Goal: Task Accomplishment & Management: Use online tool/utility

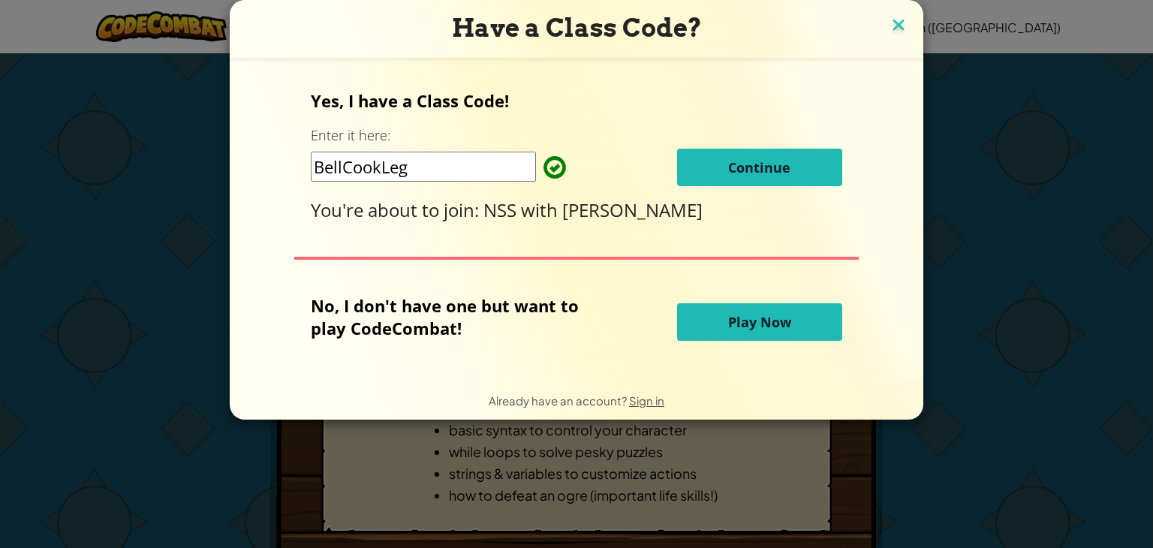
click at [898, 23] on img at bounding box center [899, 26] width 20 height 23
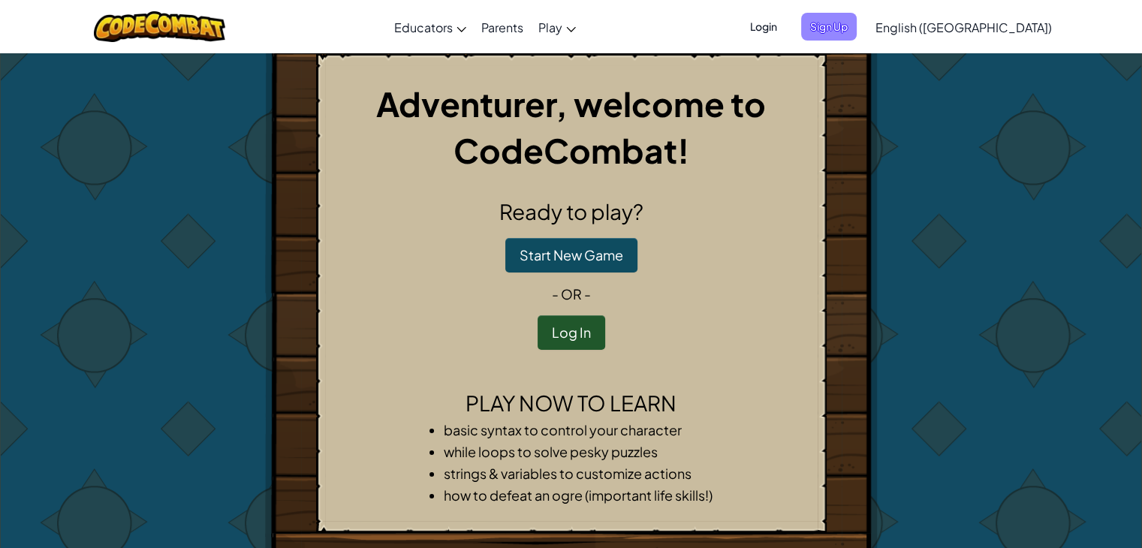
click at [857, 27] on span "Sign Up" at bounding box center [829, 27] width 56 height 28
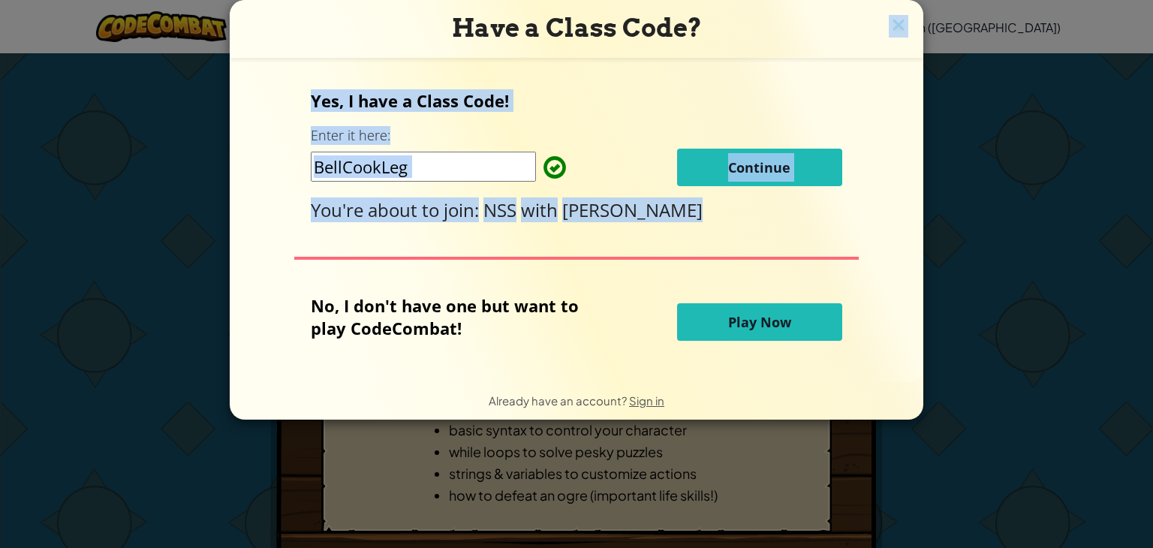
drag, startPoint x: 1125, startPoint y: 167, endPoint x: 892, endPoint y: 35, distance: 268.0
click at [892, 35] on div "Have a Class Code? Yes, I have a Class Code! Enter it here: BellCookLeg Continu…" at bounding box center [576, 274] width 1153 height 548
click at [892, 35] on img at bounding box center [899, 26] width 20 height 23
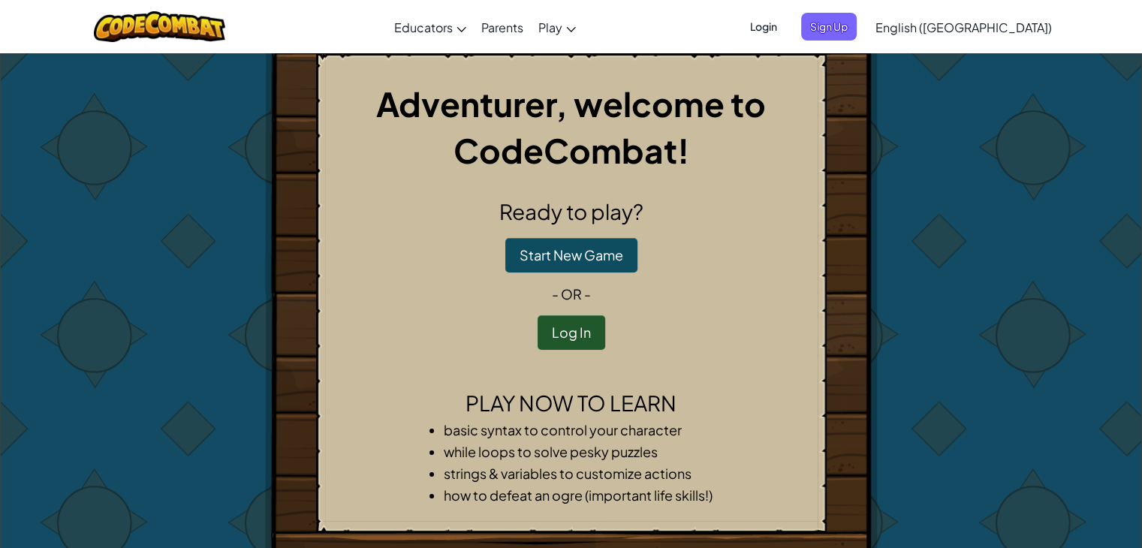
click at [786, 27] on span "Login" at bounding box center [763, 27] width 45 height 28
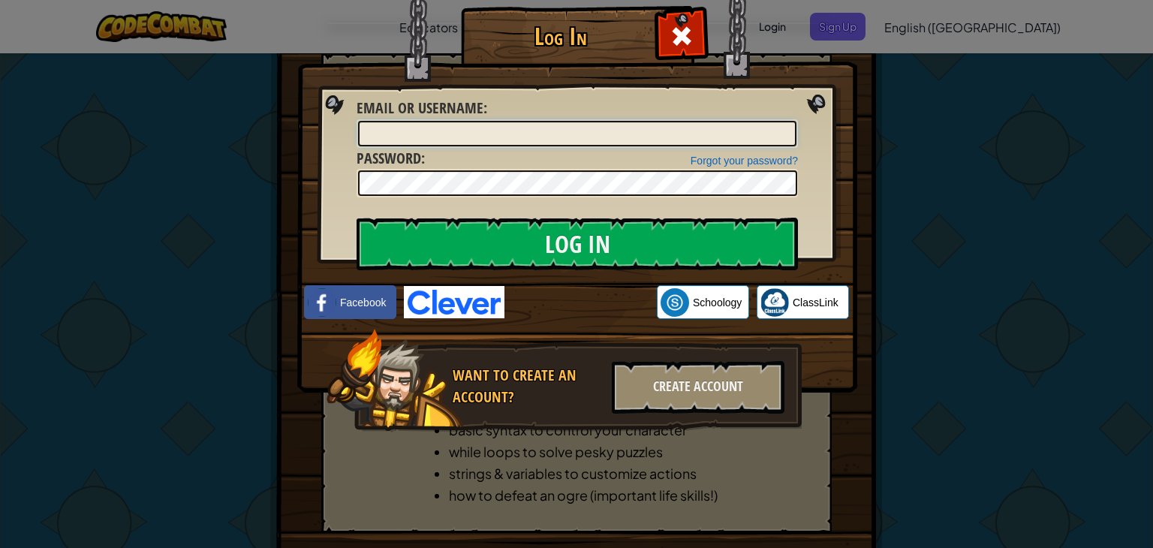
click at [580, 142] on input "Email or Username :" at bounding box center [577, 134] width 438 height 26
click at [818, 99] on img at bounding box center [577, 174] width 560 height 437
click at [923, 283] on div "Log In Unknown Error Email or Username : Forgot your password? Password : Log I…" at bounding box center [576, 274] width 1153 height 548
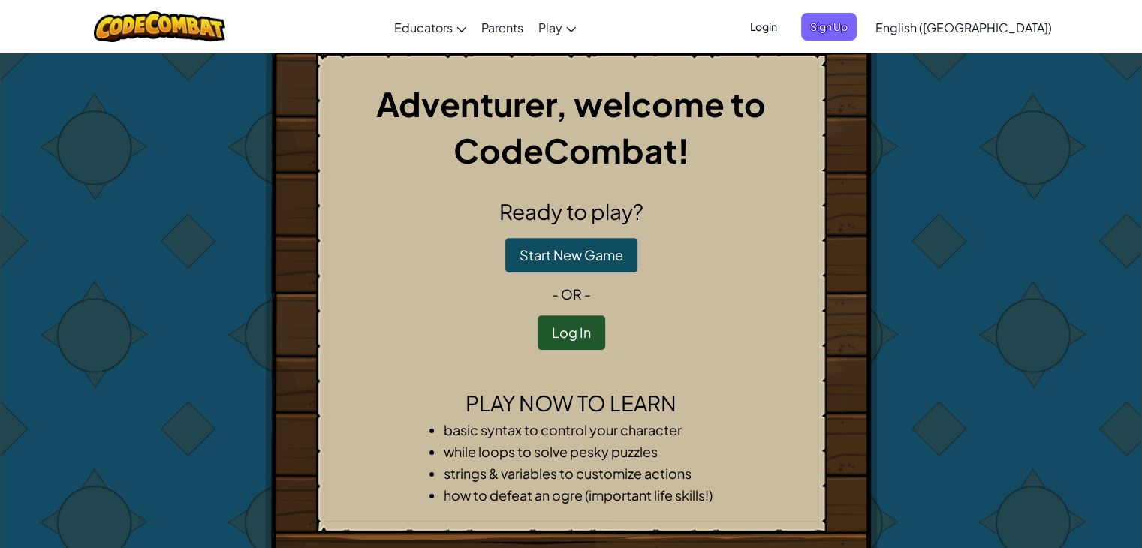
click at [857, 32] on span "Sign Up" at bounding box center [829, 27] width 56 height 28
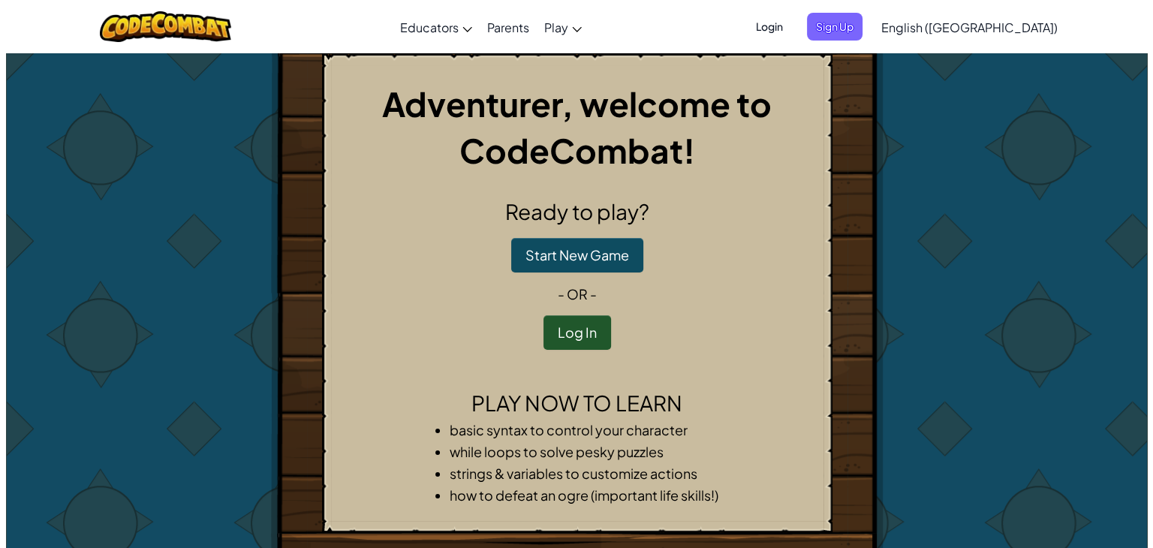
click img
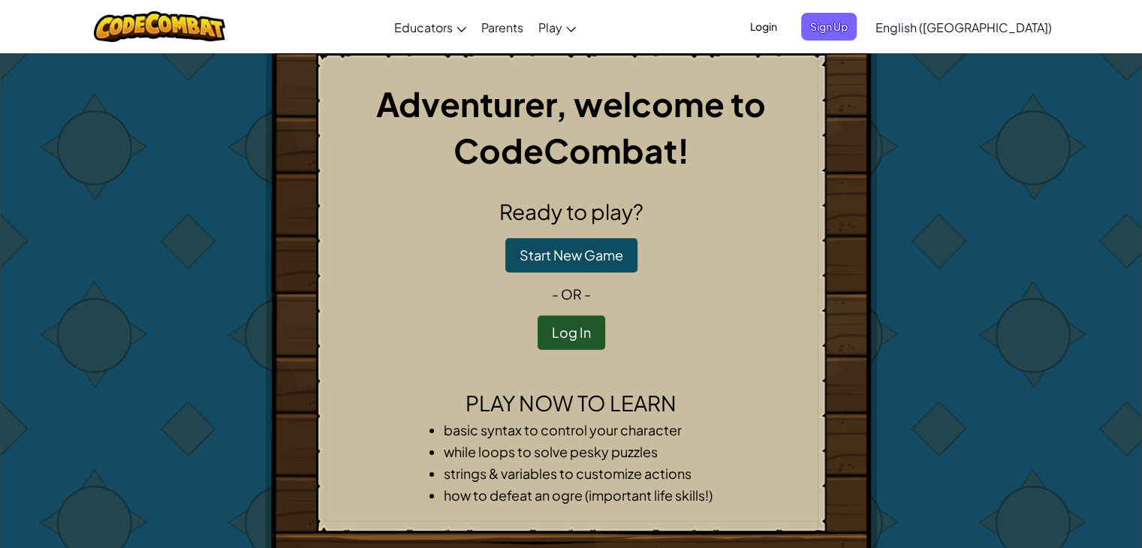
click at [786, 26] on span "Login" at bounding box center [763, 27] width 45 height 28
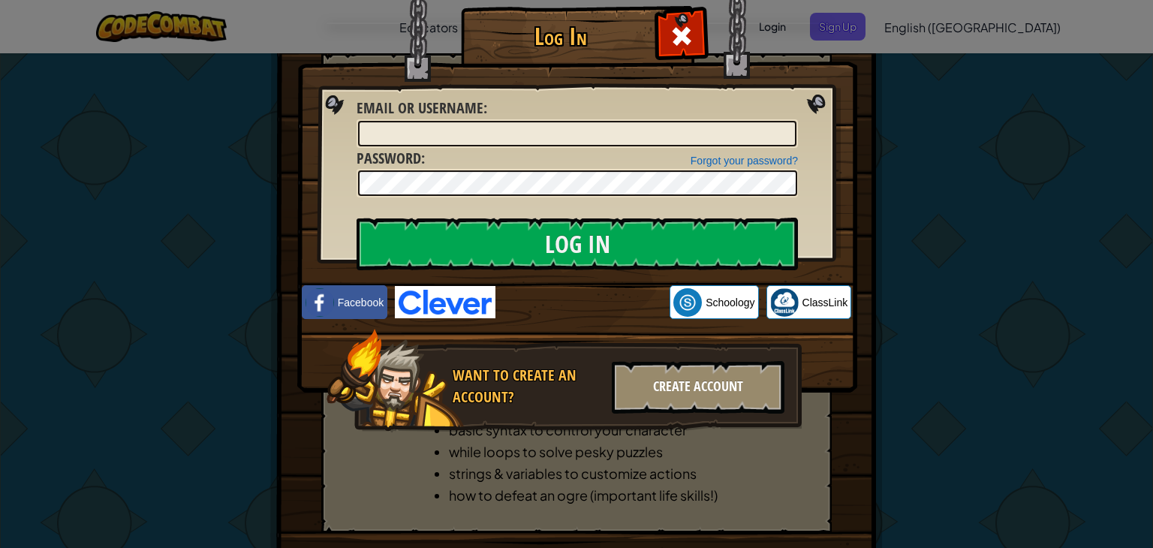
click at [680, 384] on div "Create Account" at bounding box center [698, 387] width 173 height 53
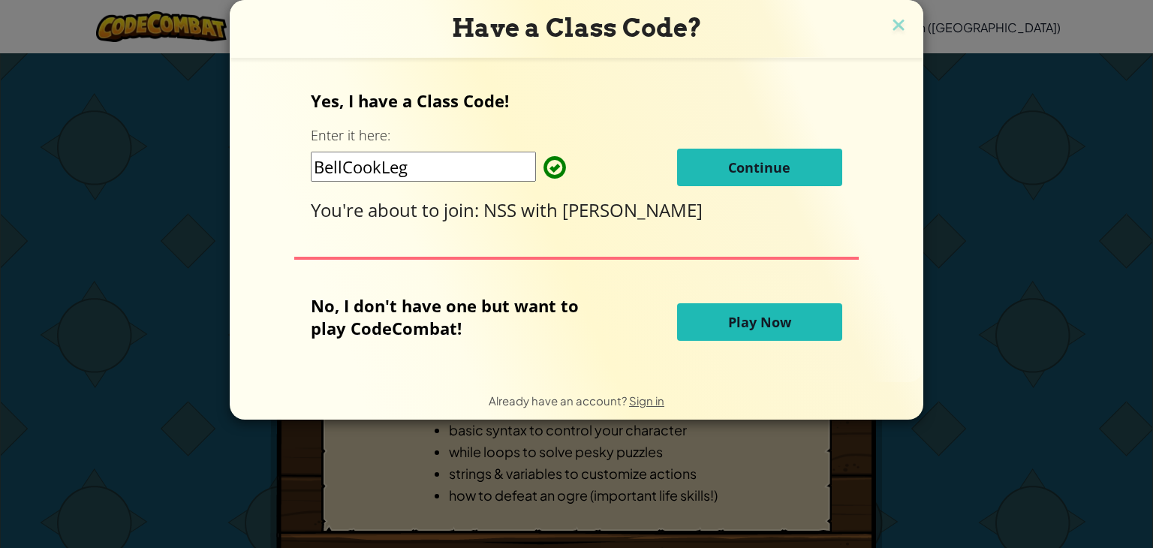
click at [749, 155] on button "Continue" at bounding box center [759, 168] width 165 height 38
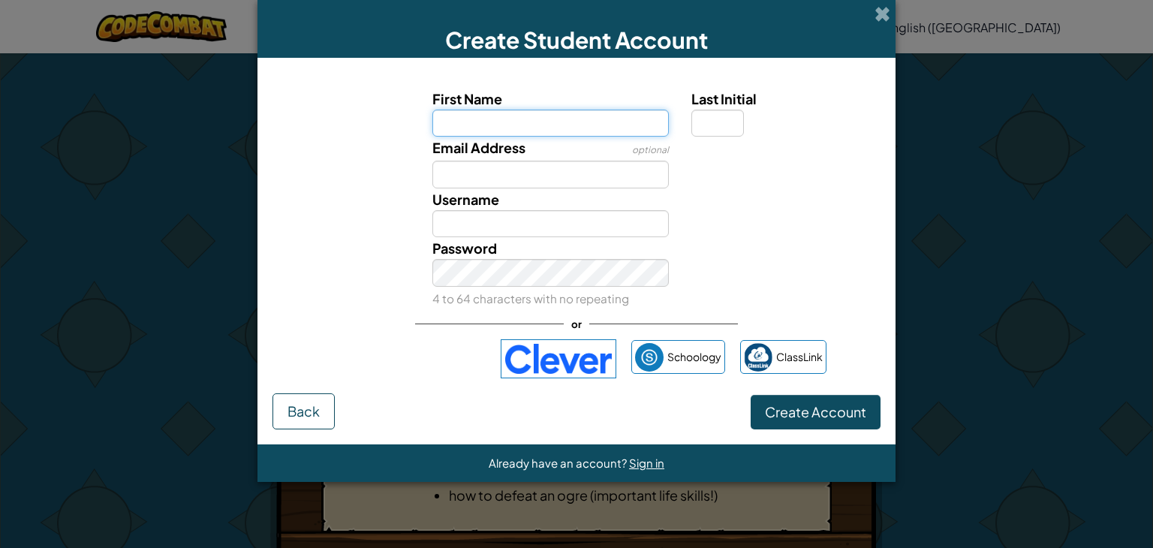
click at [568, 122] on input "First Name" at bounding box center [550, 124] width 237 height 28
type input "ANURAG SINGH"
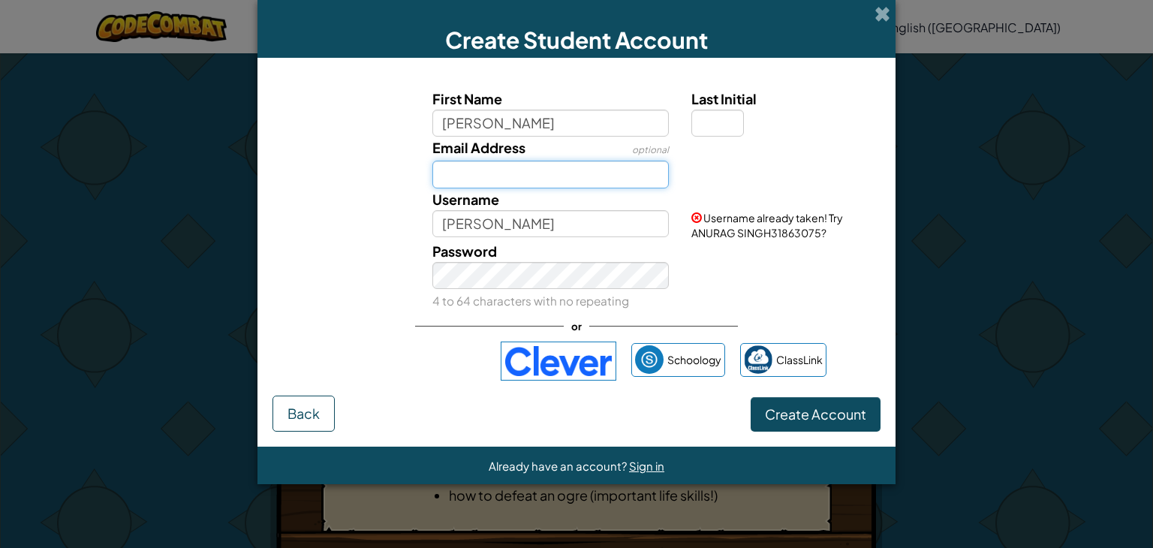
click at [507, 163] on input "Email Address" at bounding box center [550, 175] width 237 height 28
type input "25cs01007@iitbbs.ac.in"
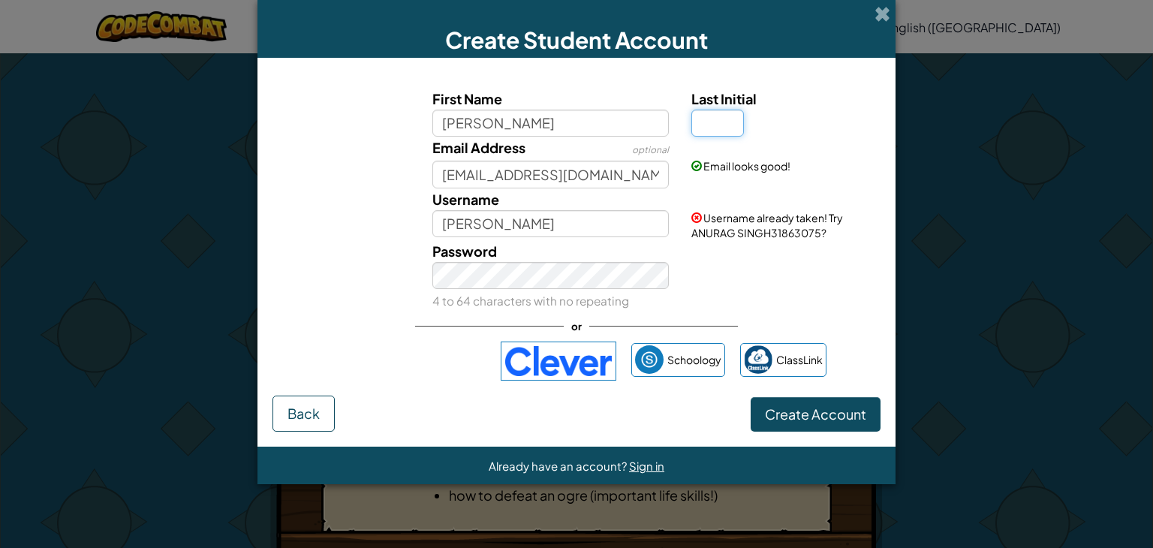
click at [715, 130] on input "Last Initial" at bounding box center [717, 124] width 53 height 28
click at [775, 291] on div "Password 4 to 64 characters with no repeating" at bounding box center [576, 275] width 623 height 71
click at [806, 406] on span "Create Account" at bounding box center [815, 413] width 101 height 17
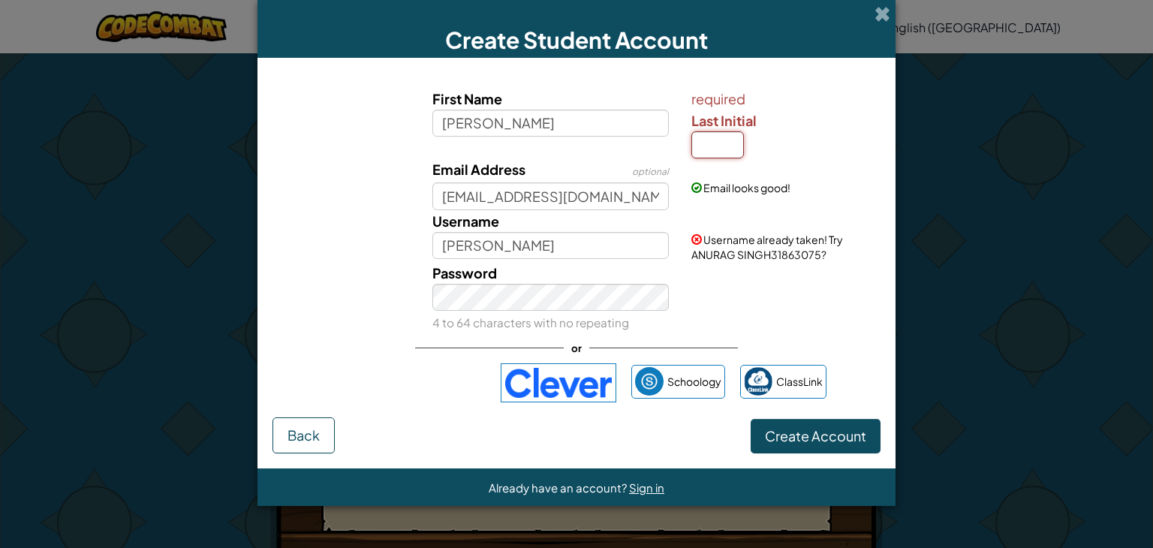
click at [698, 143] on input "Last Initial" at bounding box center [717, 145] width 53 height 28
type input "s"
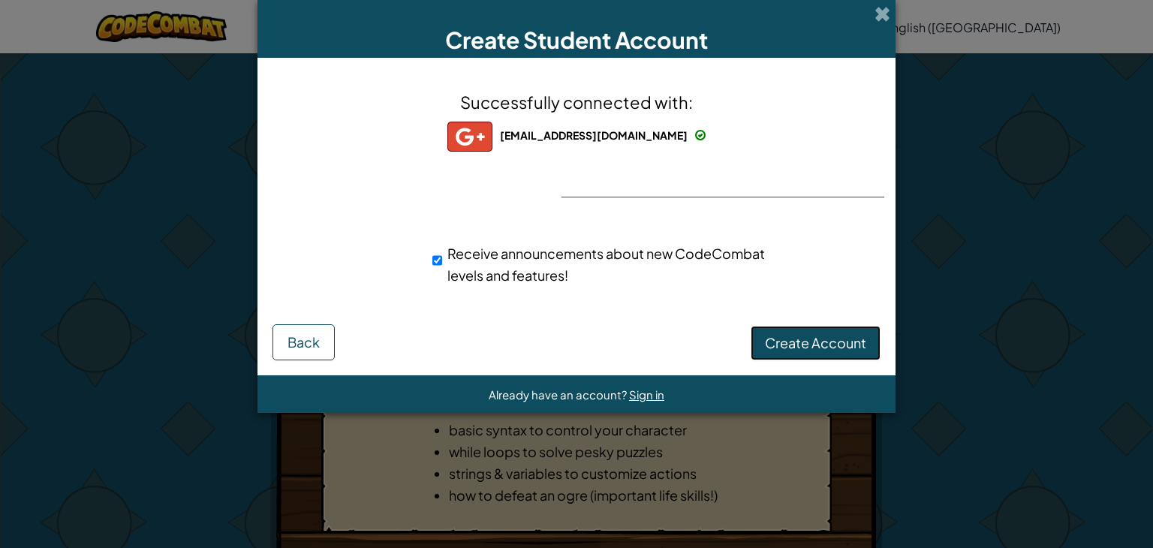
click at [840, 346] on span "Create Account" at bounding box center [815, 342] width 101 height 17
click at [835, 345] on button "Create Account" at bounding box center [816, 343] width 130 height 35
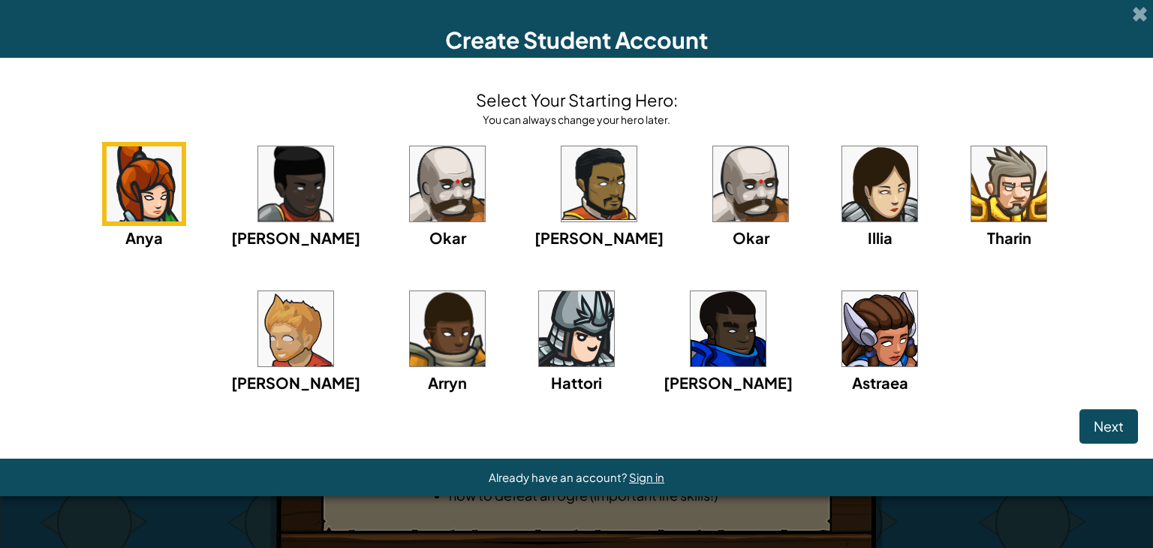
click at [971, 169] on img at bounding box center [1008, 183] width 75 height 75
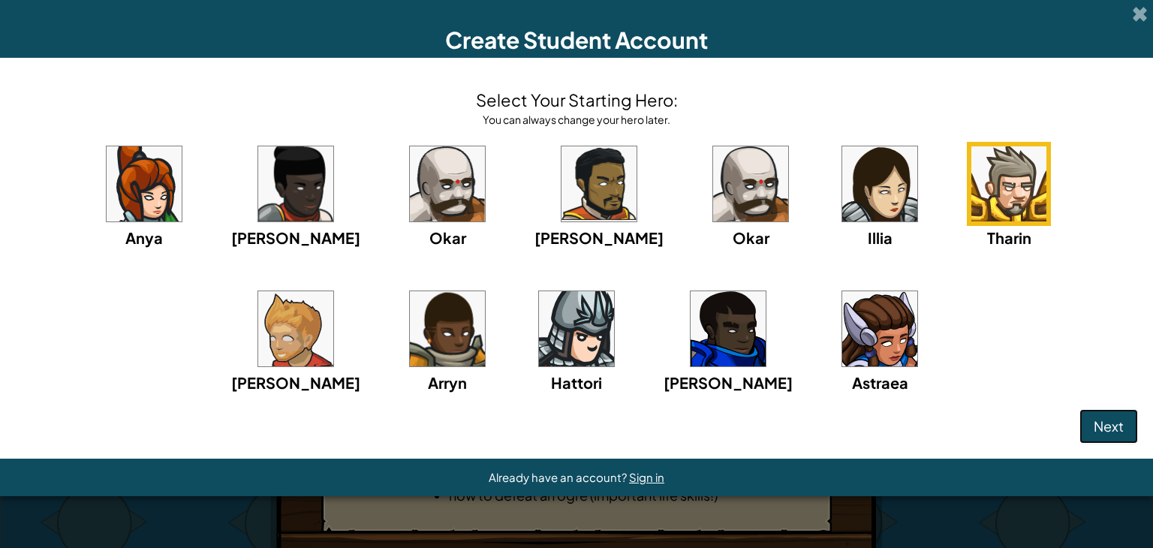
click at [1096, 420] on span "Next" at bounding box center [1109, 425] width 30 height 17
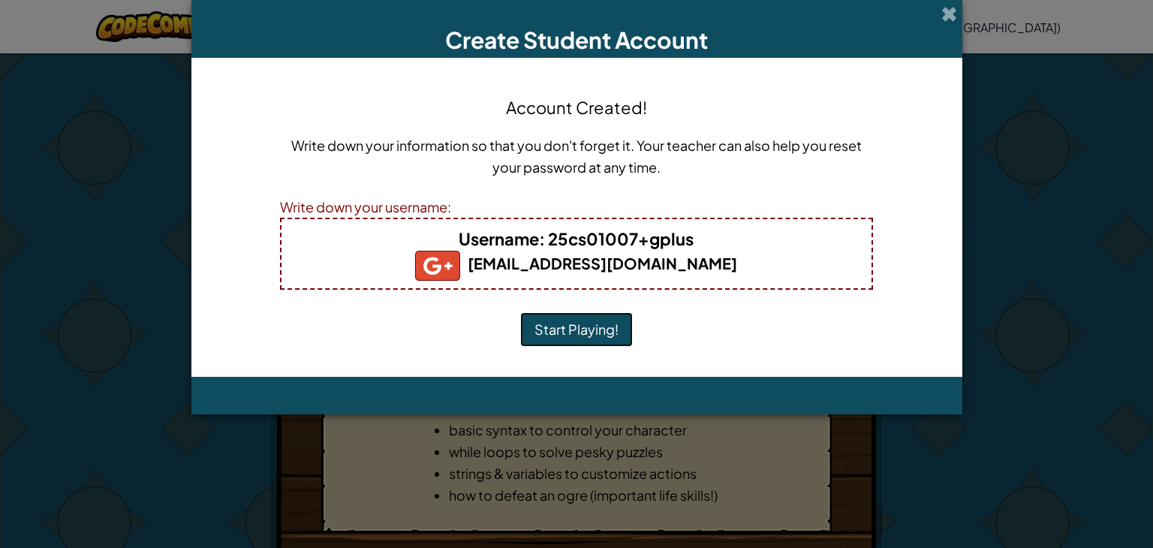
click at [592, 334] on button "Start Playing!" at bounding box center [576, 329] width 113 height 35
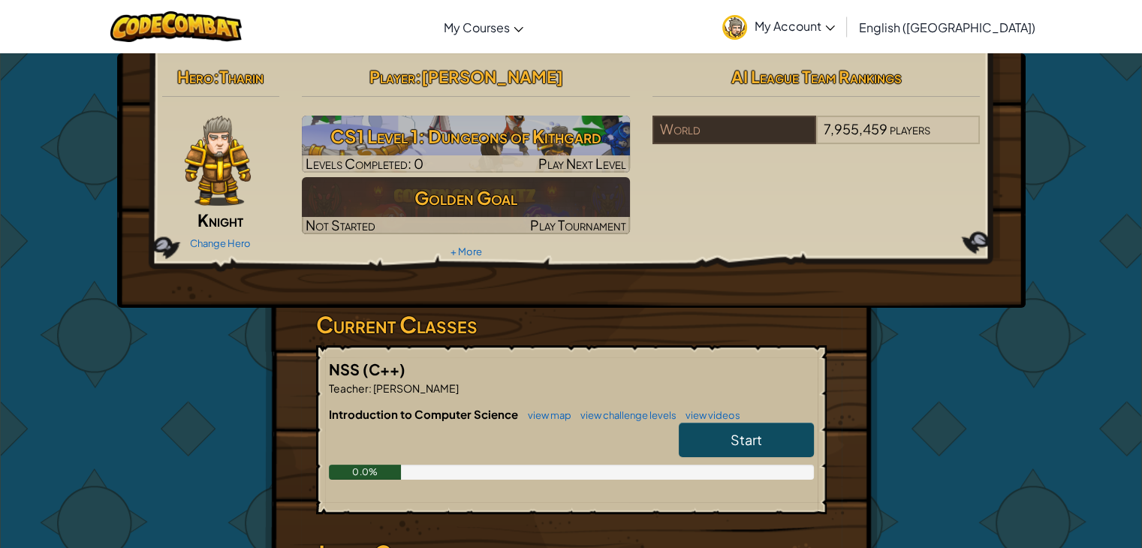
click at [776, 438] on link "Start" at bounding box center [746, 440] width 135 height 35
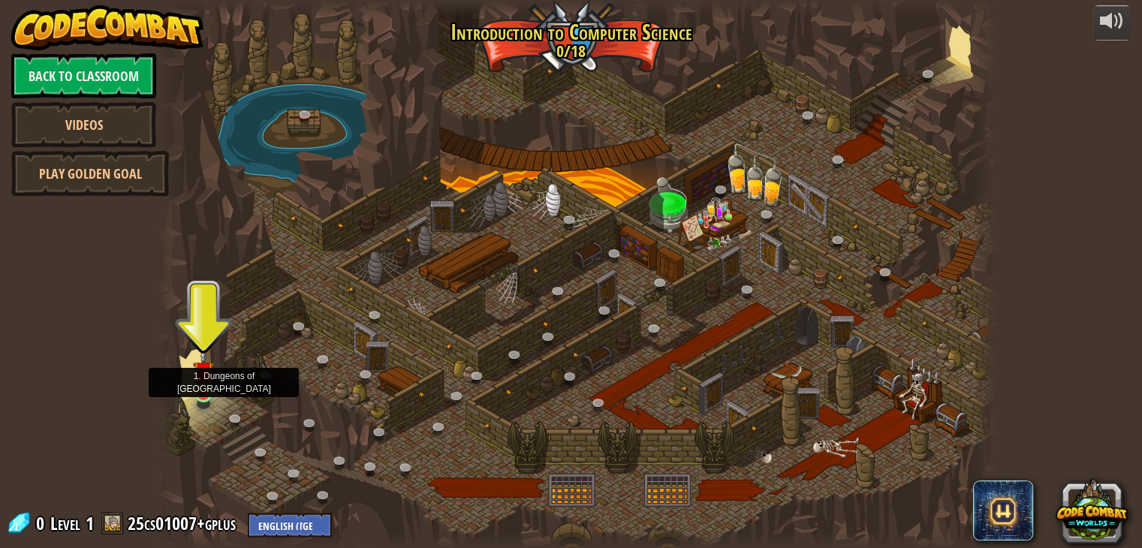
click at [204, 394] on img at bounding box center [203, 372] width 21 height 48
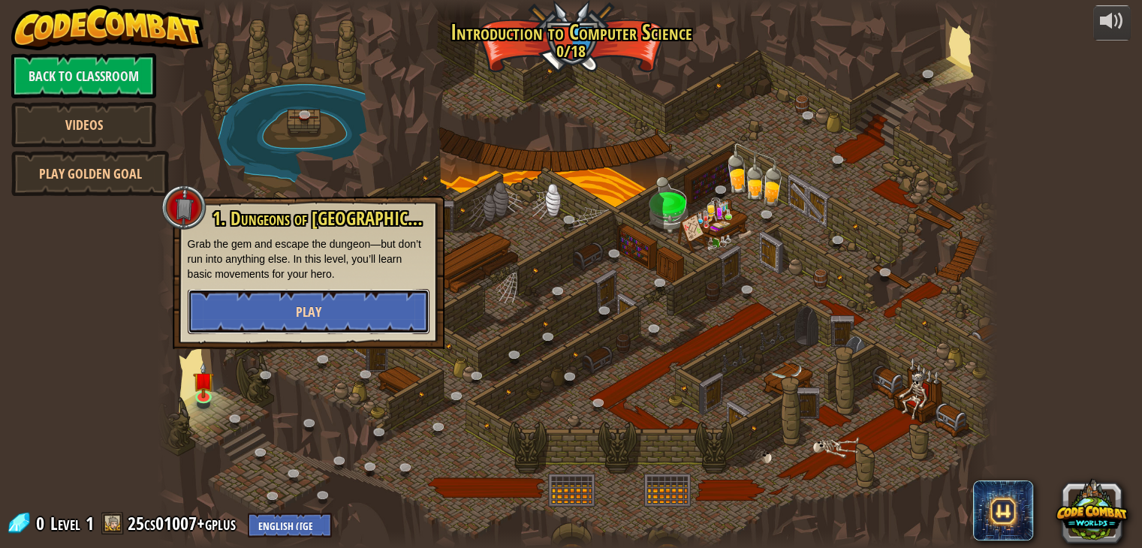
click at [254, 319] on button "Play" at bounding box center [309, 311] width 242 height 45
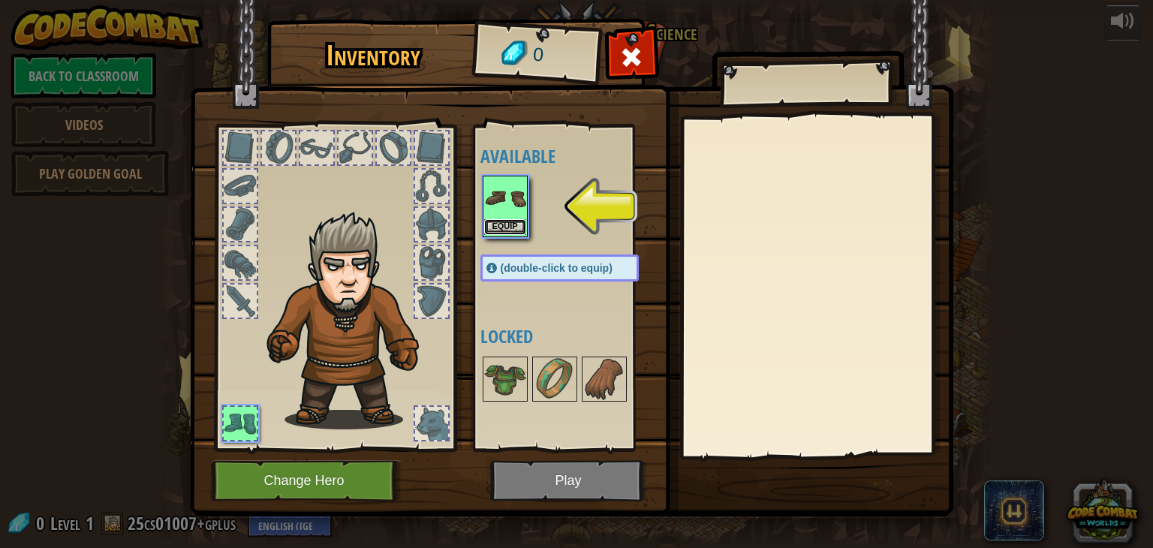
click at [499, 225] on button "Equip" at bounding box center [505, 227] width 42 height 16
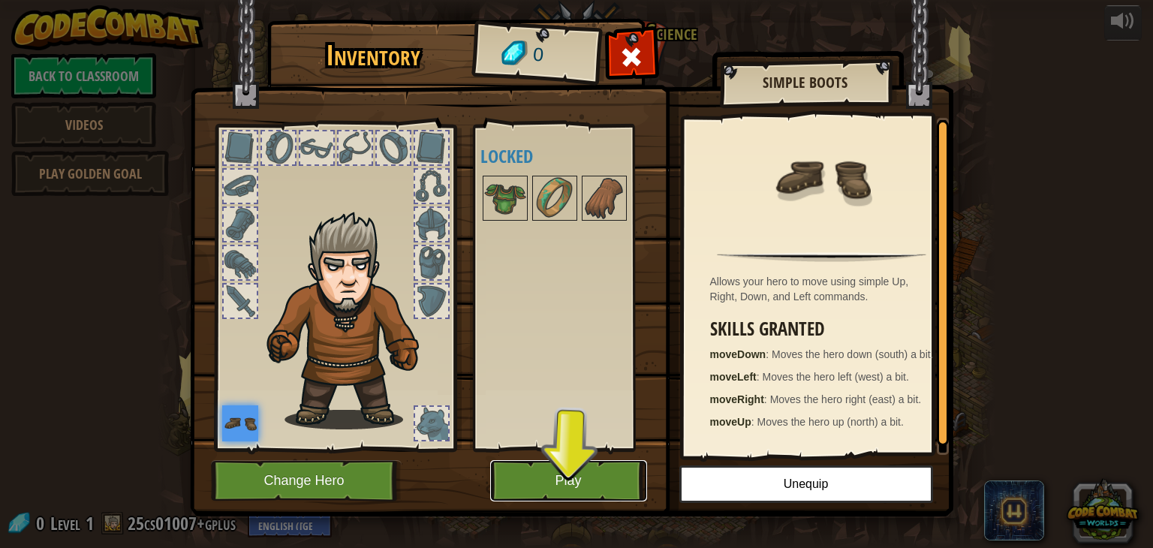
click at [601, 486] on button "Play" at bounding box center [568, 480] width 157 height 41
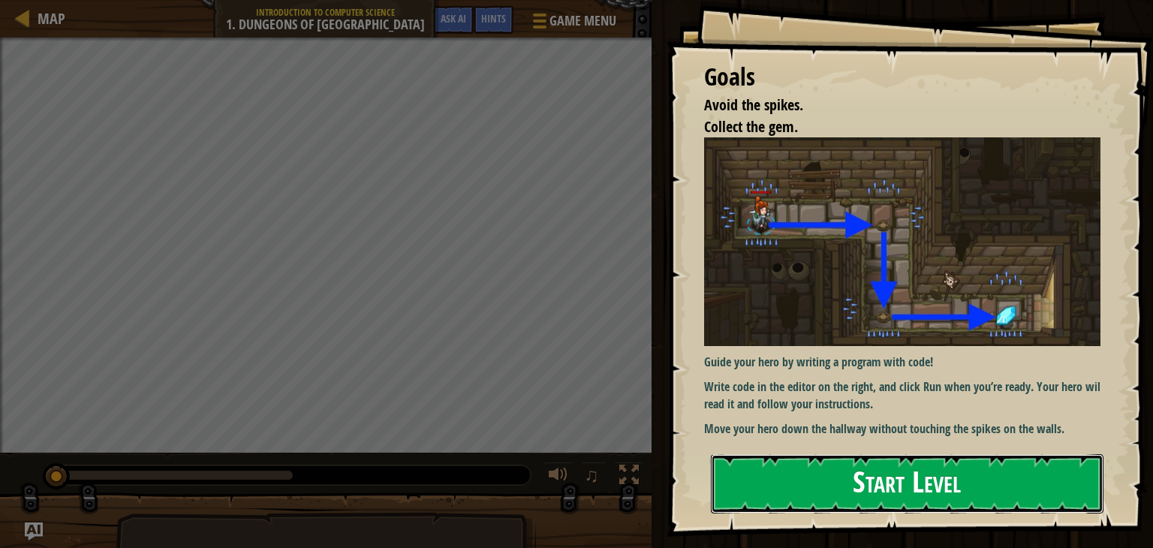
click at [1035, 480] on button "Start Level" at bounding box center [907, 483] width 393 height 59
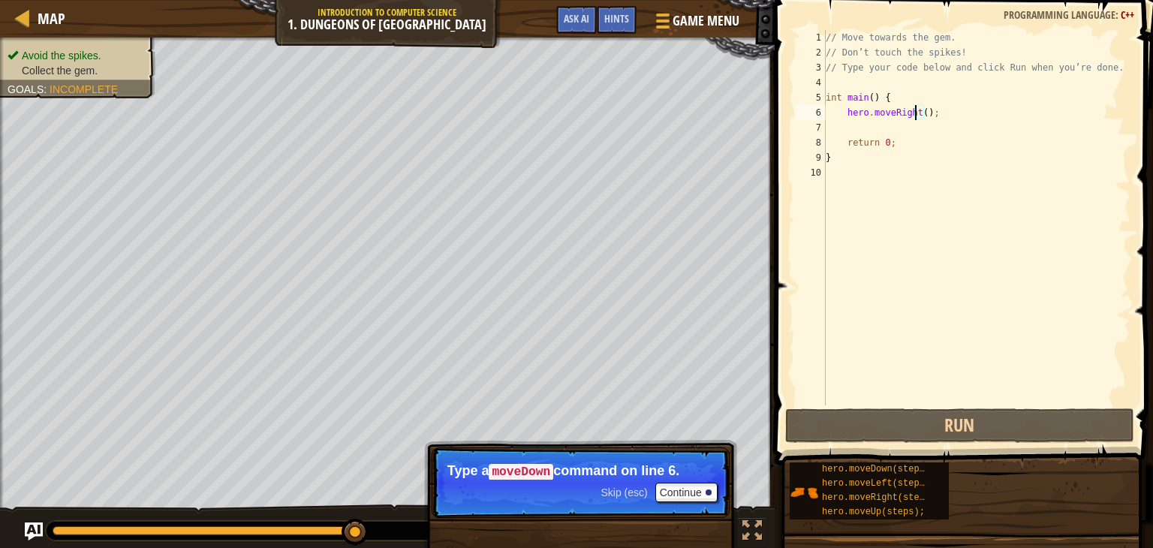
click at [917, 110] on div "// Move towards the gem. // Don’t touch the spikes! // Type your code below and…" at bounding box center [977, 232] width 308 height 405
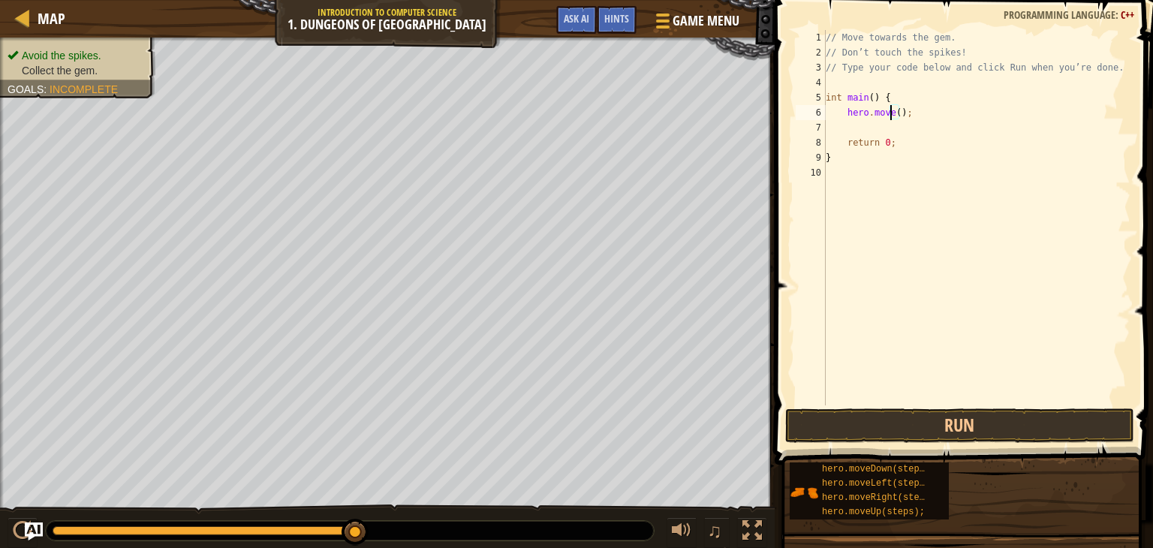
scroll to position [7, 6]
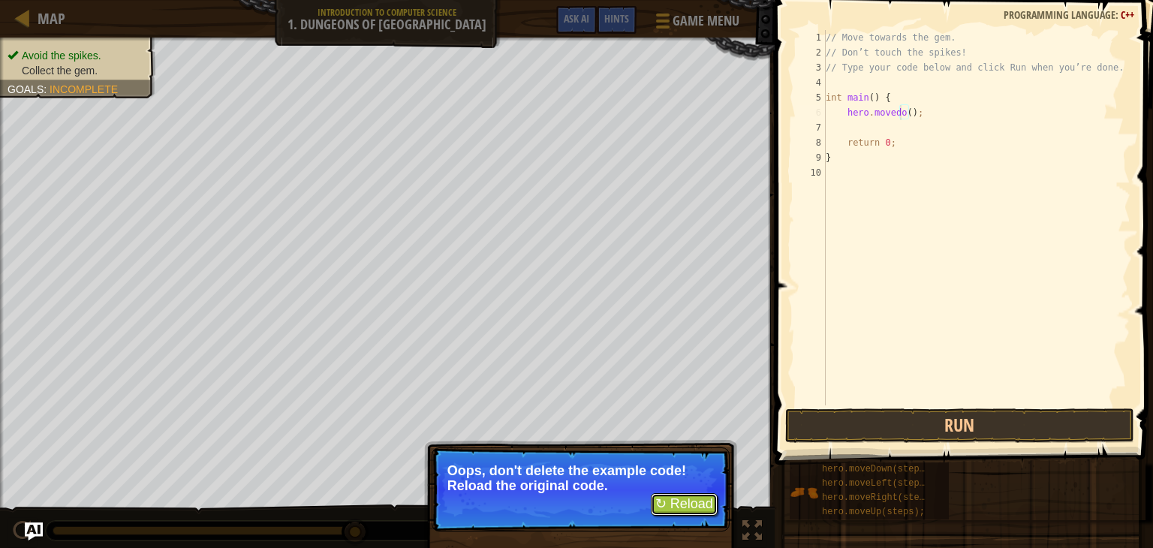
click at [688, 506] on button "↻ Reload" at bounding box center [684, 504] width 67 height 23
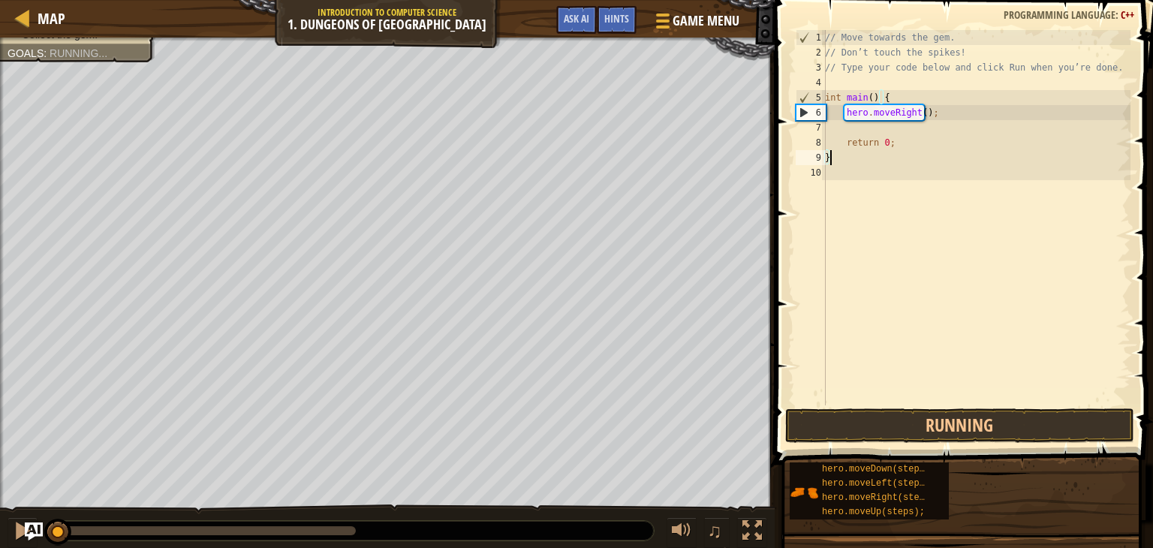
scroll to position [7, 0]
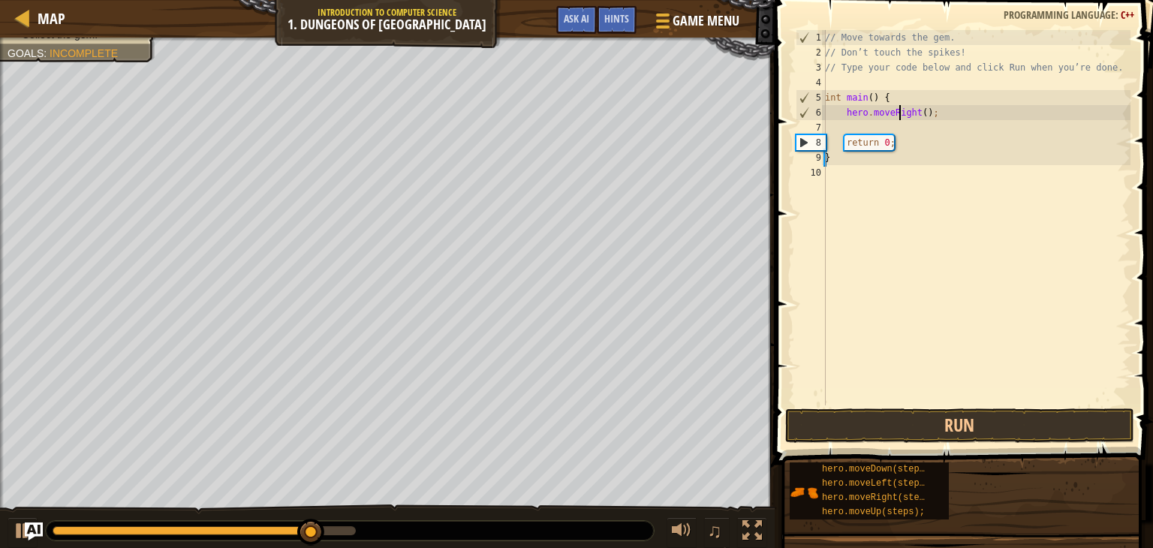
click at [902, 116] on div "// Move towards the gem. // Don’t touch the spikes! // Type your code below and…" at bounding box center [976, 232] width 309 height 405
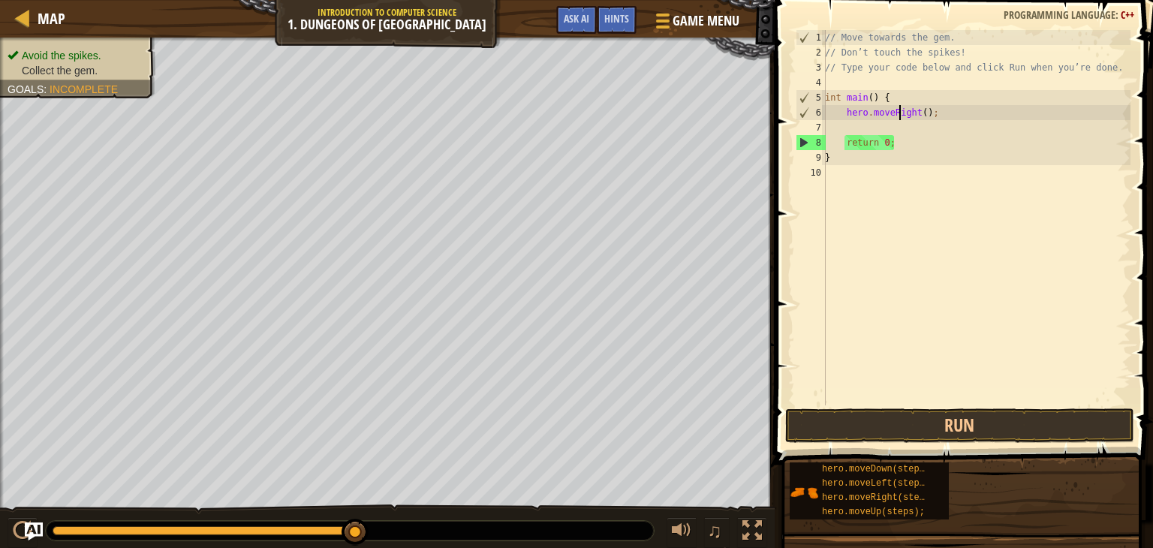
click at [911, 110] on div "// Move towards the gem. // Don’t touch the spikes! // Type your code below and…" at bounding box center [976, 232] width 309 height 405
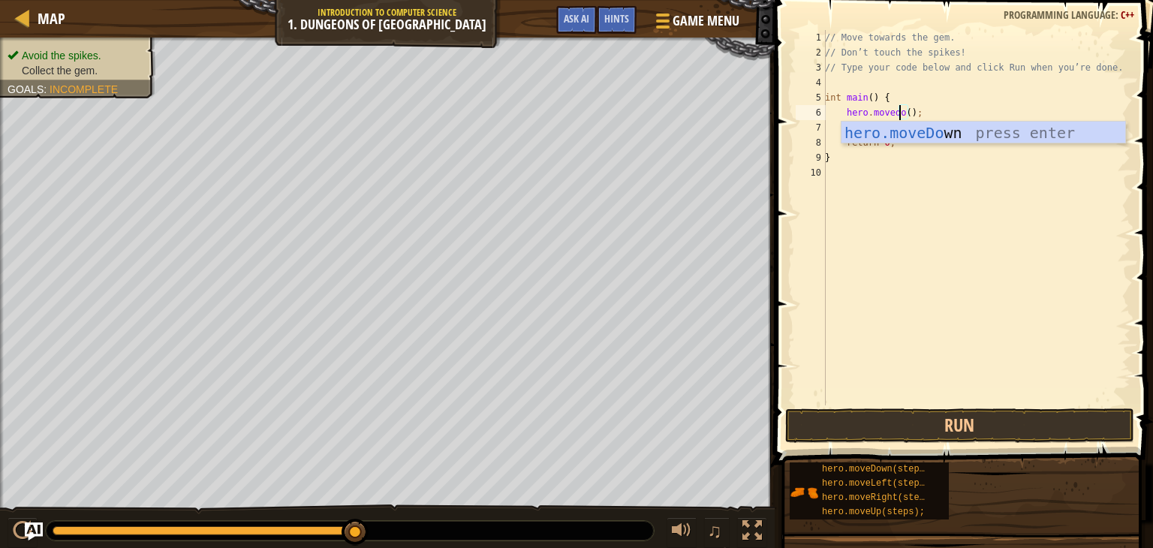
scroll to position [7, 6]
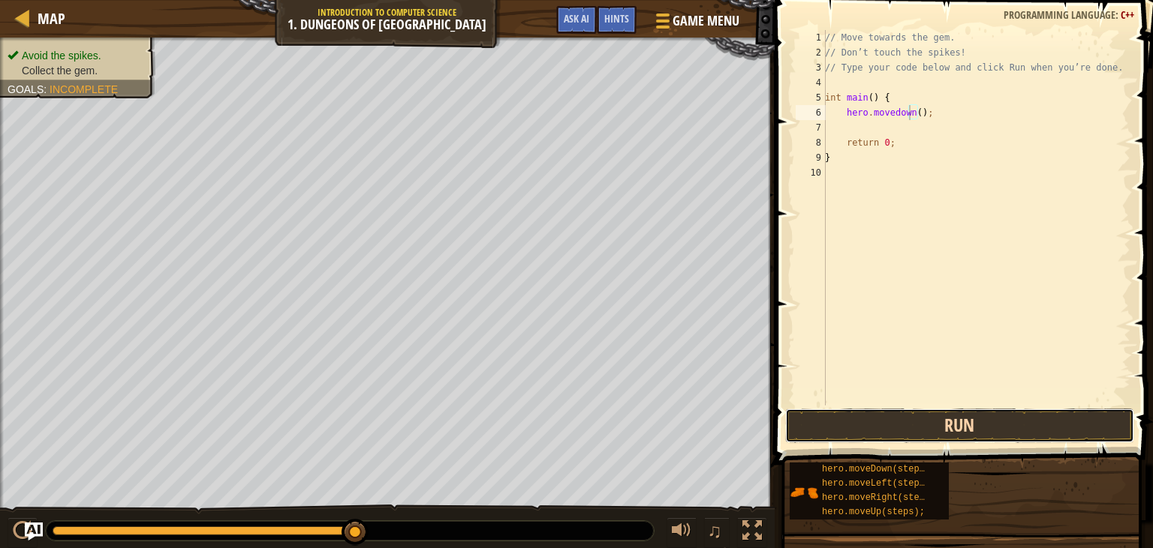
click at [937, 418] on button "Run" at bounding box center [960, 425] width 350 height 35
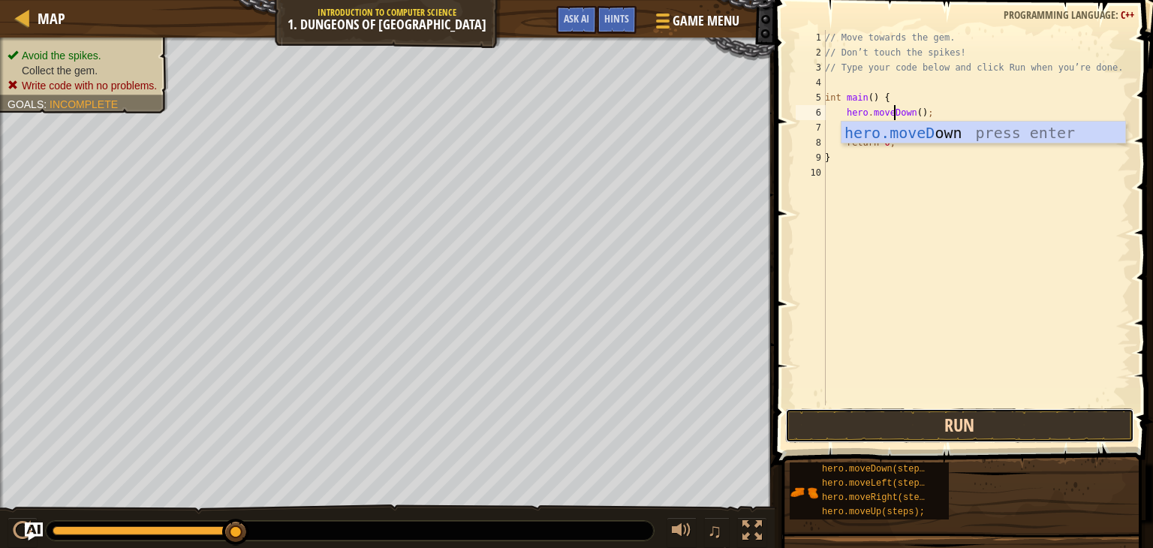
click at [976, 425] on button "Run" at bounding box center [960, 425] width 350 height 35
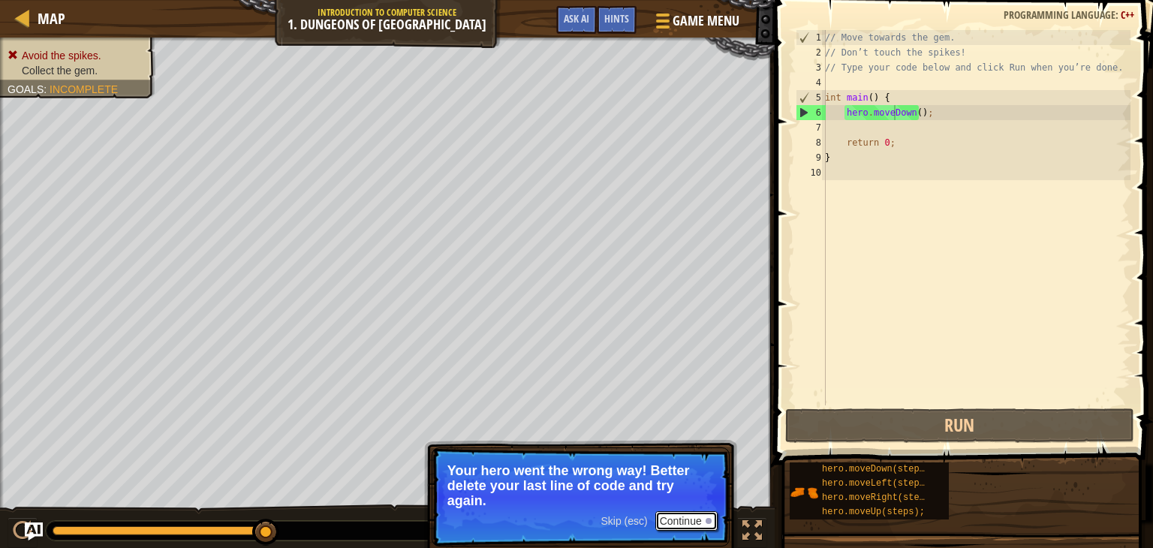
click at [681, 517] on button "Continue" at bounding box center [686, 521] width 62 height 20
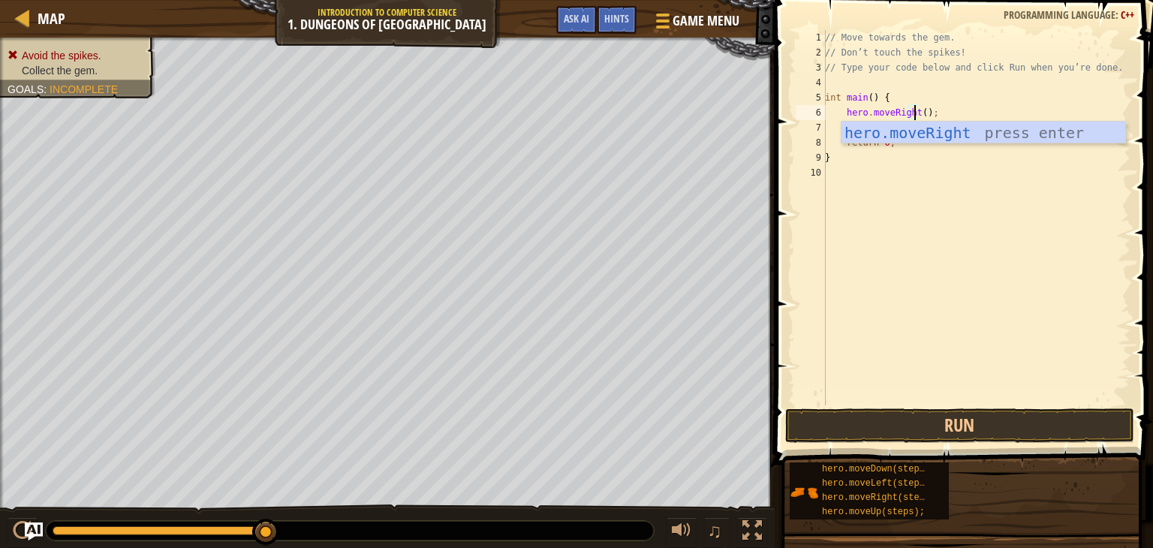
scroll to position [7, 7]
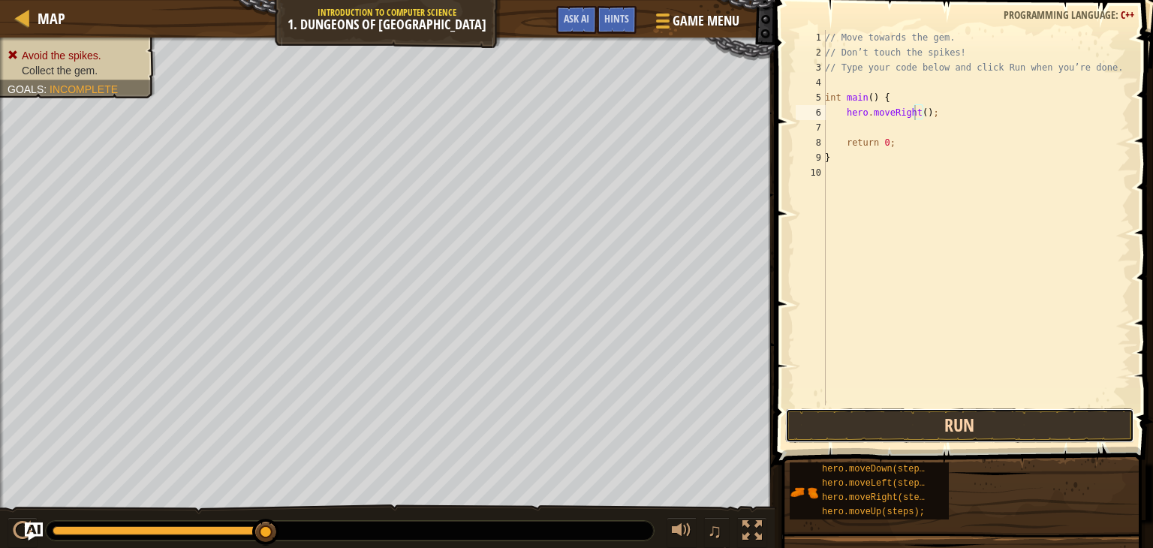
click at [949, 412] on button "Run" at bounding box center [960, 425] width 350 height 35
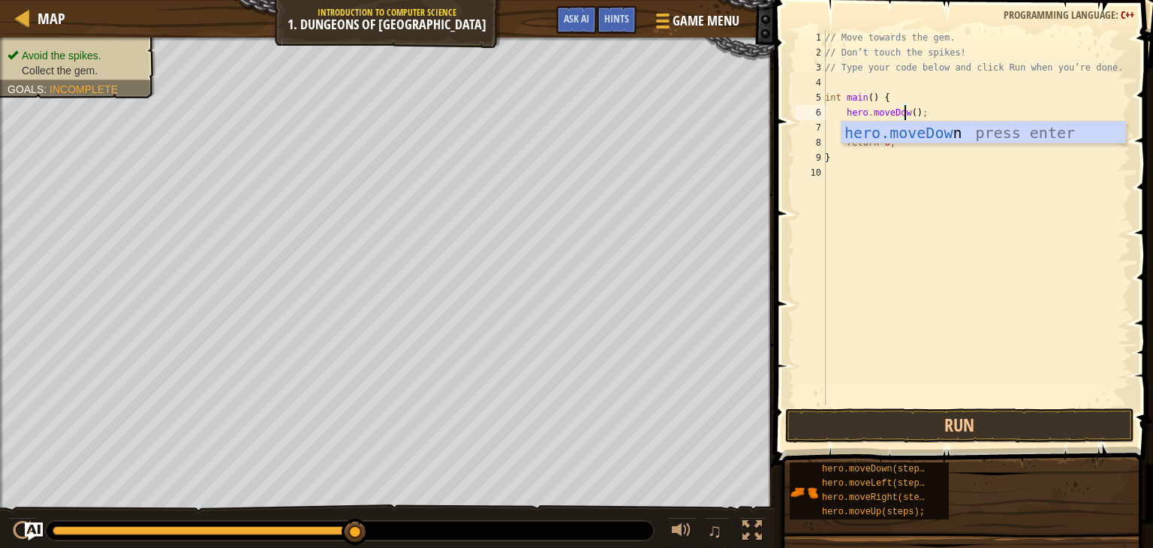
scroll to position [7, 6]
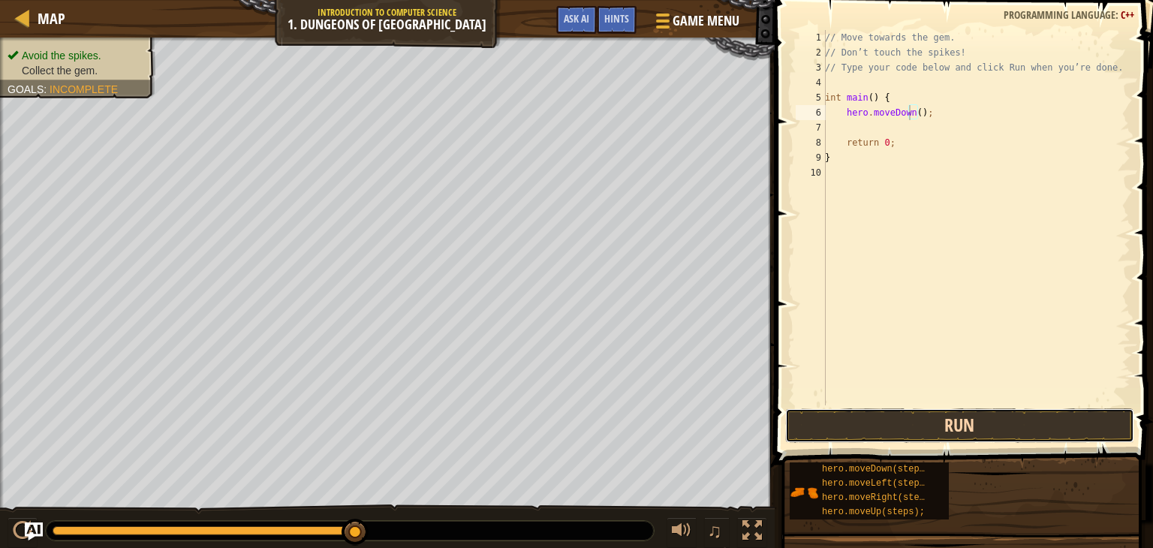
click at [932, 427] on button "Run" at bounding box center [960, 425] width 350 height 35
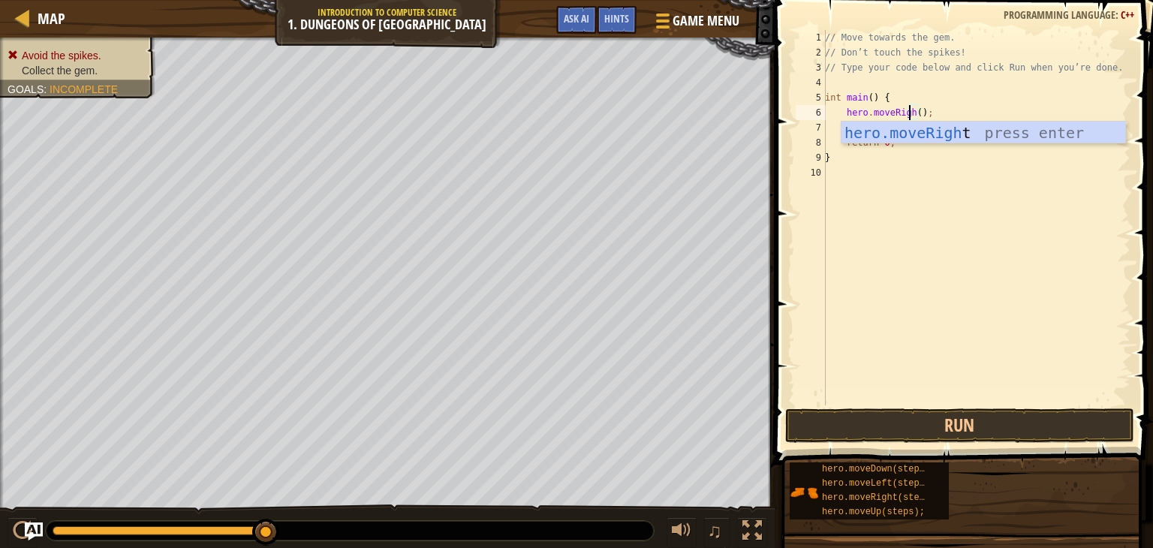
scroll to position [7, 7]
type textarea "hero.moveRight();"
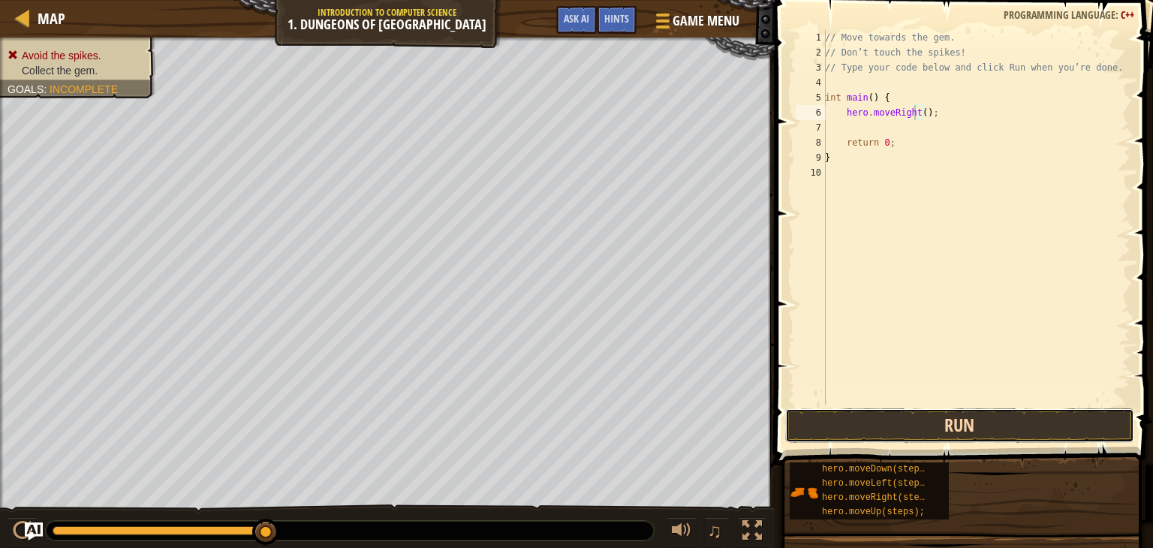
click at [959, 427] on button "Run" at bounding box center [960, 425] width 350 height 35
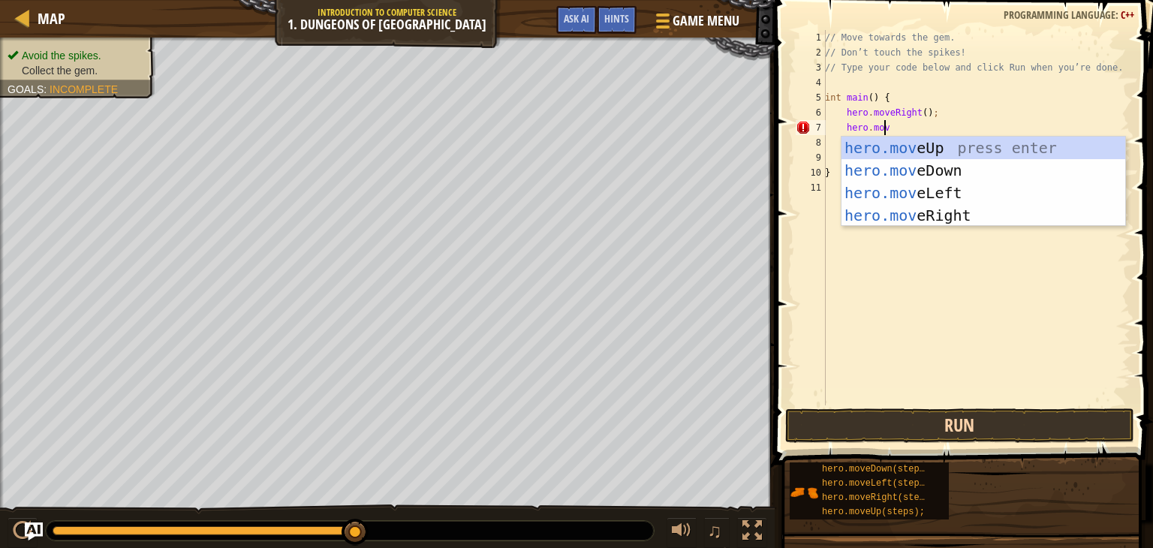
scroll to position [7, 4]
type textarea "hero.move"
click at [974, 179] on div "hero.move Up press enter hero.move Down press enter hero.move Left press enter …" at bounding box center [984, 204] width 284 height 135
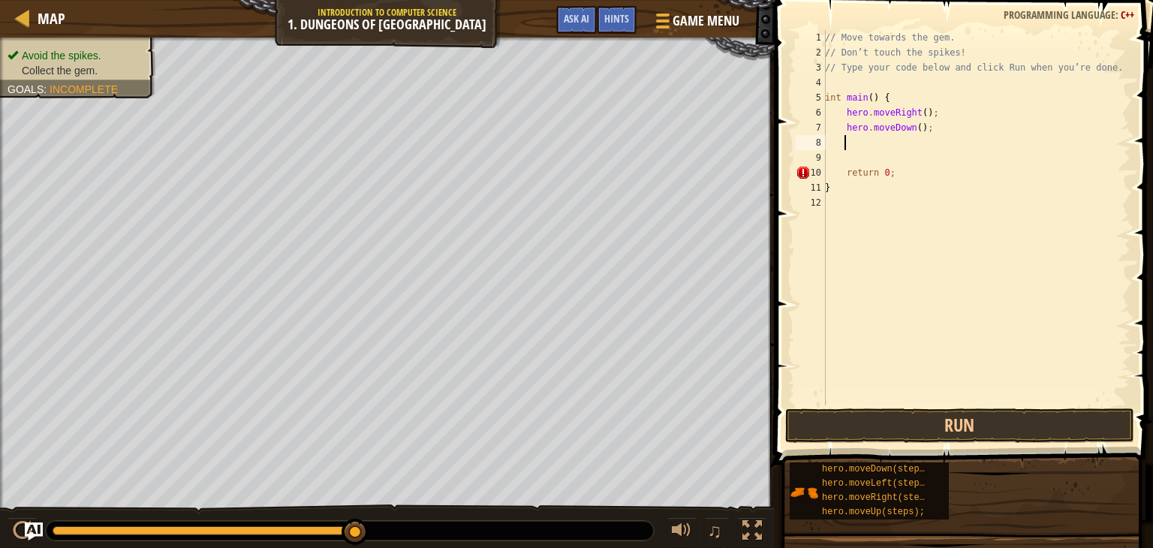
scroll to position [7, 0]
click at [995, 427] on button "Run" at bounding box center [960, 425] width 350 height 35
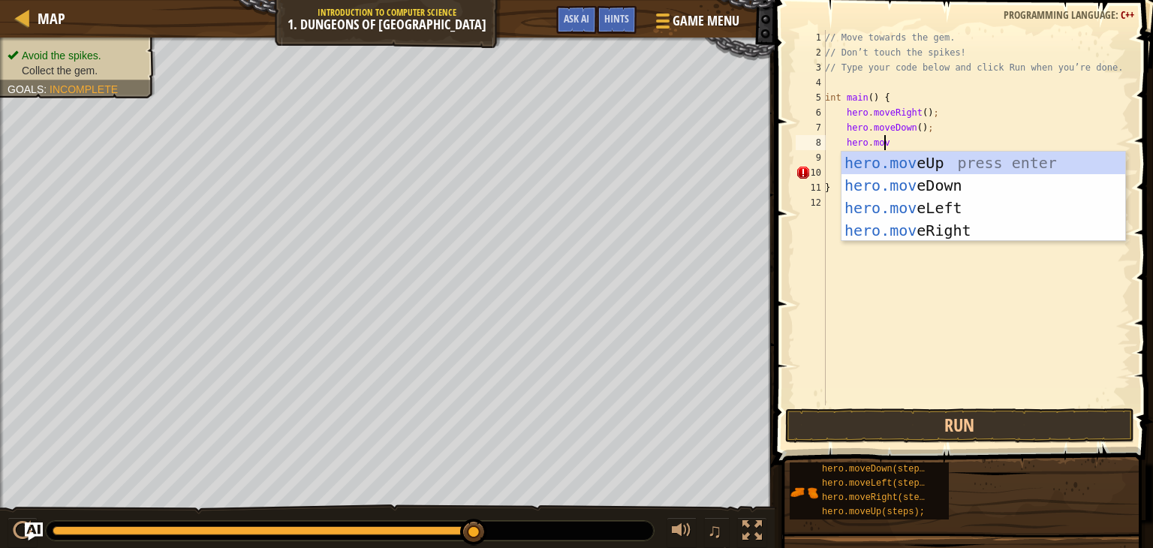
scroll to position [7, 4]
type textarea "hero.move"
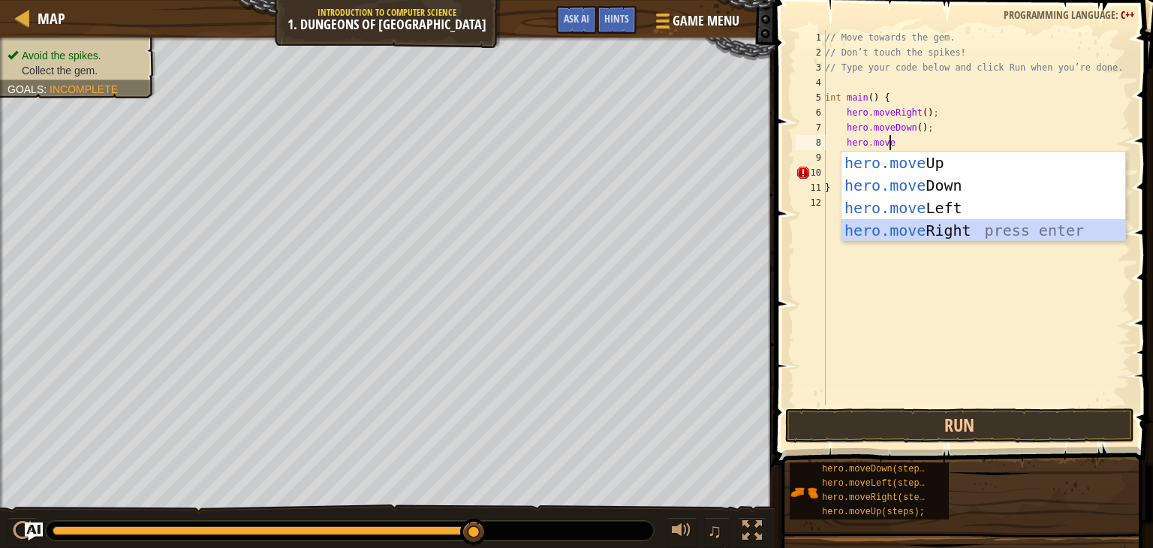
click at [940, 222] on div "hero.move Up press enter hero.move Down press enter hero.move Left press enter …" at bounding box center [984, 219] width 284 height 135
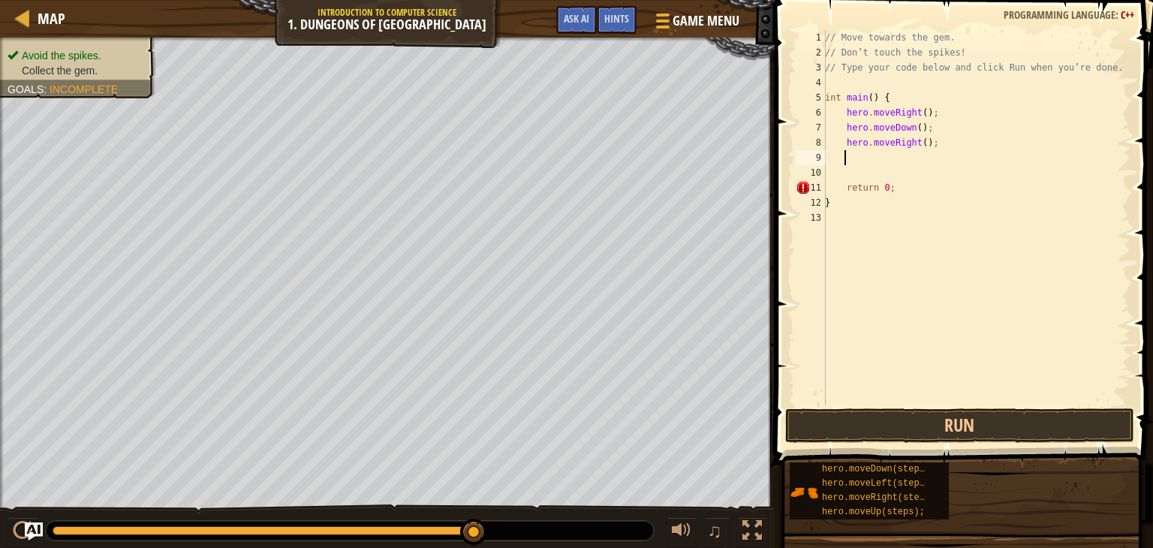
scroll to position [7, 0]
click at [987, 420] on button "Run" at bounding box center [960, 425] width 350 height 35
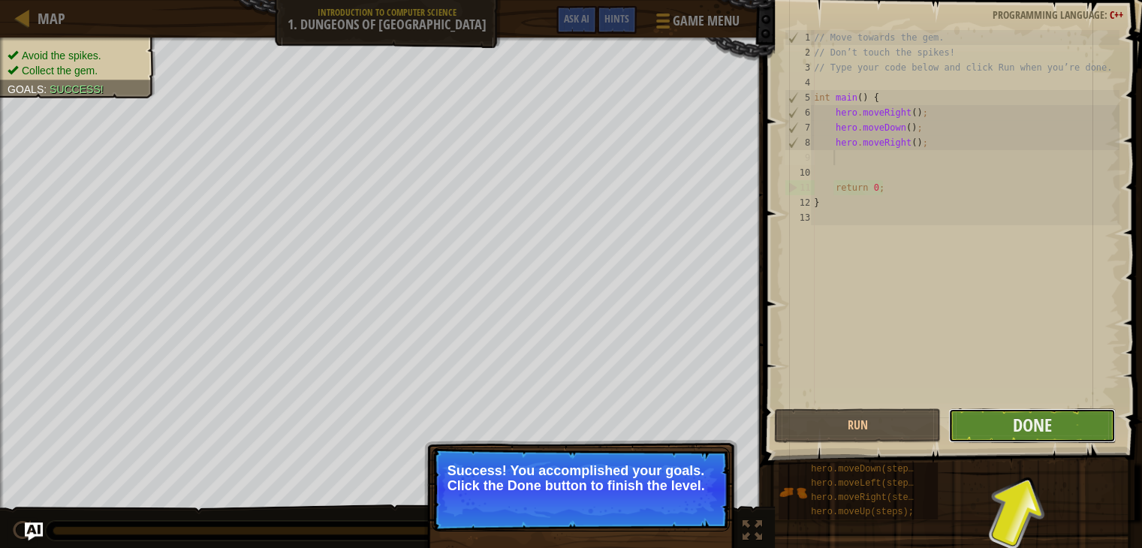
click at [1064, 423] on button "Done" at bounding box center [1031, 425] width 167 height 35
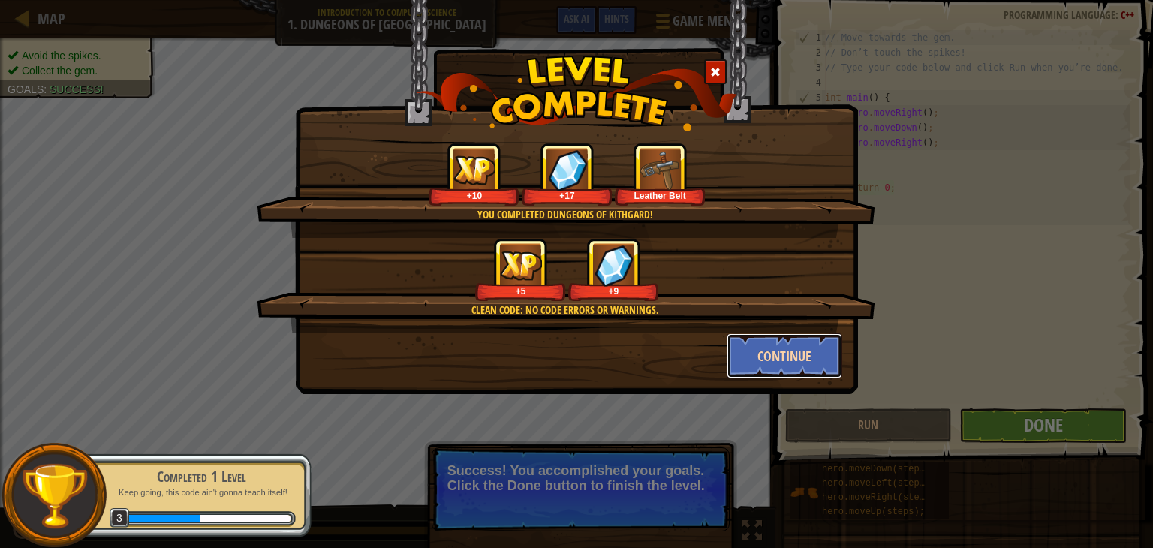
click at [752, 348] on button "Continue" at bounding box center [785, 355] width 116 height 45
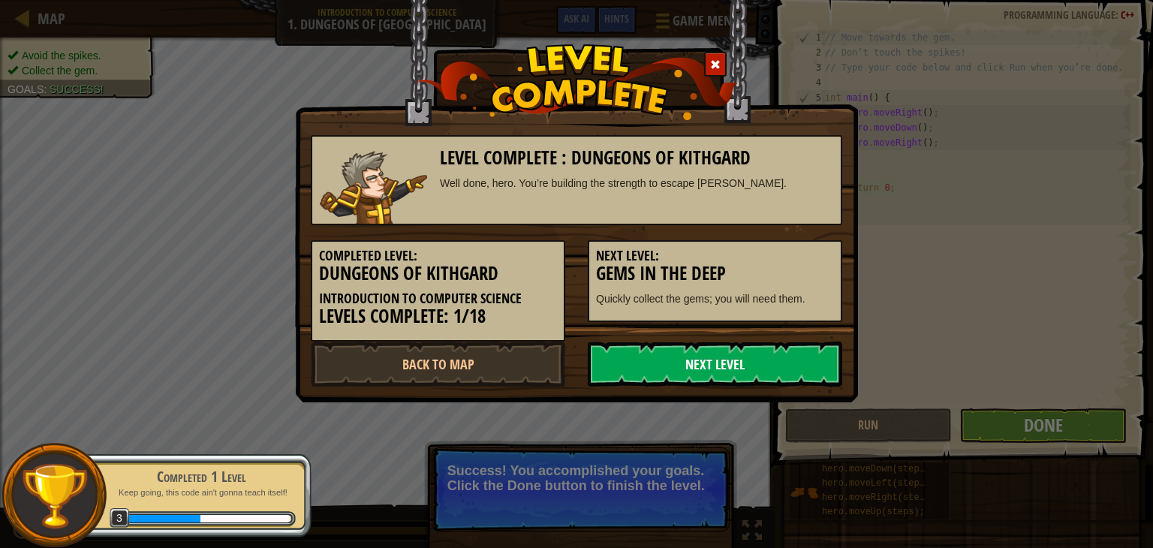
click at [743, 352] on link "Next Level" at bounding box center [715, 364] width 254 height 45
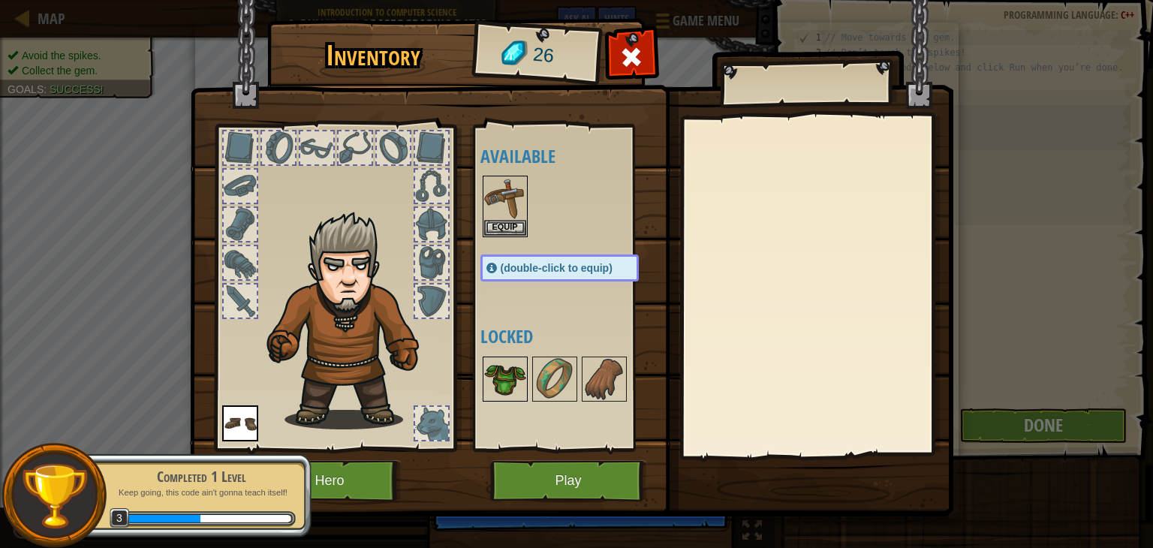
click at [523, 374] on img at bounding box center [505, 379] width 42 height 42
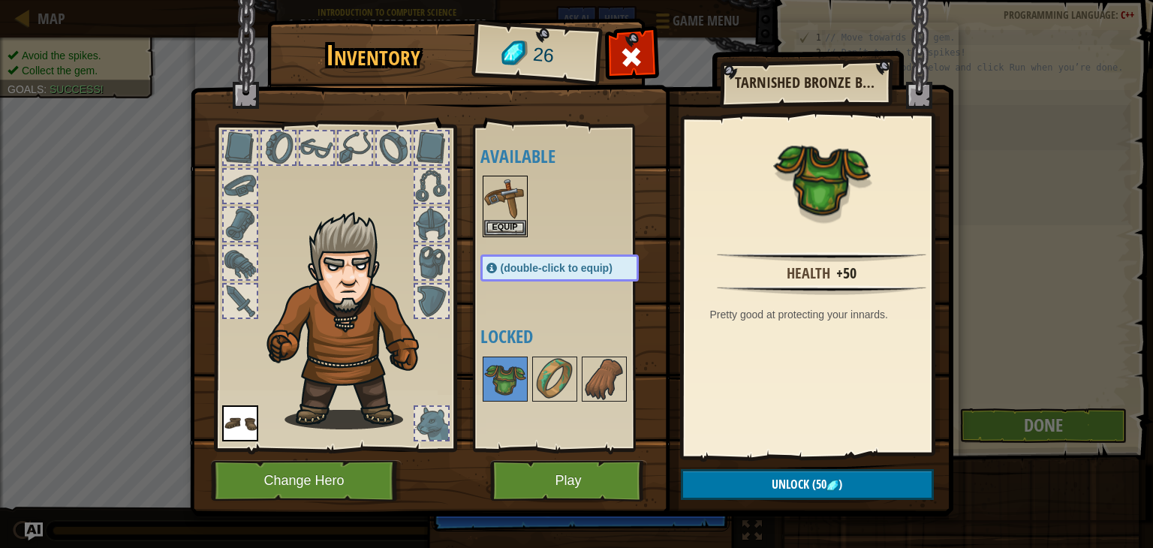
click at [429, 268] on div at bounding box center [431, 262] width 33 height 33
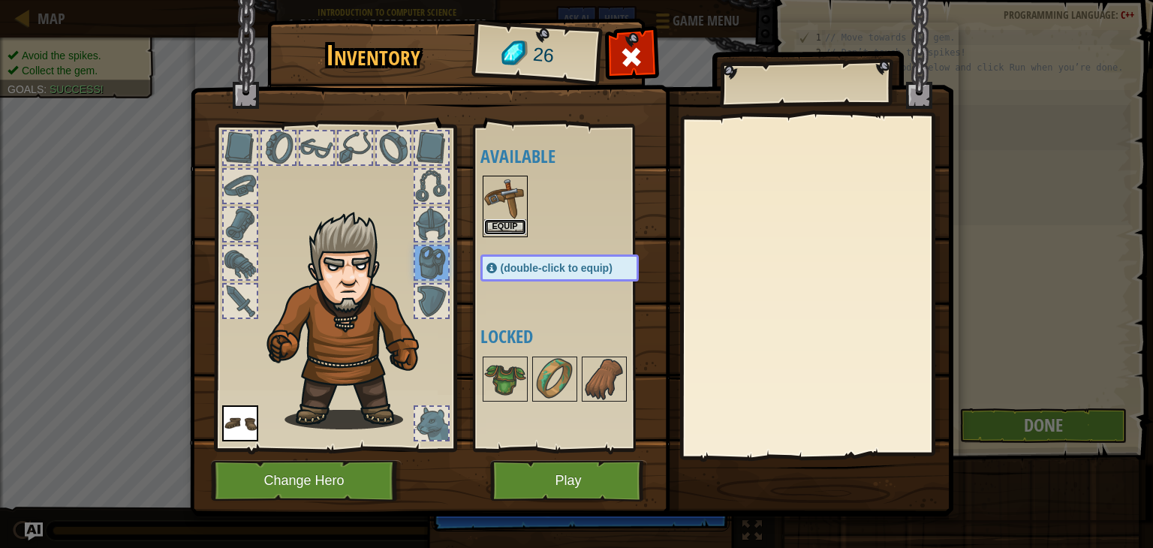
click at [503, 219] on button "Equip" at bounding box center [505, 227] width 42 height 16
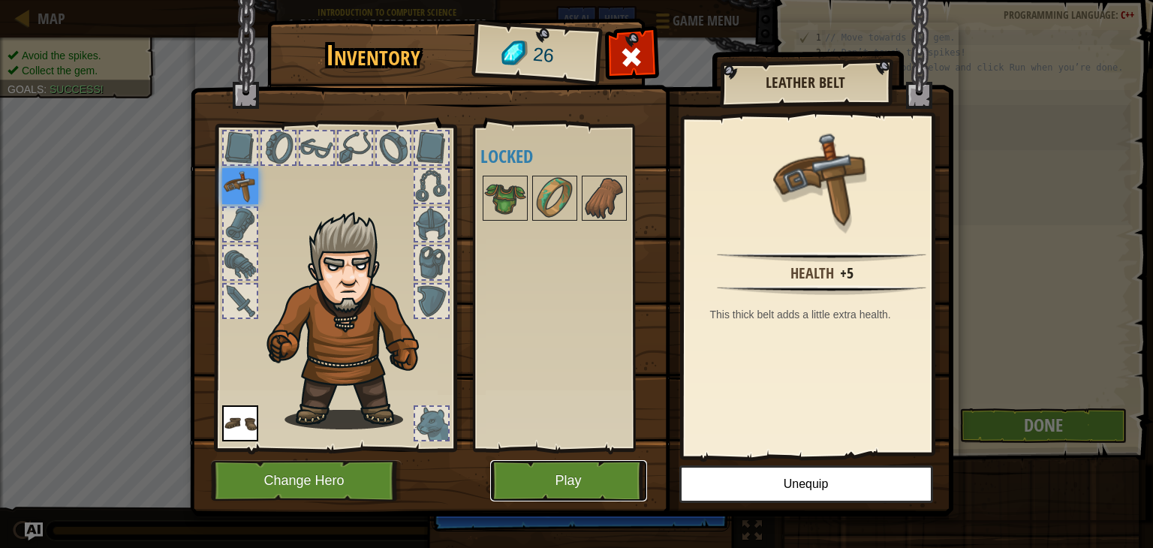
click at [547, 470] on button "Play" at bounding box center [568, 480] width 157 height 41
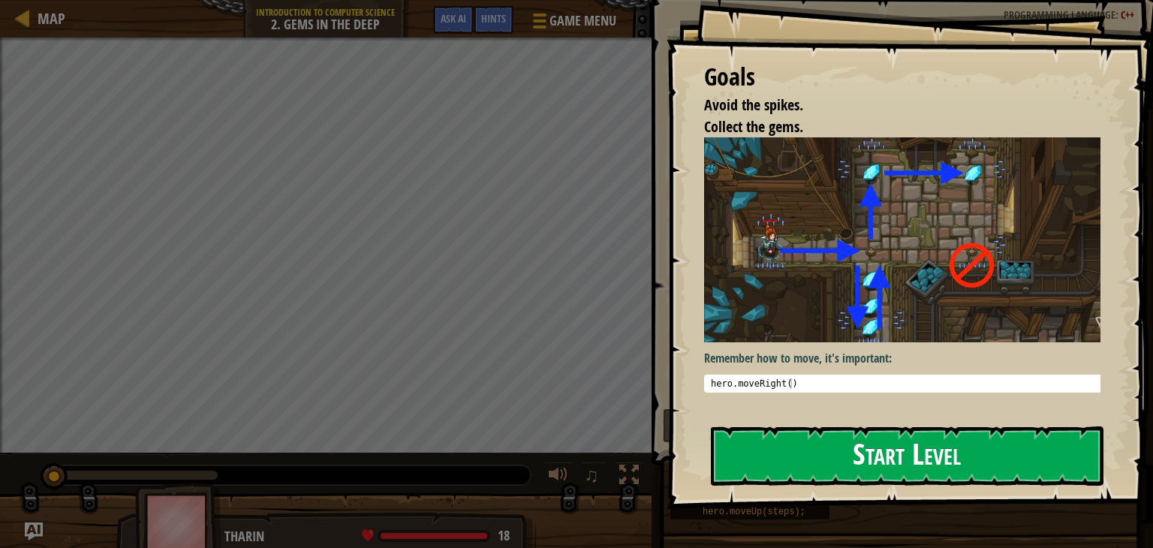
click at [830, 443] on button "Start Level" at bounding box center [907, 455] width 393 height 59
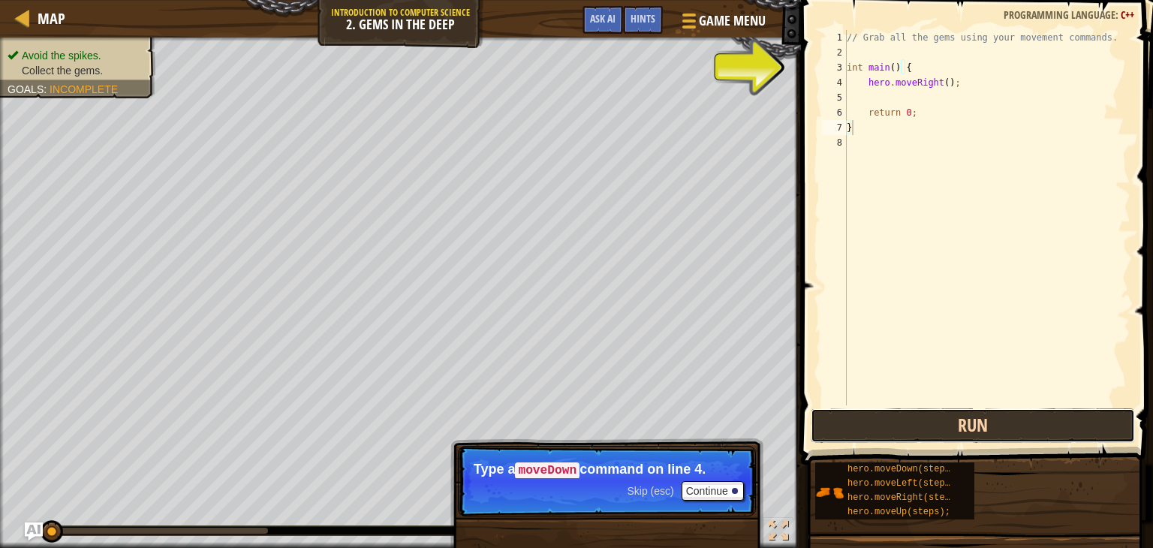
click at [953, 421] on button "Run" at bounding box center [973, 425] width 324 height 35
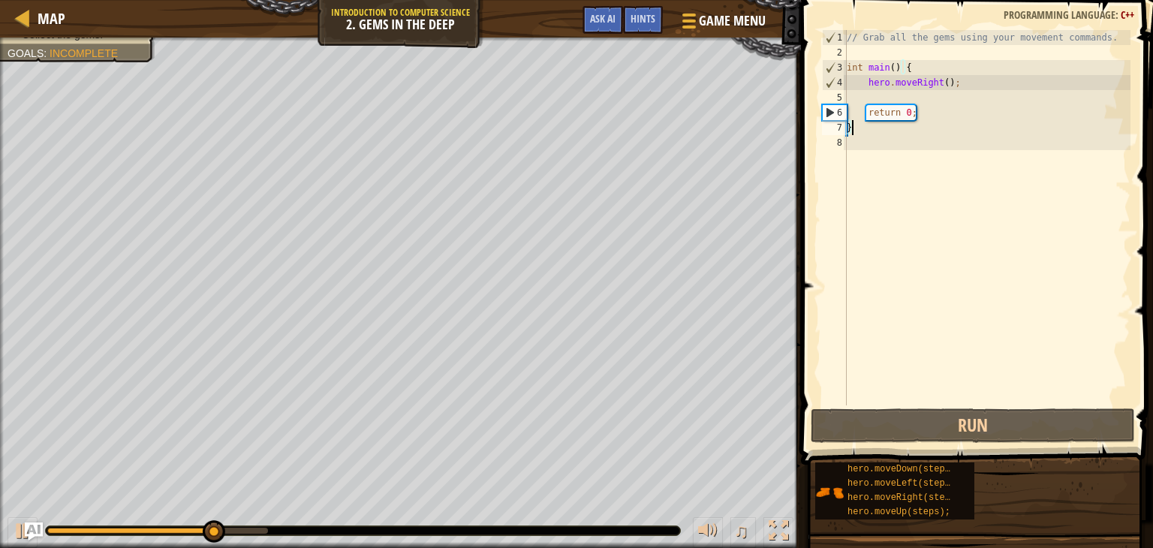
click at [957, 83] on div "// Grab all the gems using your movement commands. int main ( ) { hero . moveRi…" at bounding box center [987, 232] width 287 height 405
type textarea "hero.moveRight();"
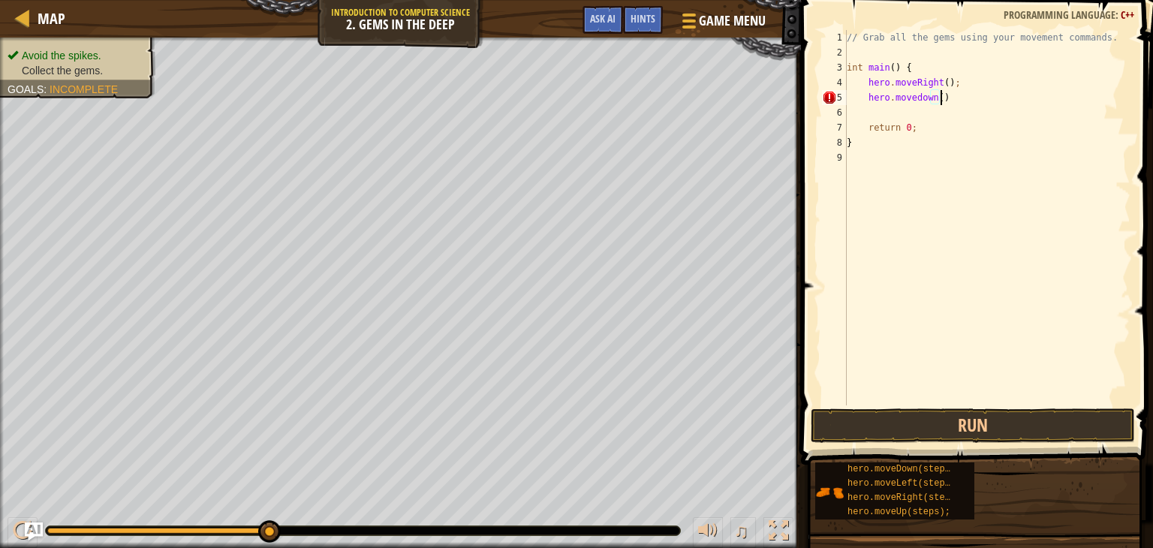
scroll to position [7, 7]
click at [958, 423] on button "Run" at bounding box center [973, 425] width 324 height 35
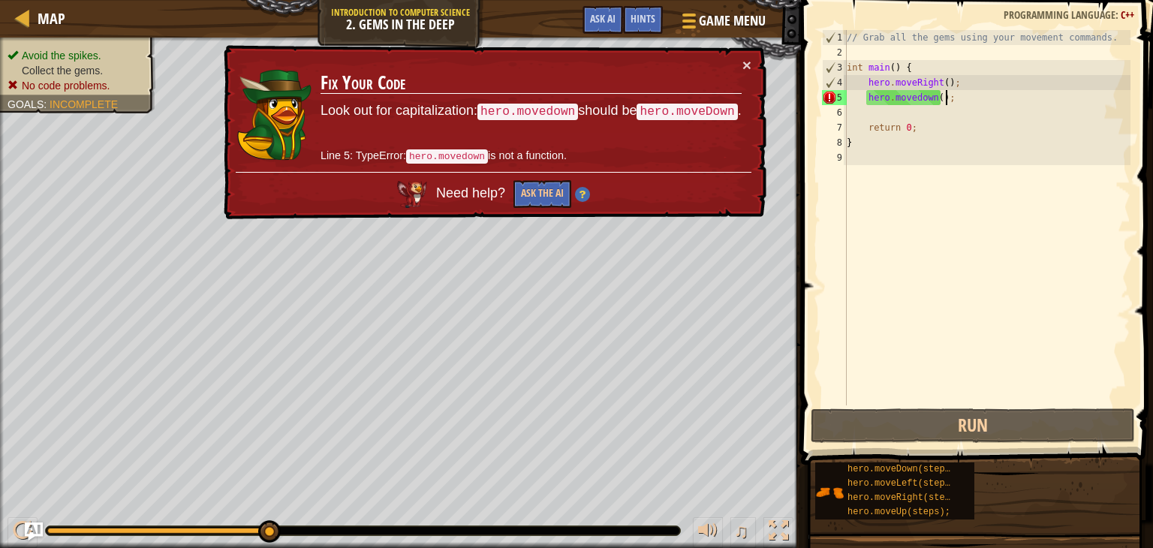
click at [911, 97] on div "// Grab all the gems using your movement commands. int main ( ) { hero . moveRi…" at bounding box center [987, 232] width 287 height 405
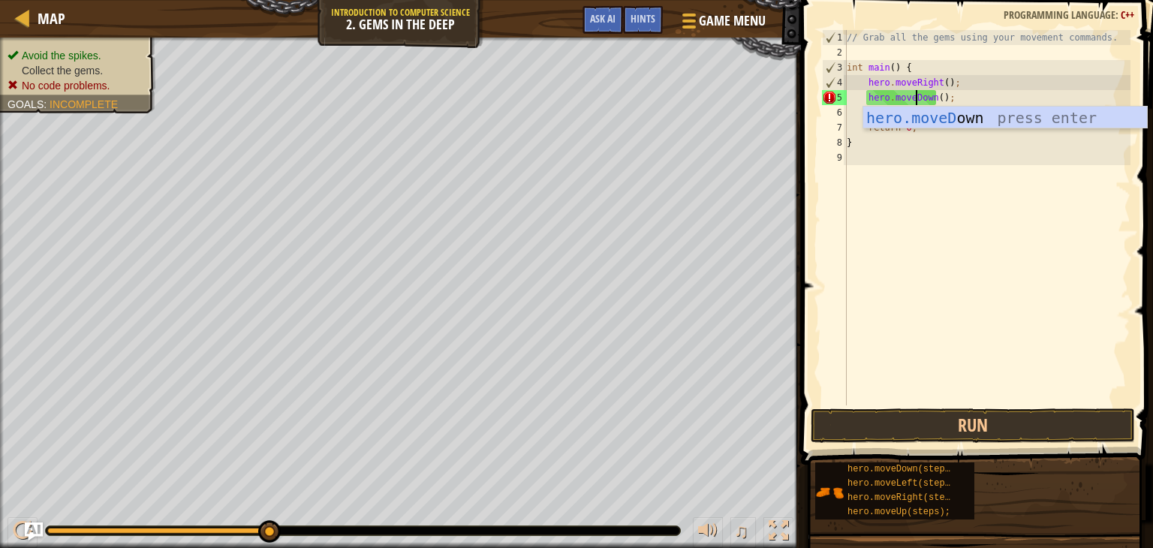
scroll to position [7, 6]
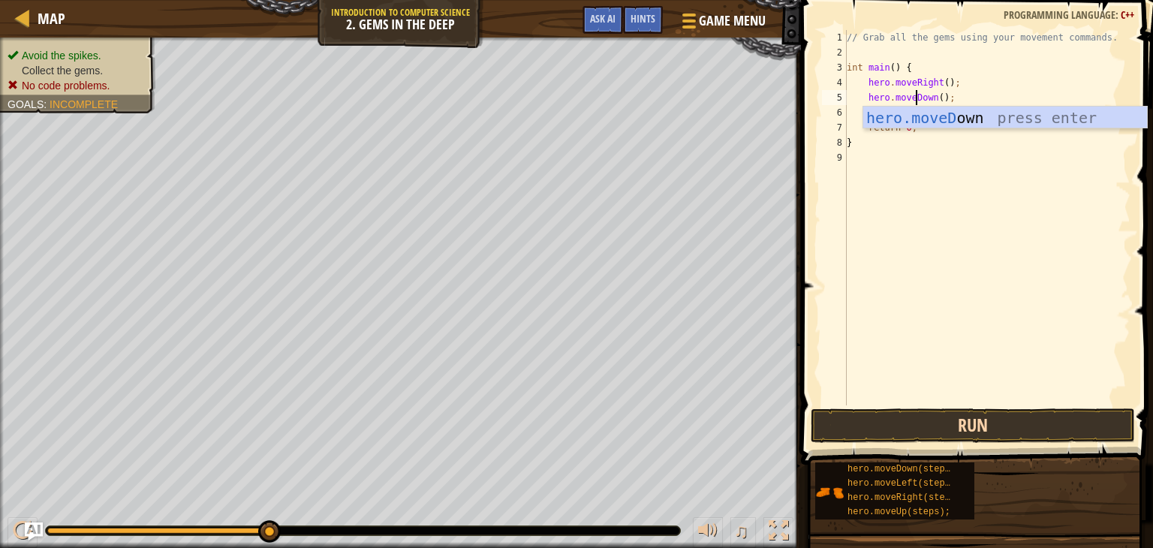
type textarea "hero.moveDown();"
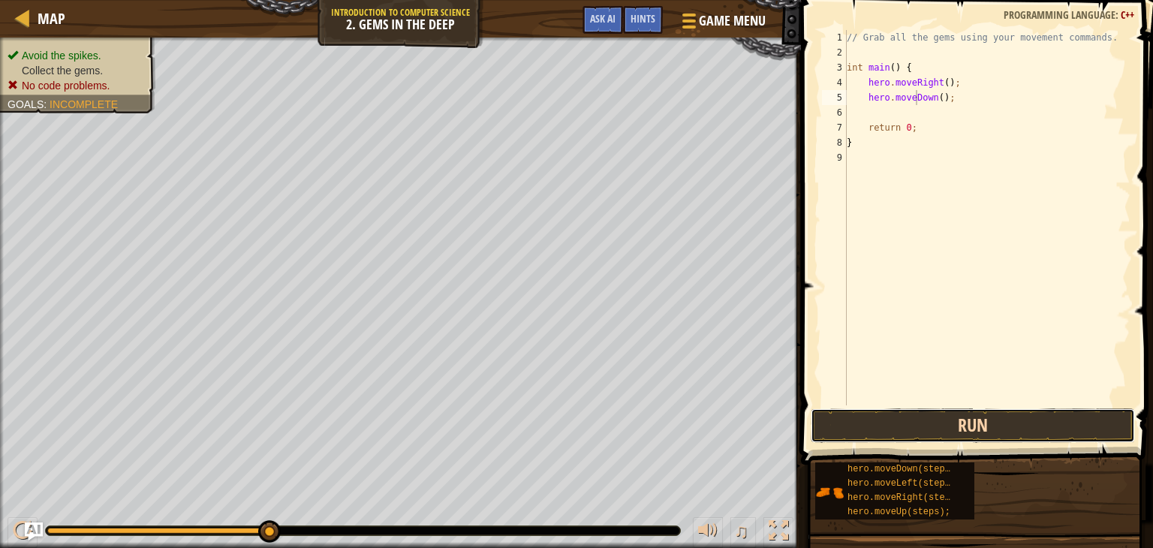
click at [992, 424] on button "Run" at bounding box center [973, 425] width 324 height 35
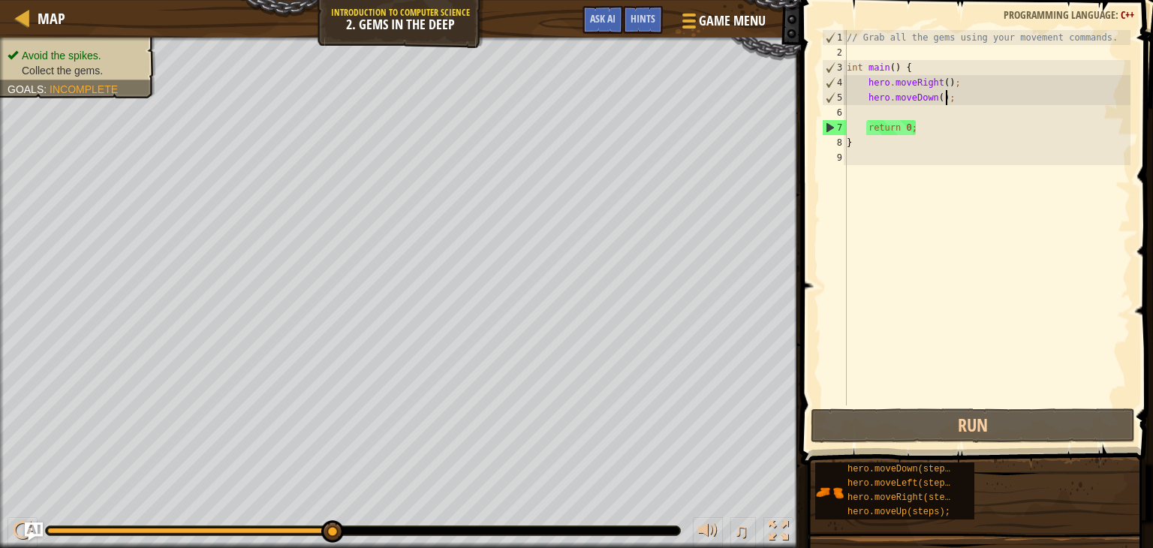
click at [968, 101] on div "// Grab all the gems using your movement commands. int main ( ) { hero . moveRi…" at bounding box center [987, 232] width 287 height 405
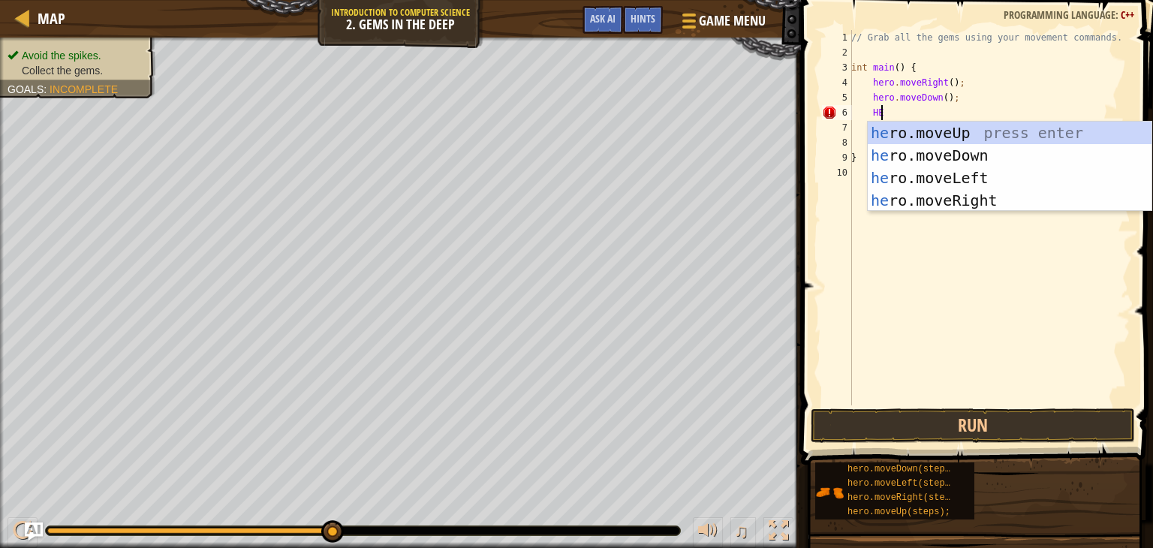
scroll to position [7, 1]
type textarea "H"
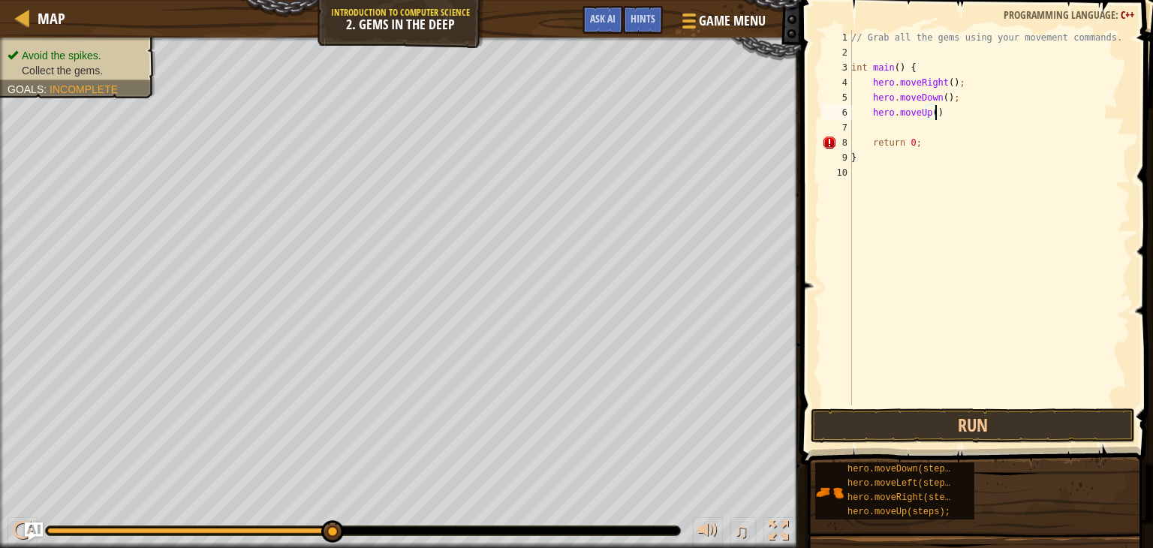
scroll to position [7, 6]
click at [957, 420] on button "Run" at bounding box center [973, 425] width 324 height 35
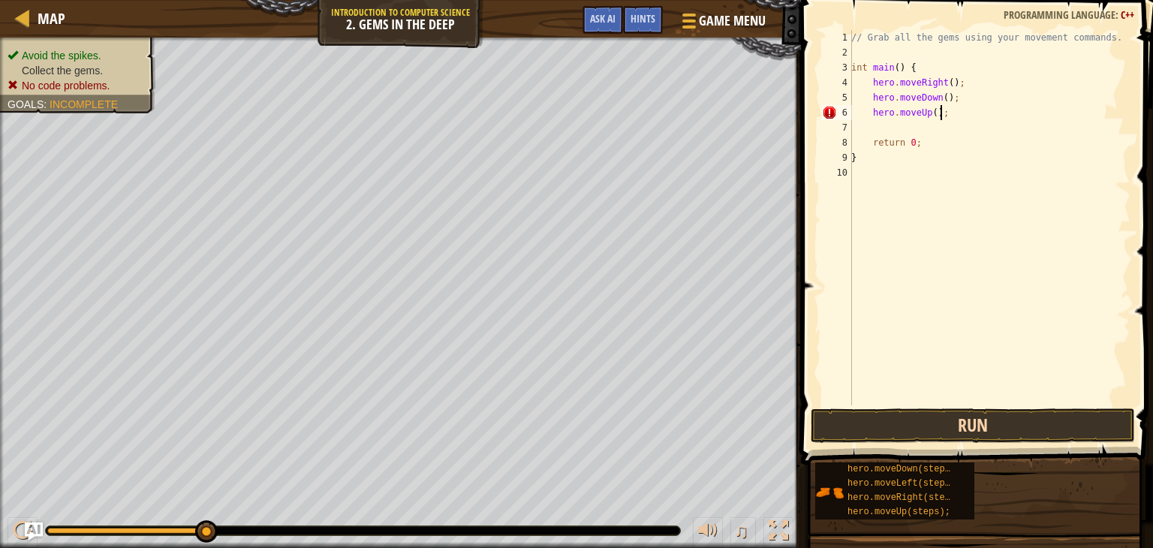
type textarea "hero.moveUp();"
click at [975, 424] on button "Run" at bounding box center [973, 425] width 324 height 35
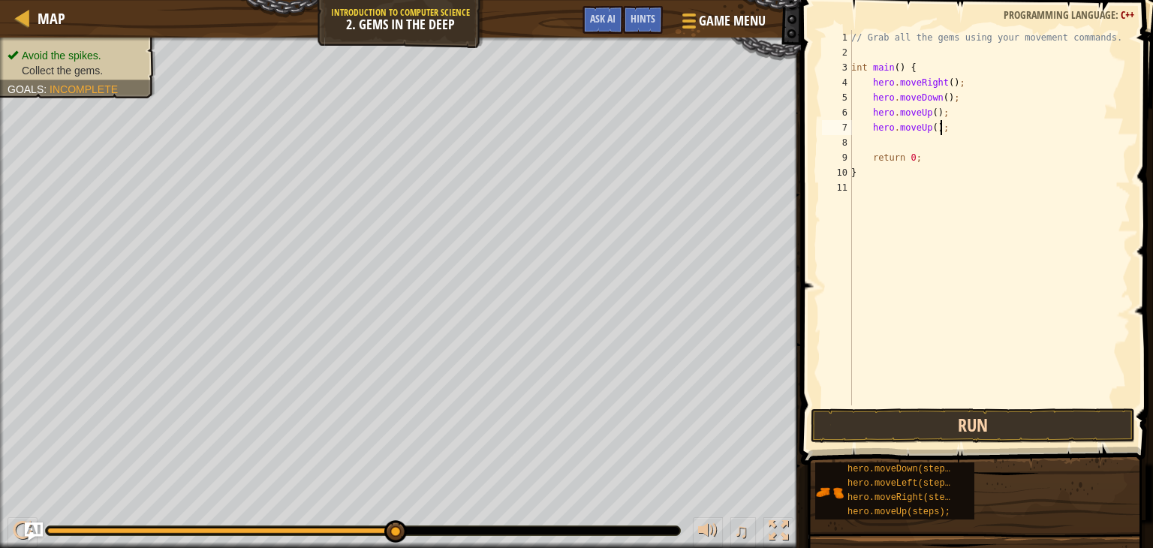
type textarea "hero.moveUp();"
click at [1011, 432] on button "Run" at bounding box center [973, 425] width 324 height 35
type textarea "hero.moveDown();"
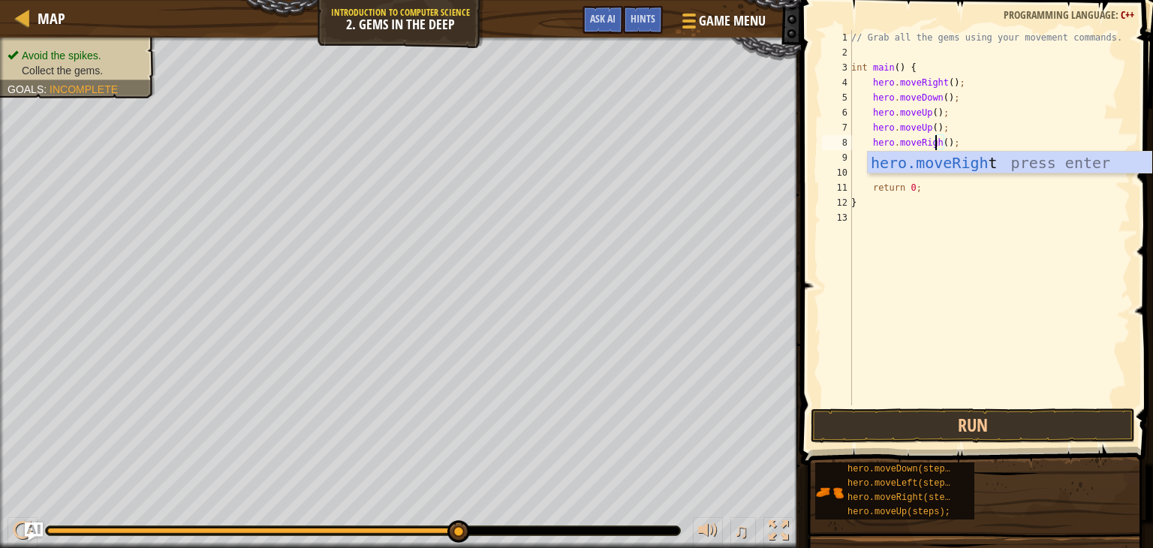
type textarea "hero.moveRight();"
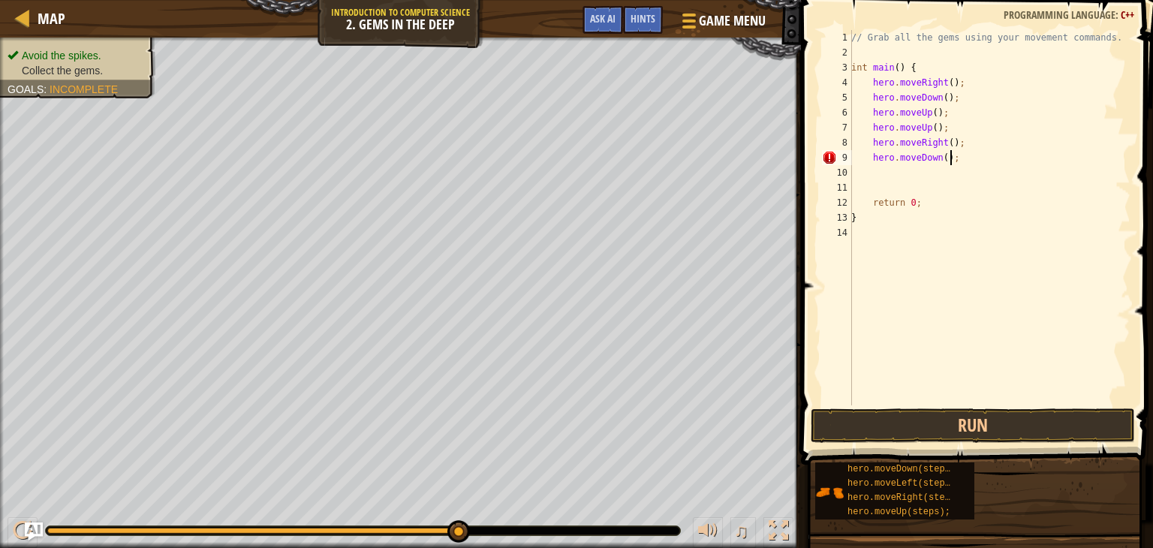
scroll to position [7, 7]
type textarea "hero.moveDown();"
click at [948, 419] on button "Run" at bounding box center [973, 425] width 324 height 35
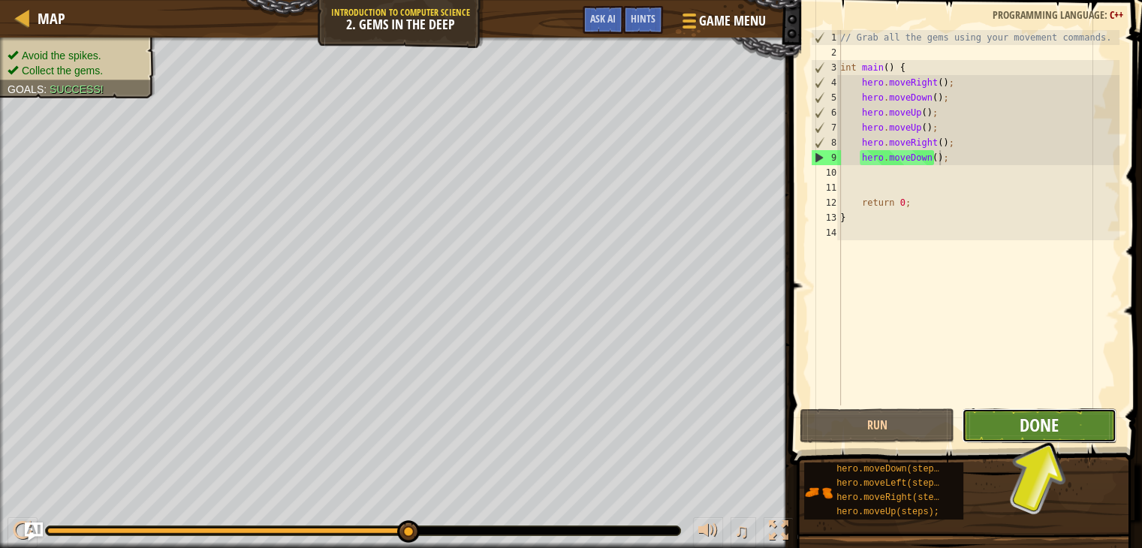
click at [1024, 427] on span "Done" at bounding box center [1038, 425] width 39 height 24
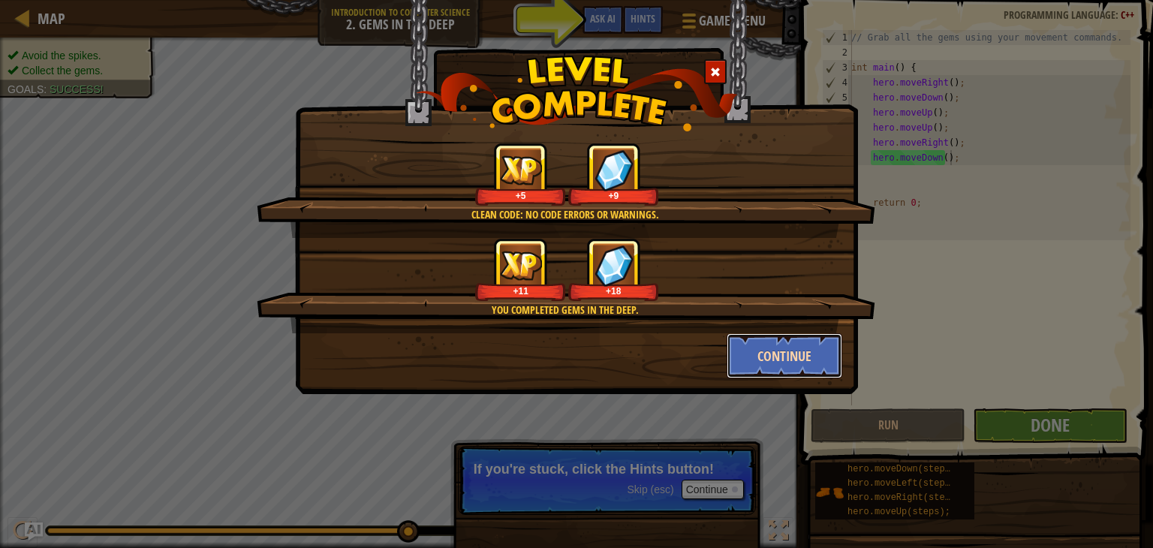
click at [812, 348] on button "Continue" at bounding box center [785, 355] width 116 height 45
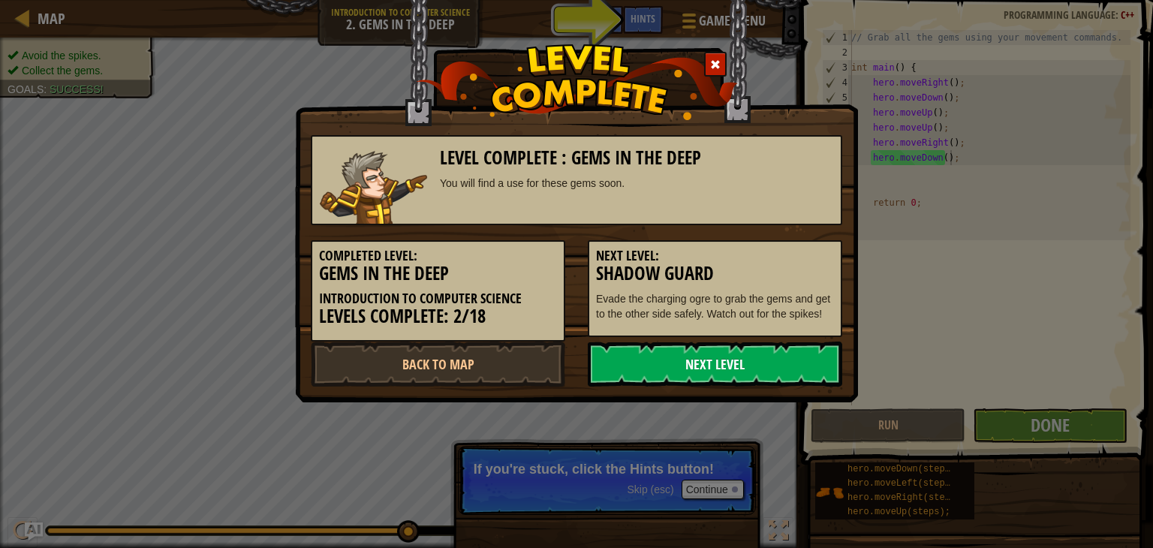
click at [785, 357] on link "Next Level" at bounding box center [715, 364] width 254 height 45
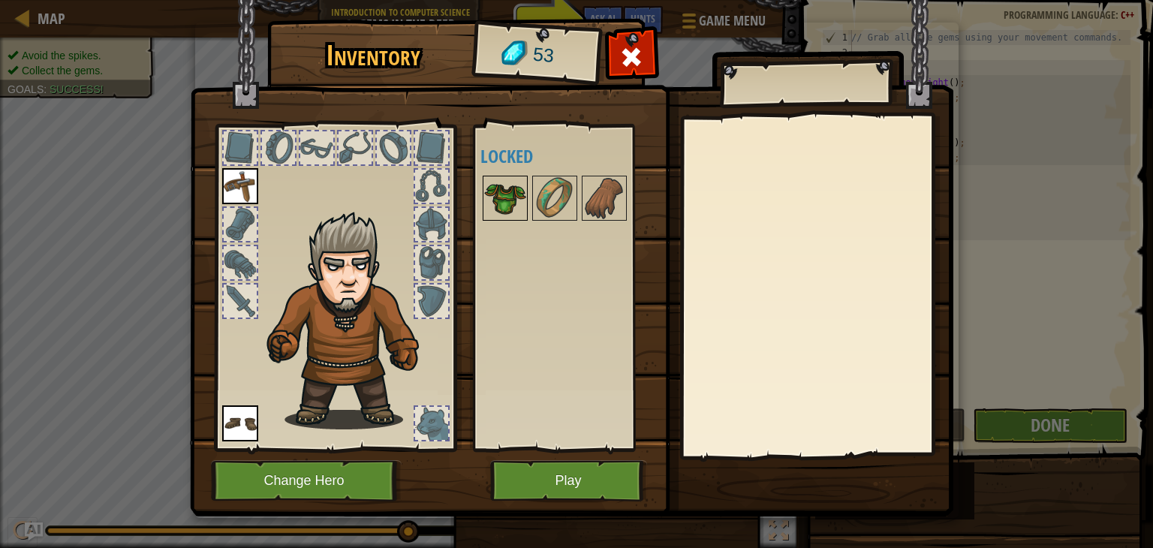
click at [505, 195] on img at bounding box center [505, 198] width 42 height 42
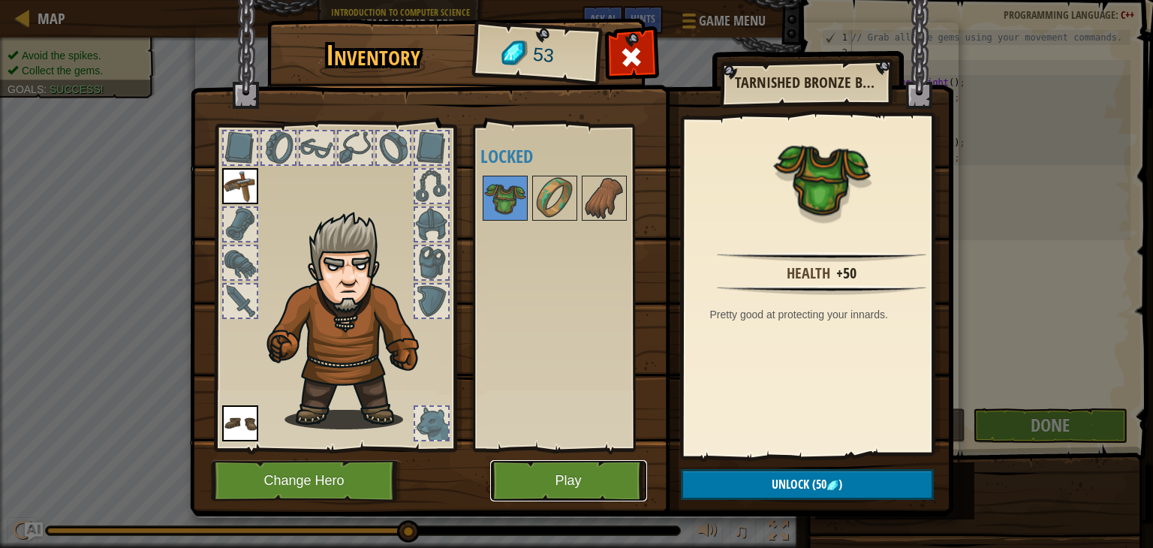
click at [582, 468] on button "Play" at bounding box center [568, 480] width 157 height 41
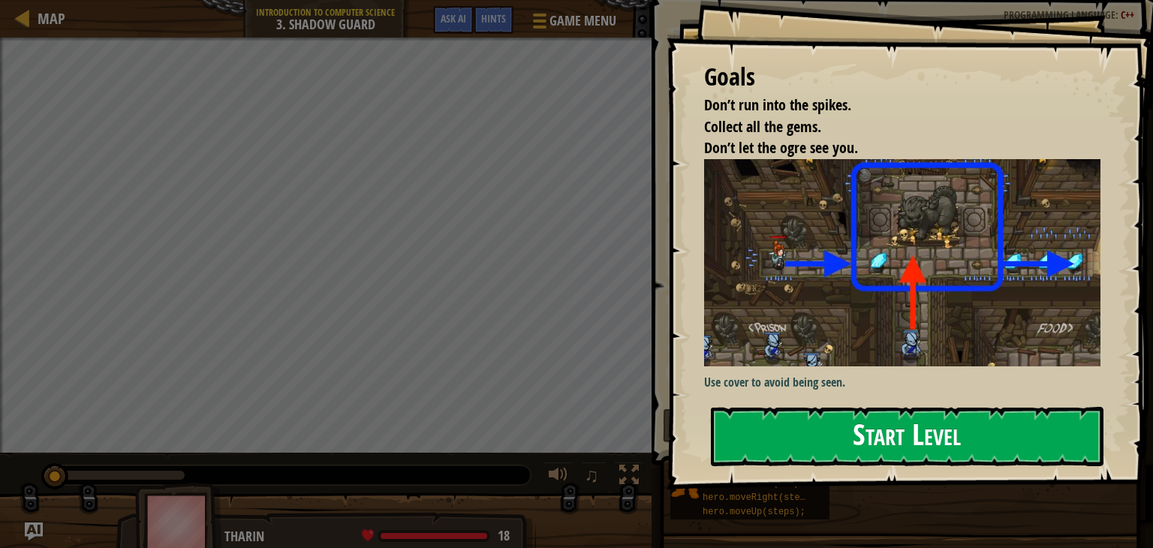
click at [826, 430] on button "Start Level" at bounding box center [907, 436] width 393 height 59
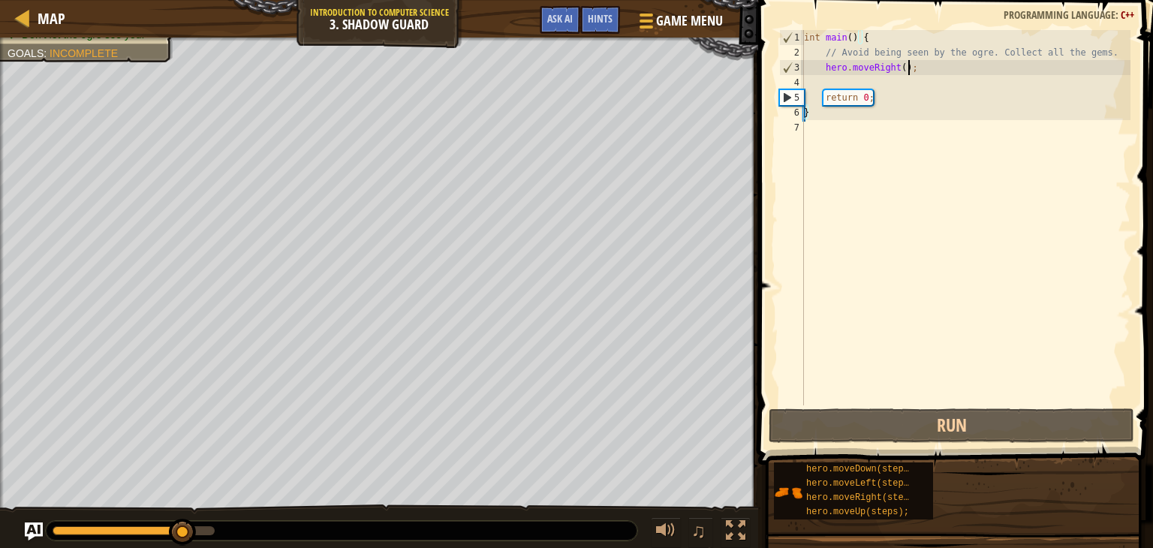
click at [917, 70] on div "int main ( ) { // Avoid being seen by the ogre. Collect all the gems. hero . mo…" at bounding box center [966, 232] width 330 height 405
type textarea "hero.moveRight();"
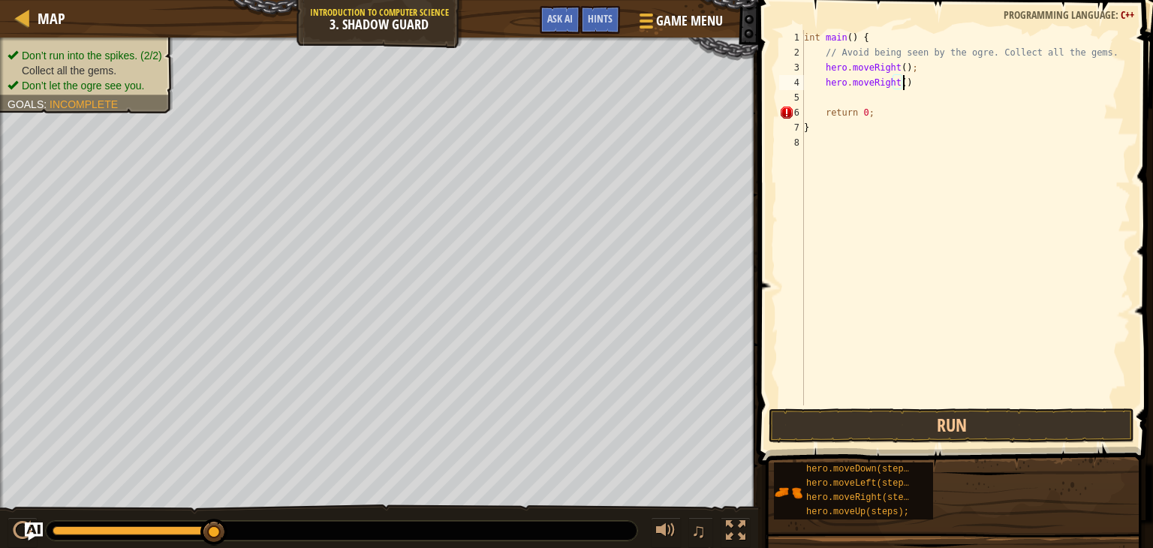
scroll to position [7, 8]
type textarea "hero.moveRight();"
click at [910, 423] on button "Run" at bounding box center [952, 425] width 366 height 35
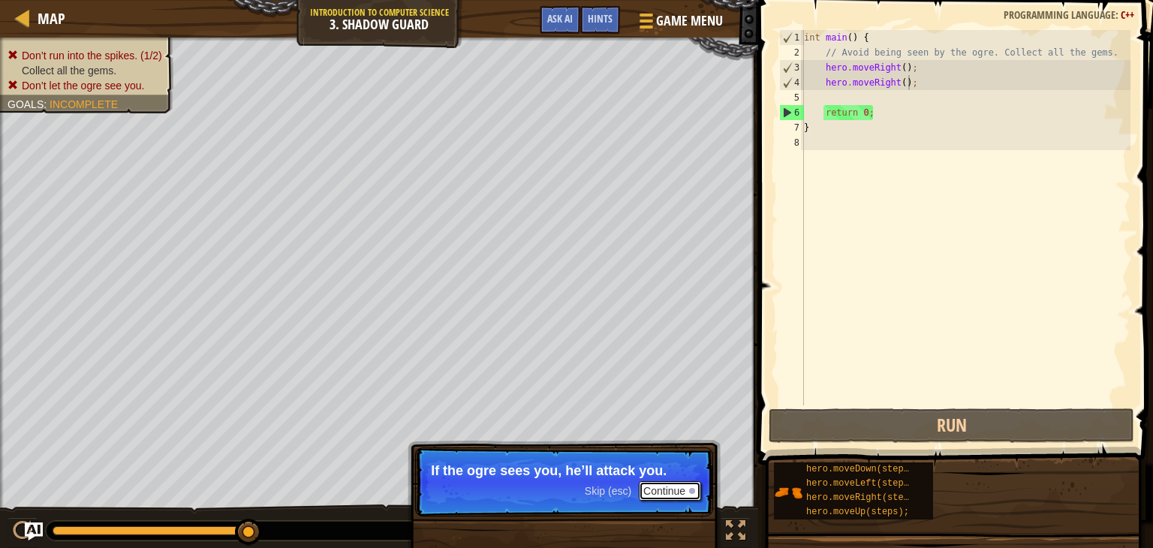
click at [680, 495] on button "Continue" at bounding box center [670, 491] width 62 height 20
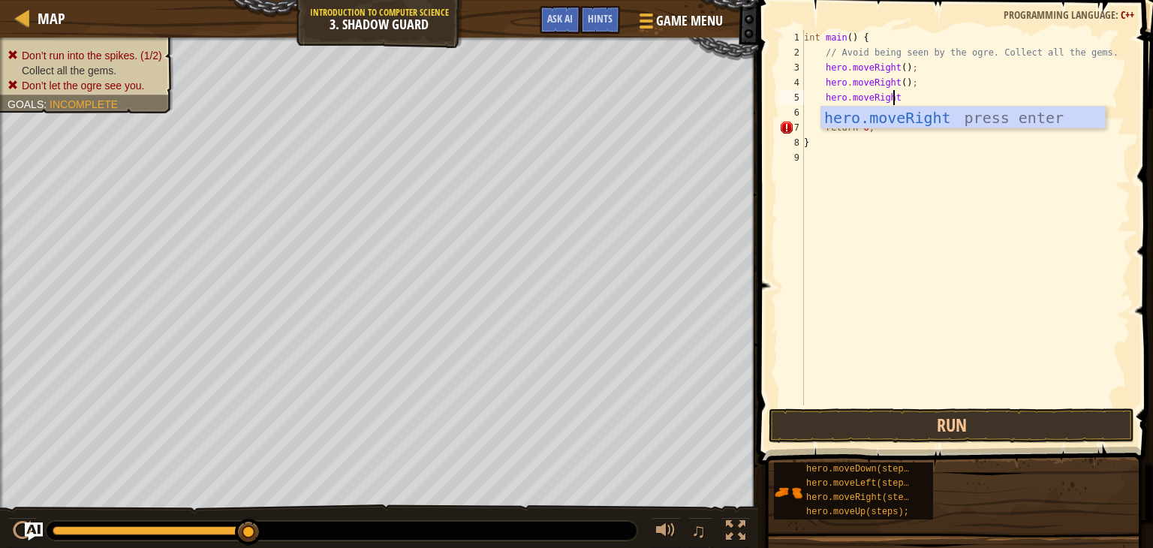
scroll to position [7, 6]
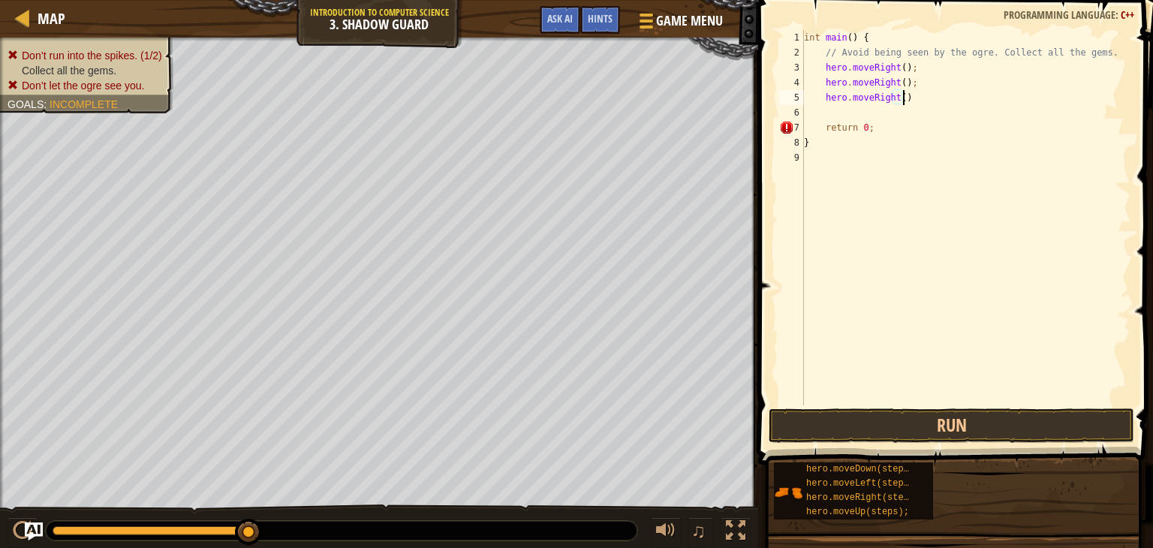
type textarea "hero.moveRight();"
type textarea "hero.moveLeft90;"
type textarea "hero.moveLeft();"
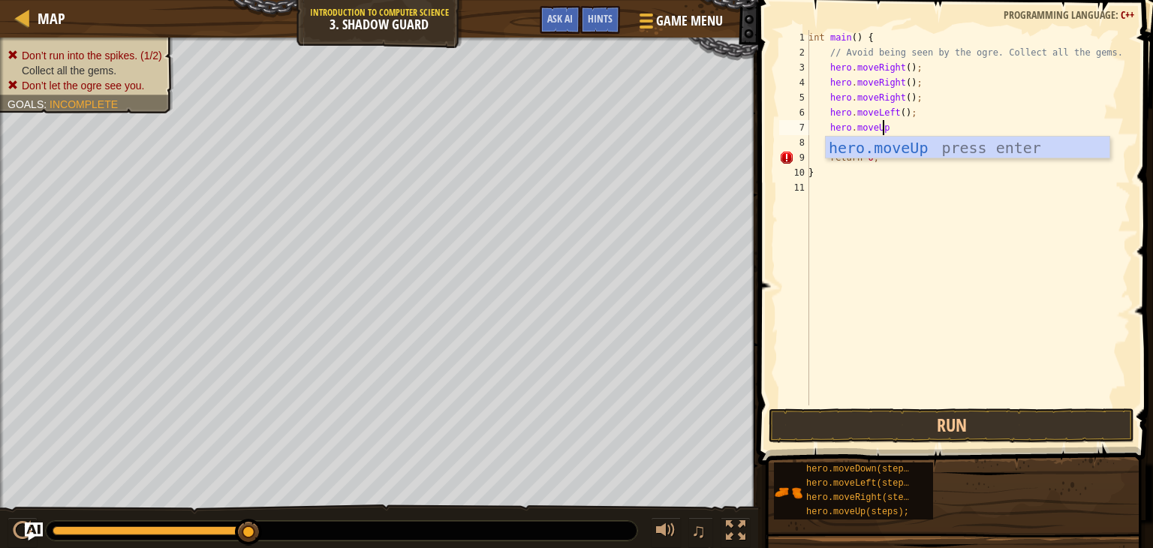
scroll to position [7, 5]
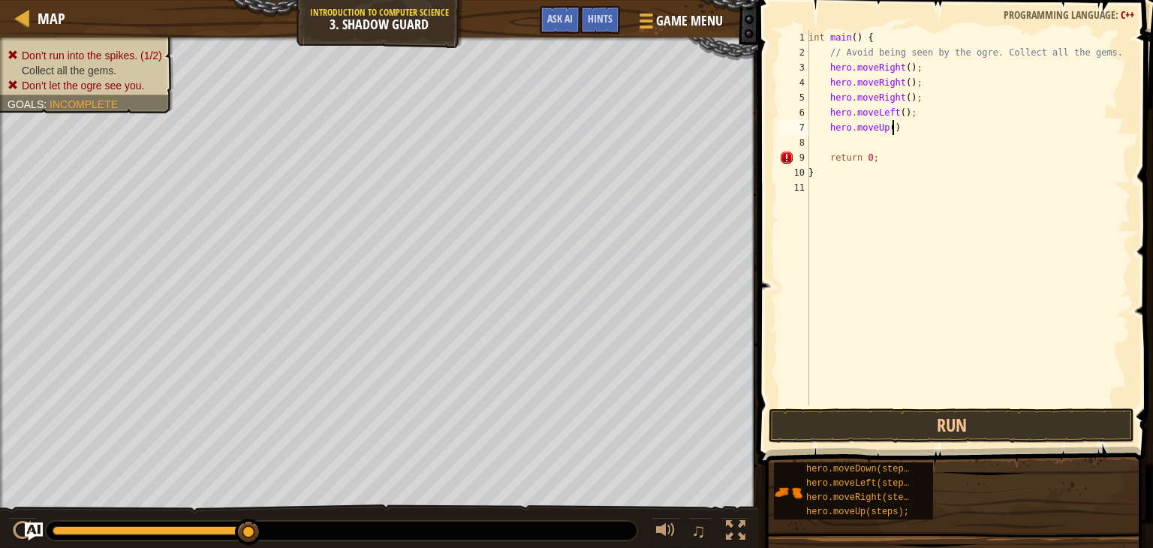
type textarea "hero.moveUp();"
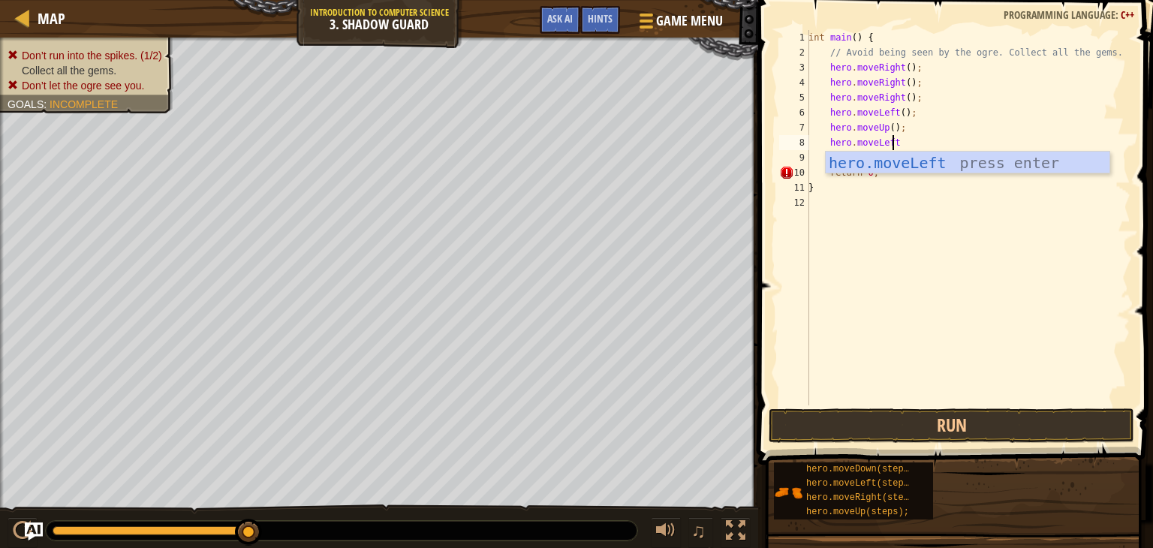
scroll to position [7, 6]
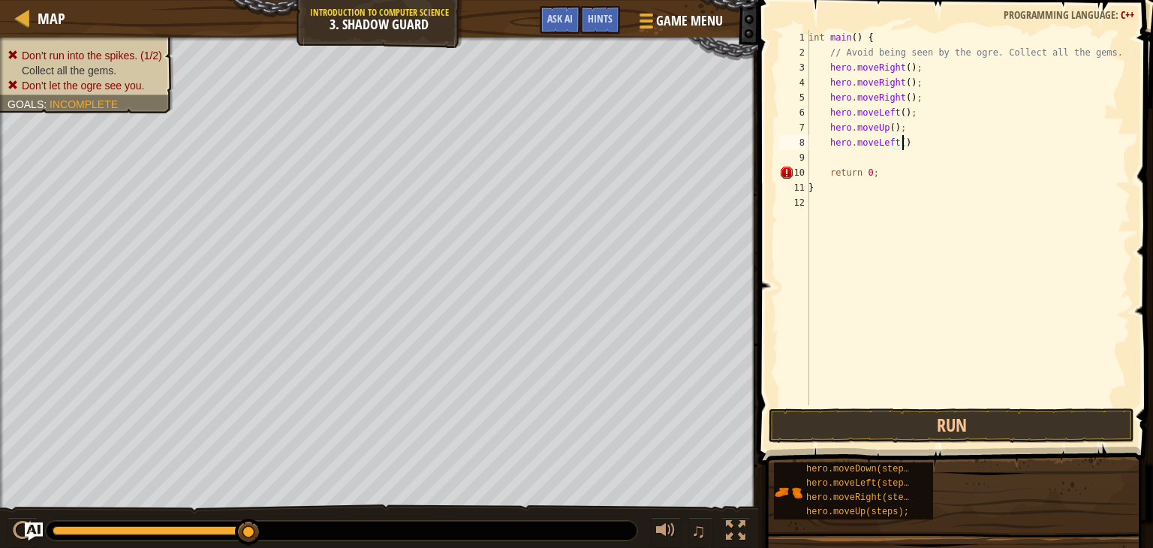
type textarea "hero.moveLeft();"
click at [979, 429] on button "Run" at bounding box center [952, 425] width 366 height 35
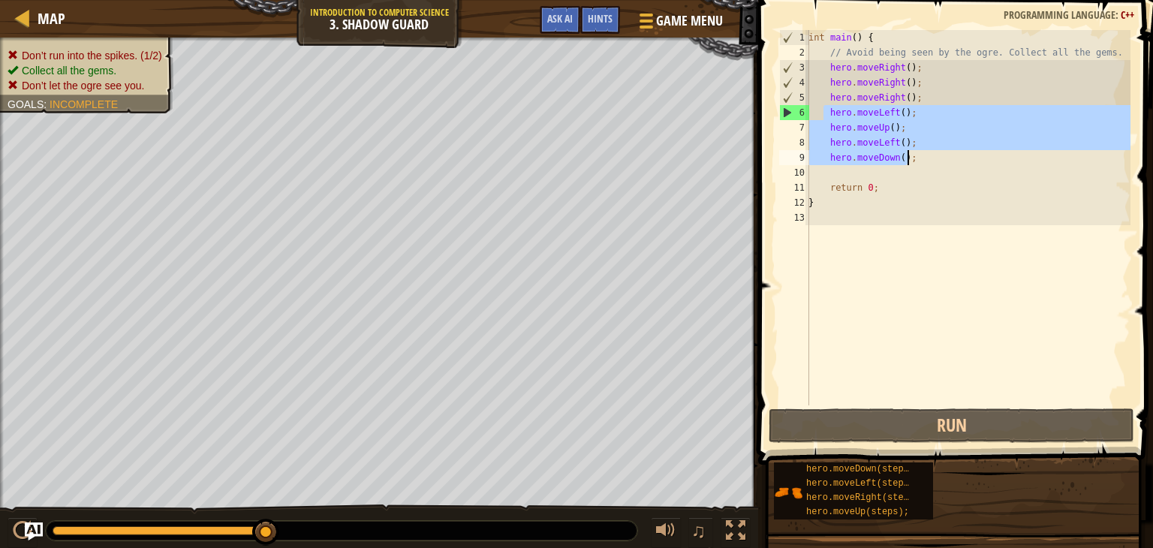
drag, startPoint x: 824, startPoint y: 107, endPoint x: 911, endPoint y: 155, distance: 99.8
click at [911, 155] on div "int main ( ) { // Avoid being seen by the ogre. Collect all the gems. hero . mo…" at bounding box center [968, 232] width 325 height 405
type textarea "hero.moveLeft(); hero.moveDown();"
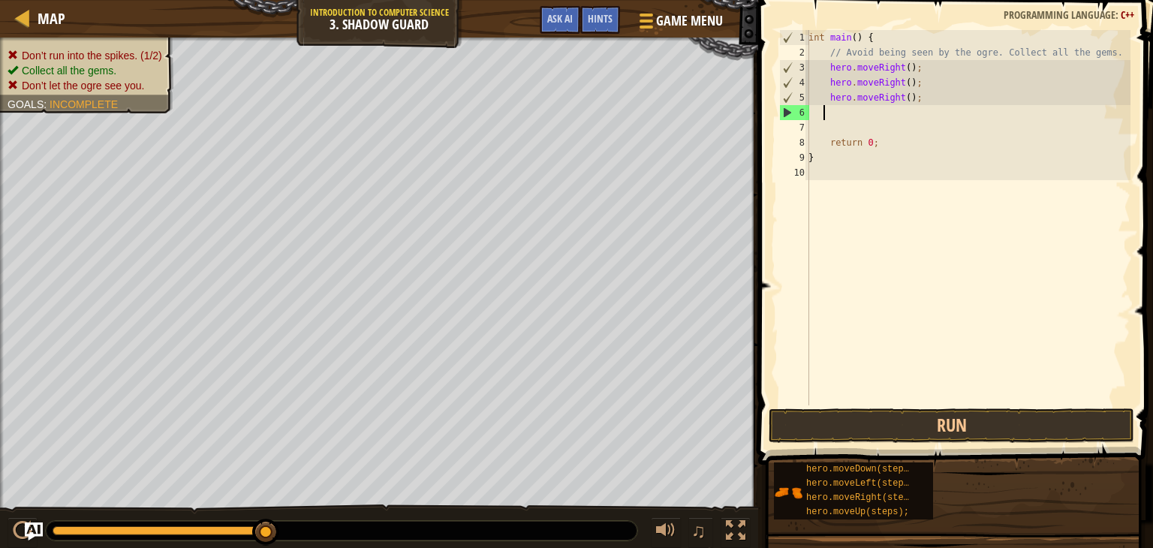
scroll to position [7, 0]
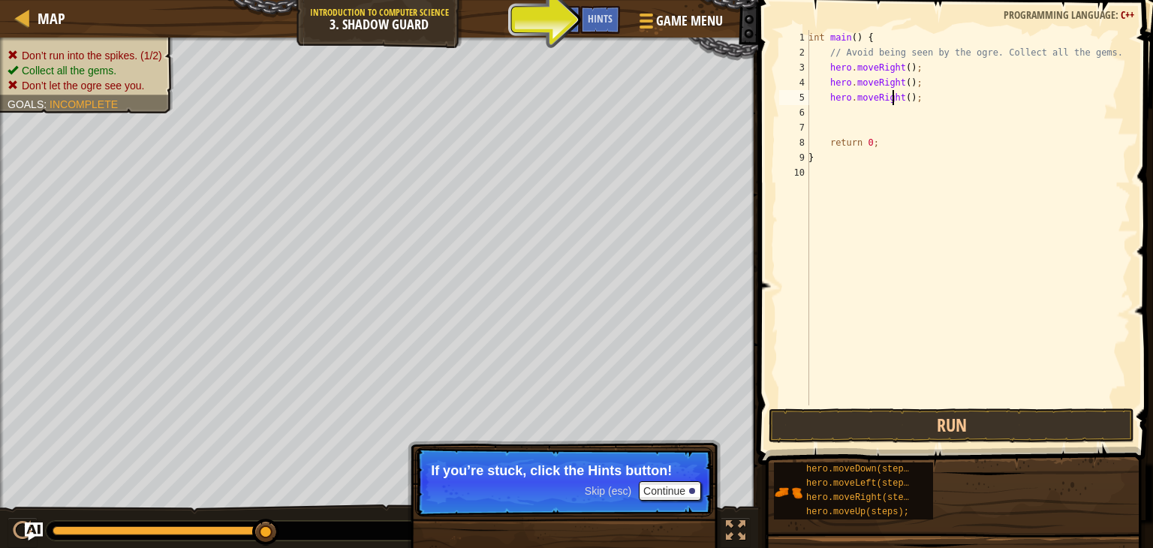
click at [892, 95] on div "int main ( ) { // Avoid being seen by the ogre. Collect all the gems. hero . mo…" at bounding box center [968, 232] width 325 height 405
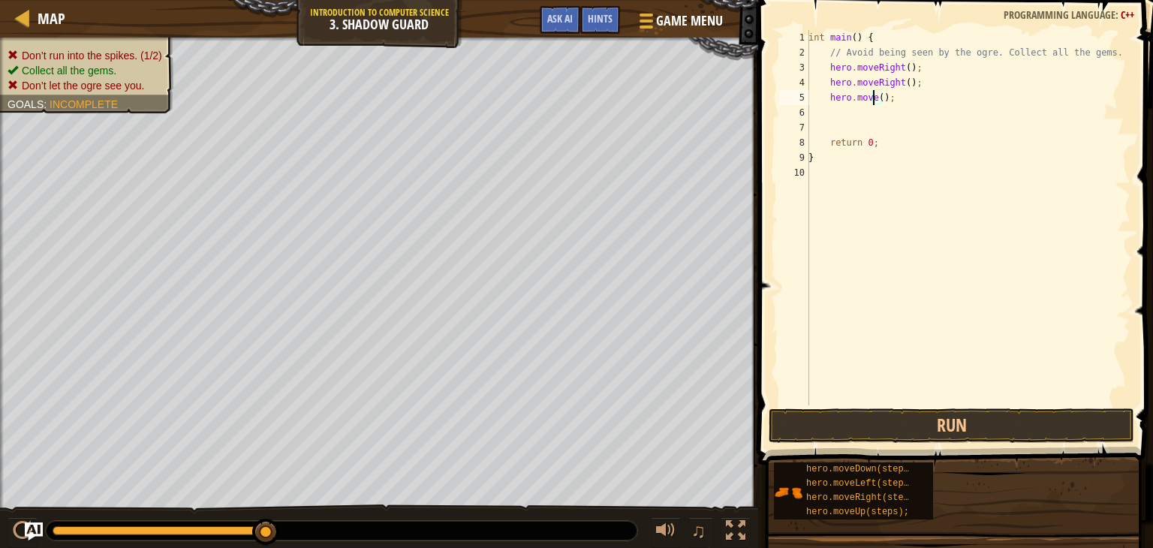
scroll to position [7, 5]
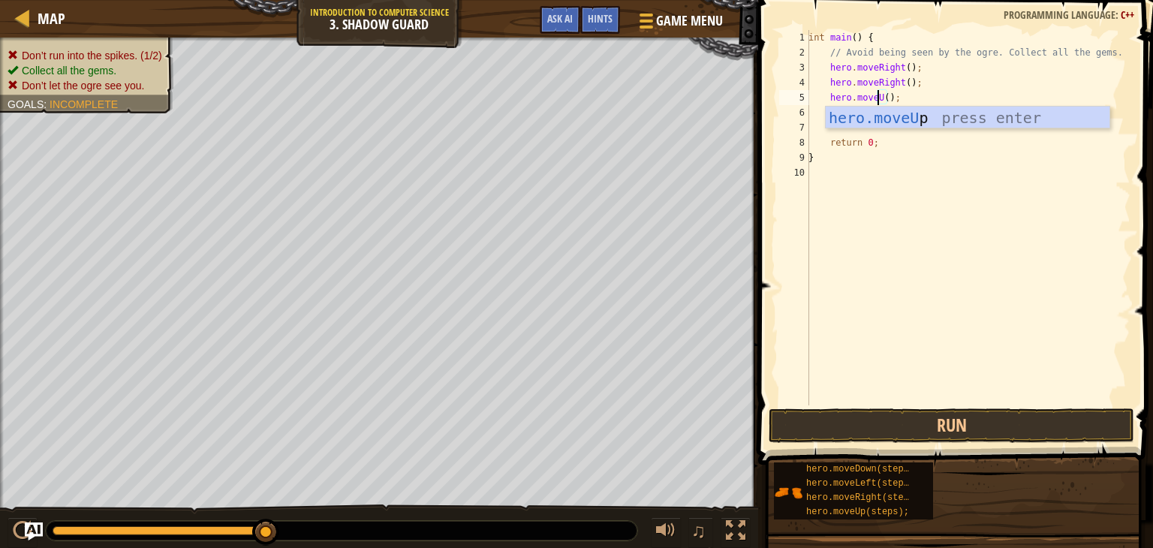
type textarea "hero.moveUp();"
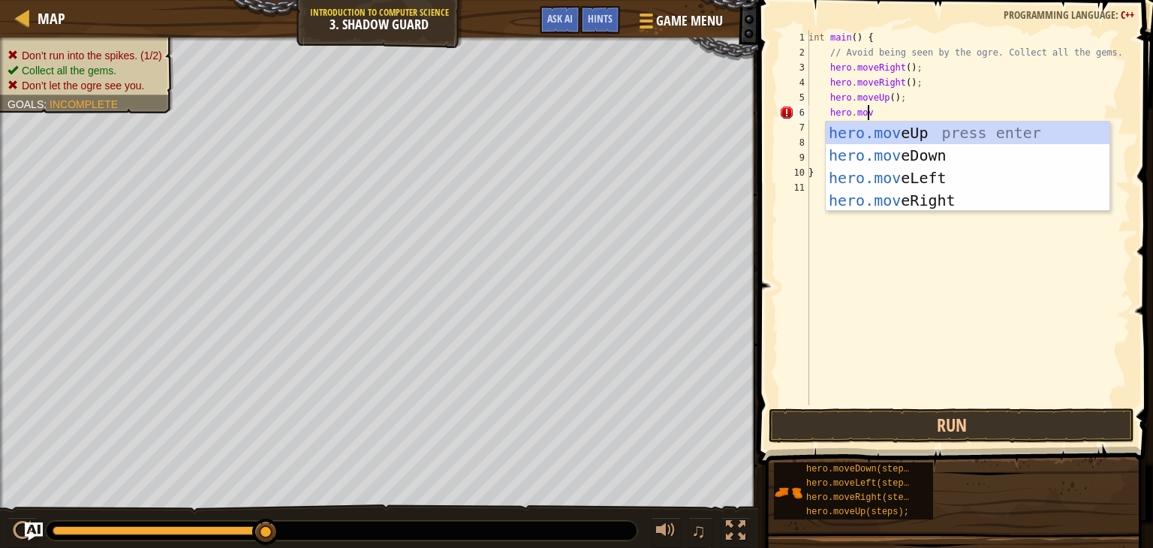
scroll to position [7, 4]
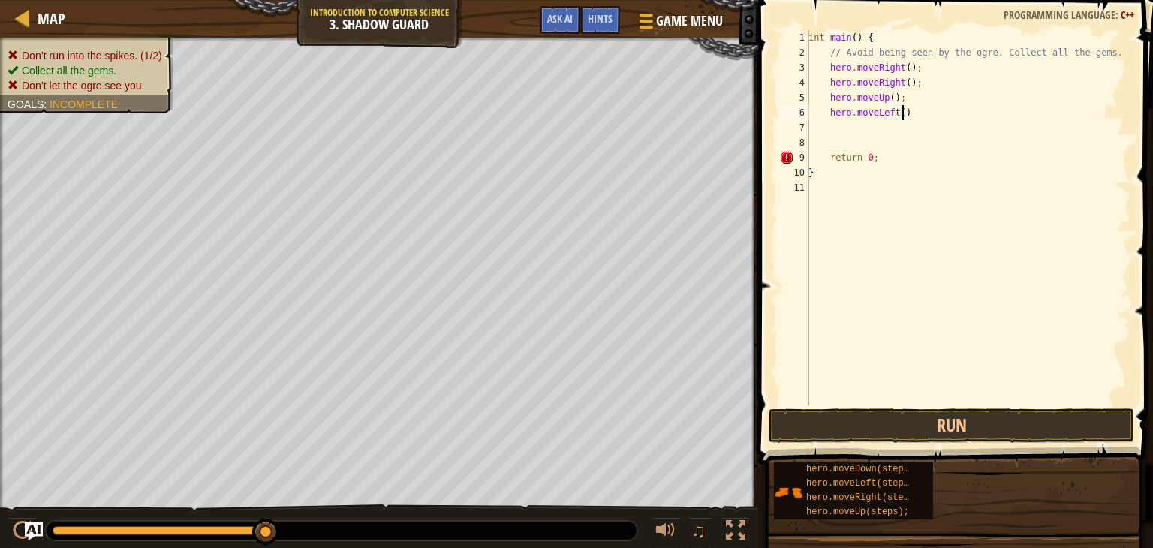
type textarea "hero.moveLeft();"
type textarea "hero.moveDown();"
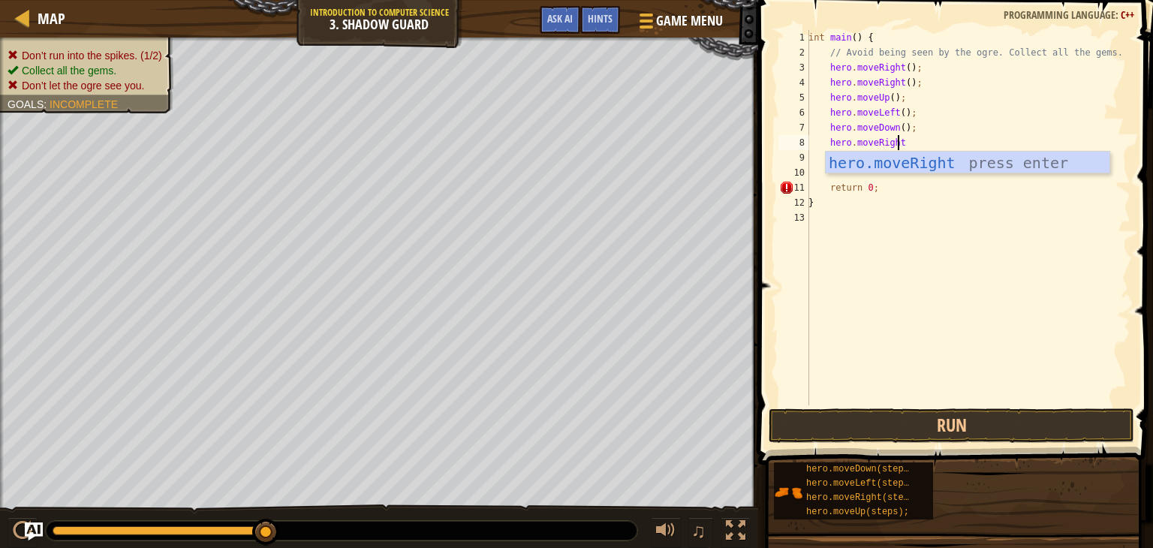
scroll to position [7, 6]
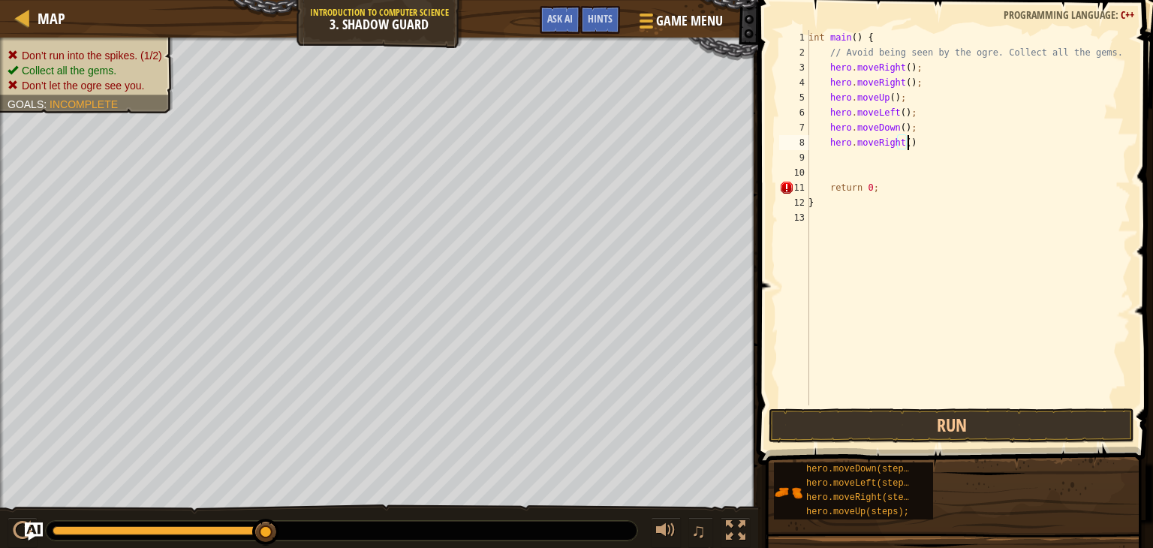
type textarea "hero.moveRight();"
click at [983, 419] on button "Run" at bounding box center [952, 425] width 366 height 35
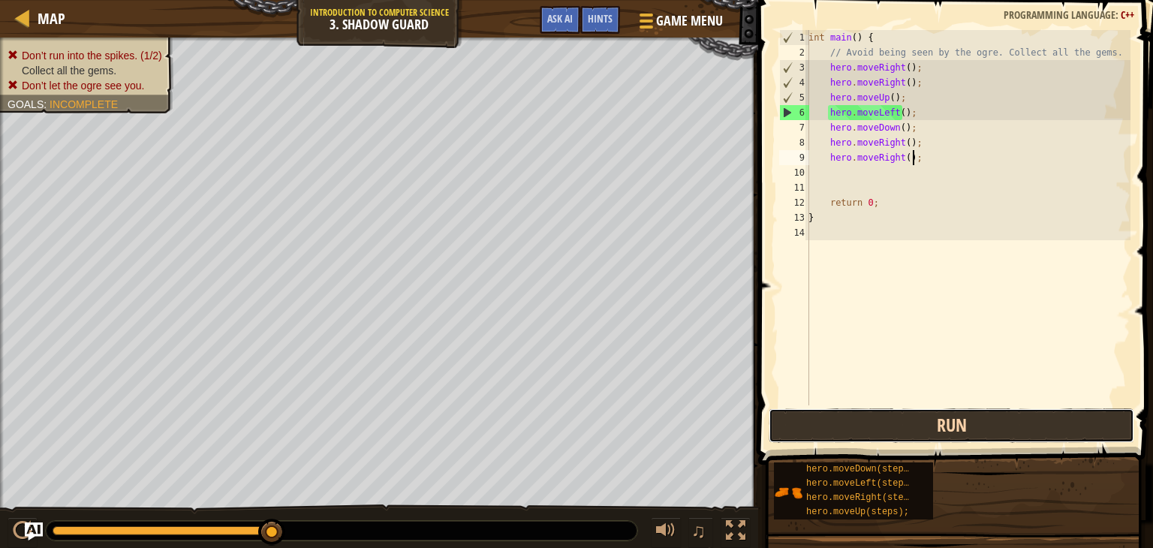
click at [1001, 420] on button "Run" at bounding box center [952, 425] width 366 height 35
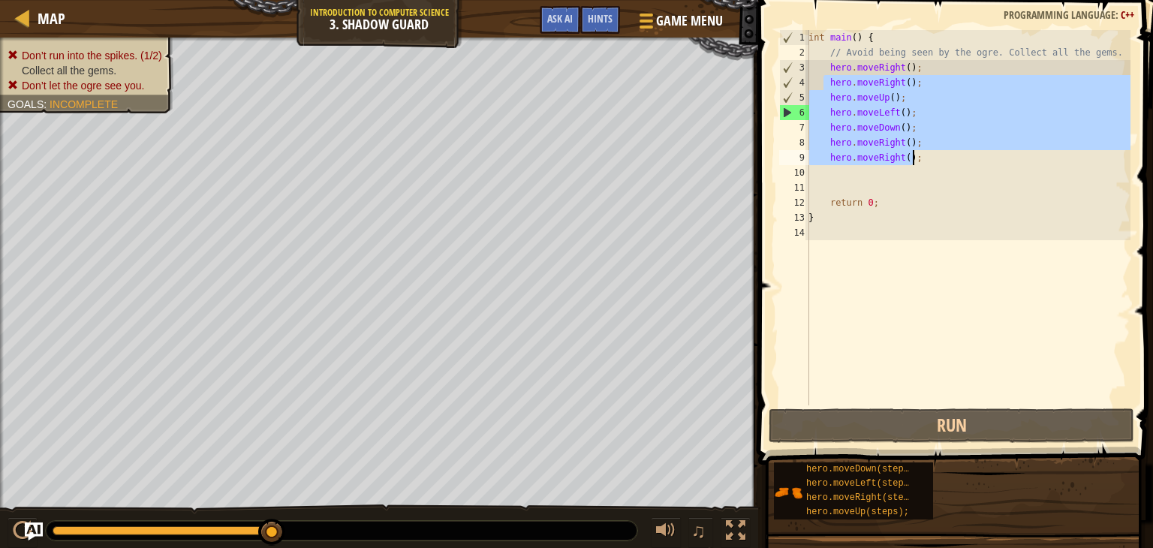
drag, startPoint x: 826, startPoint y: 83, endPoint x: 914, endPoint y: 161, distance: 118.1
click at [914, 161] on div "int main ( ) { // Avoid being seen by the ogre. Collect all the gems. hero . mo…" at bounding box center [968, 232] width 325 height 405
type textarea "hero.moveRight(); hero.moveRight();"
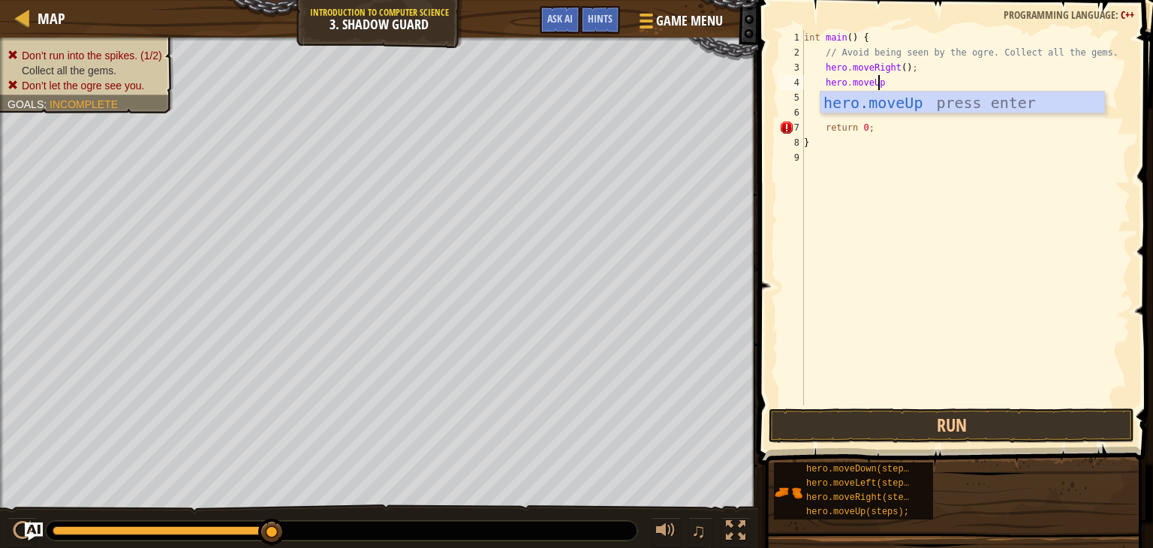
scroll to position [7, 5]
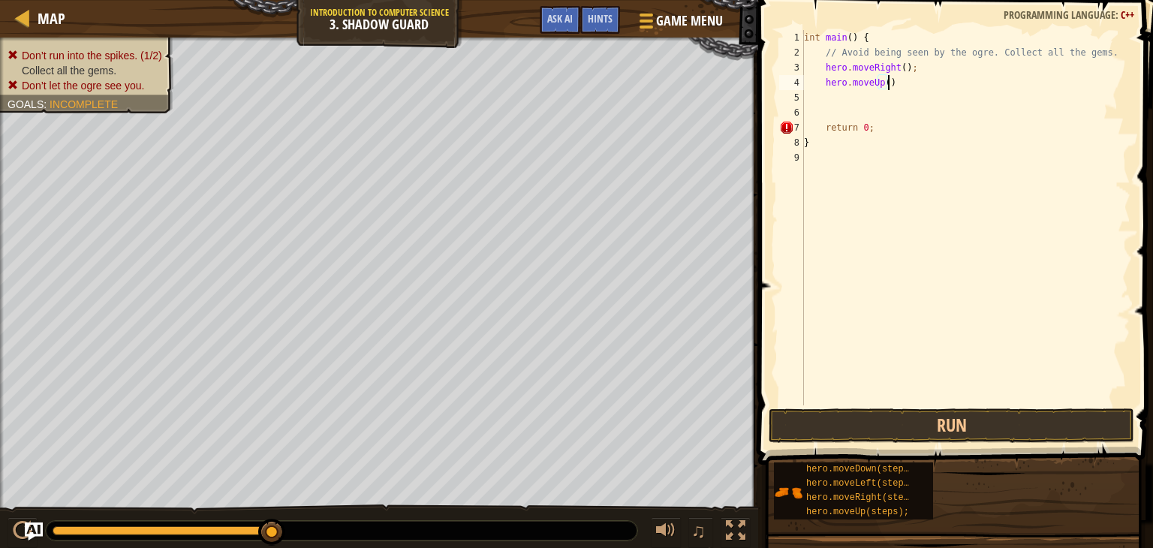
type textarea "hero.moveUp();"
type textarea "hero.moveRight():"
type textarea "hero.moveRight();"
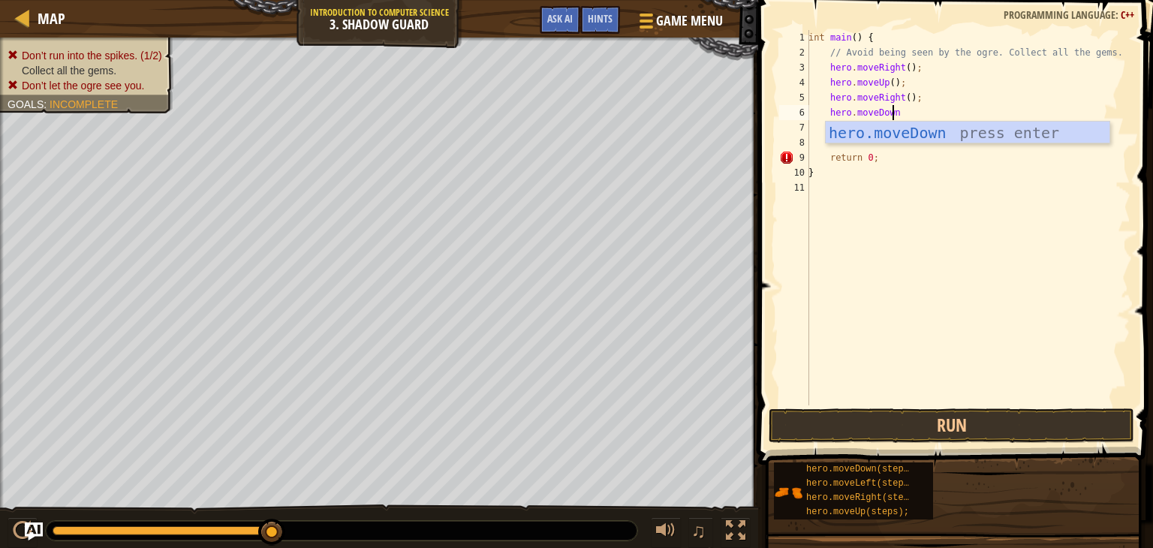
scroll to position [7, 6]
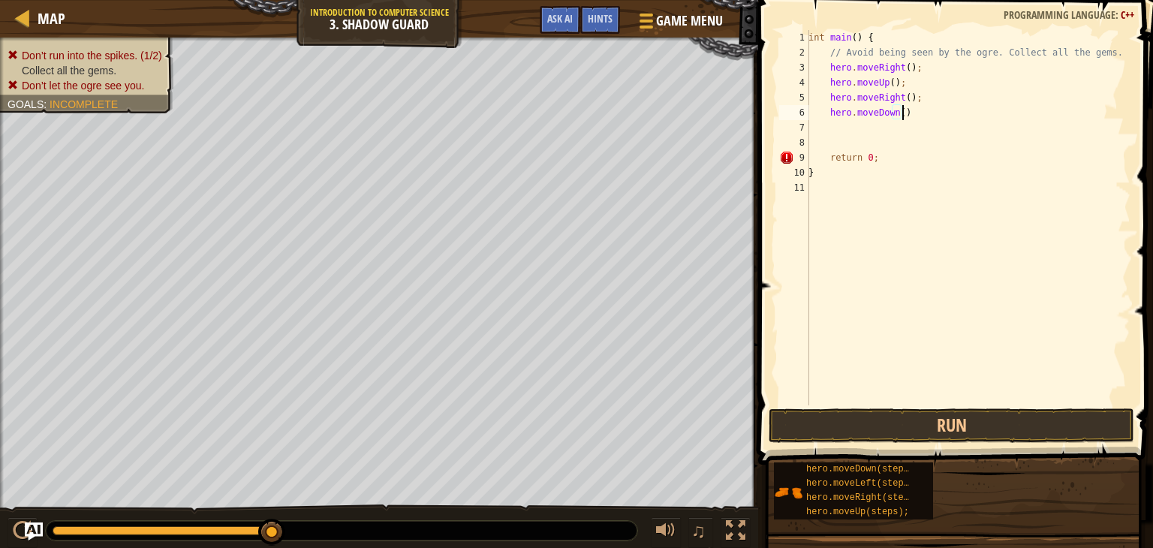
type textarea "hero.moveDown();"
type textarea "hero.moveRight();"
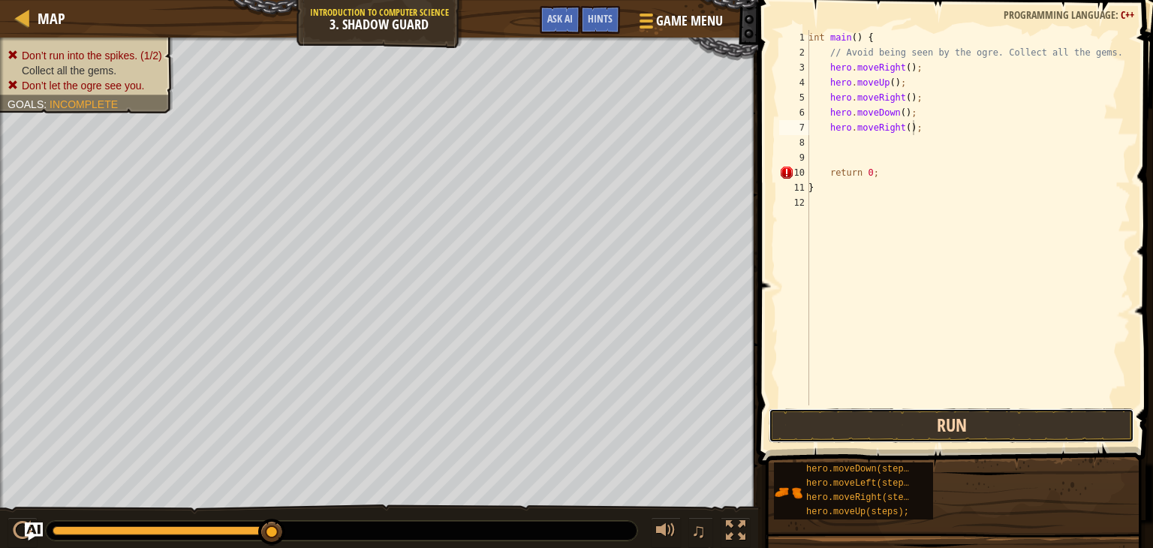
click at [947, 419] on button "Run" at bounding box center [952, 425] width 366 height 35
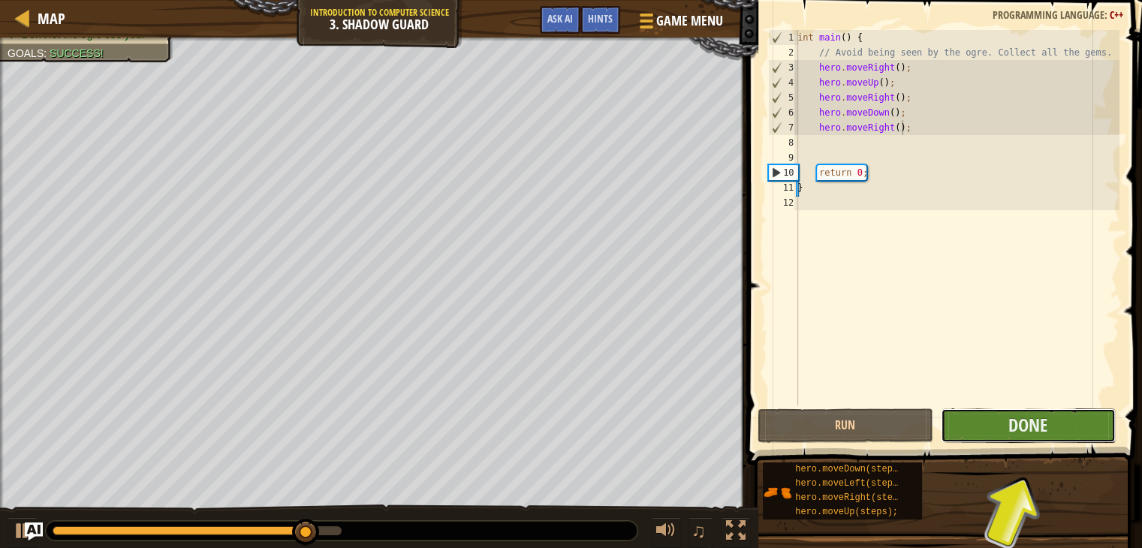
click at [1049, 433] on button "Done" at bounding box center [1028, 425] width 175 height 35
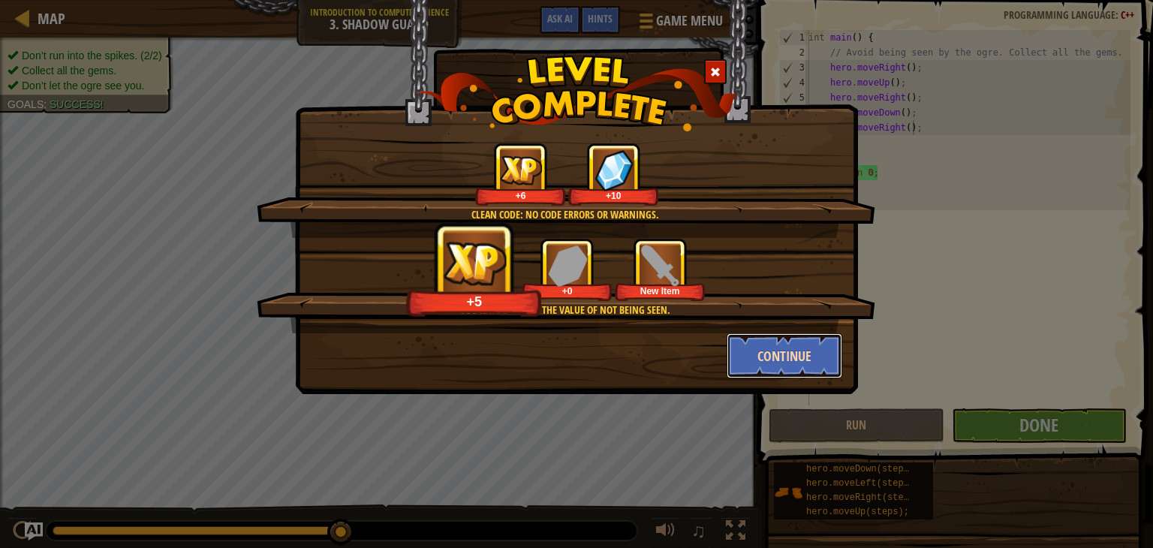
click at [802, 355] on button "Continue" at bounding box center [785, 355] width 116 height 45
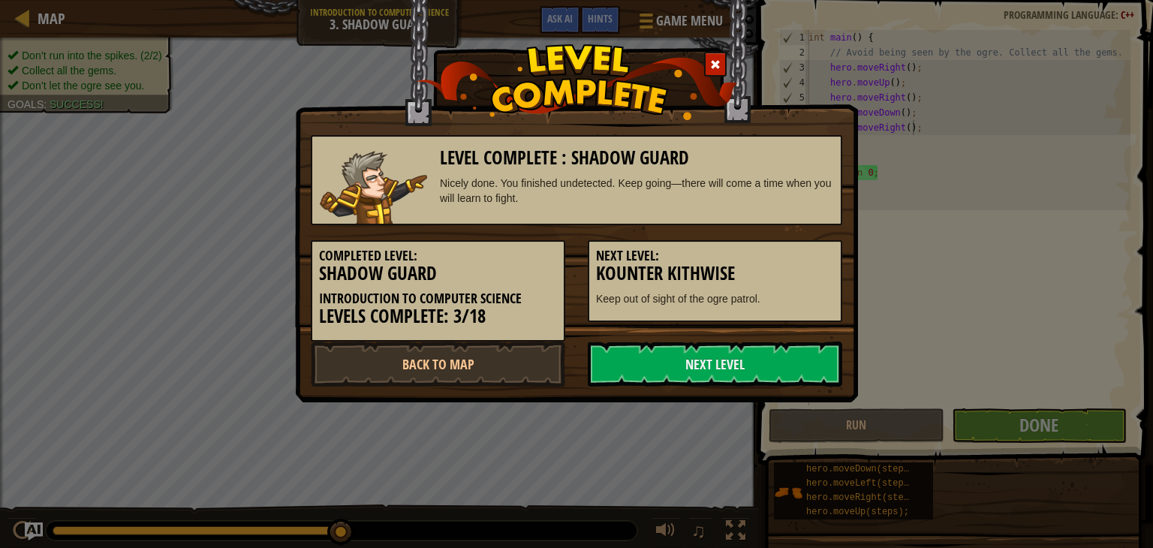
click at [802, 355] on link "Next Level" at bounding box center [715, 364] width 254 height 45
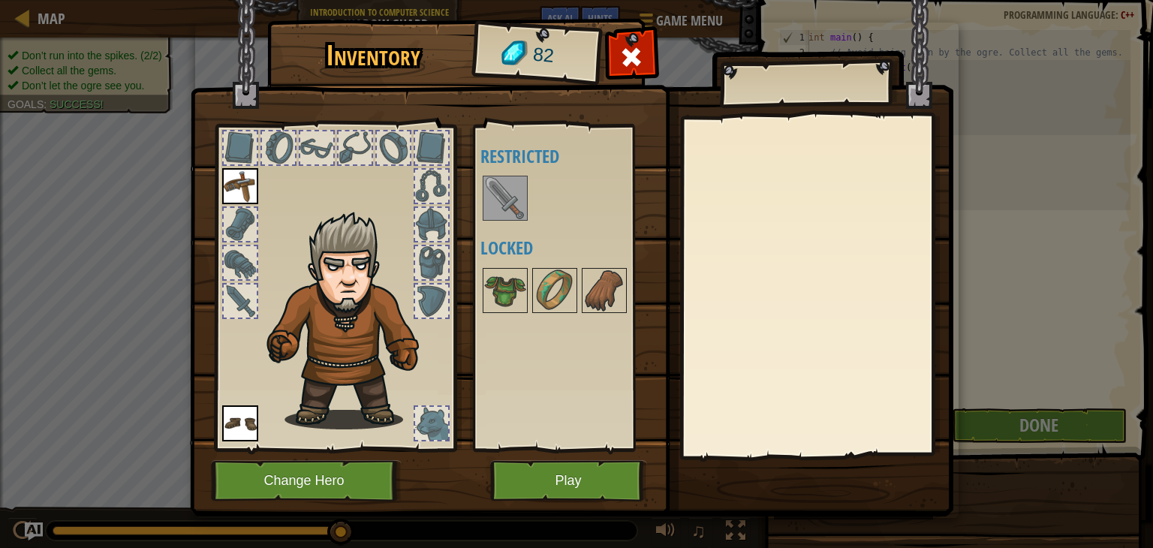
click at [513, 198] on img at bounding box center [505, 198] width 42 height 42
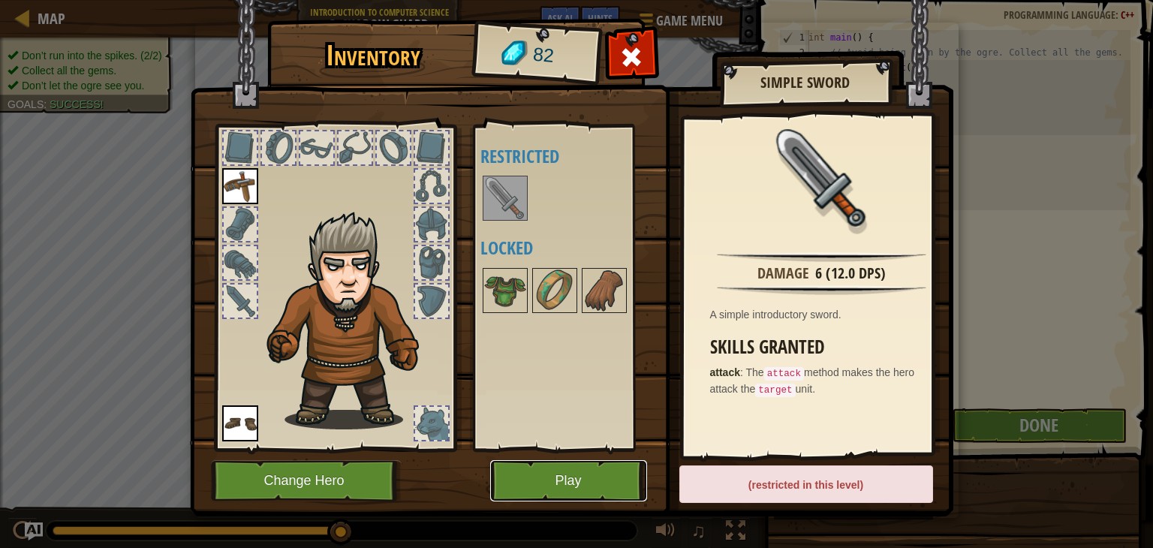
click at [586, 469] on button "Play" at bounding box center [568, 480] width 157 height 41
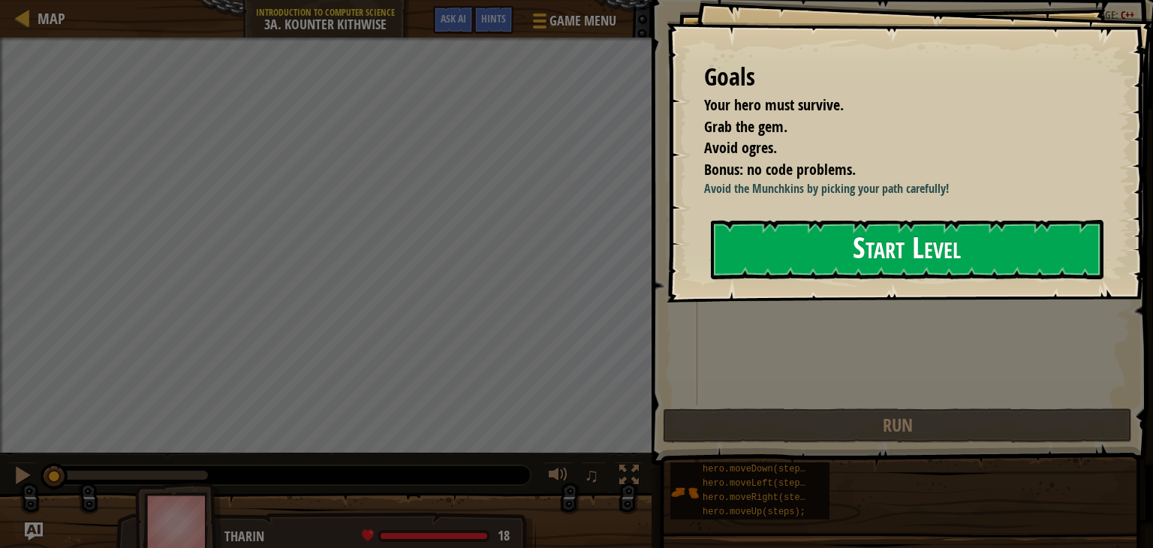
click at [798, 259] on button "Start Level" at bounding box center [907, 249] width 393 height 59
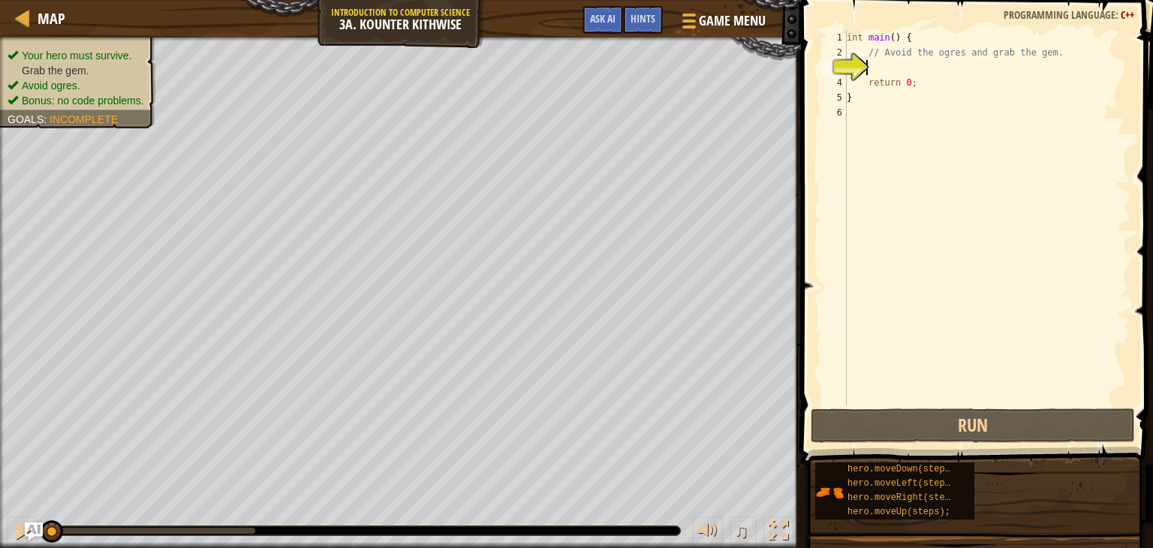
click at [913, 70] on div "int main ( ) { // Avoid the ogres and grab the gem. return 0 ; }" at bounding box center [987, 232] width 287 height 405
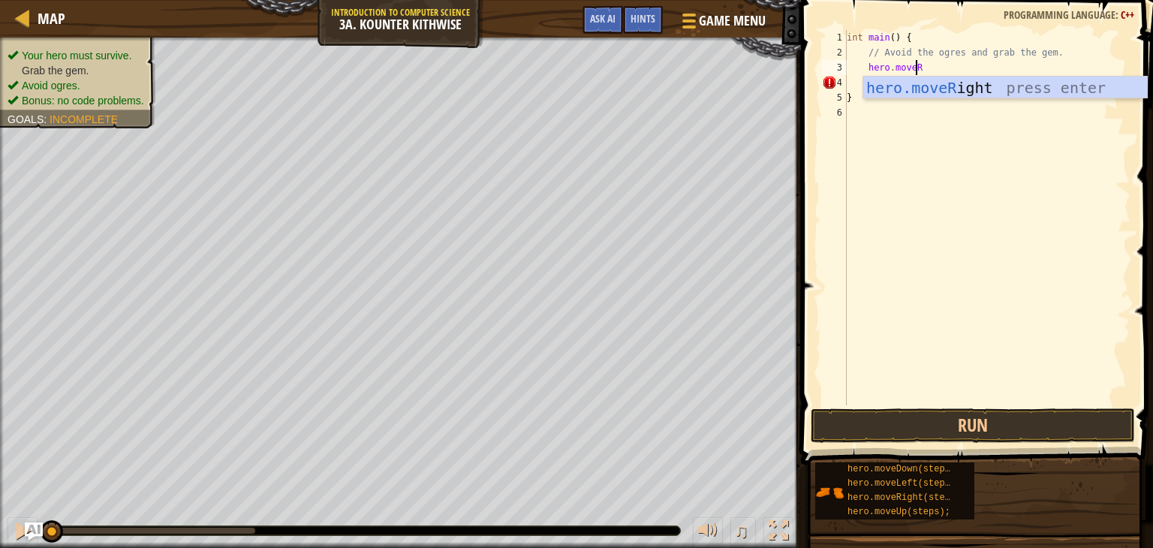
scroll to position [7, 5]
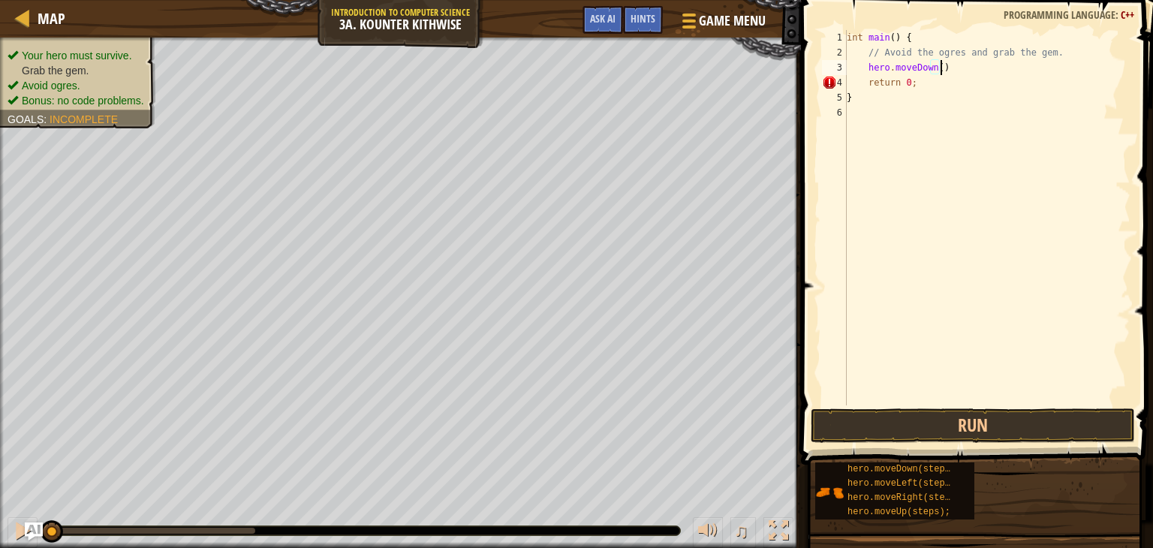
type textarea "hero.moveDown();"
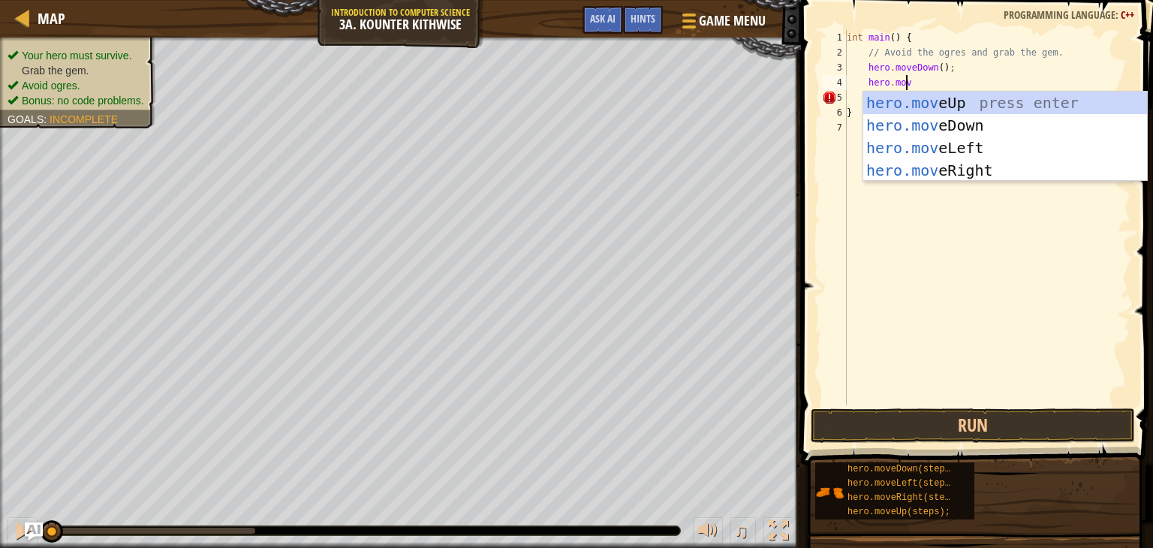
scroll to position [7, 4]
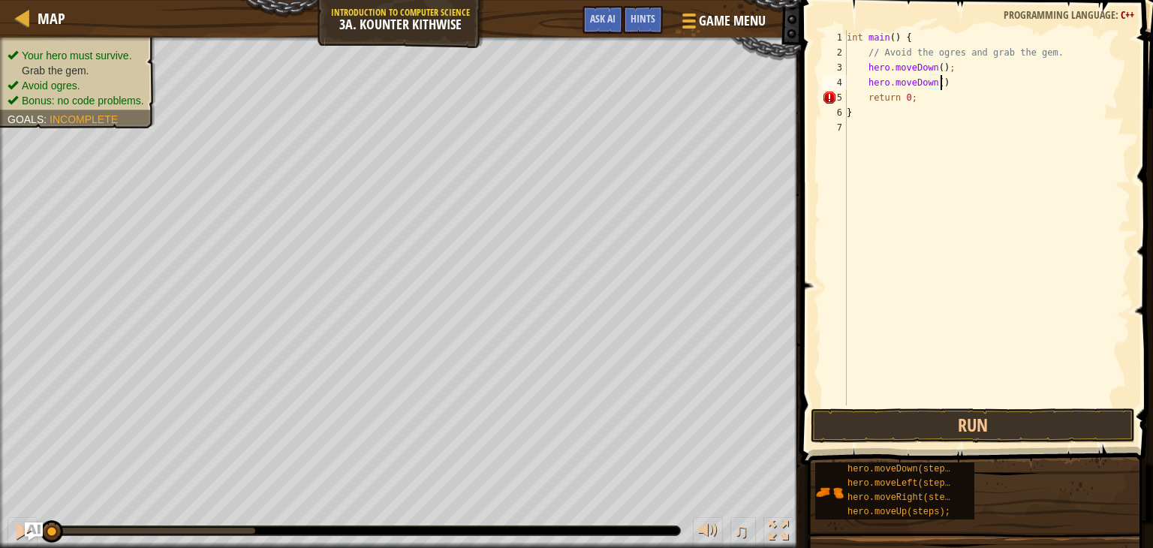
type textarea "hero.moveDown();"
click at [992, 421] on button "Run" at bounding box center [973, 425] width 324 height 35
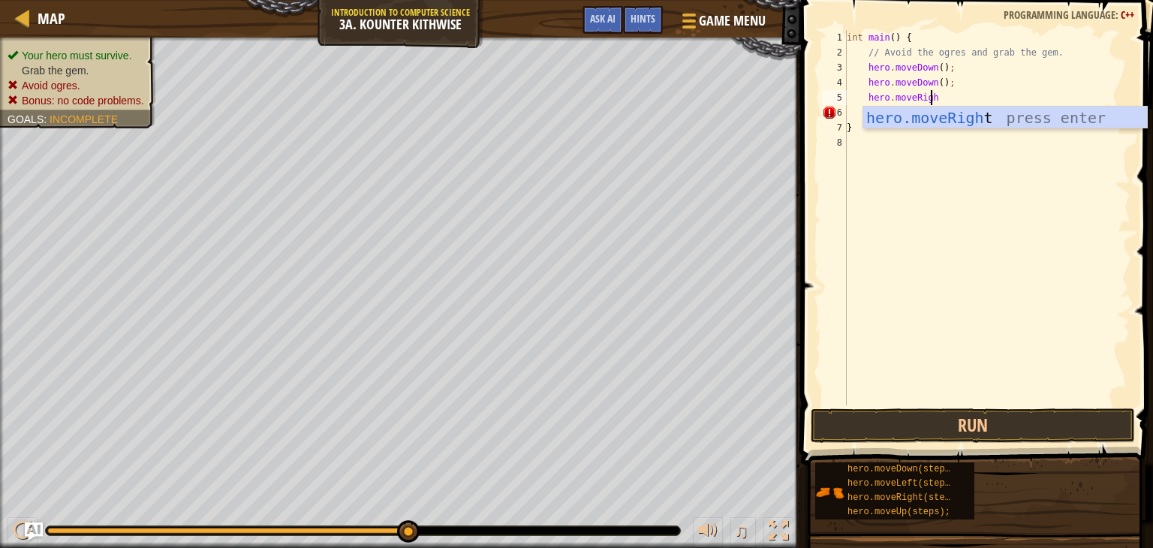
scroll to position [7, 6]
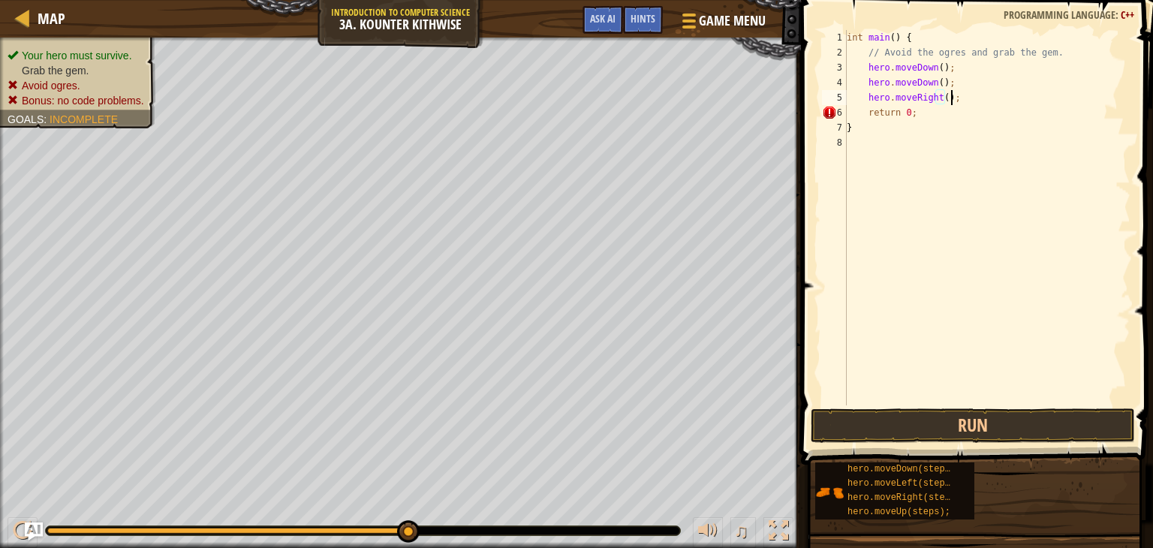
type textarea "hero.moveRight();"
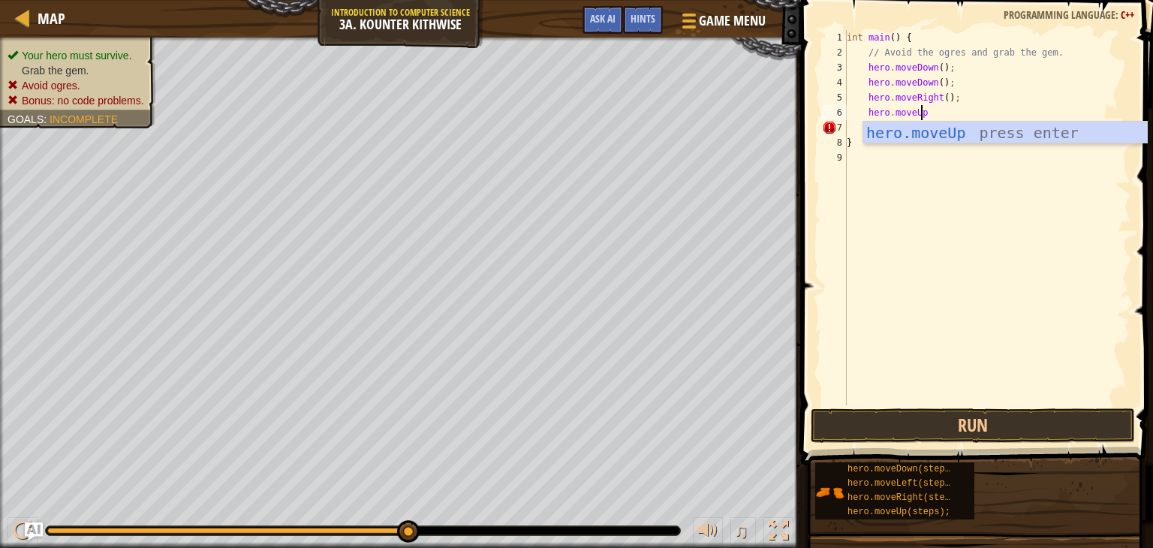
scroll to position [7, 5]
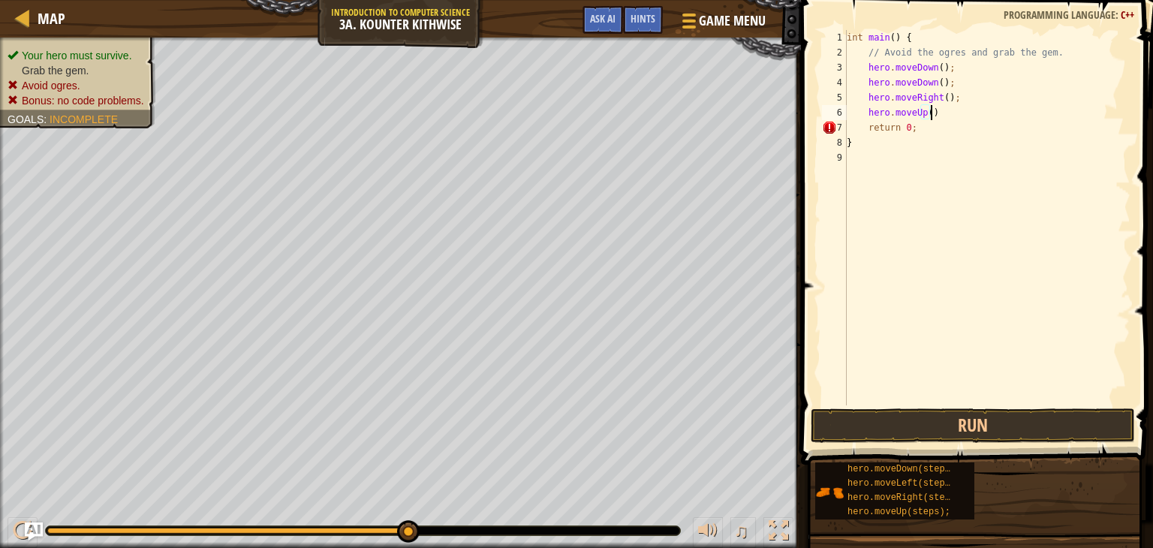
type textarea "hero.moveUp();"
type textarea "hero.moveRight();"
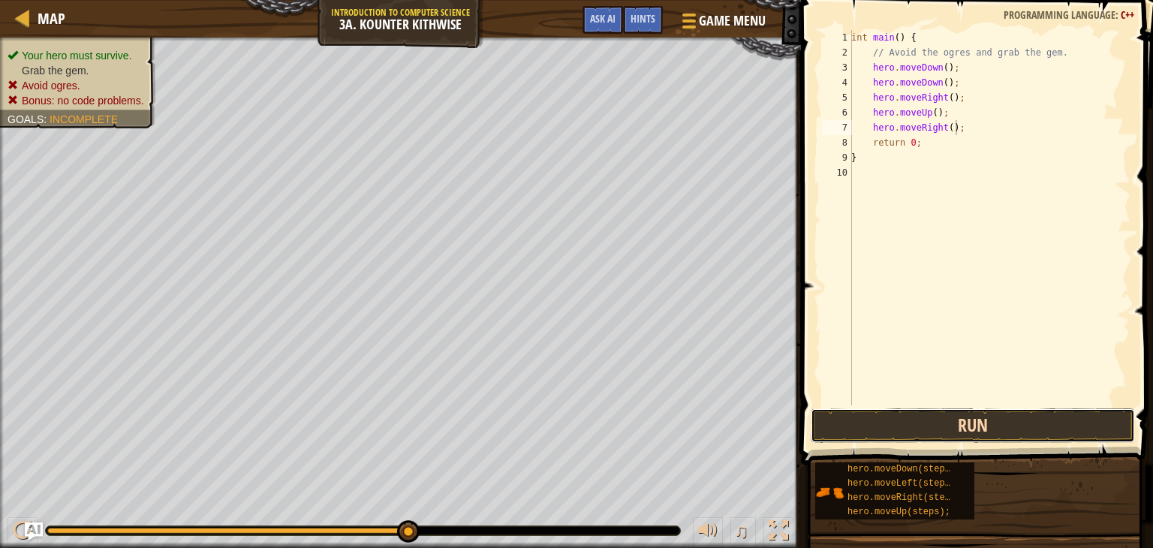
click at [981, 421] on button "Run" at bounding box center [973, 425] width 324 height 35
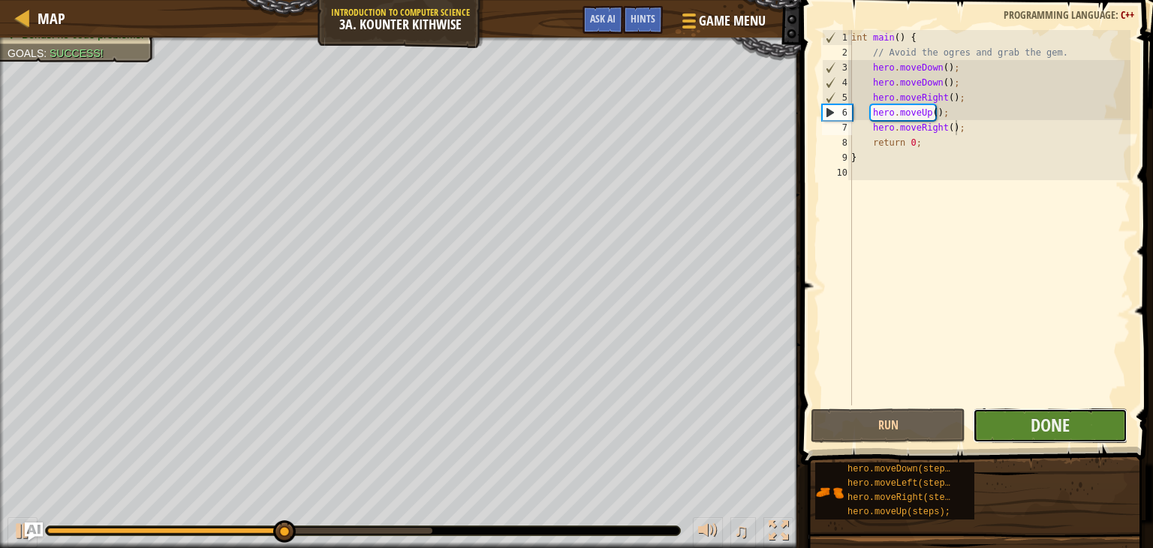
click at [1021, 422] on button "Done" at bounding box center [1050, 425] width 155 height 35
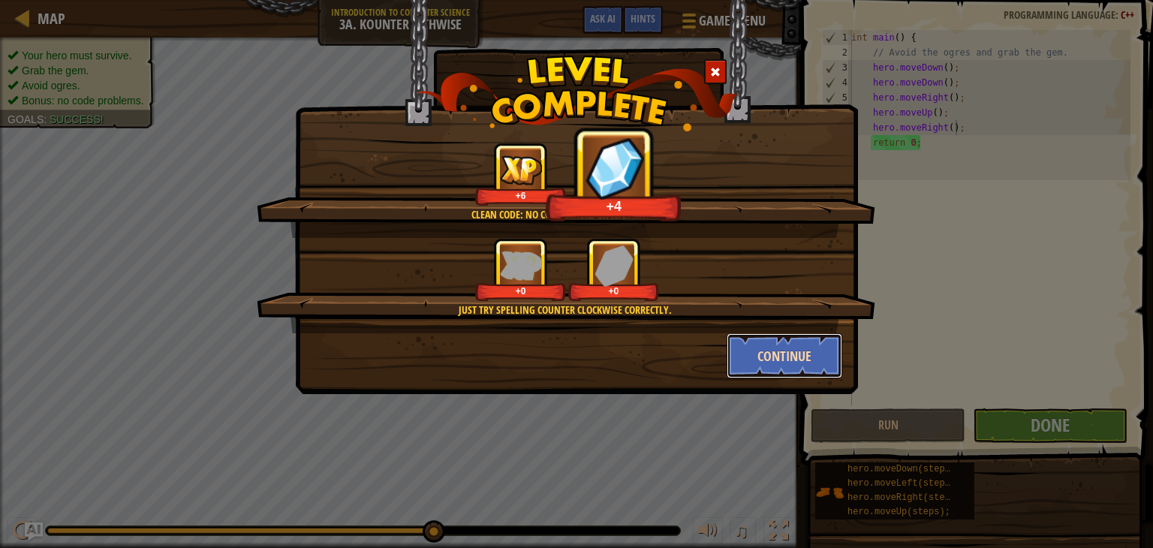
click at [815, 351] on button "Continue" at bounding box center [785, 355] width 116 height 45
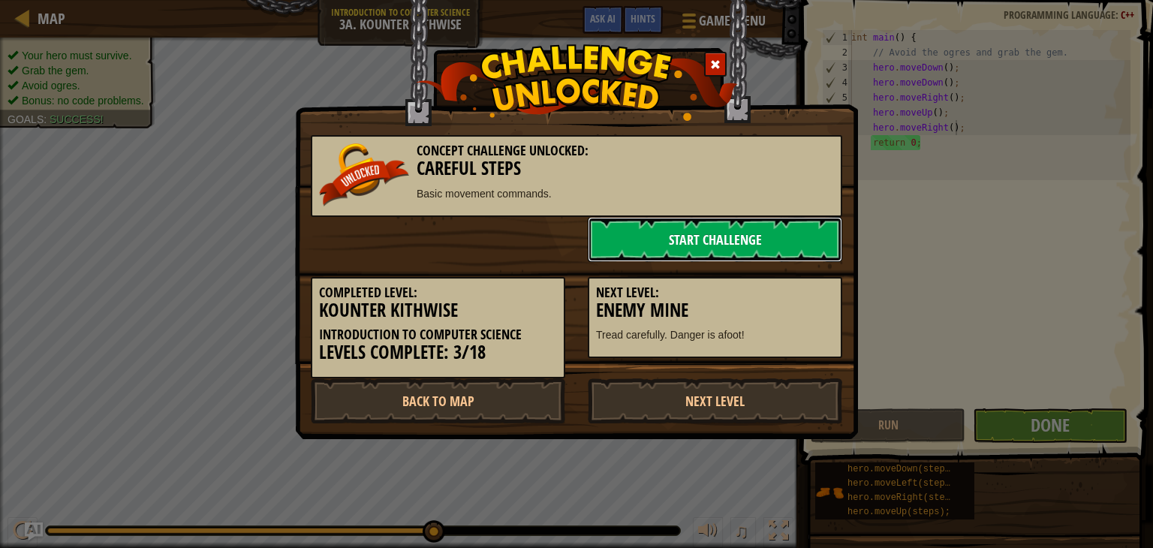
click at [736, 243] on link "Start Challenge" at bounding box center [715, 239] width 254 height 45
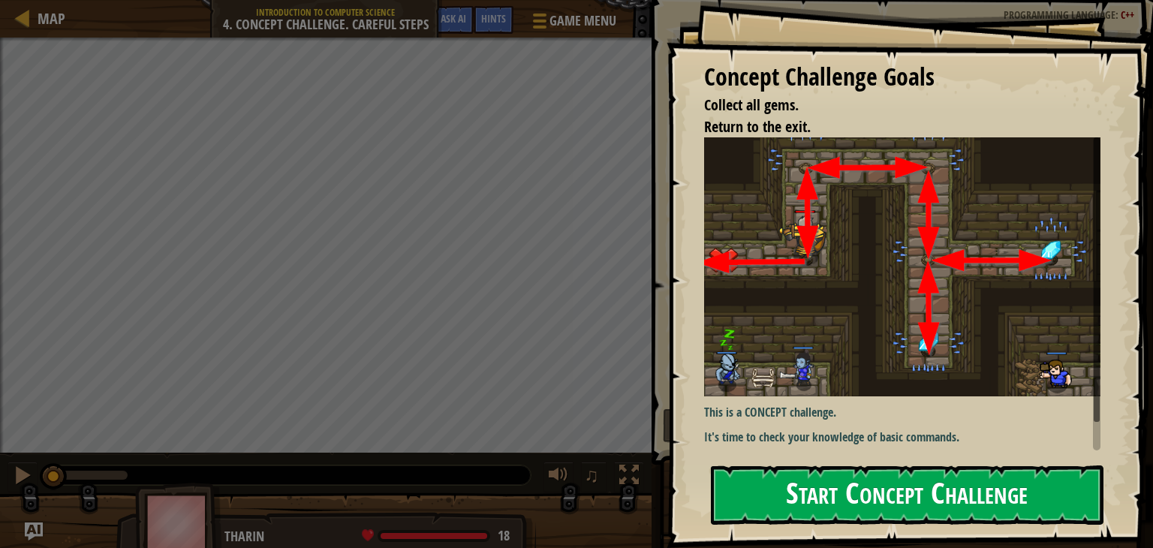
click at [799, 483] on button "Start Concept Challenge" at bounding box center [907, 494] width 393 height 59
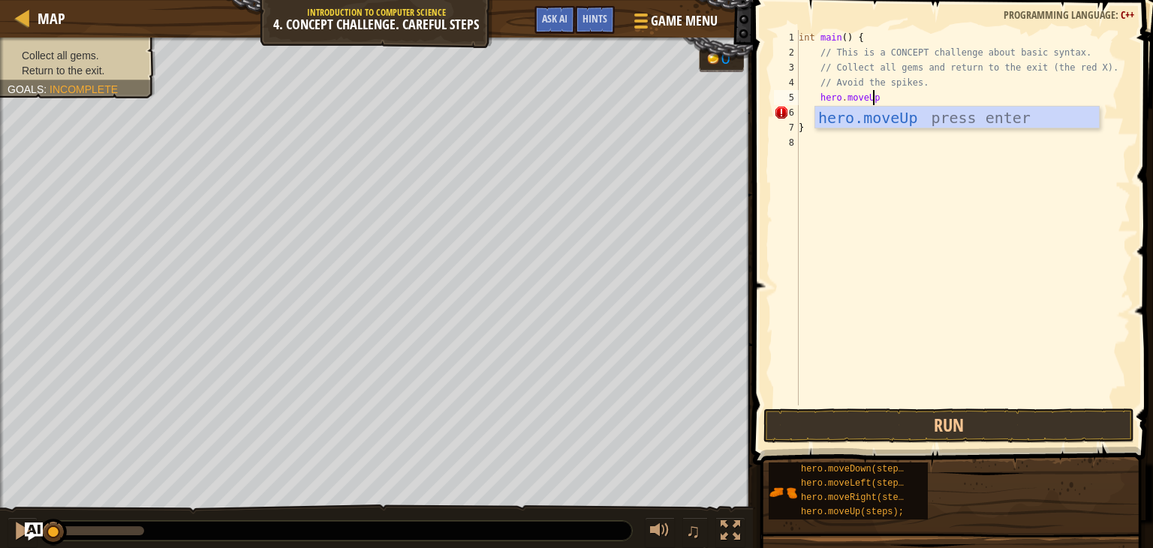
scroll to position [7, 5]
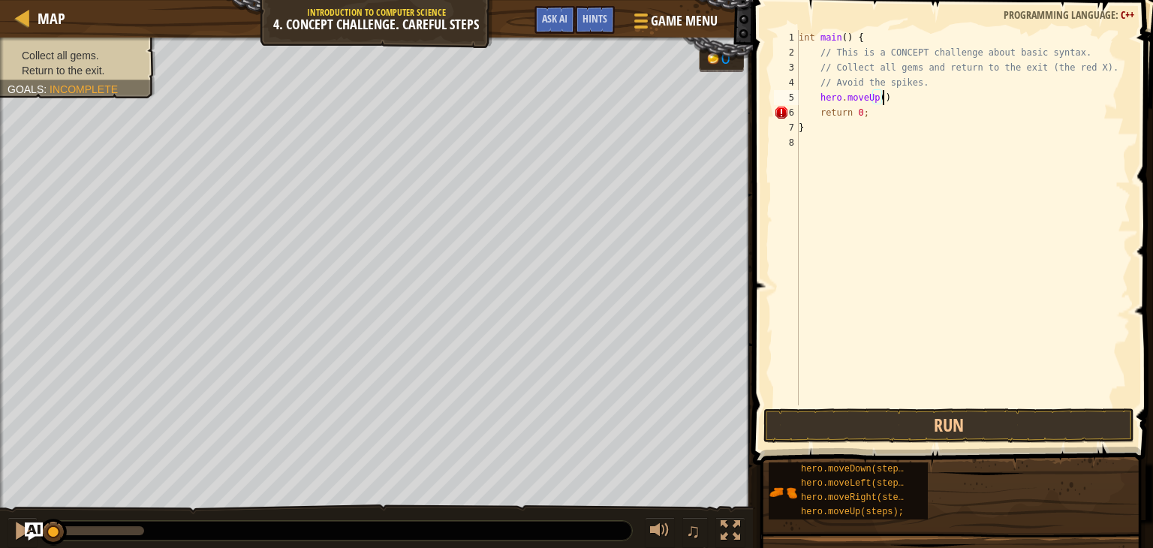
type textarea "hero.moveUp();"
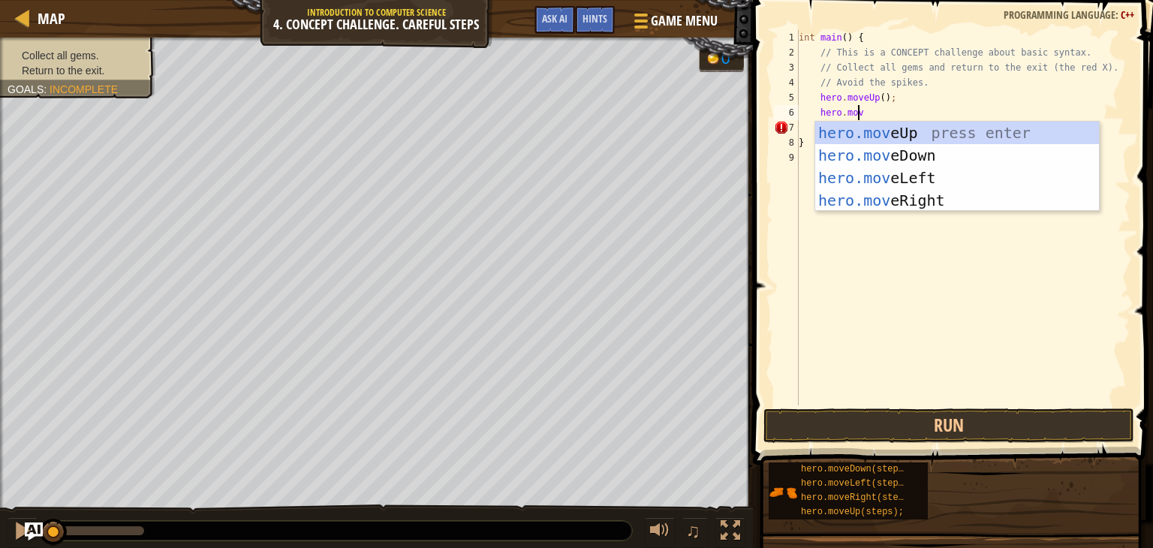
scroll to position [7, 4]
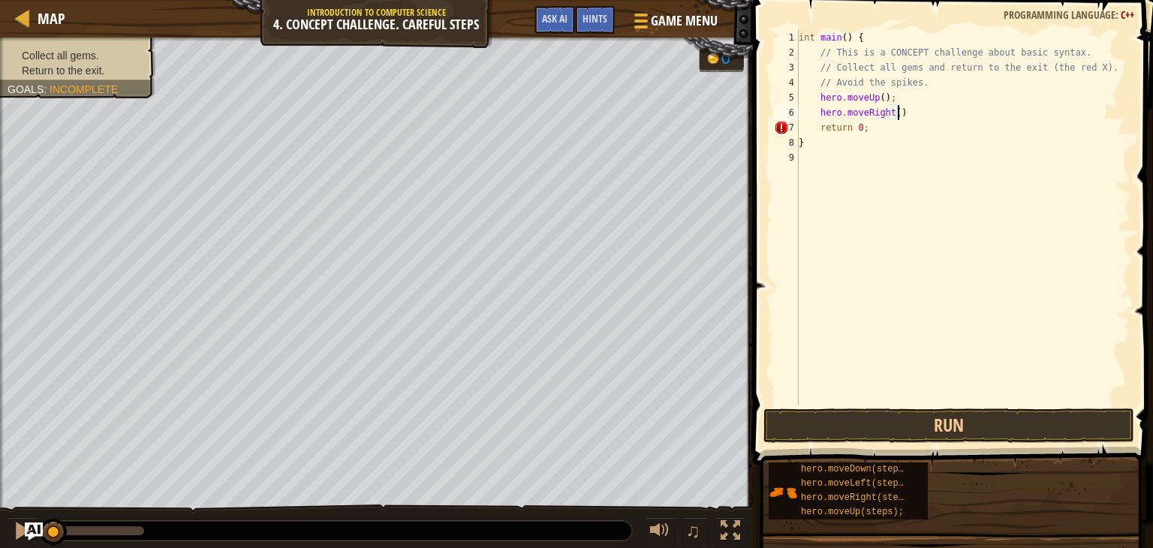
type textarea "hero.moveRight();"
type textarea "hero.moveDown(2);"
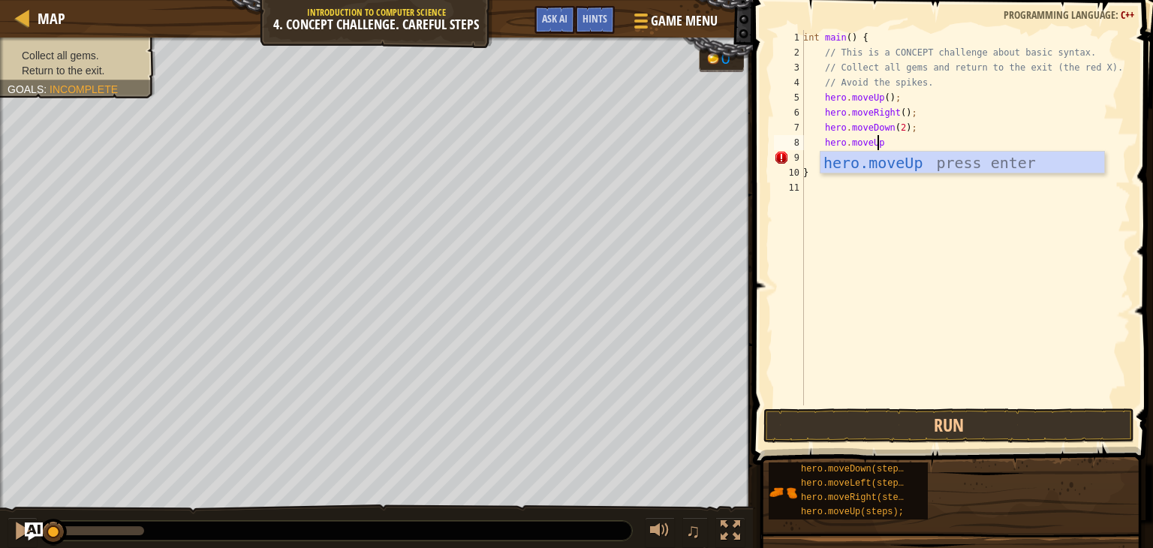
scroll to position [7, 5]
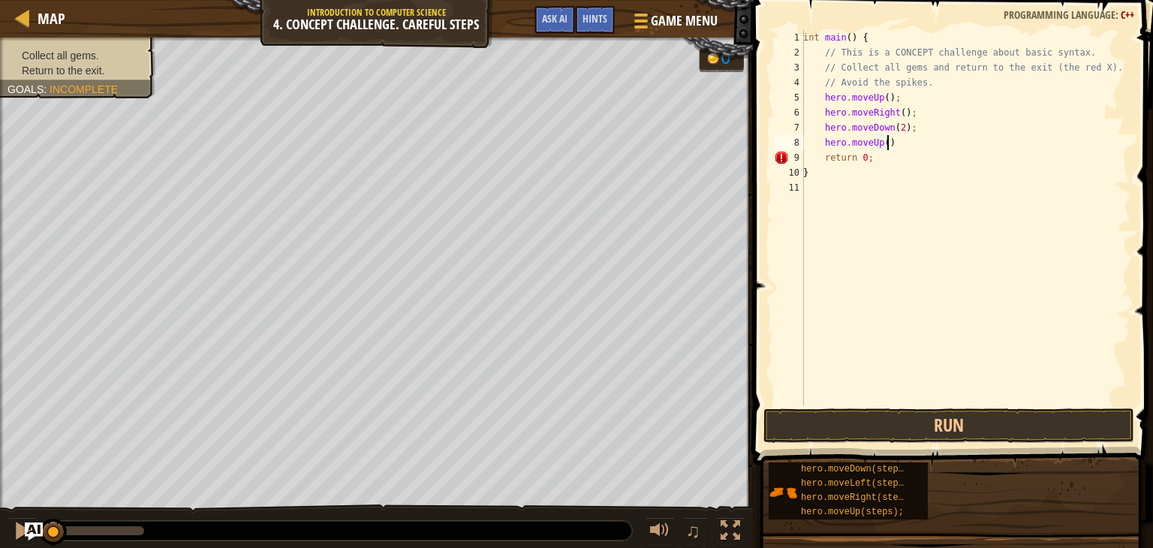
type textarea "hero.moveUp();"
type textarea "hero.moveRight();"
click at [883, 416] on button "Run" at bounding box center [948, 425] width 371 height 35
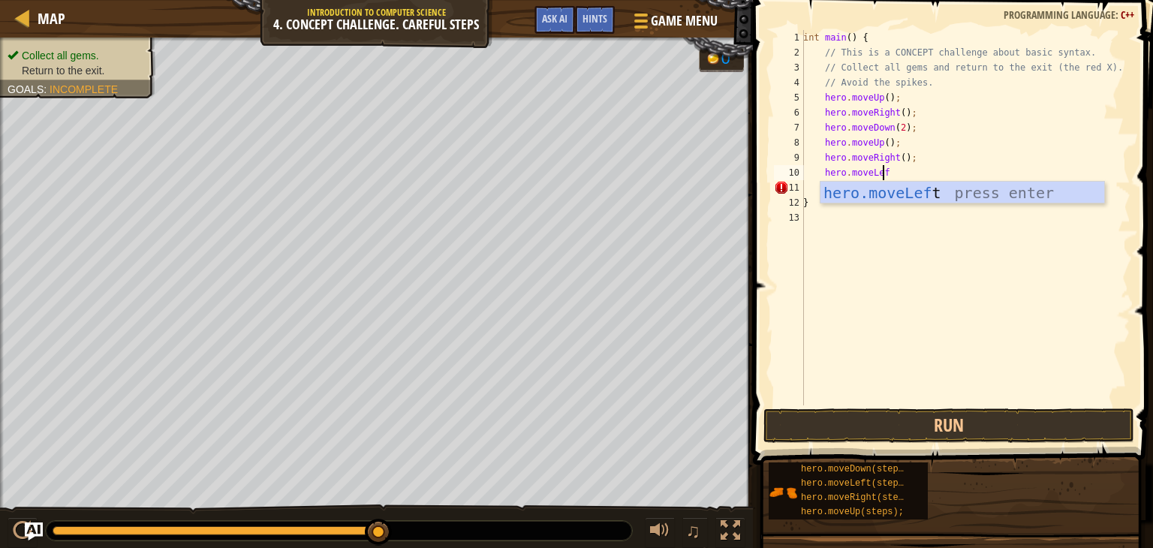
scroll to position [7, 6]
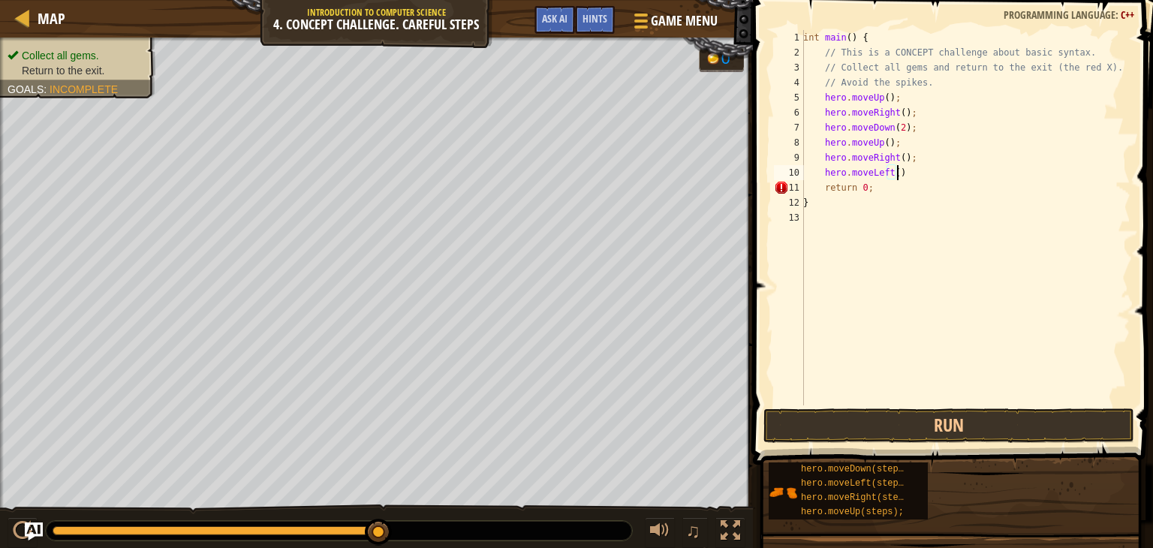
type textarea "hero.moveLeft();"
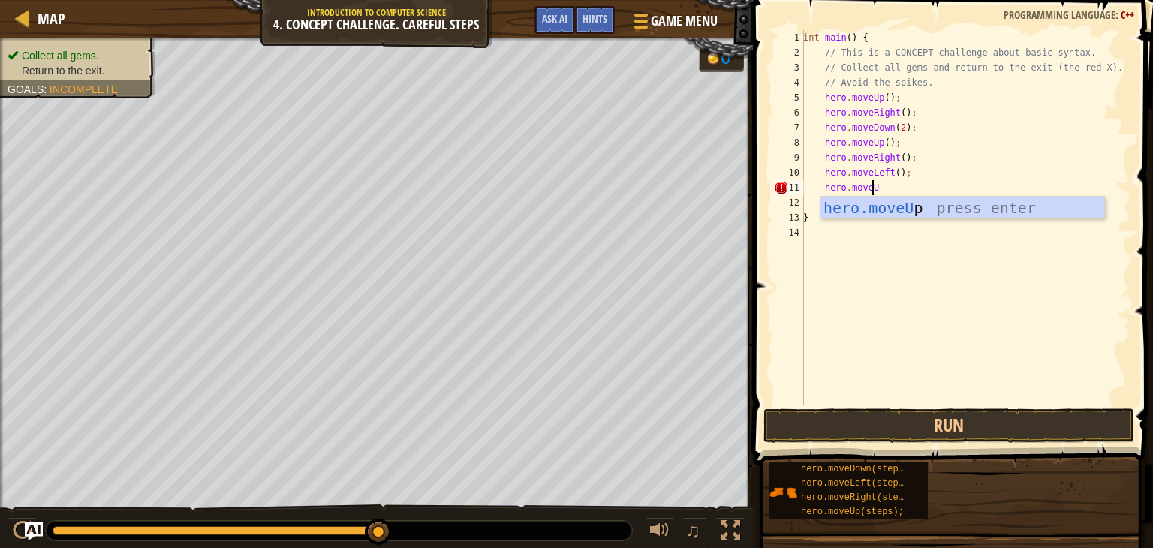
scroll to position [7, 5]
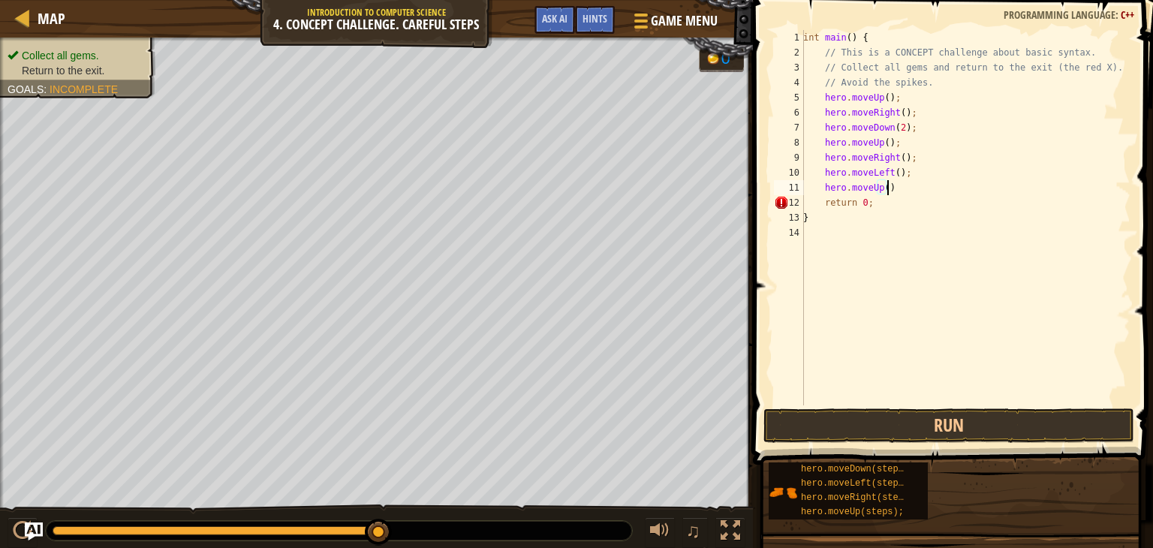
type textarea "hero.moveUp();"
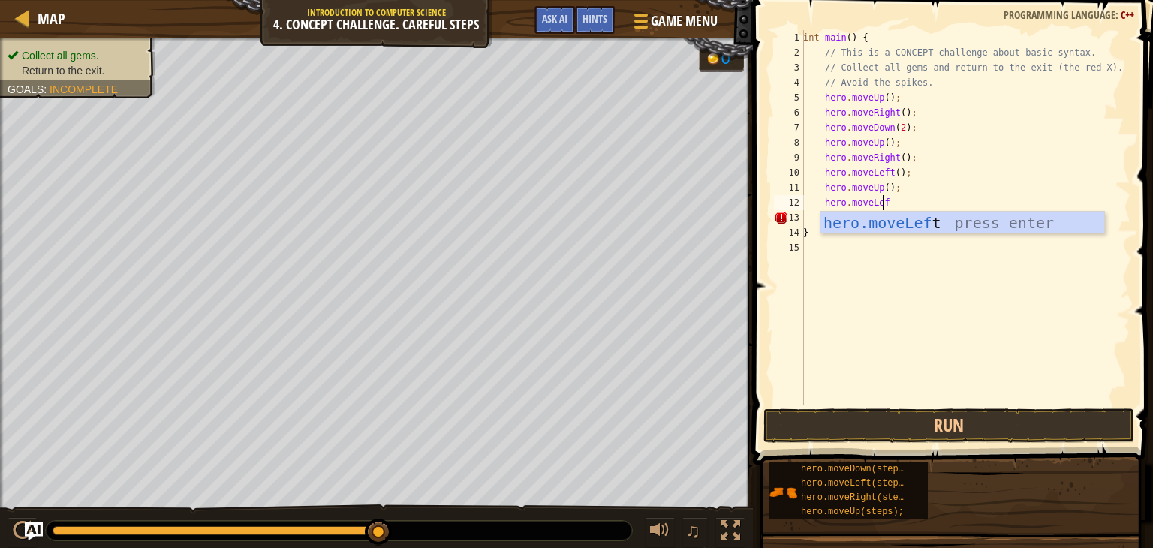
scroll to position [7, 6]
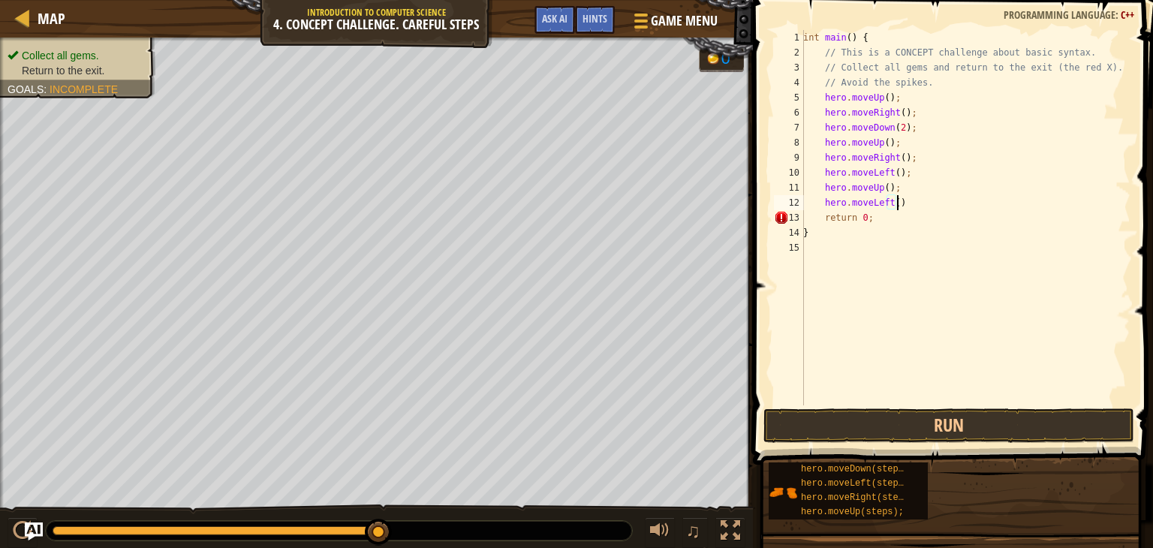
type textarea "hero.moveLeft();"
type textarea "hero.moveDown();"
click at [961, 414] on button "Run" at bounding box center [948, 425] width 371 height 35
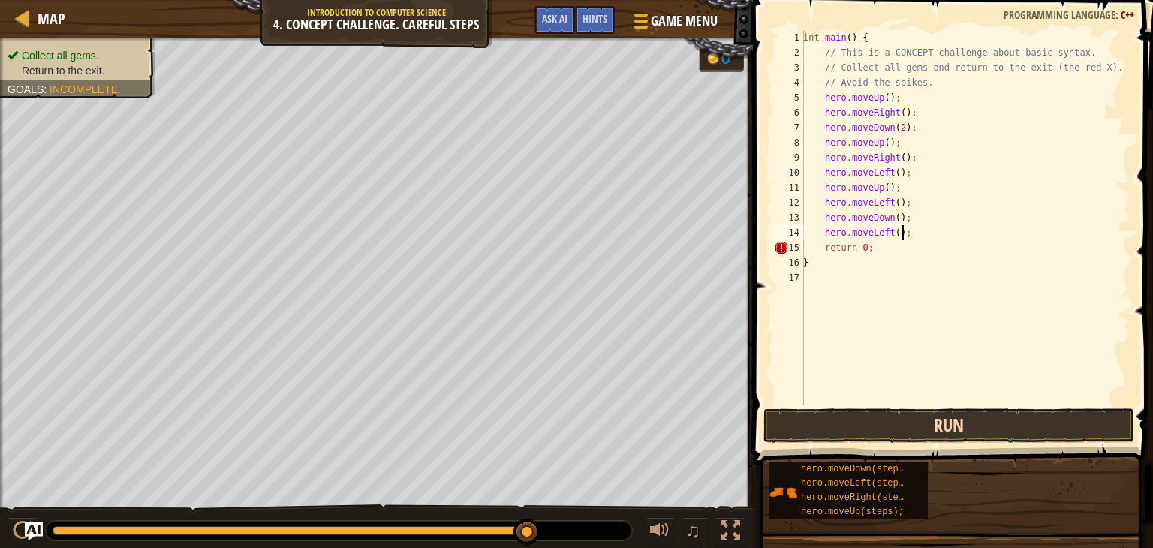
type textarea "hero.moveLeft();"
click at [968, 429] on button "Run" at bounding box center [948, 425] width 371 height 35
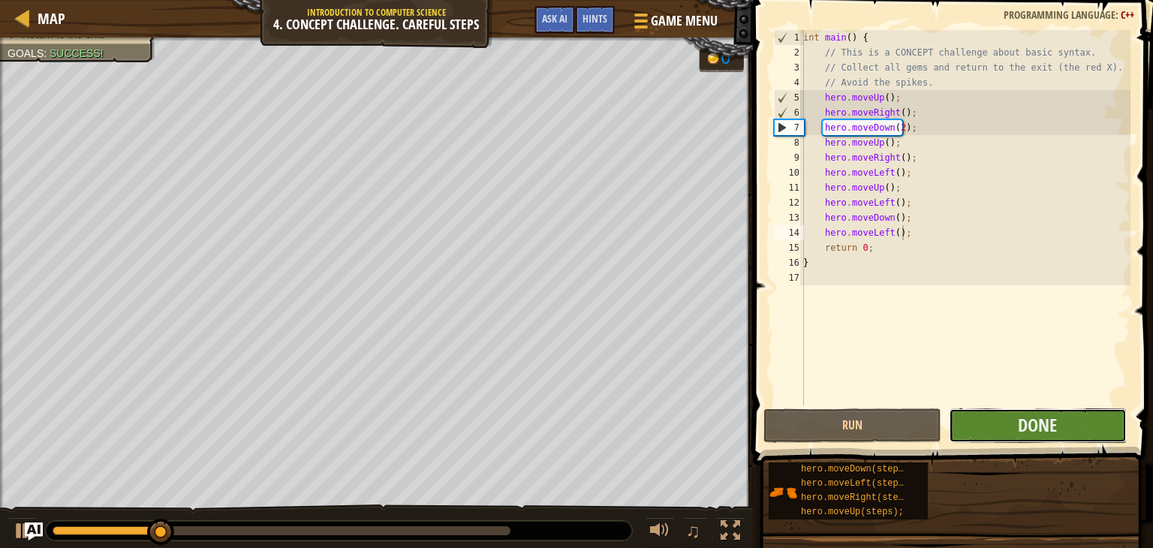
click at [970, 429] on button "Done" at bounding box center [1038, 425] width 178 height 35
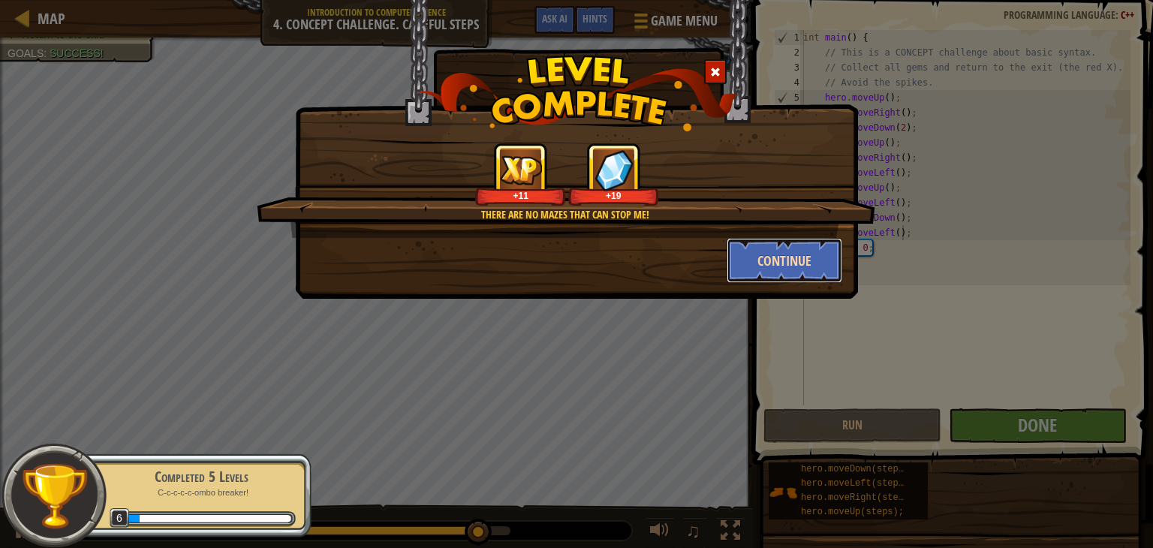
click at [775, 259] on button "Continue" at bounding box center [785, 260] width 116 height 45
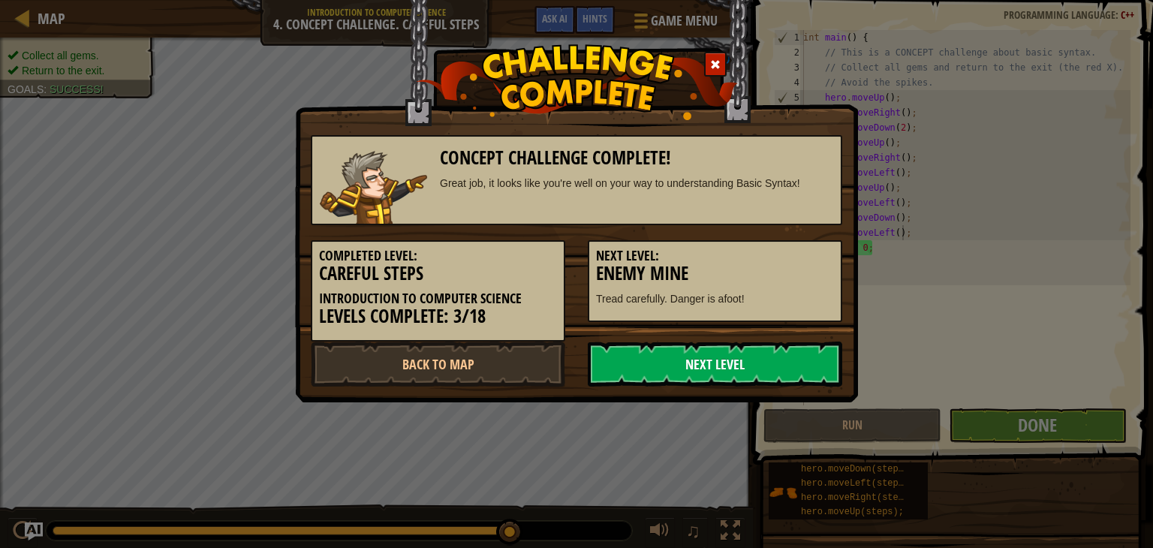
click at [727, 348] on link "Next Level" at bounding box center [715, 364] width 254 height 45
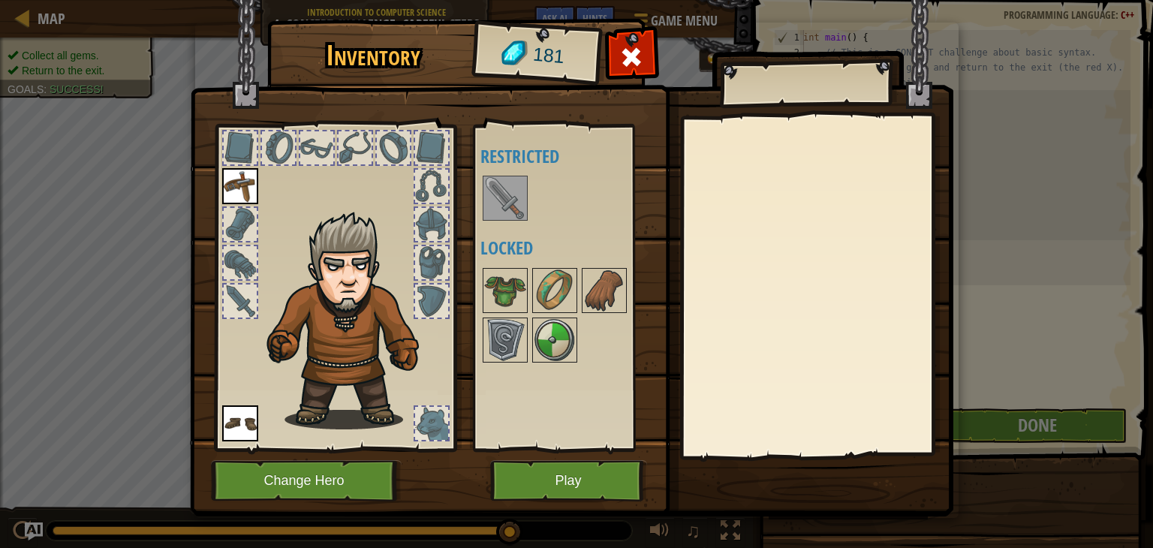
click at [501, 196] on img at bounding box center [505, 198] width 42 height 42
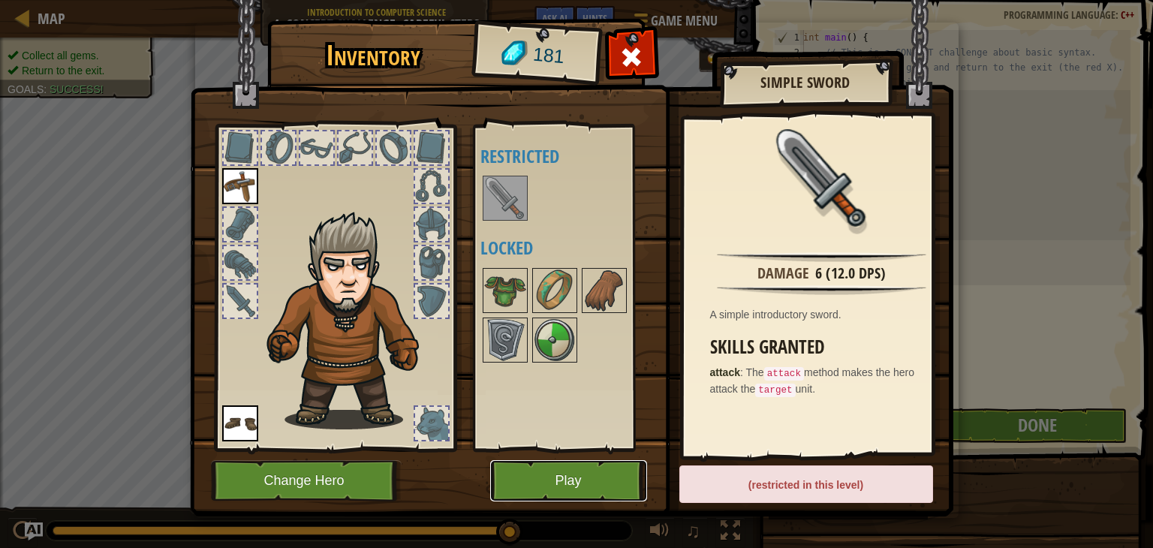
click at [608, 473] on button "Play" at bounding box center [568, 480] width 157 height 41
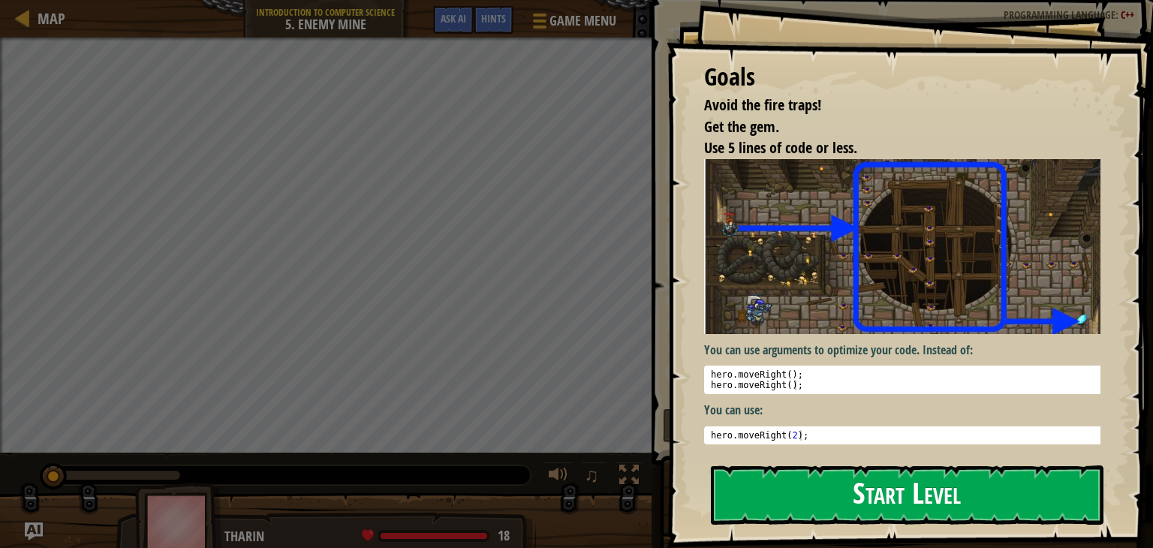
click at [832, 495] on button "Start Level" at bounding box center [907, 494] width 393 height 59
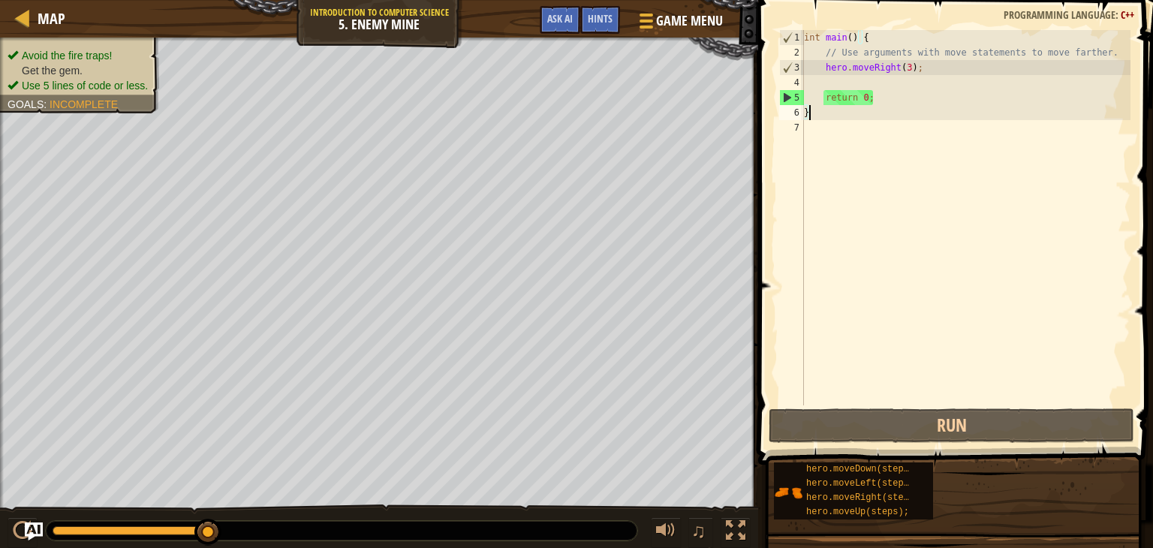
click at [918, 72] on div "int main ( ) { // Use arguments with move statements to move farther. hero . mo…" at bounding box center [966, 232] width 330 height 405
type textarea "hero.moveRight(3);"
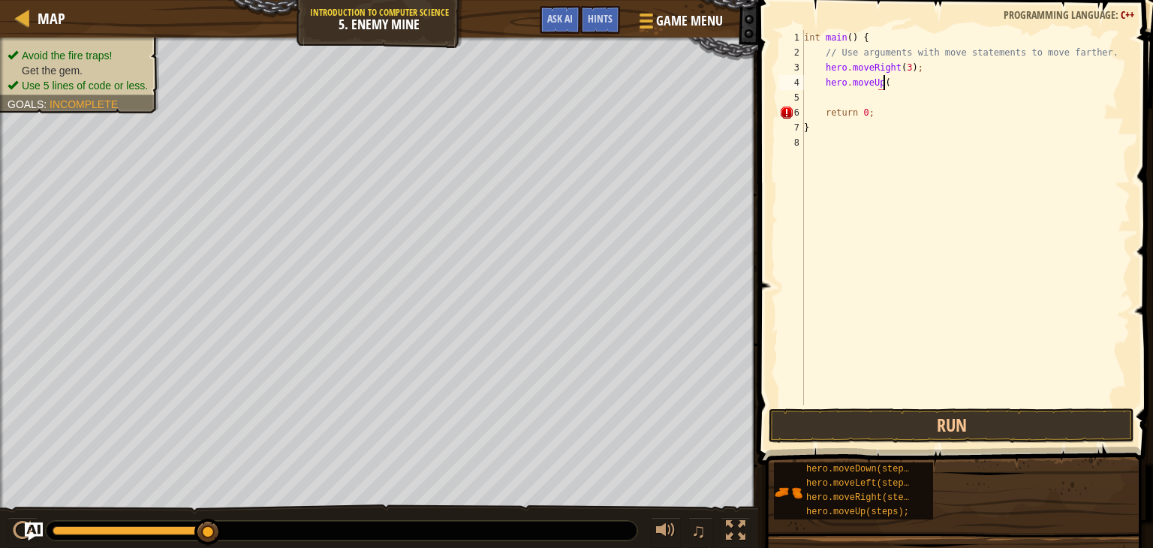
scroll to position [7, 6]
type textarea "hero.moveUp();"
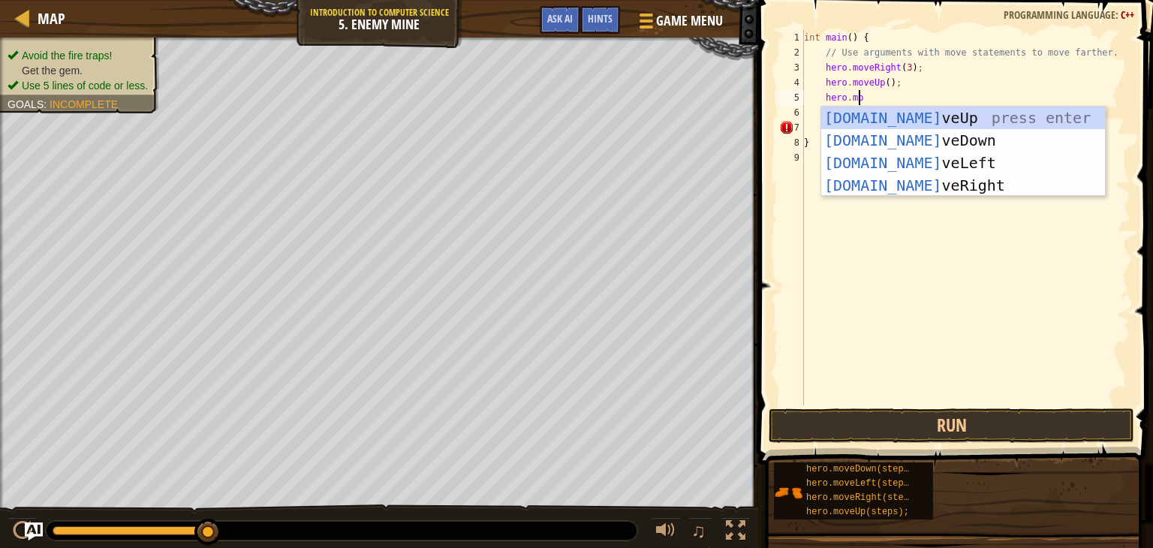
scroll to position [7, 4]
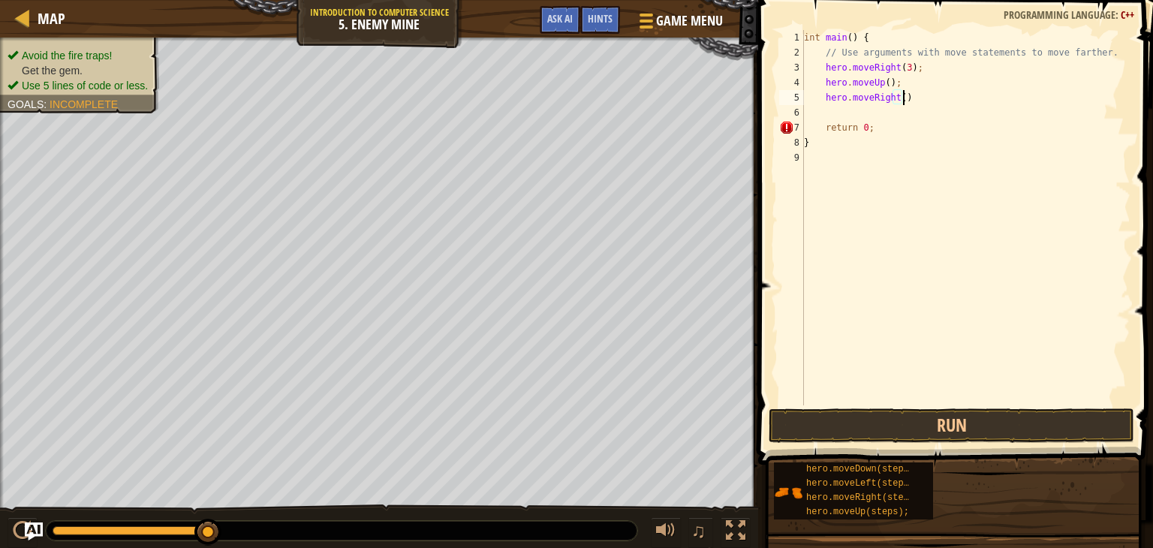
type textarea "hero.moveRight();"
type textarea "hero.moveDown(3);"
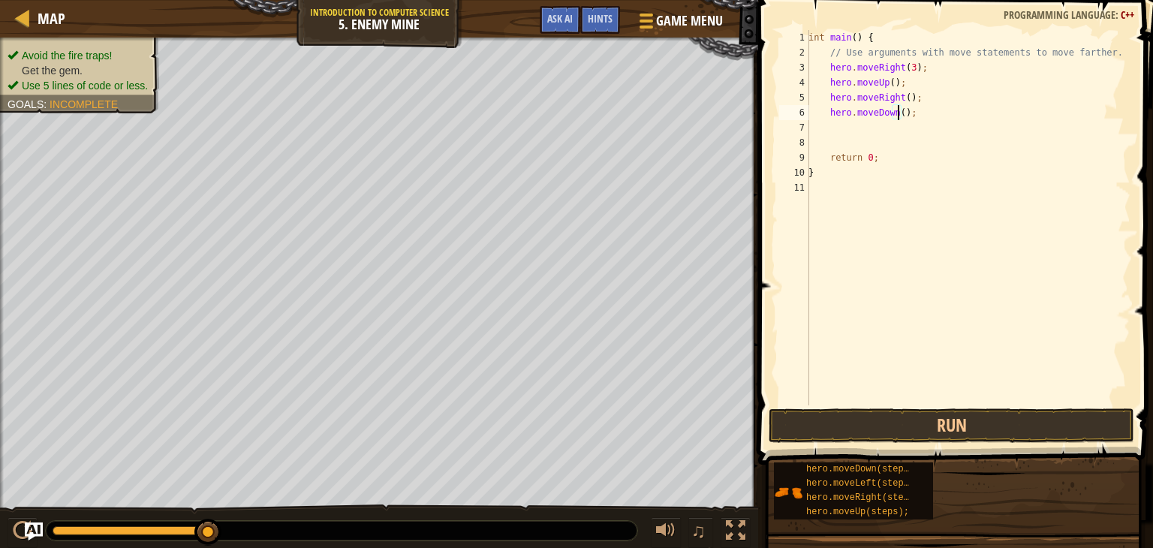
type textarea "hero.moveDown(4);"
click at [920, 430] on button "Run" at bounding box center [952, 425] width 366 height 35
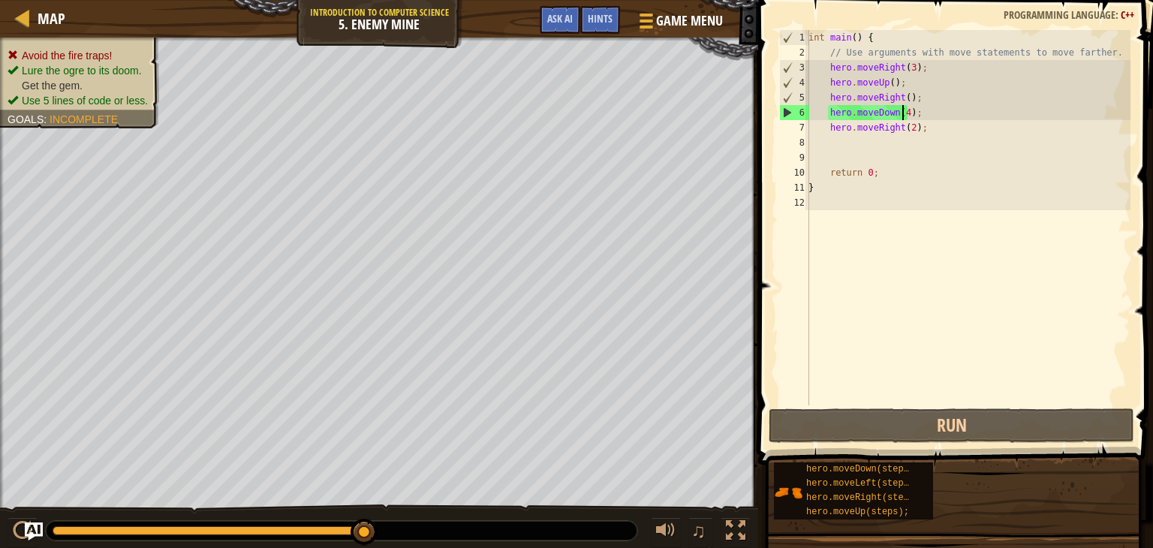
click at [904, 112] on div "int main ( ) { // Use arguments with move statements to move farther. hero . mo…" at bounding box center [968, 232] width 325 height 405
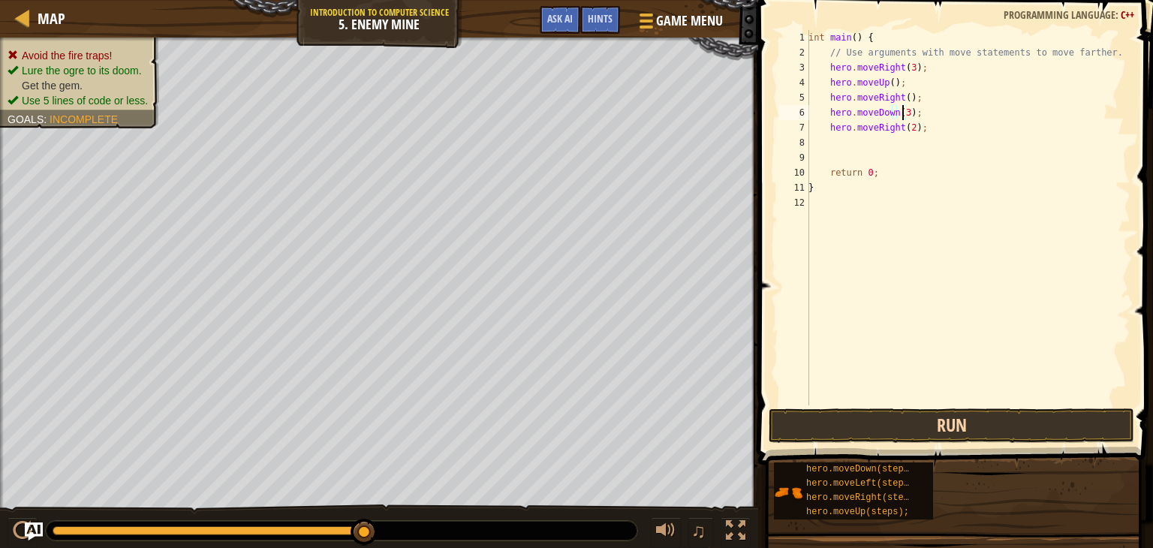
type textarea "hero.moveDown(3);"
click at [951, 429] on button "Run" at bounding box center [952, 425] width 366 height 35
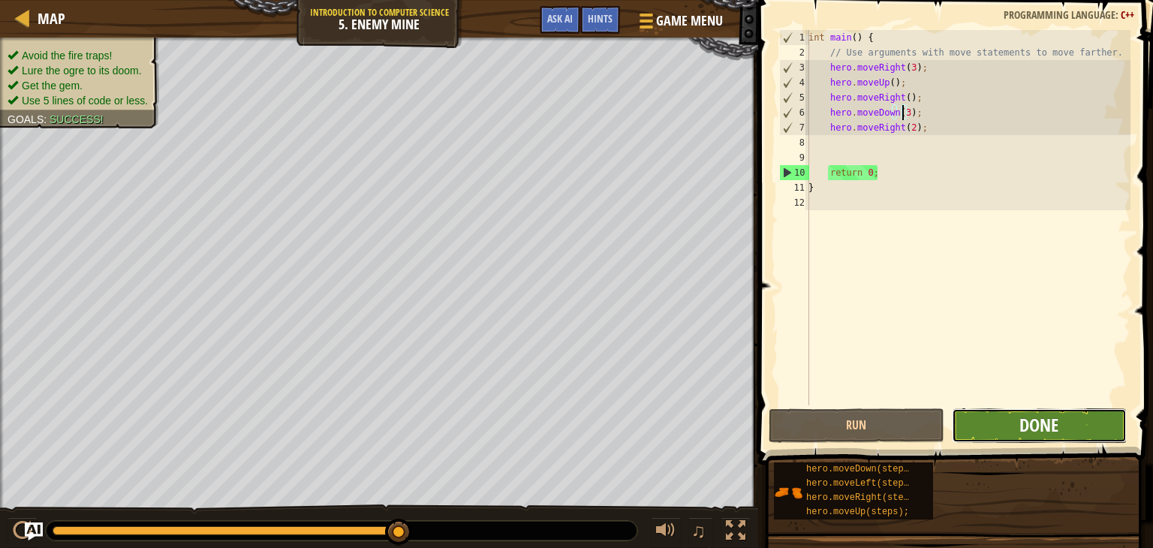
click at [1019, 423] on button "Done" at bounding box center [1039, 425] width 175 height 35
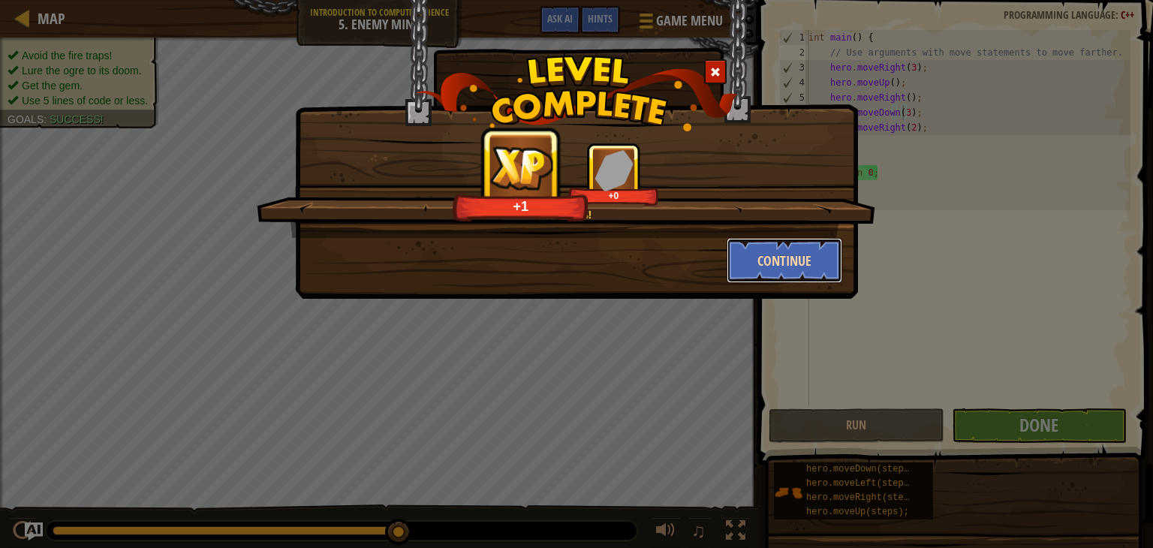
click at [784, 260] on button "Continue" at bounding box center [785, 260] width 116 height 45
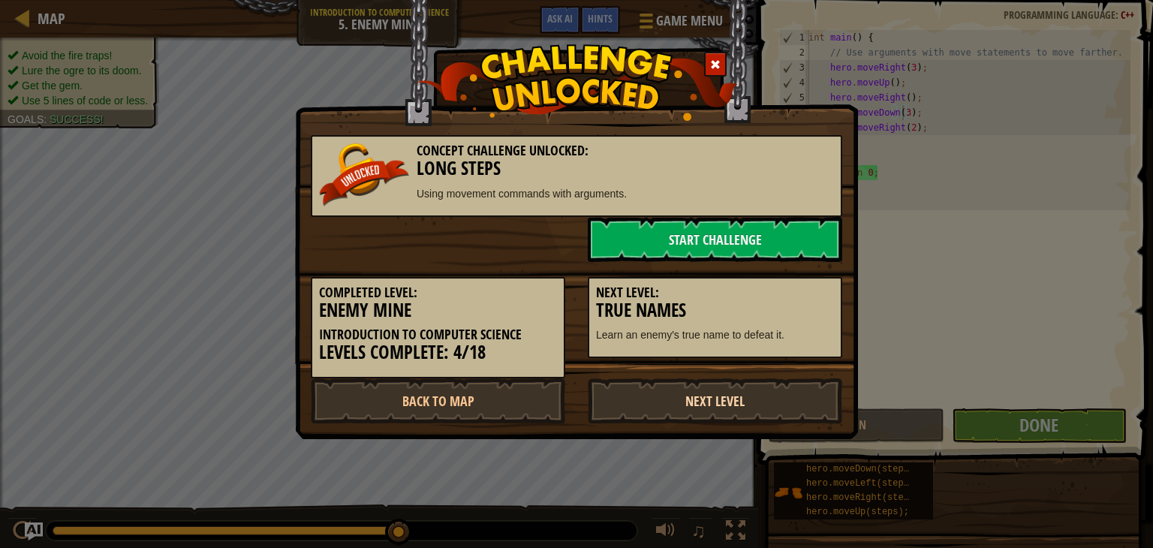
click at [745, 408] on link "Next Level" at bounding box center [715, 400] width 254 height 45
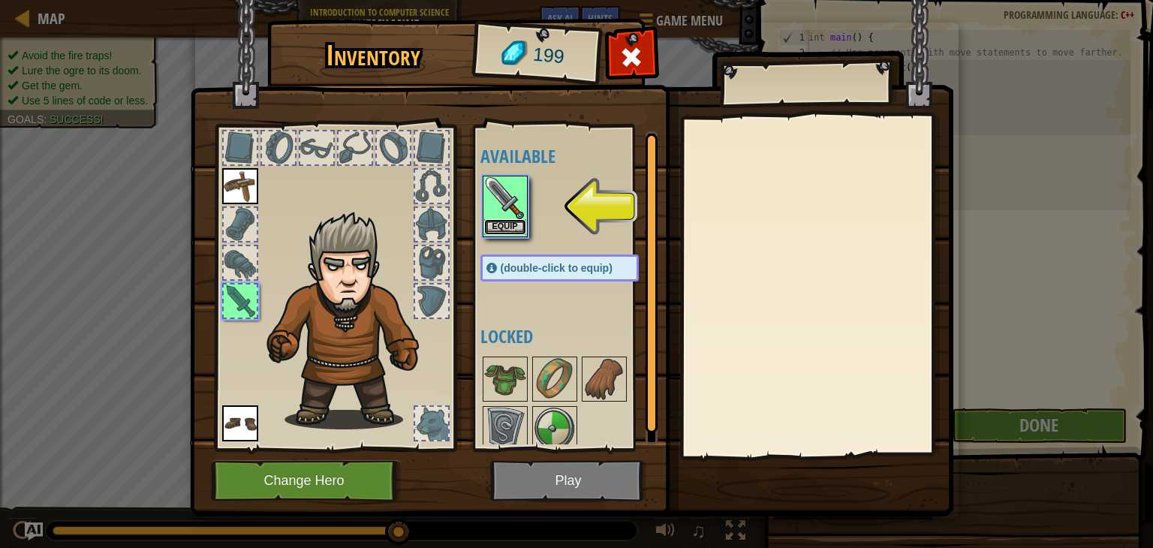
click at [498, 223] on button "Equip" at bounding box center [505, 227] width 42 height 16
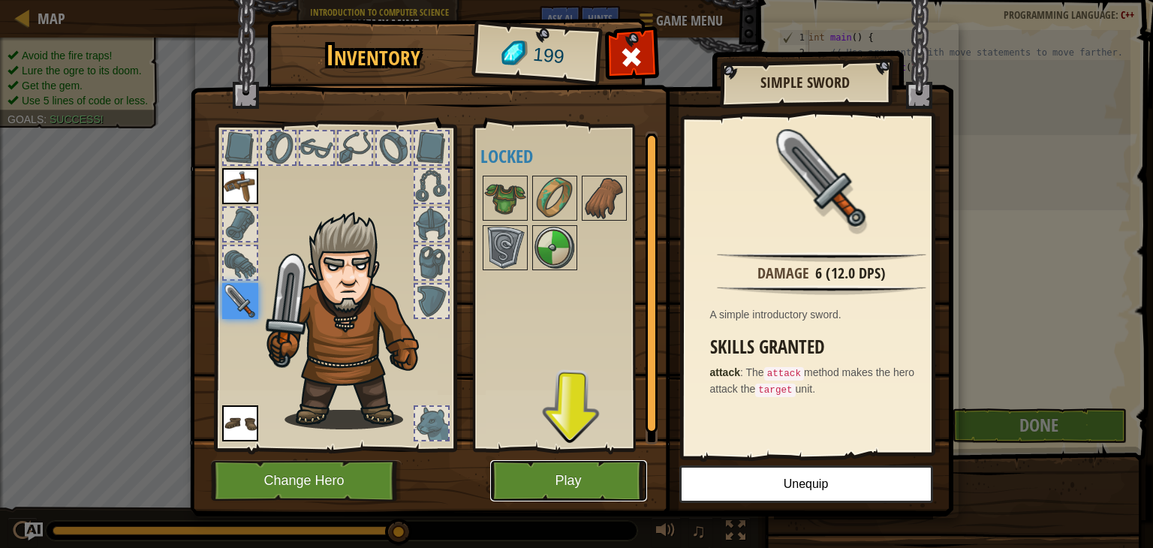
click at [574, 493] on button "Play" at bounding box center [568, 480] width 157 height 41
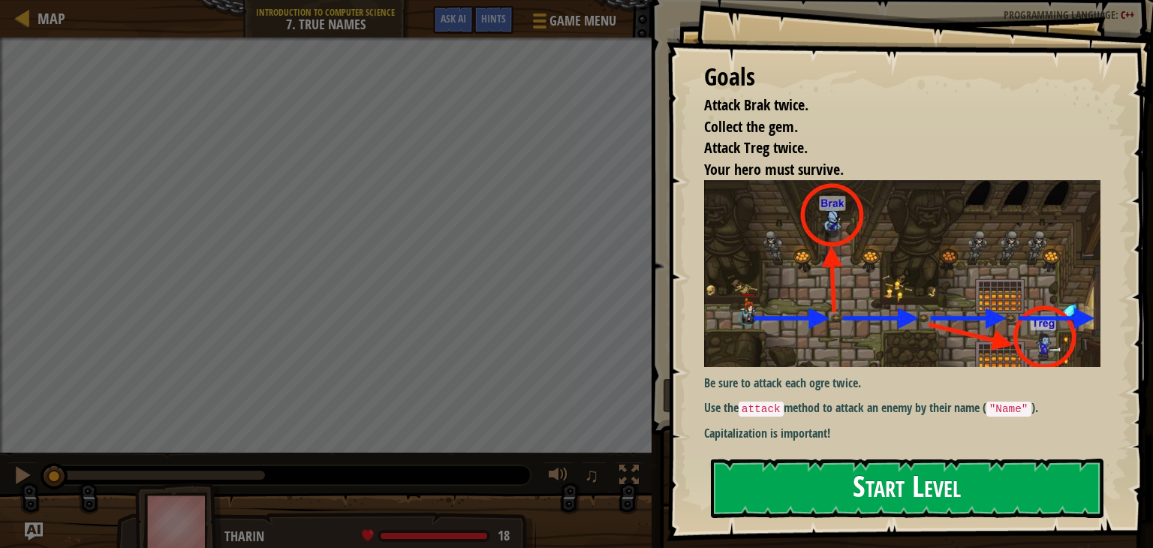
click at [831, 489] on button "Start Level" at bounding box center [907, 488] width 393 height 59
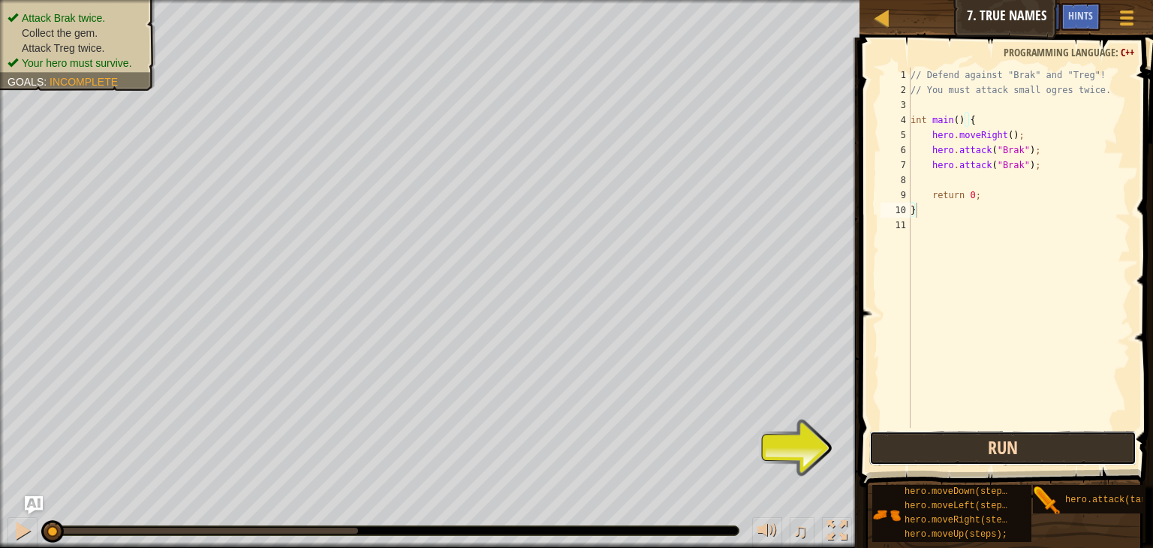
click at [1012, 450] on button "Run" at bounding box center [1002, 448] width 267 height 35
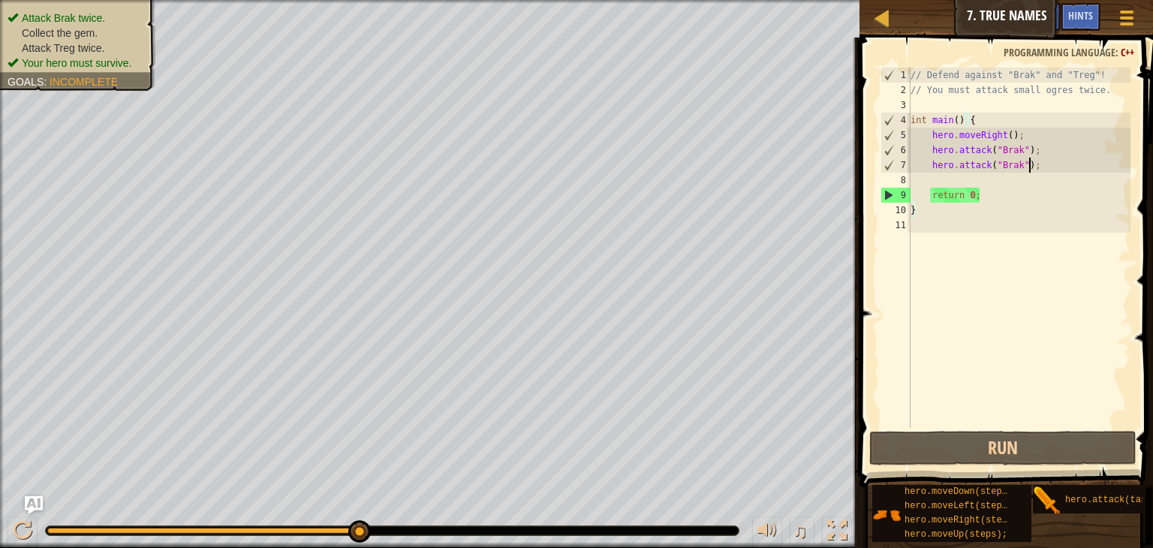
click at [1045, 166] on div "// Defend against "Brak" and "Treg"! // You must attack small ogres twice. int …" at bounding box center [1019, 263] width 223 height 390
type textarea "hero.attack("Brak");"
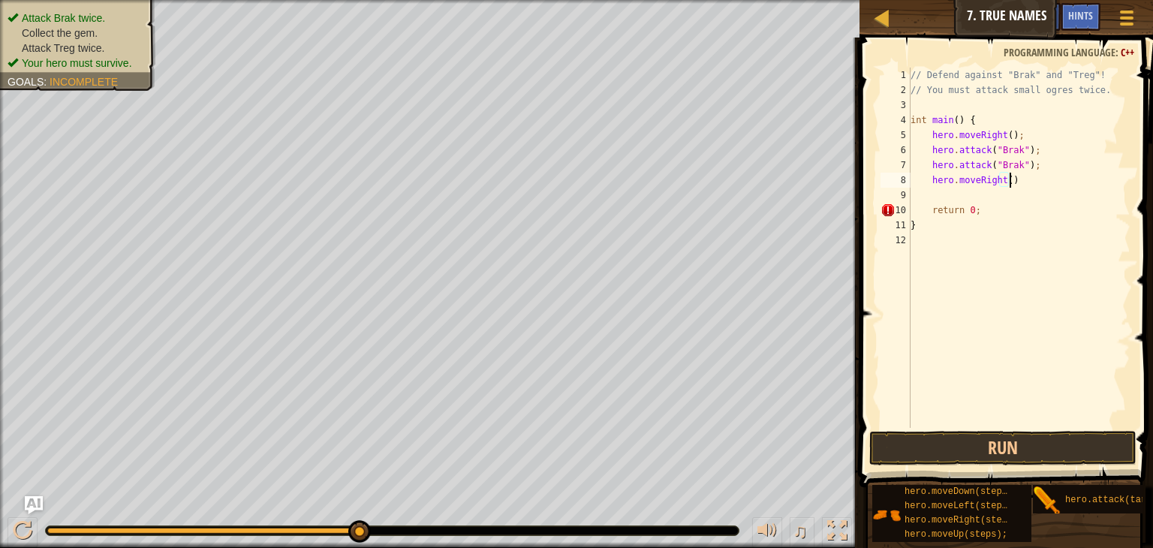
scroll to position [7, 7]
type textarea "hero.moveRight();"
type textarea "hero.attack(Treg);"
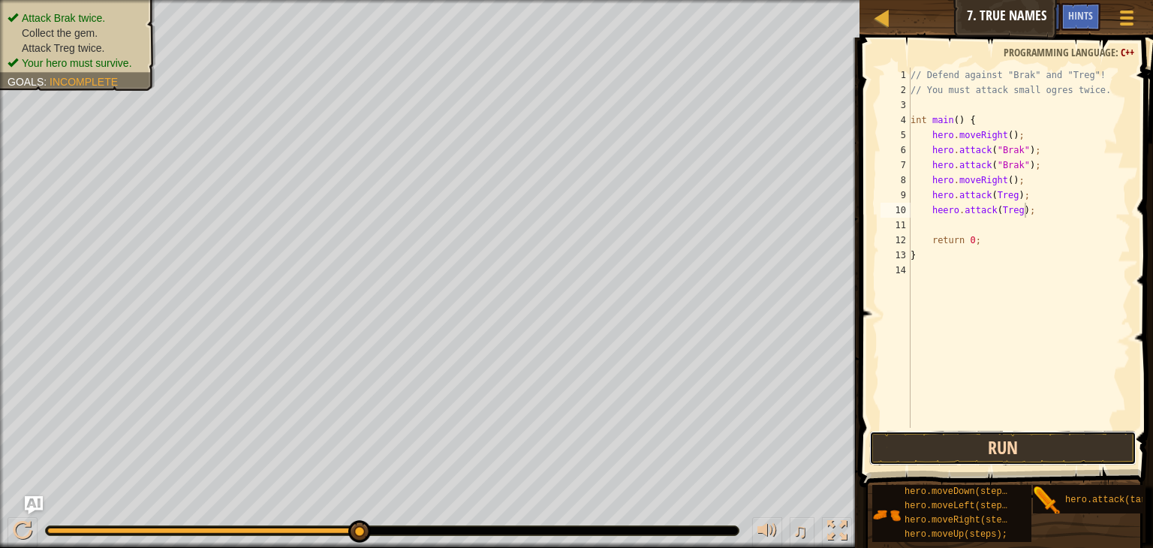
click at [1013, 444] on button "Run" at bounding box center [1002, 448] width 267 height 35
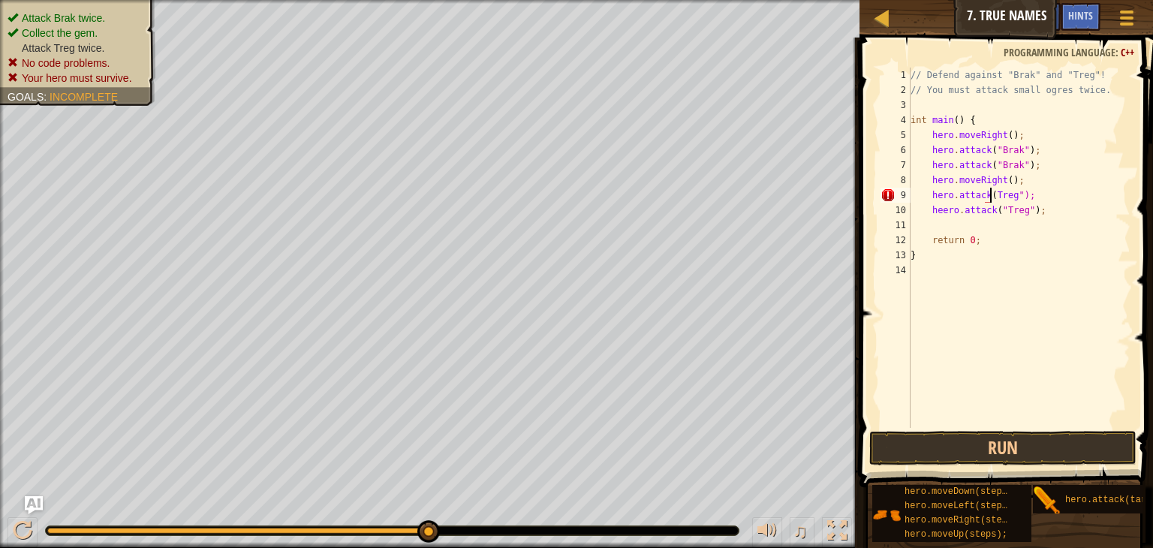
scroll to position [7, 7]
click at [1051, 452] on button "Run" at bounding box center [1002, 448] width 267 height 35
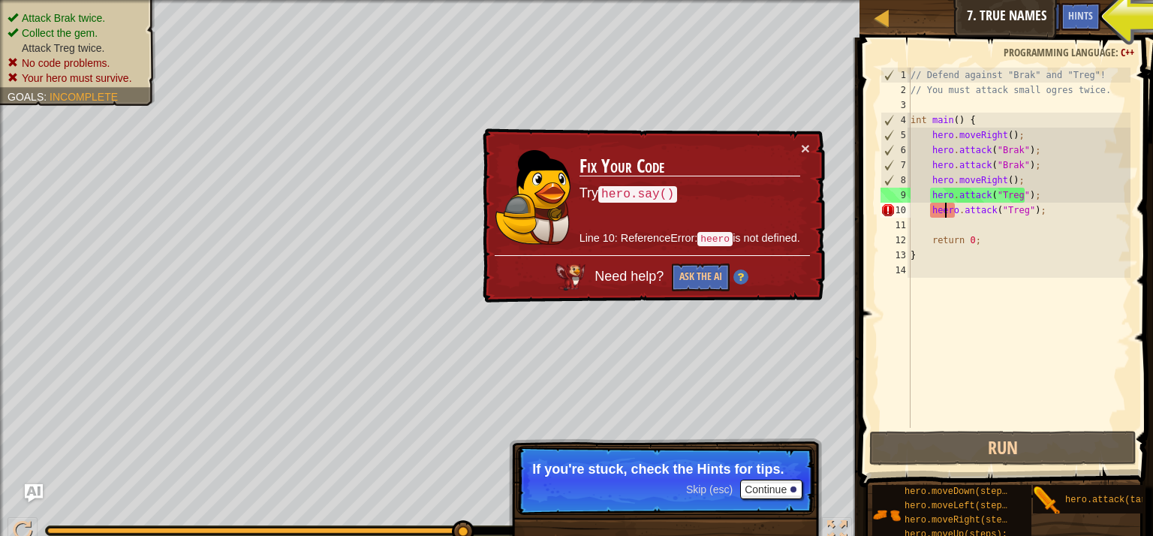
click at [944, 214] on div "// Defend against "Brak" and "Treg"! // You must attack small ogres twice. int …" at bounding box center [1019, 263] width 223 height 390
type textarea "hero.attack("Treg");"
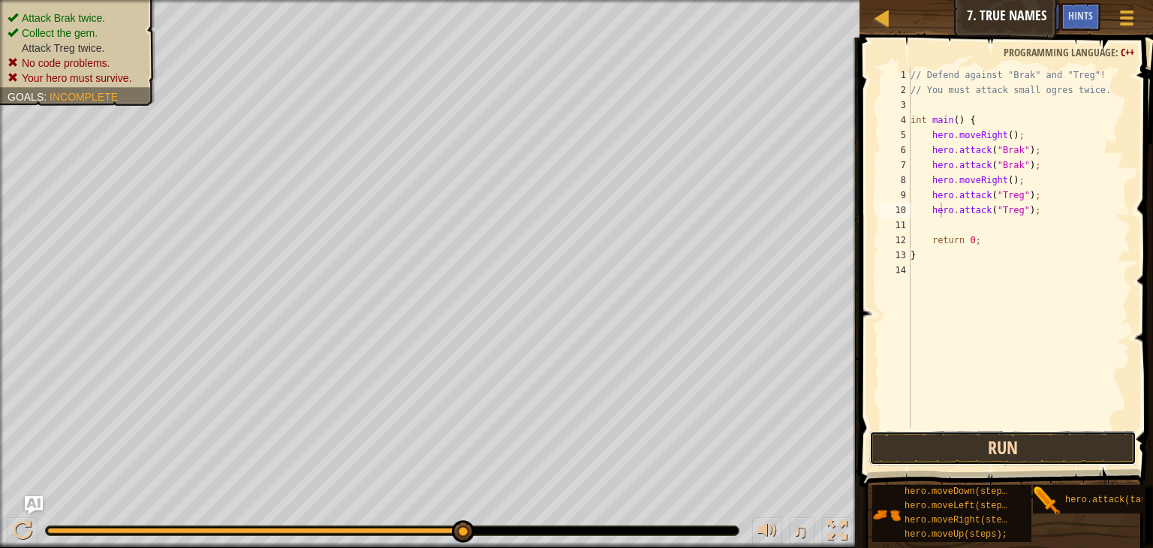
click at [1023, 440] on button "Run" at bounding box center [1002, 448] width 267 height 35
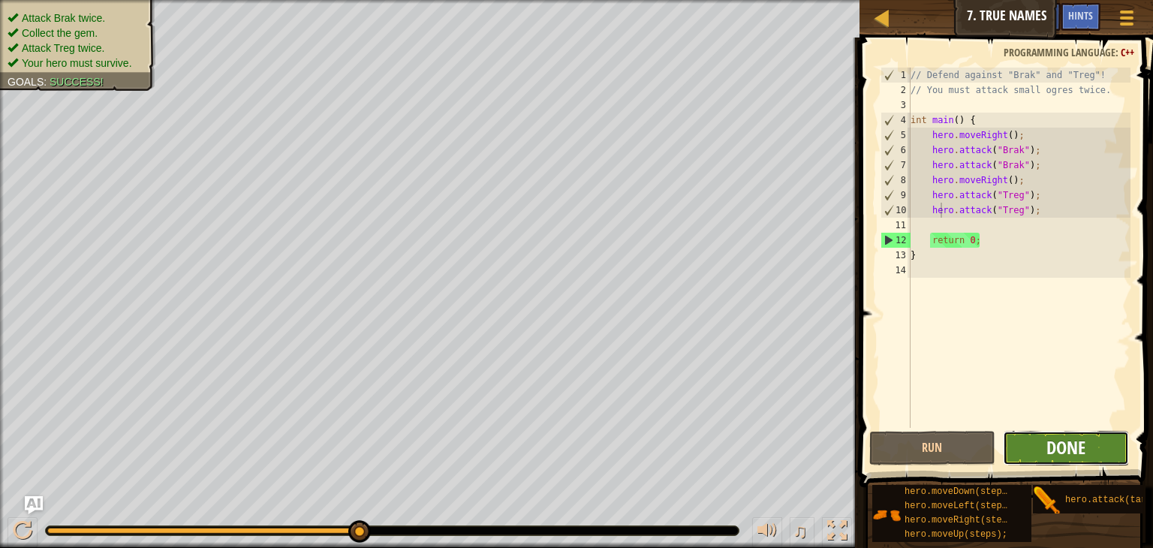
click at [1069, 455] on span "Done" at bounding box center [1066, 447] width 39 height 24
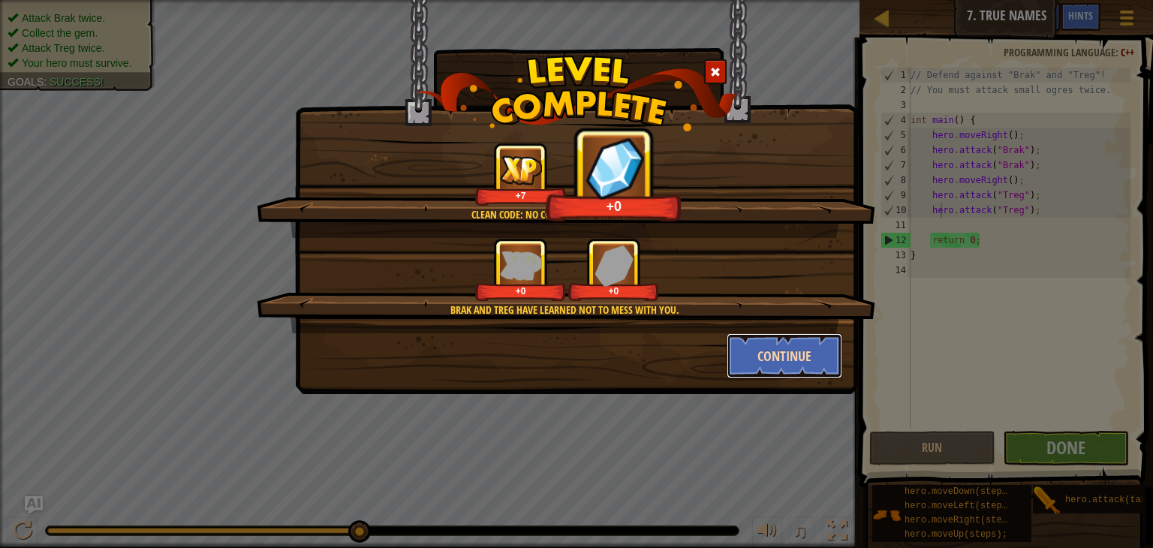
click at [796, 351] on button "Continue" at bounding box center [785, 355] width 116 height 45
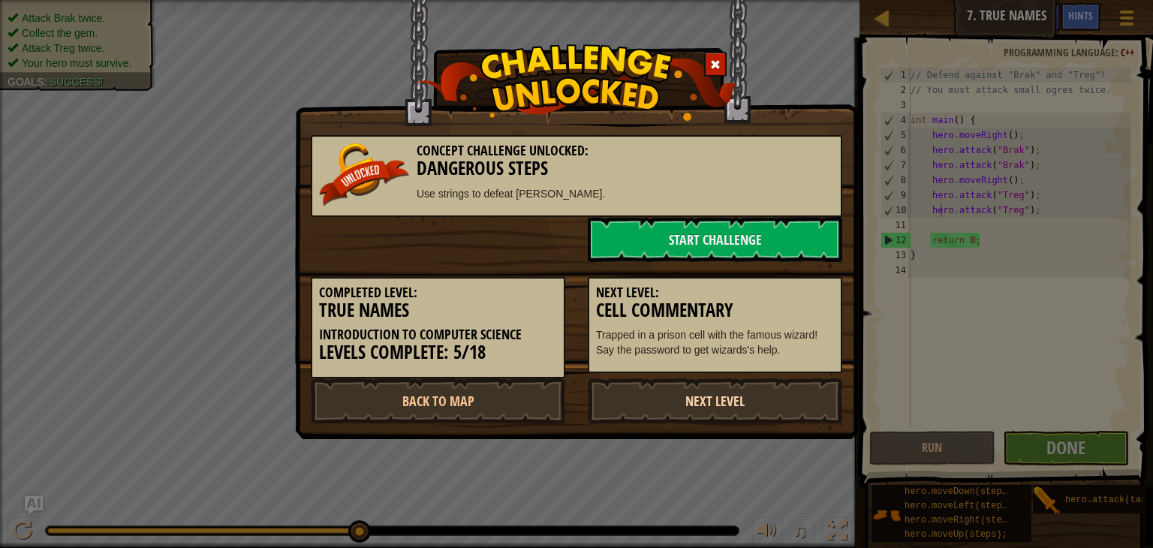
click at [766, 384] on link "Next Level" at bounding box center [715, 400] width 254 height 45
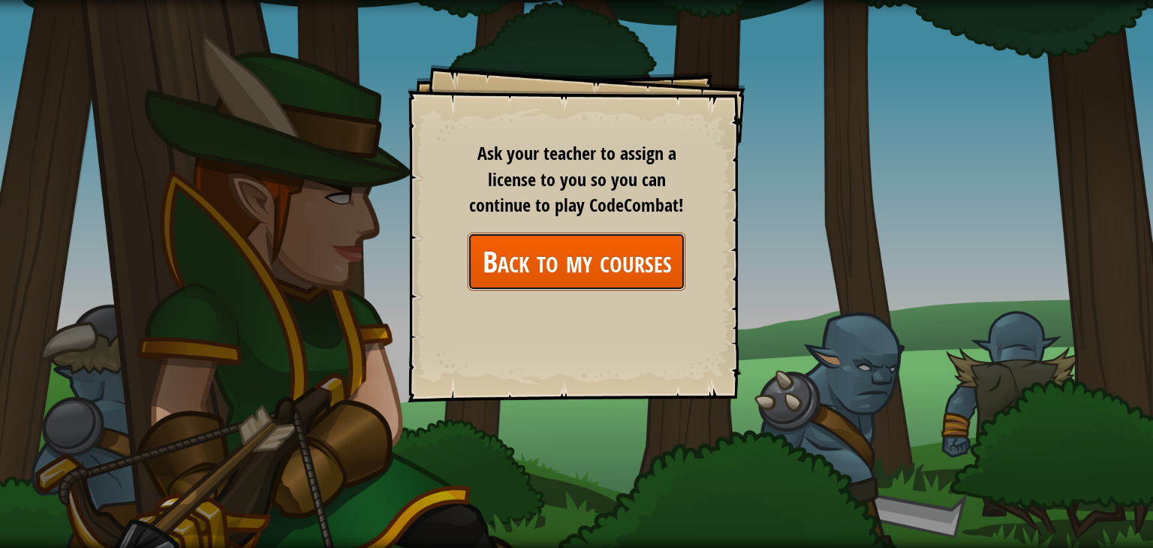
click at [538, 253] on link "Back to my courses" at bounding box center [577, 262] width 218 height 58
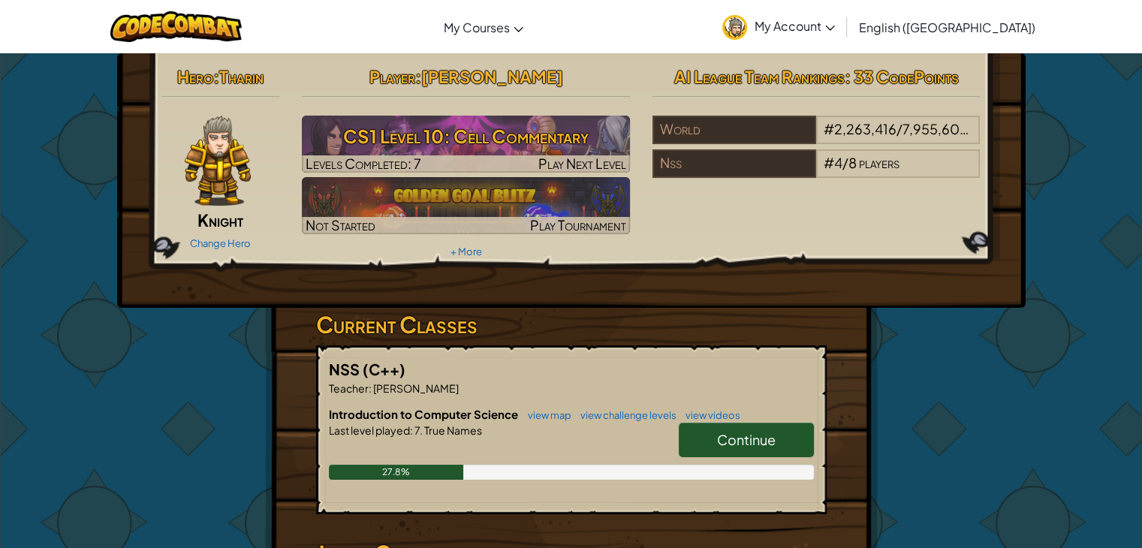
click at [717, 433] on span "Continue" at bounding box center [746, 439] width 59 height 17
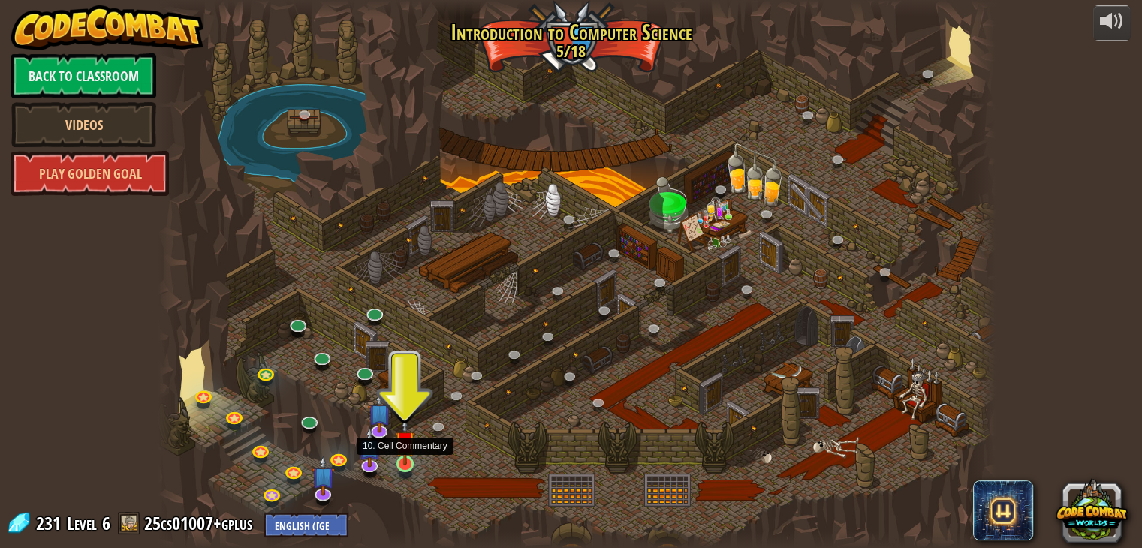
click at [405, 452] on img at bounding box center [405, 441] width 21 height 48
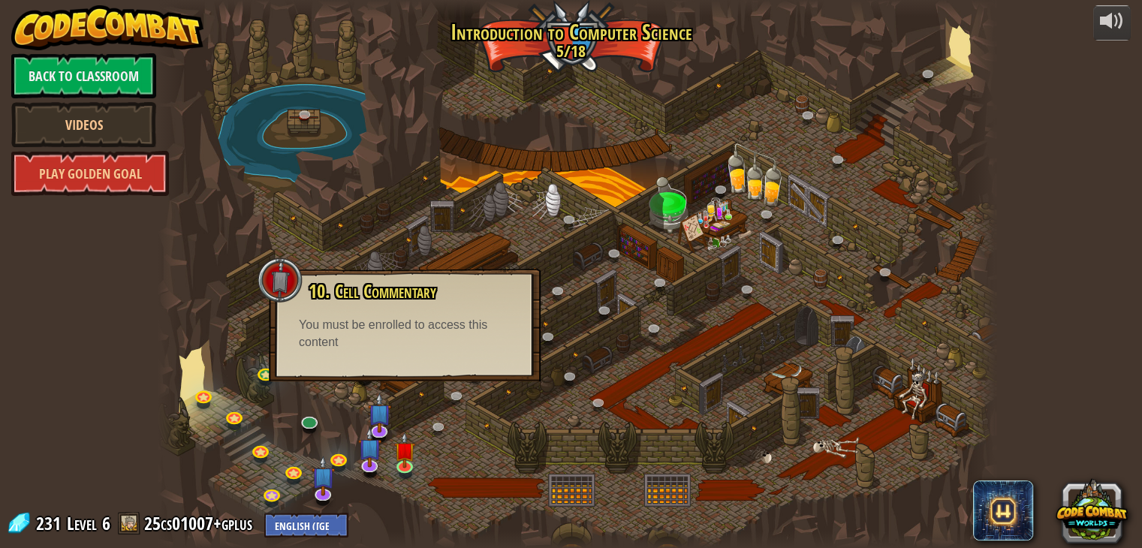
click at [390, 357] on div "10. Cell Commentary Trapped in a prison cell with the famous wizard! Say the pa…" at bounding box center [405, 325] width 272 height 113
click at [475, 455] on div at bounding box center [577, 274] width 839 height 548
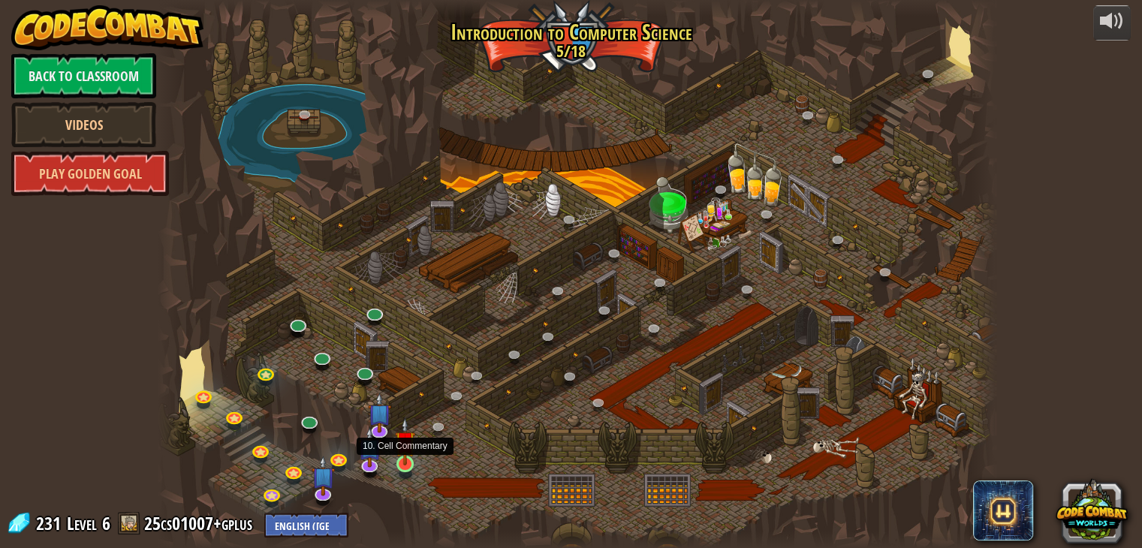
click at [407, 449] on img at bounding box center [405, 441] width 21 height 48
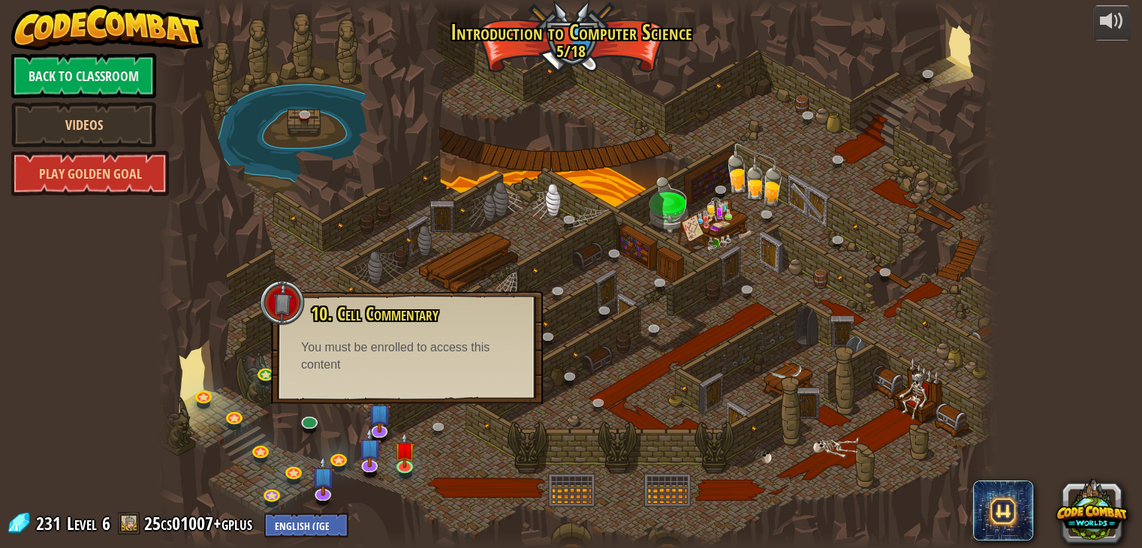
click at [465, 445] on div at bounding box center [577, 274] width 839 height 548
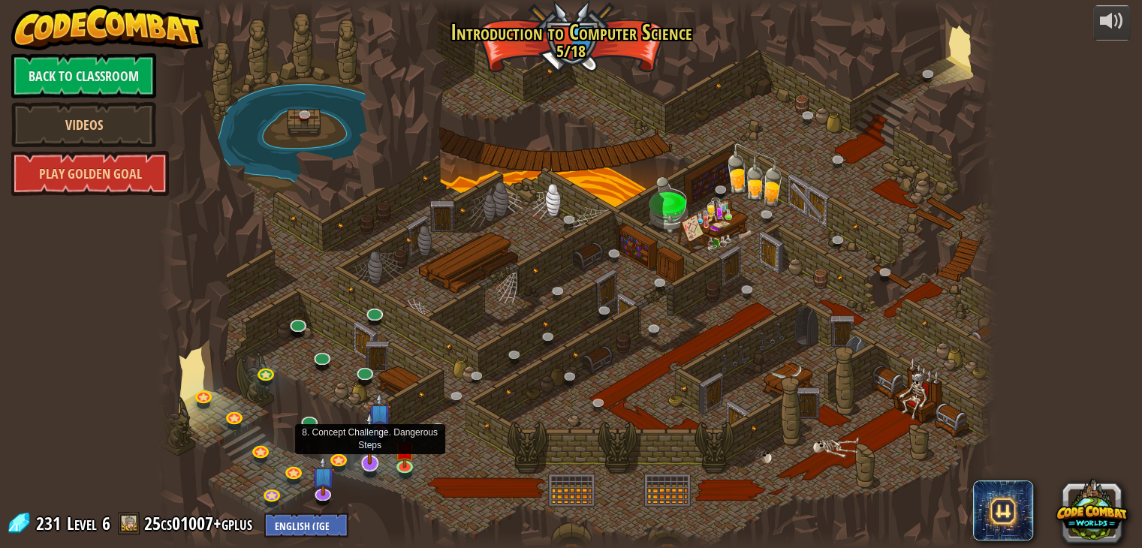
click at [365, 463] on img at bounding box center [369, 438] width 23 height 54
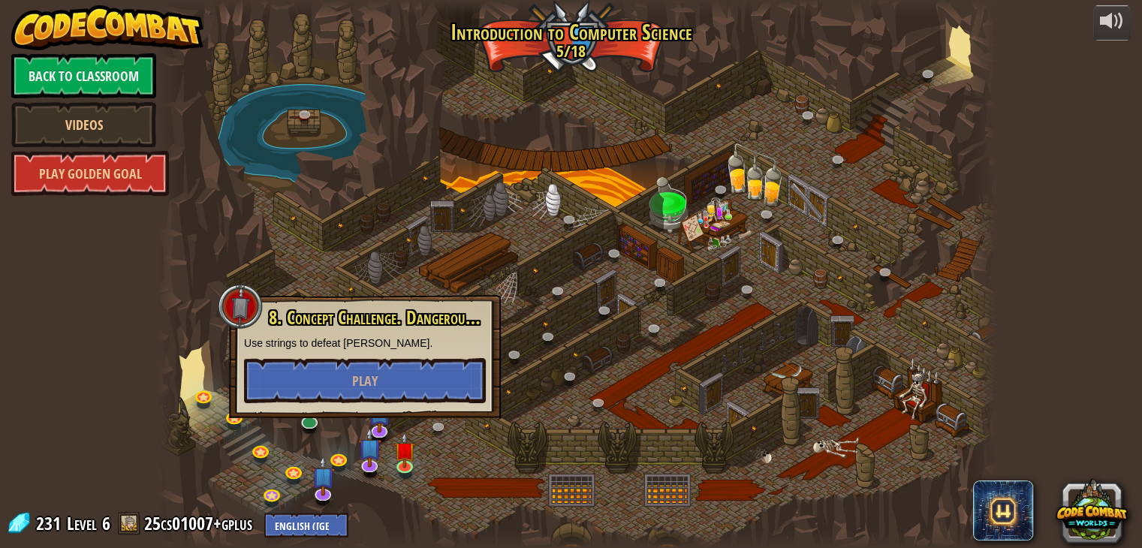
click at [464, 473] on div at bounding box center [577, 274] width 839 height 548
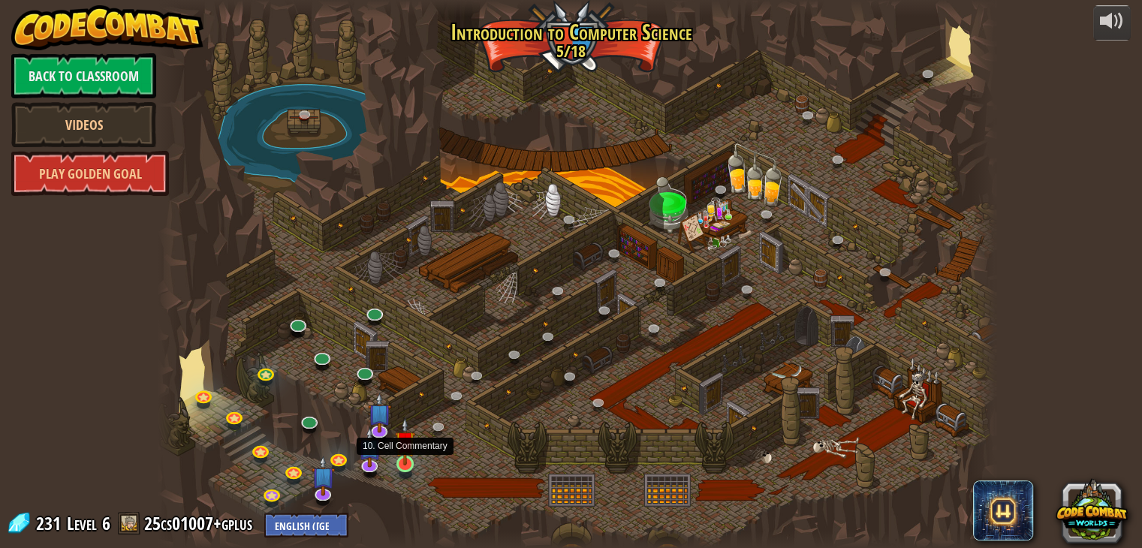
click at [405, 462] on img at bounding box center [405, 441] width 21 height 48
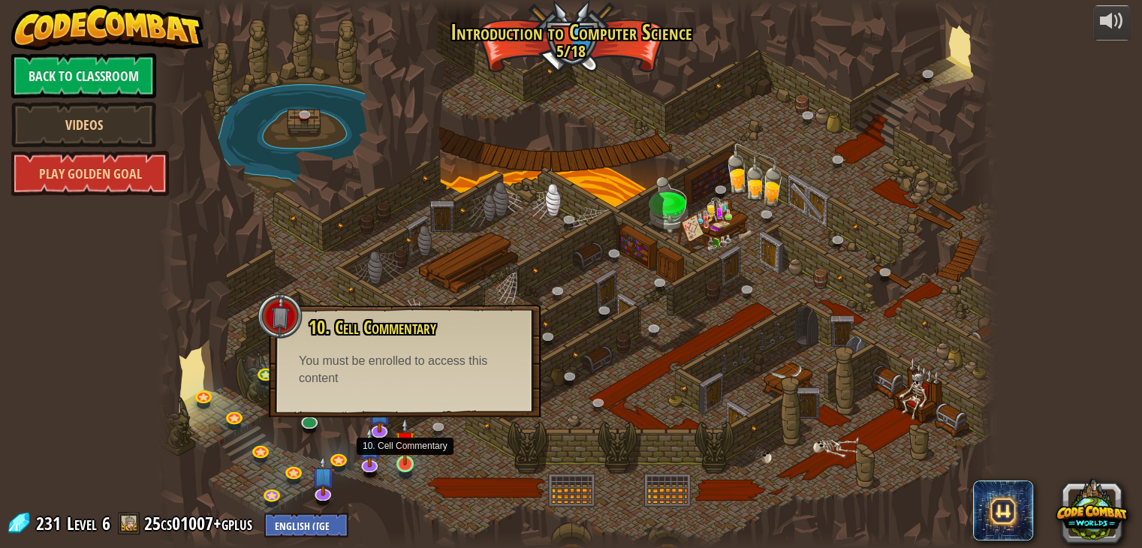
click at [405, 462] on img at bounding box center [405, 441] width 21 height 48
click at [369, 465] on link at bounding box center [370, 464] width 30 height 30
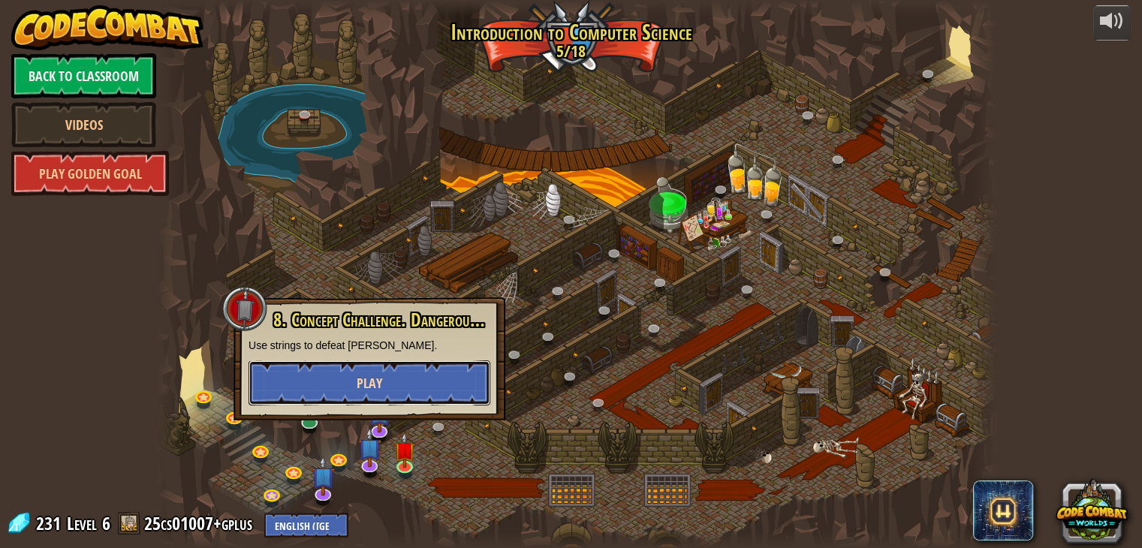
click at [371, 393] on button "Play" at bounding box center [369, 382] width 242 height 45
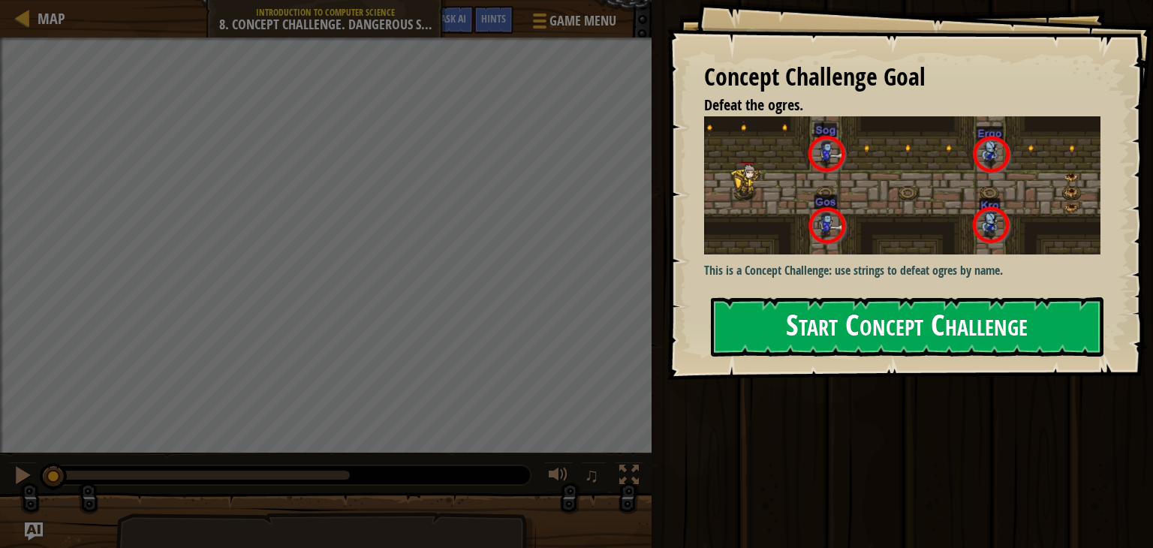
click at [748, 333] on button "Start Concept Challenge" at bounding box center [907, 326] width 393 height 59
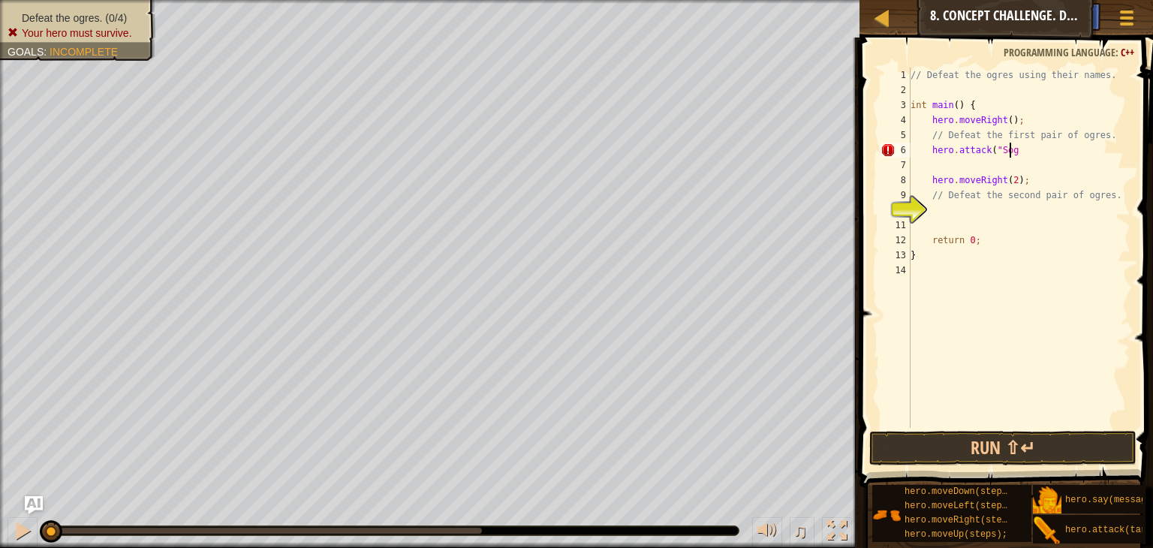
scroll to position [7, 8]
type textarea "hero.attack("Sog");"
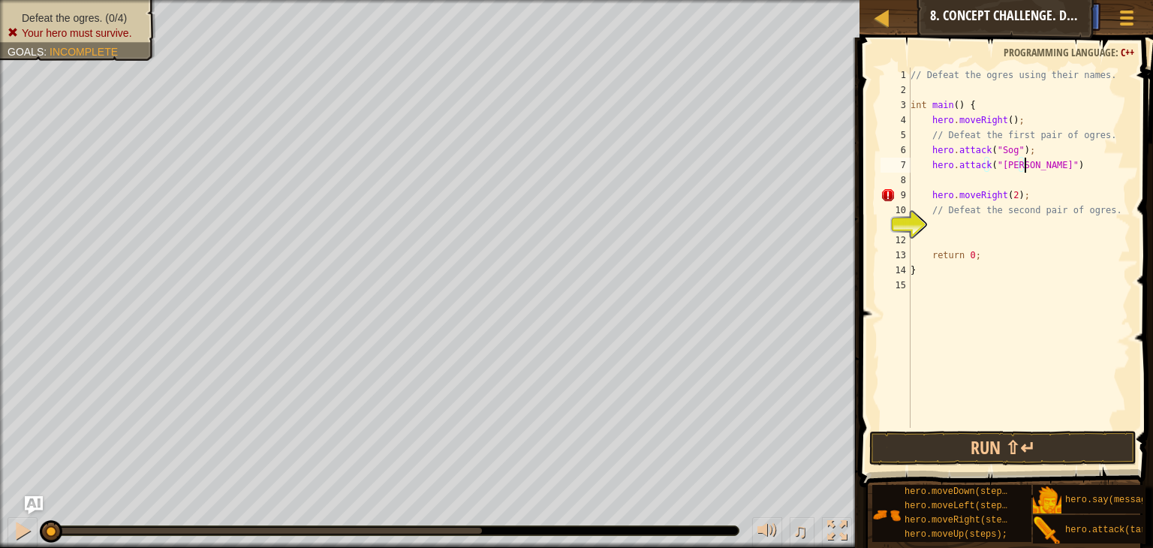
scroll to position [7, 9]
click at [948, 208] on div "// Defeat the ogres using their names. int main ( ) { hero . moveRight ( ) ; //…" at bounding box center [1019, 263] width 223 height 390
type textarea "// Defeat the second pair of ogres."
click at [935, 222] on div "// Defeat the ogres using their names. int main ( ) { hero . moveRight ( ) ; //…" at bounding box center [1019, 263] width 223 height 390
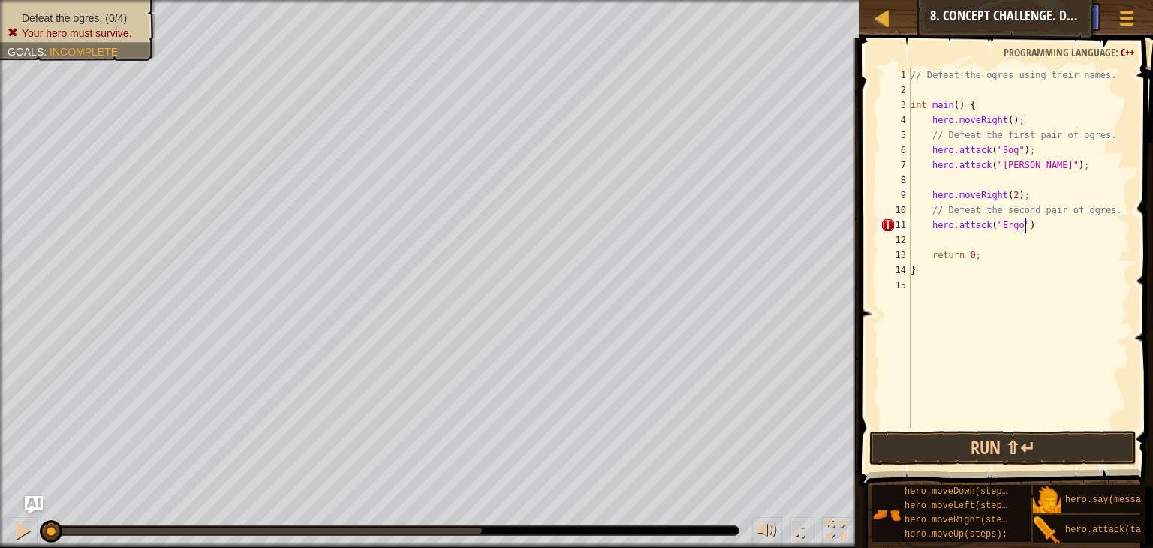
type textarea "hero.attack("Ergo");"
click at [1037, 446] on button "Run ⇧↵" at bounding box center [1002, 448] width 267 height 35
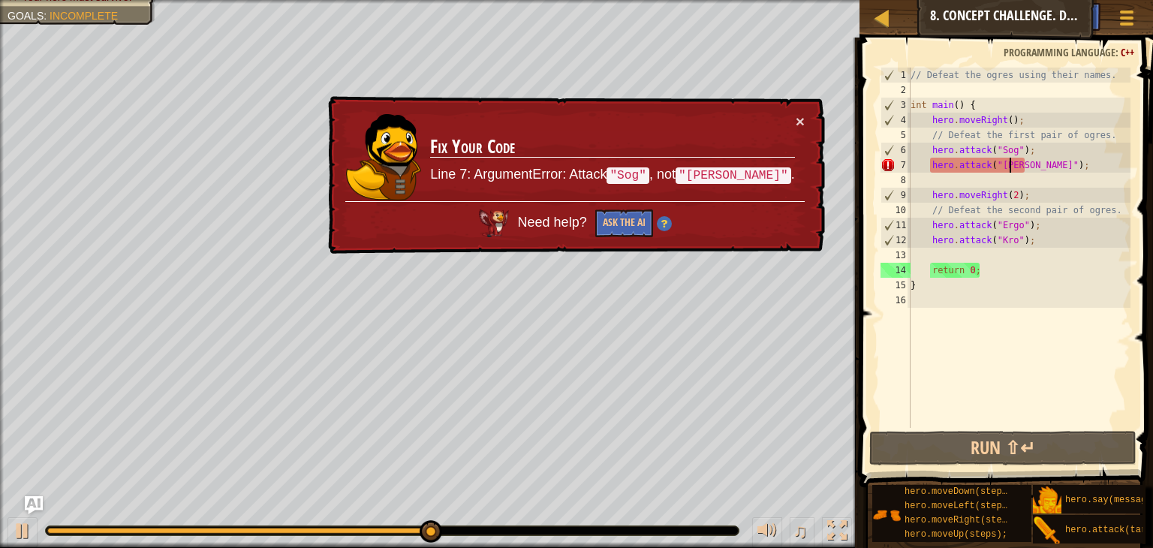
click at [1010, 166] on div "// Defeat the ogres using their names. int main ( ) { hero . moveRight ( ) ; //…" at bounding box center [1019, 263] width 223 height 390
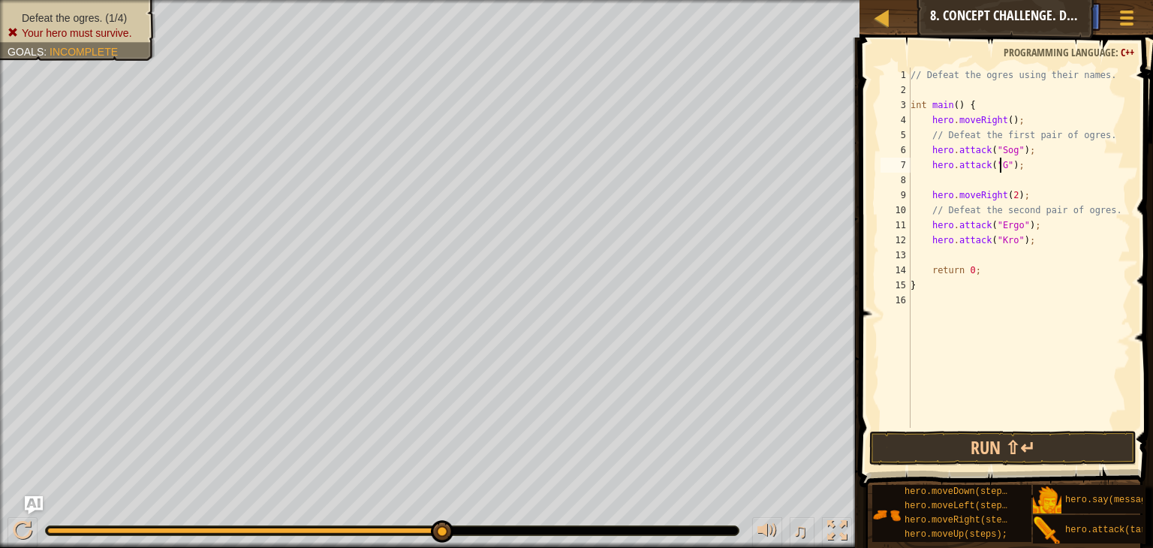
scroll to position [7, 8]
click at [1026, 450] on button "Run ⇧↵" at bounding box center [1002, 448] width 267 height 35
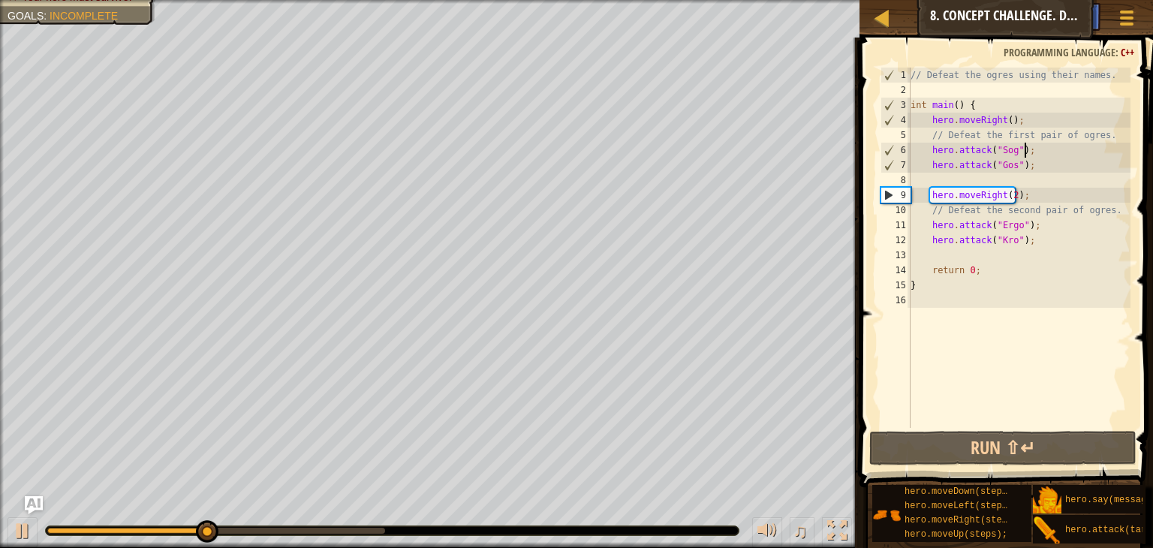
click at [1041, 145] on div "// Defeat the ogres using their names. int main ( ) { hero . moveRight ( ) ; //…" at bounding box center [1019, 263] width 223 height 390
type textarea "hero.attack("Sog");"
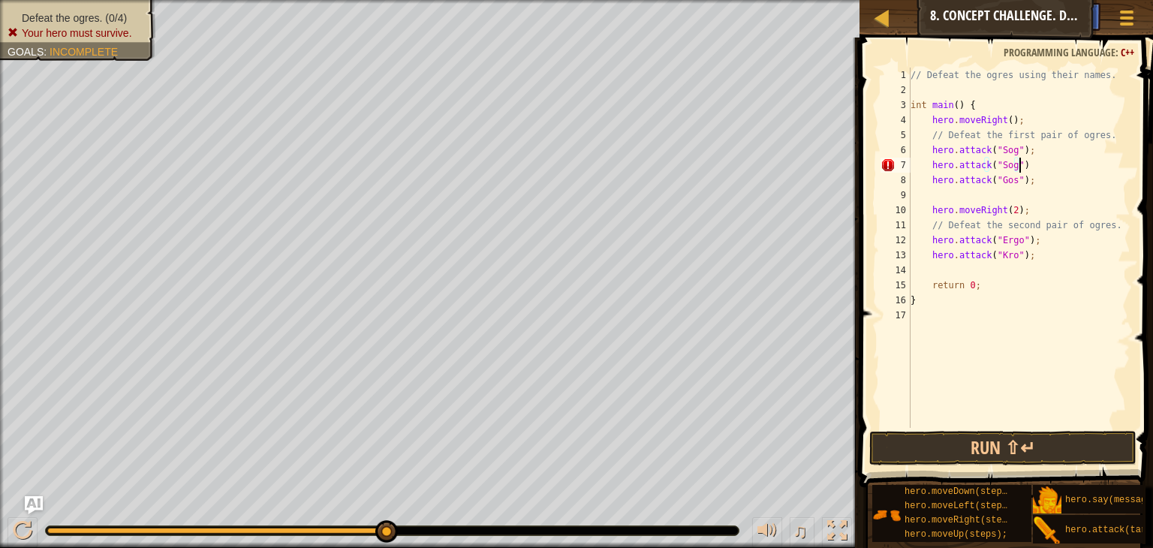
scroll to position [7, 8]
type textarea "hero.attack("Gos");"
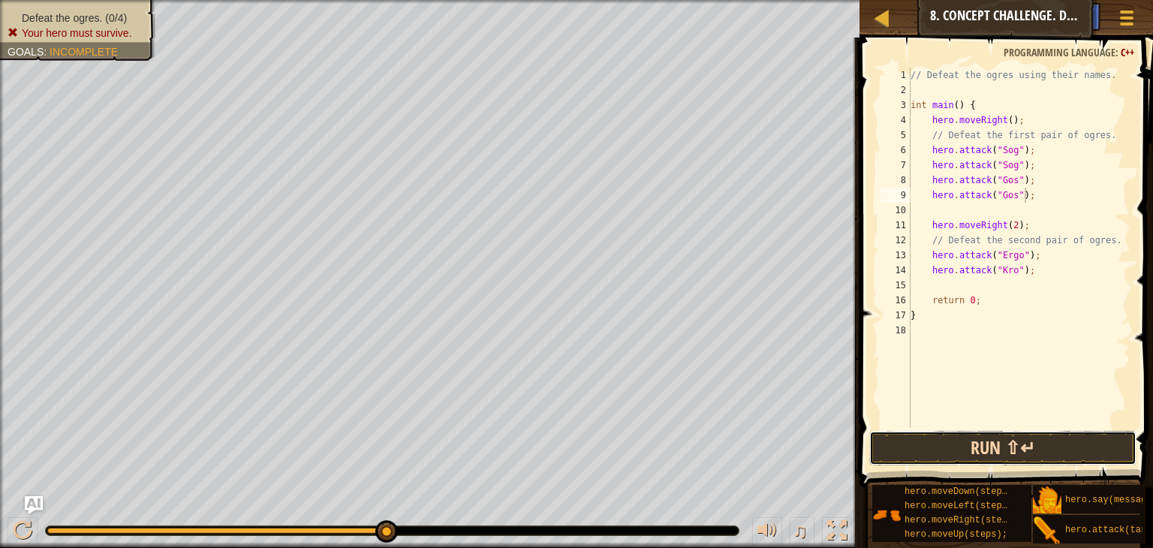
click at [1019, 447] on button "Run ⇧↵" at bounding box center [1002, 448] width 267 height 35
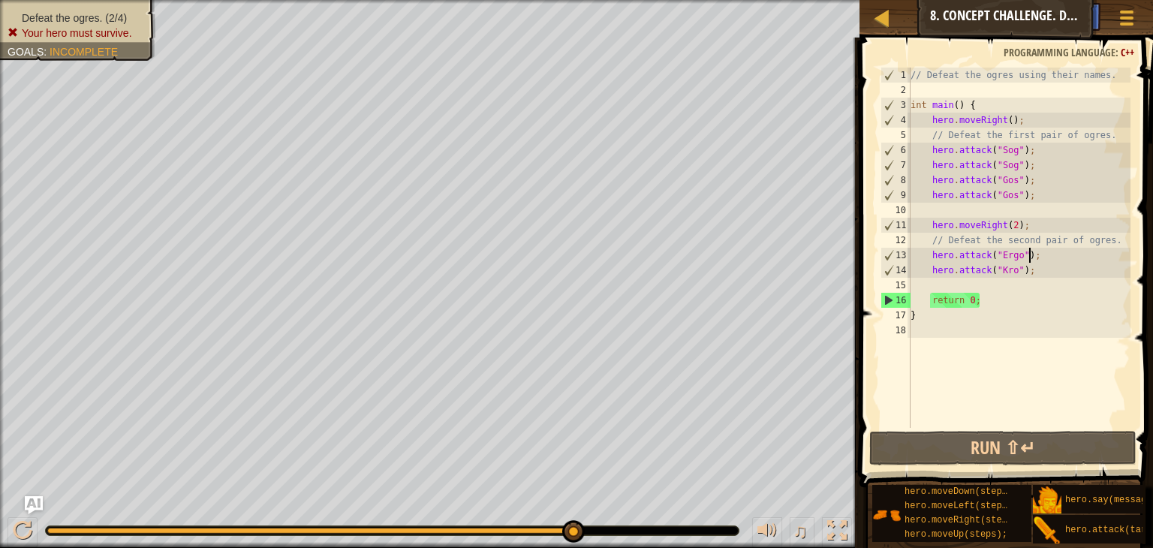
click at [1030, 253] on div "// Defeat the ogres using their names. int main ( ) { hero . moveRight ( ) ; //…" at bounding box center [1019, 263] width 223 height 390
type textarea "hero.attack("Ergo");"
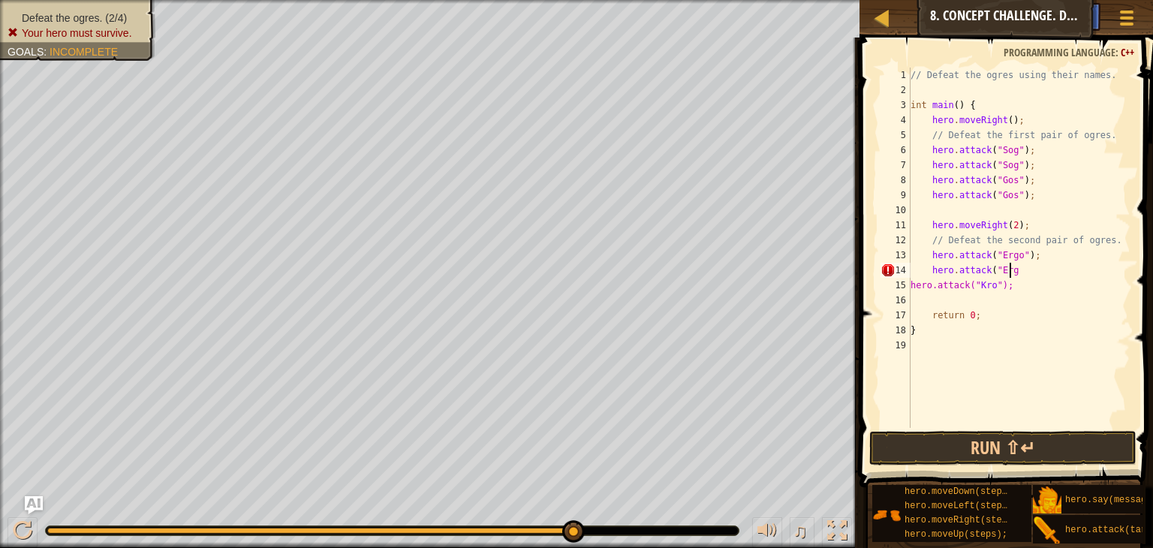
scroll to position [7, 8]
type textarea "hero.attack("Ergo");"
type textarea "hero.attack("Kro");"
click at [1021, 446] on button "Run ⇧↵" at bounding box center [1002, 448] width 267 height 35
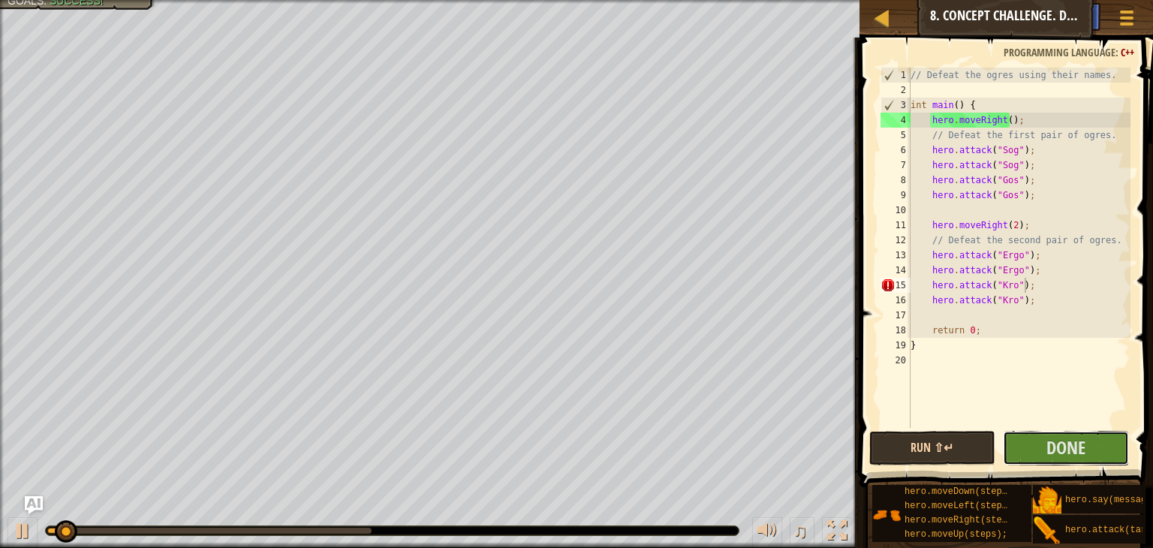
click at [1021, 446] on button "Done" at bounding box center [1066, 448] width 126 height 35
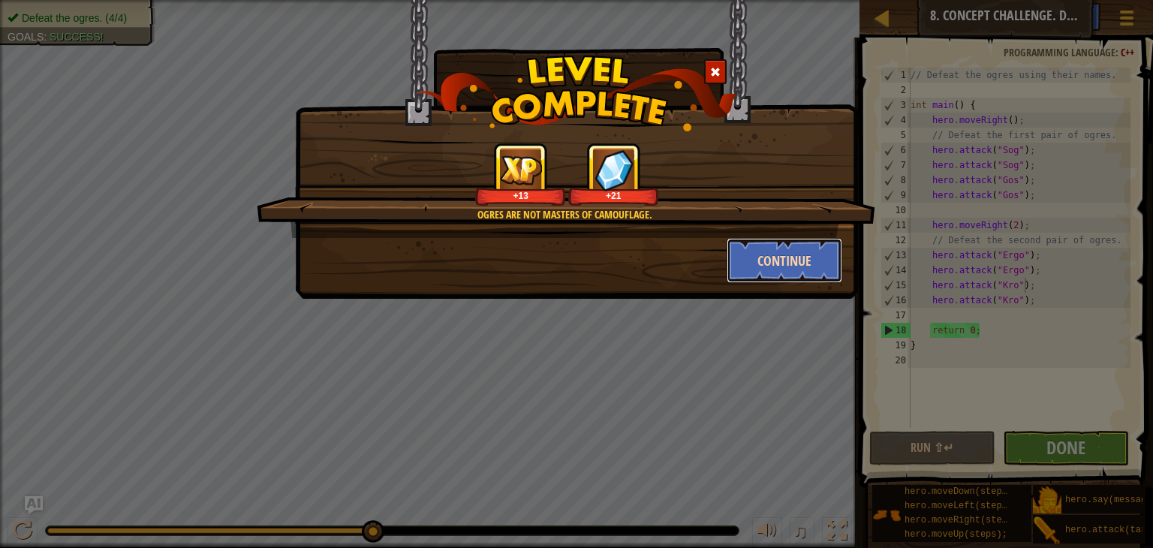
click at [809, 261] on button "Continue" at bounding box center [785, 260] width 116 height 45
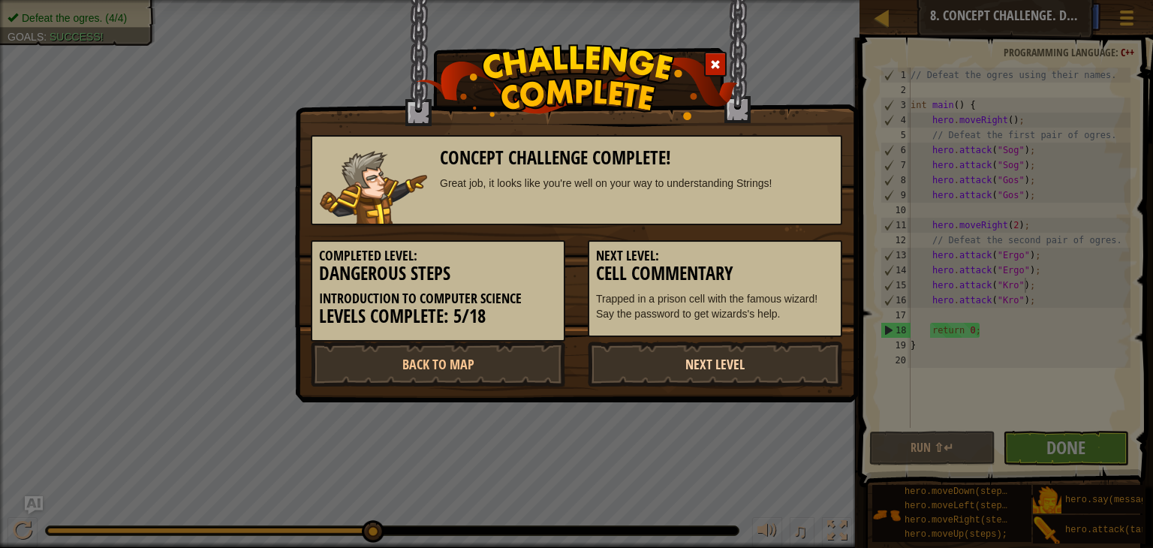
click at [763, 351] on link "Next Level" at bounding box center [715, 364] width 254 height 45
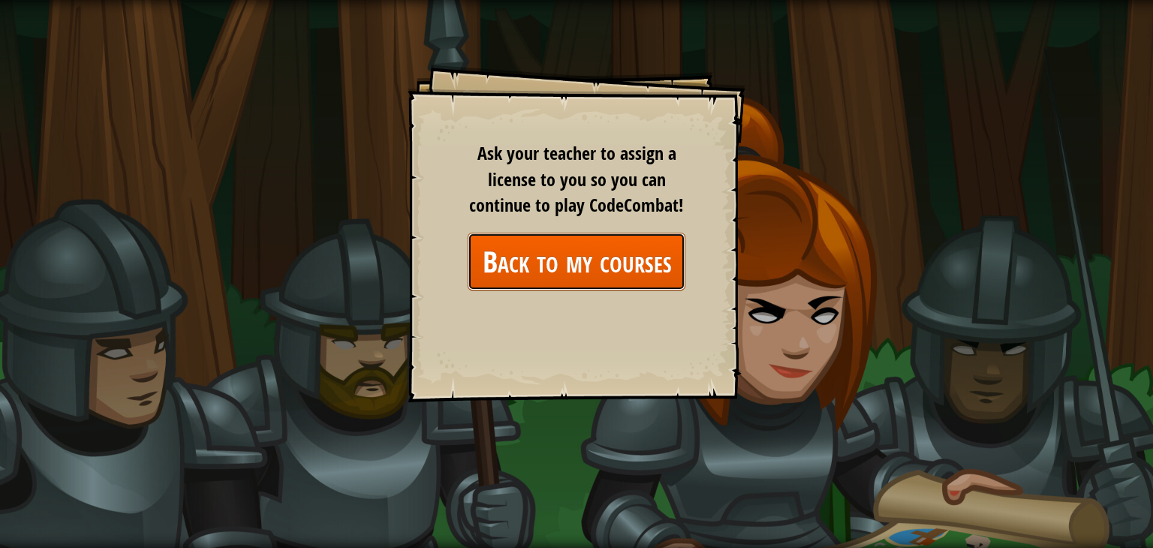
click at [632, 268] on link "Back to my courses" at bounding box center [577, 262] width 218 height 58
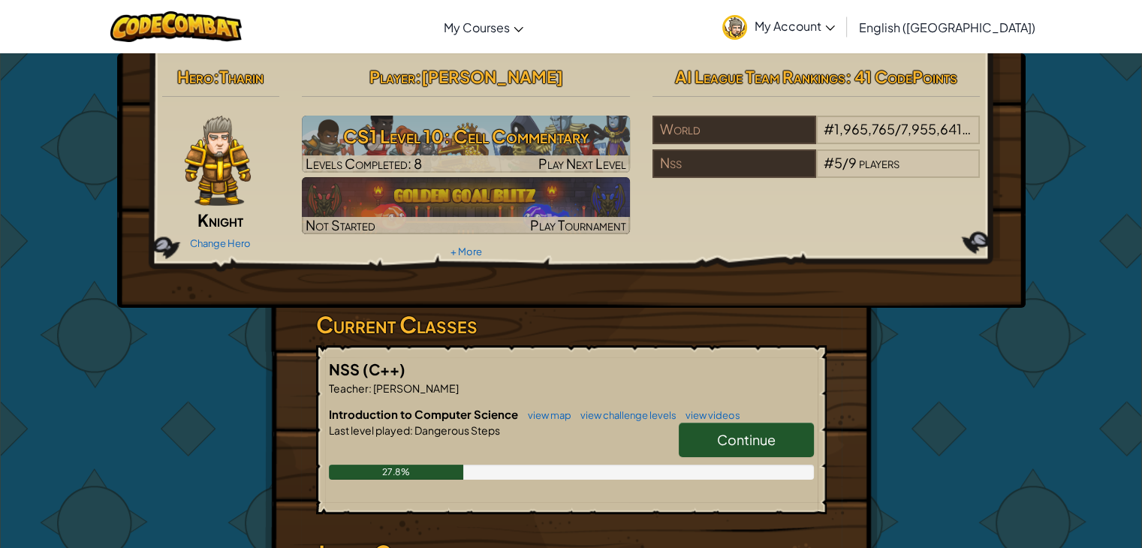
click at [707, 451] on link "Continue" at bounding box center [746, 440] width 135 height 35
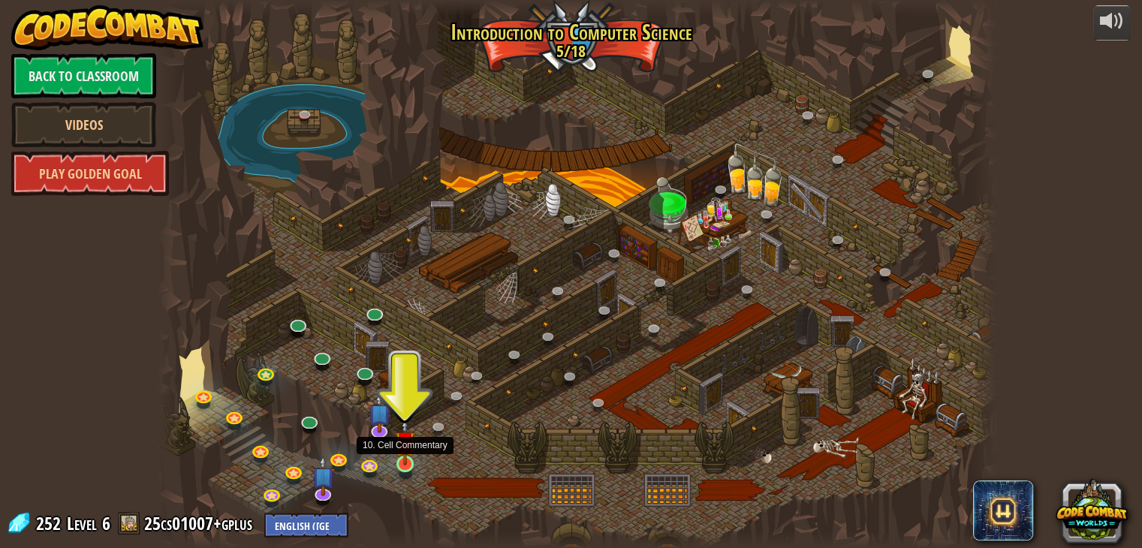
click at [402, 464] on img at bounding box center [405, 441] width 21 height 48
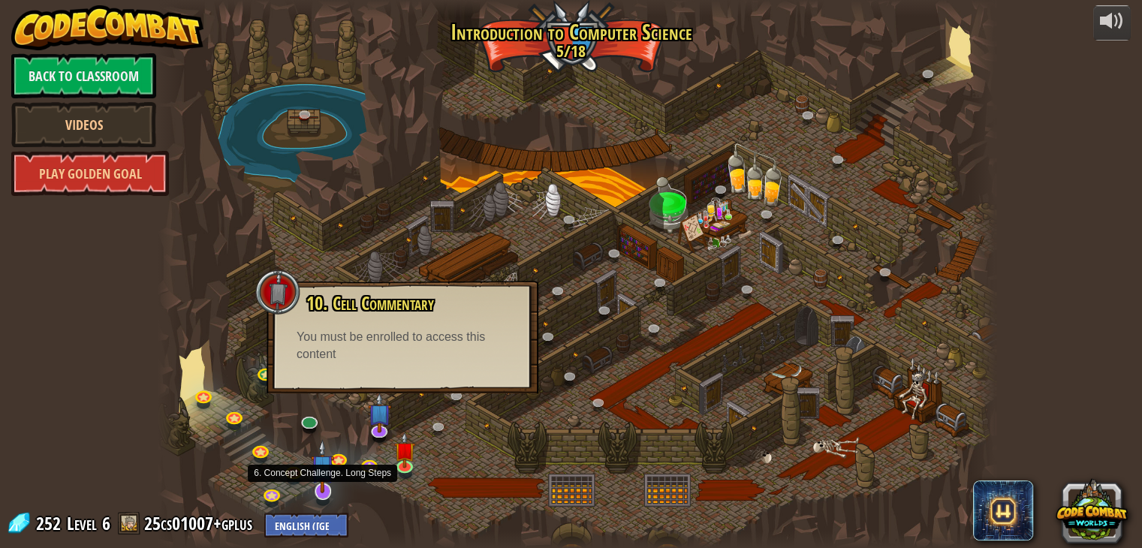
click at [324, 486] on img at bounding box center [322, 466] width 23 height 54
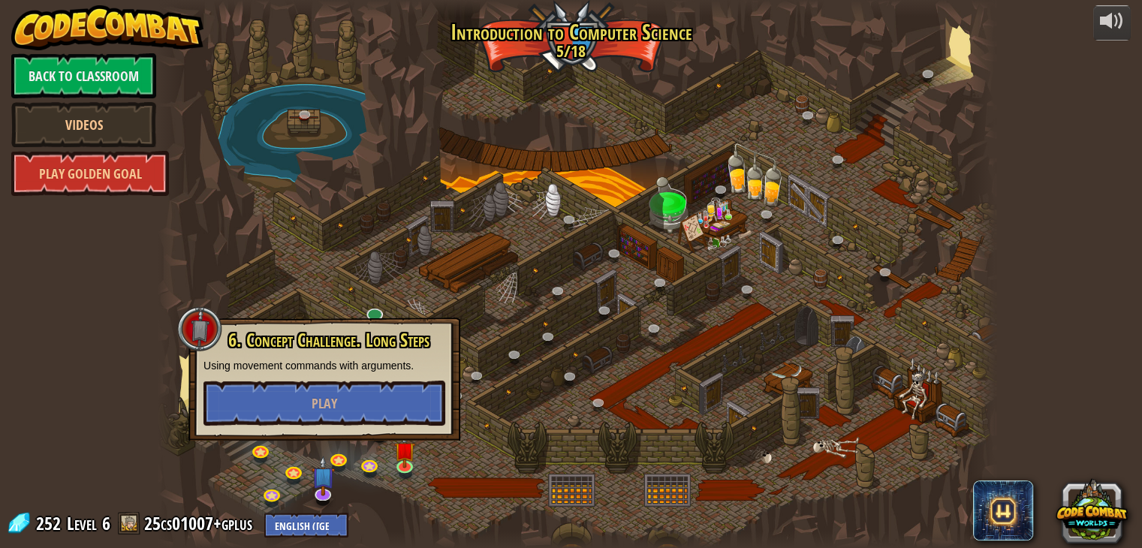
click at [691, 374] on div at bounding box center [577, 274] width 839 height 548
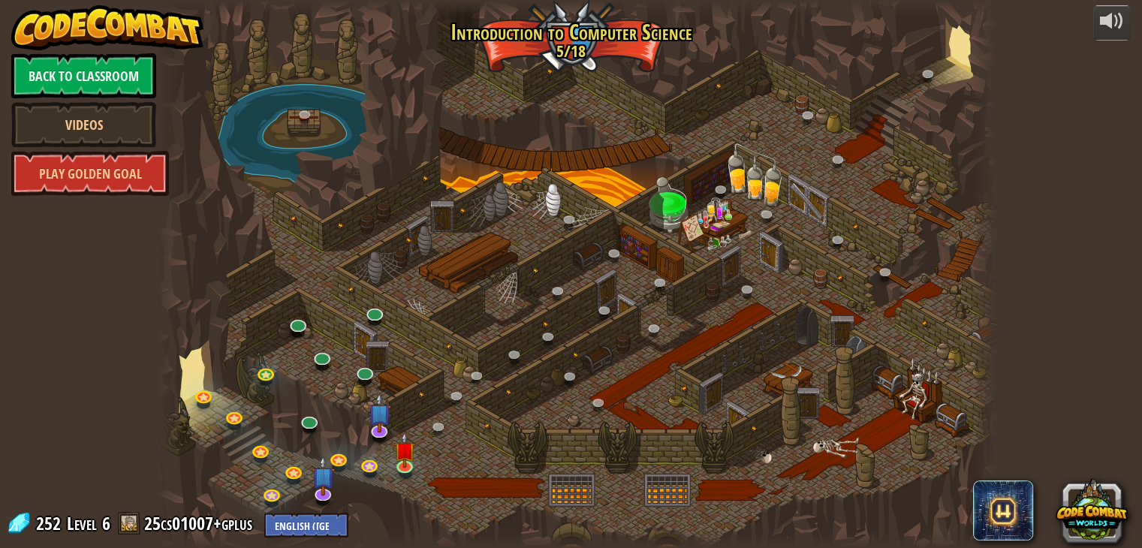
click at [691, 374] on div at bounding box center [577, 274] width 839 height 548
click at [808, 155] on div at bounding box center [577, 274] width 839 height 548
click at [371, 462] on link at bounding box center [371, 465] width 30 height 30
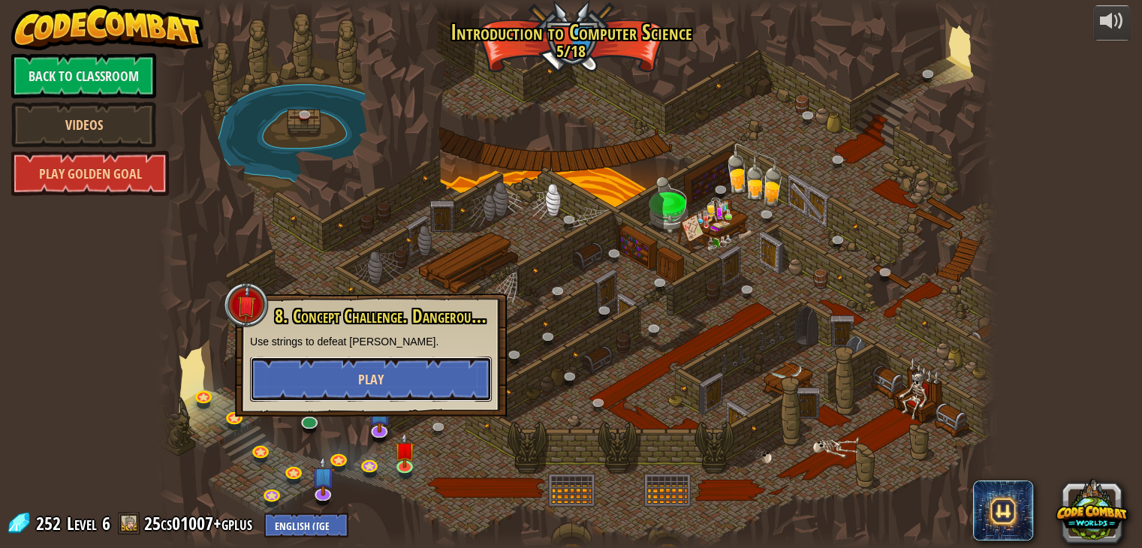
click at [381, 382] on span "Play" at bounding box center [371, 379] width 26 height 19
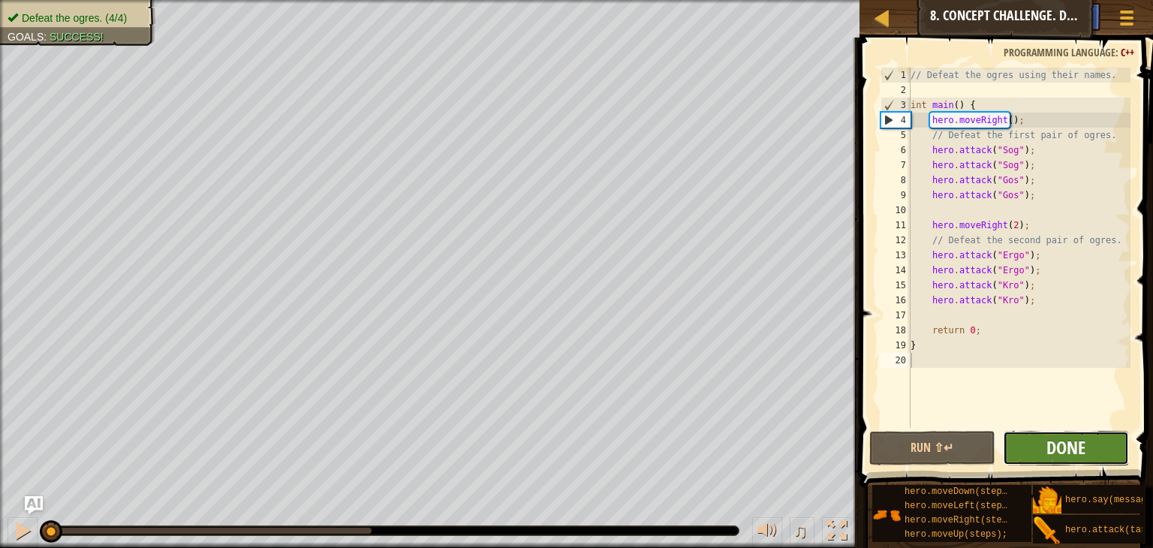
click at [1077, 439] on span "Done" at bounding box center [1066, 447] width 39 height 24
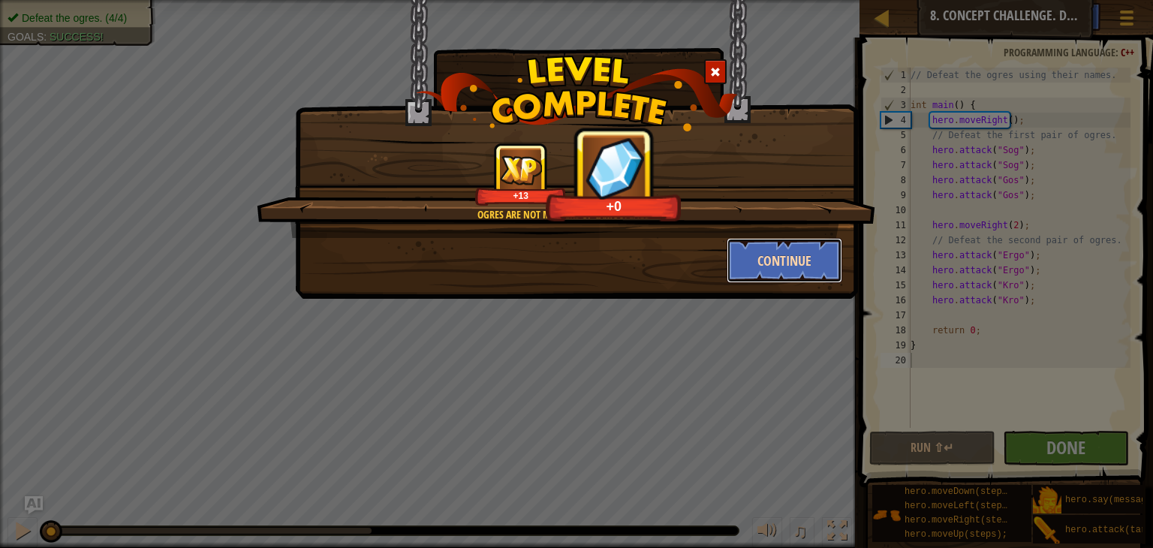
click at [795, 247] on button "Continue" at bounding box center [785, 260] width 116 height 45
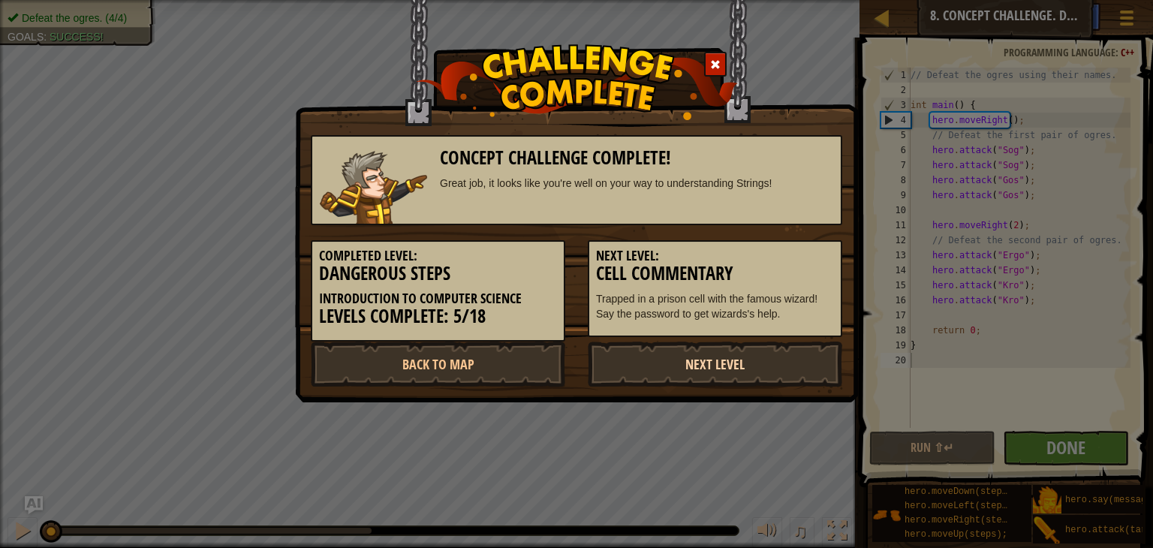
click at [686, 357] on link "Next Level" at bounding box center [715, 364] width 254 height 45
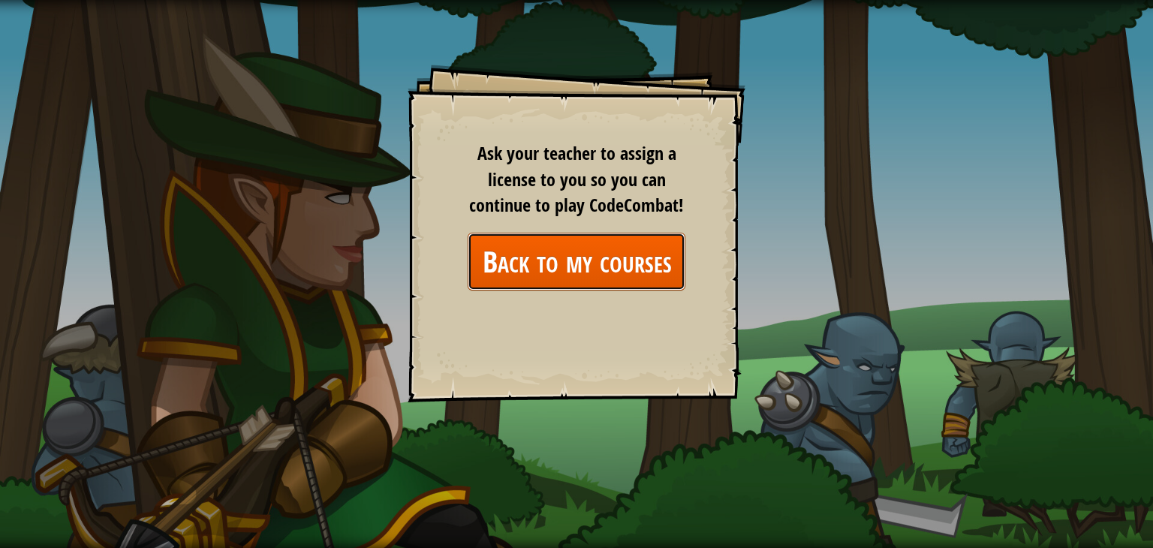
click at [603, 268] on link "Back to my courses" at bounding box center [577, 262] width 218 height 58
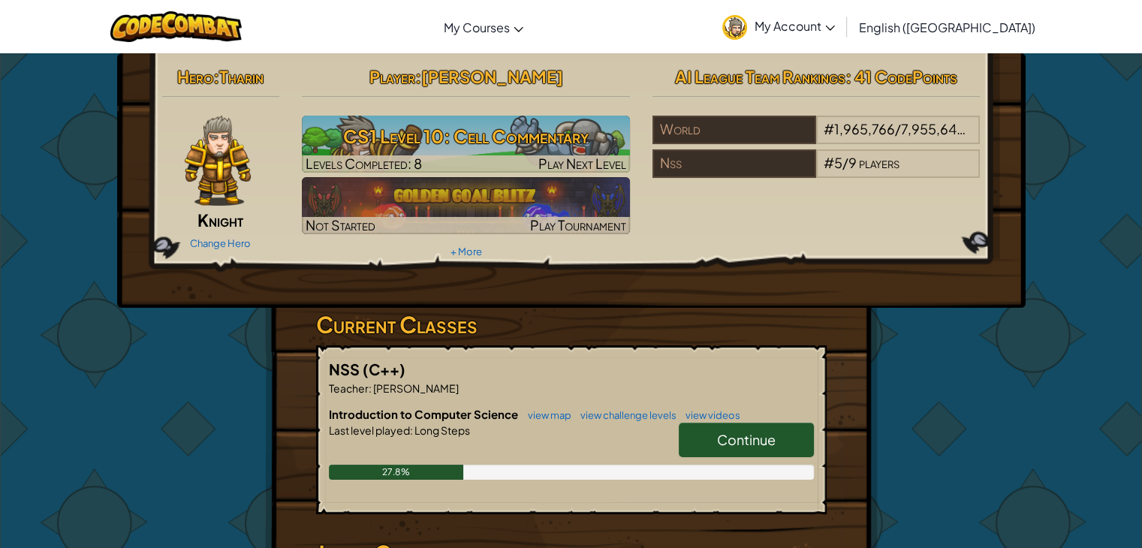
click at [736, 441] on span "Continue" at bounding box center [746, 439] width 59 height 17
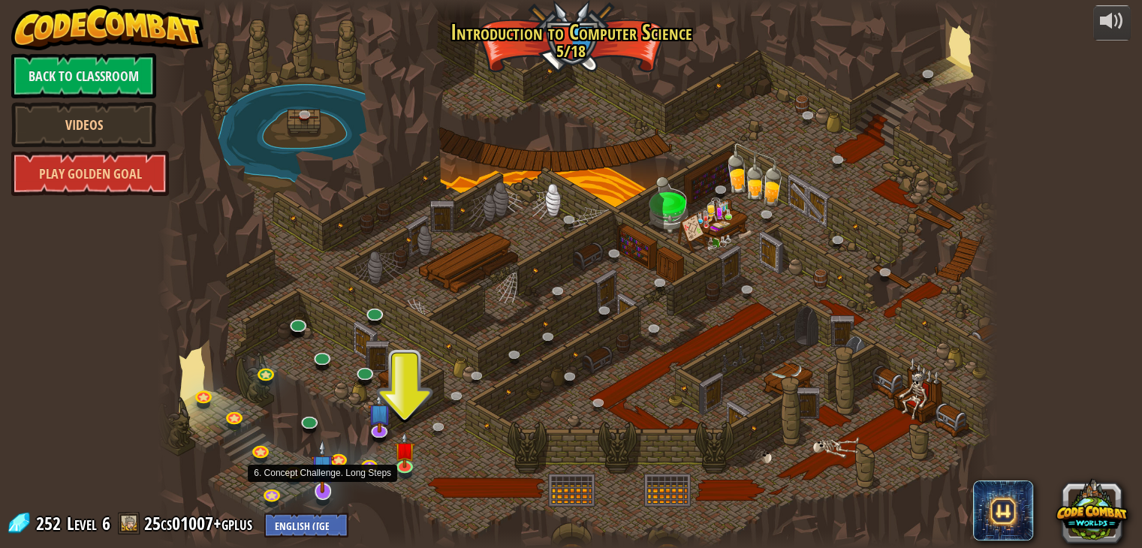
click at [318, 490] on img at bounding box center [322, 466] width 23 height 54
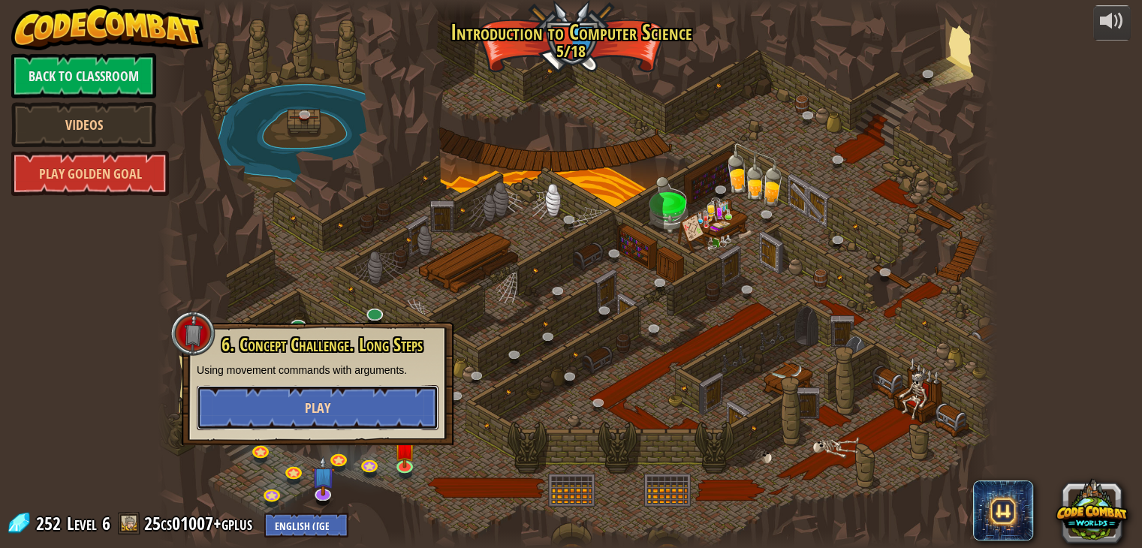
click at [322, 411] on span "Play" at bounding box center [318, 408] width 26 height 19
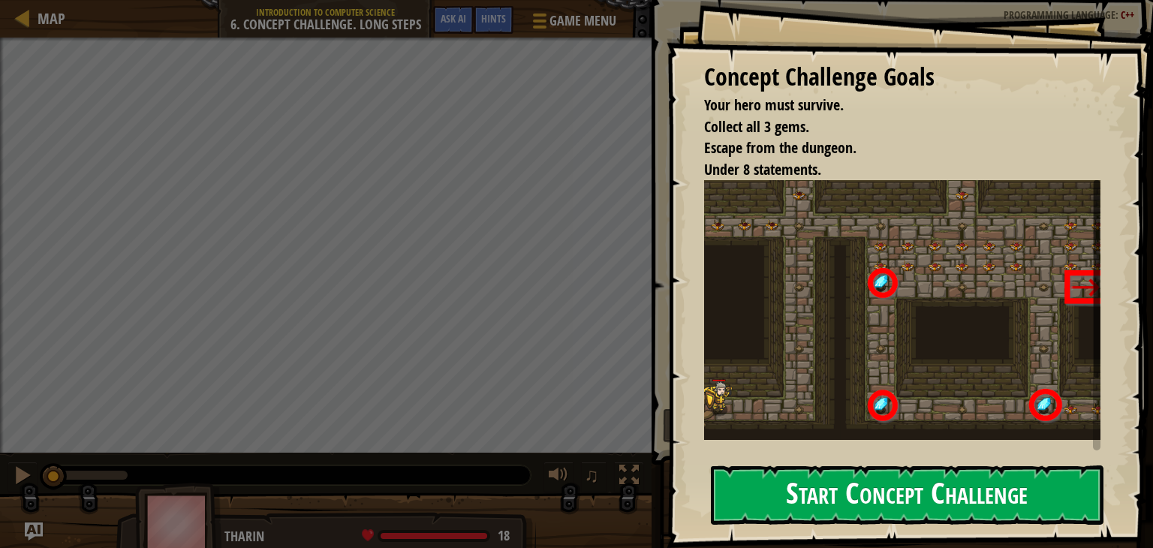
click at [856, 485] on button "Start Concept Challenge" at bounding box center [907, 494] width 393 height 59
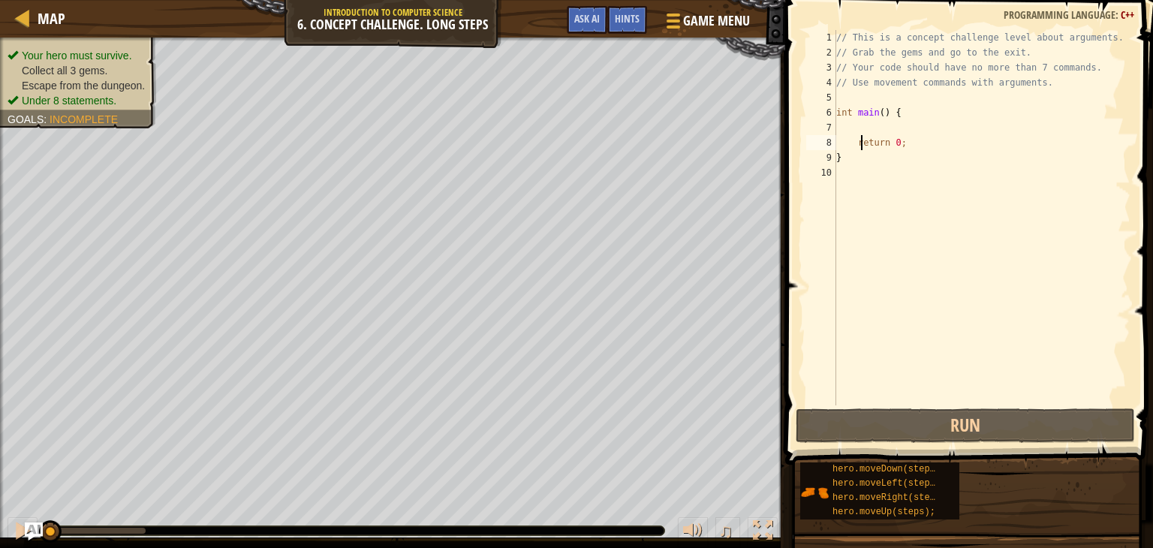
click at [862, 139] on div "// This is a concept challenge level about arguments. // Grab the gems and go t…" at bounding box center [981, 232] width 297 height 405
type textarea "return 0;"
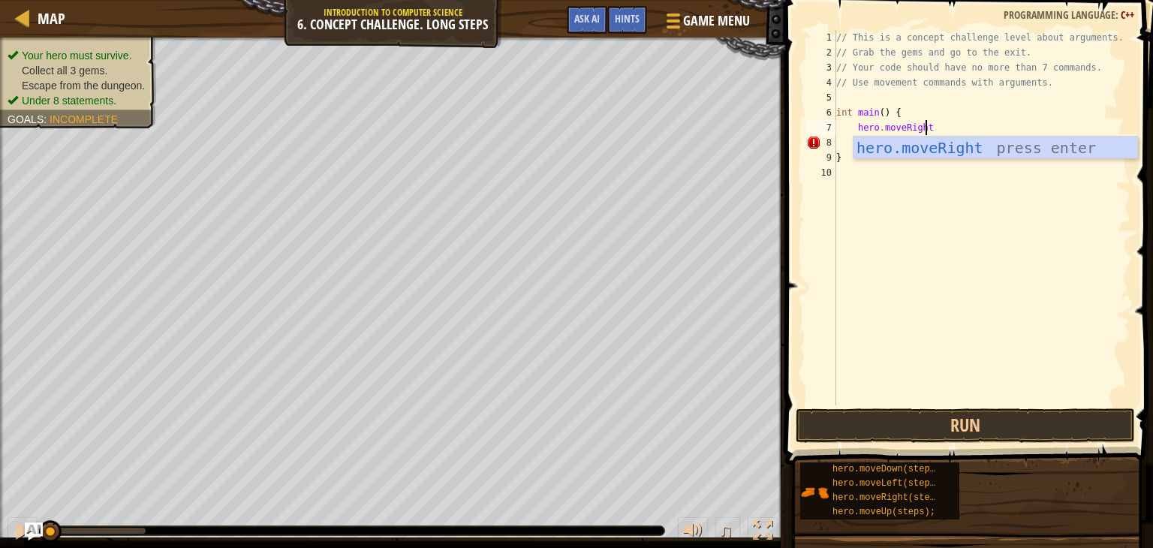
scroll to position [7, 6]
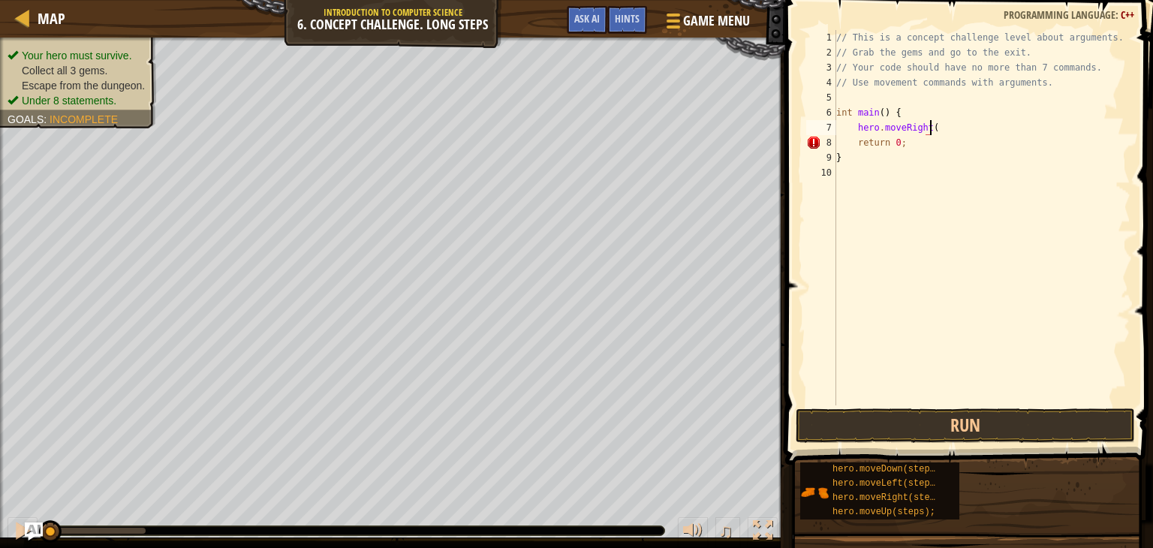
type textarea "hero.moveRight()"
type textarea "hero.moveRight();"
type textarea "hero.moveUp(30;"
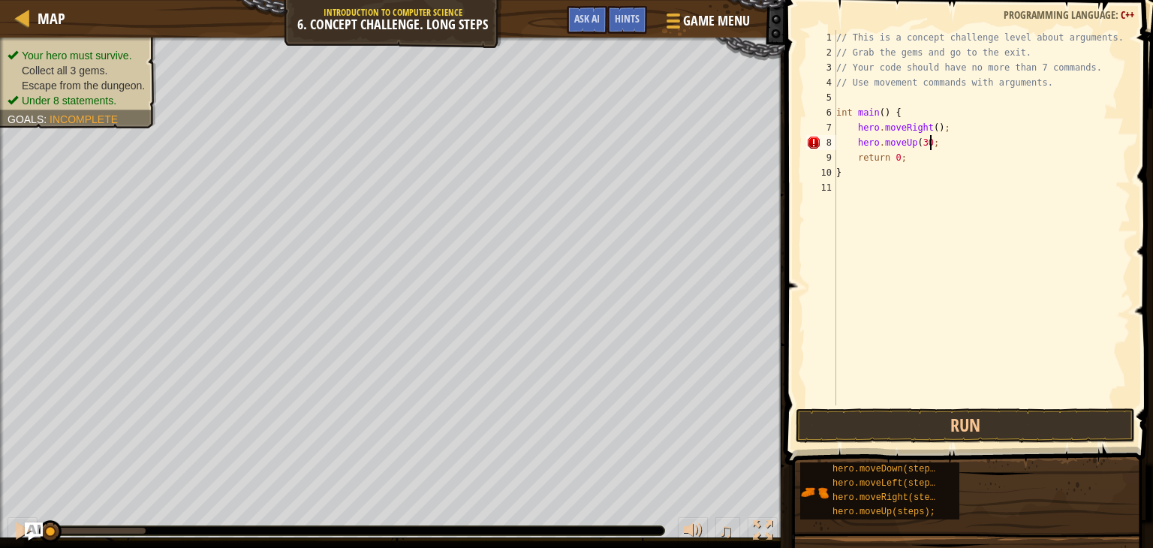
scroll to position [7, 0]
type textarea "hero.moveUp(3);"
type textarea "hero.moveRight(2);"
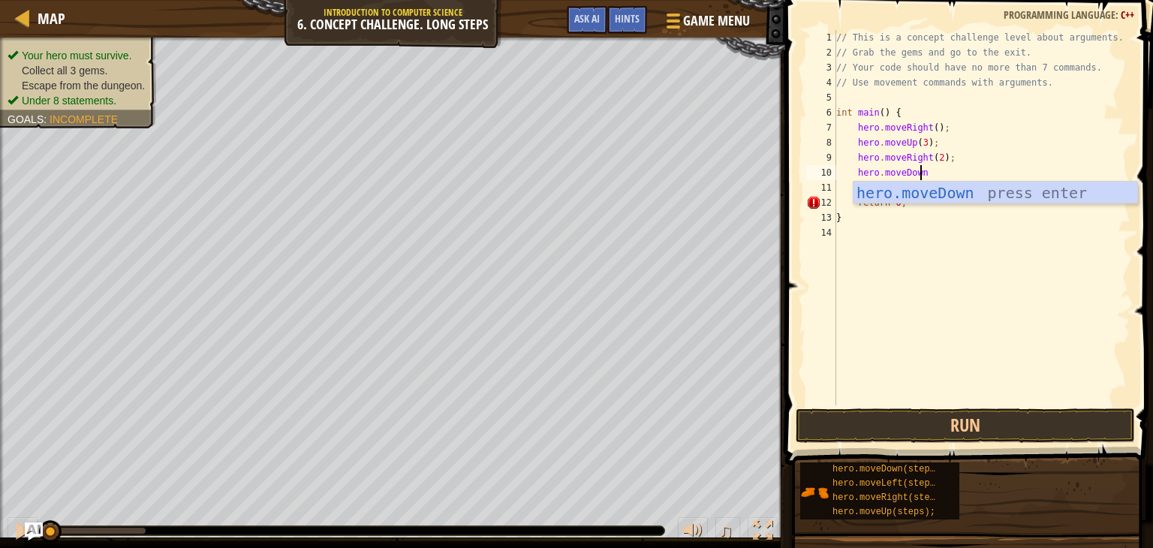
scroll to position [7, 6]
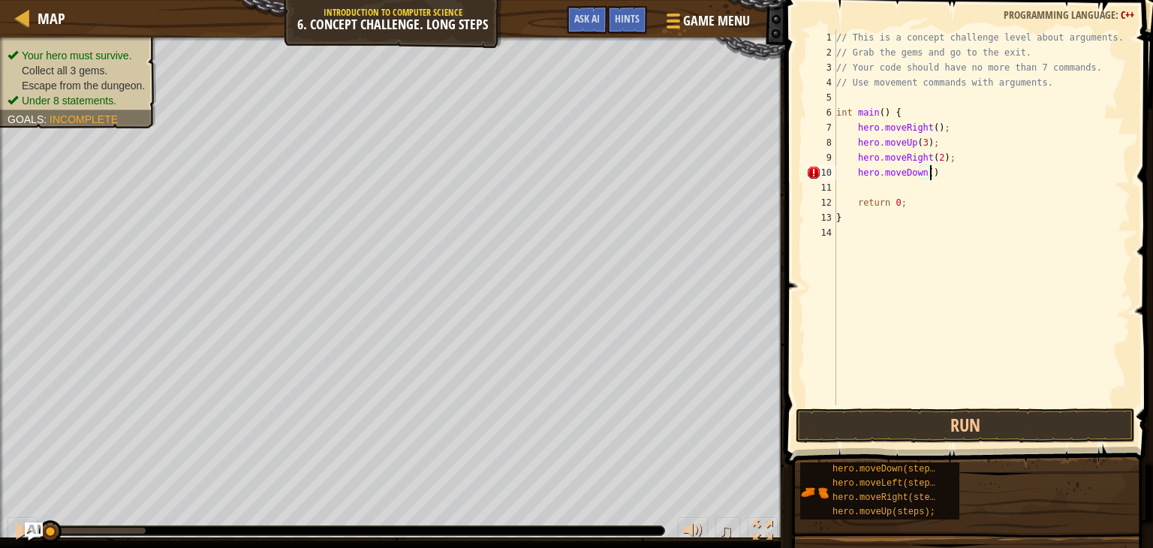
type textarea "hero.moveDown();"
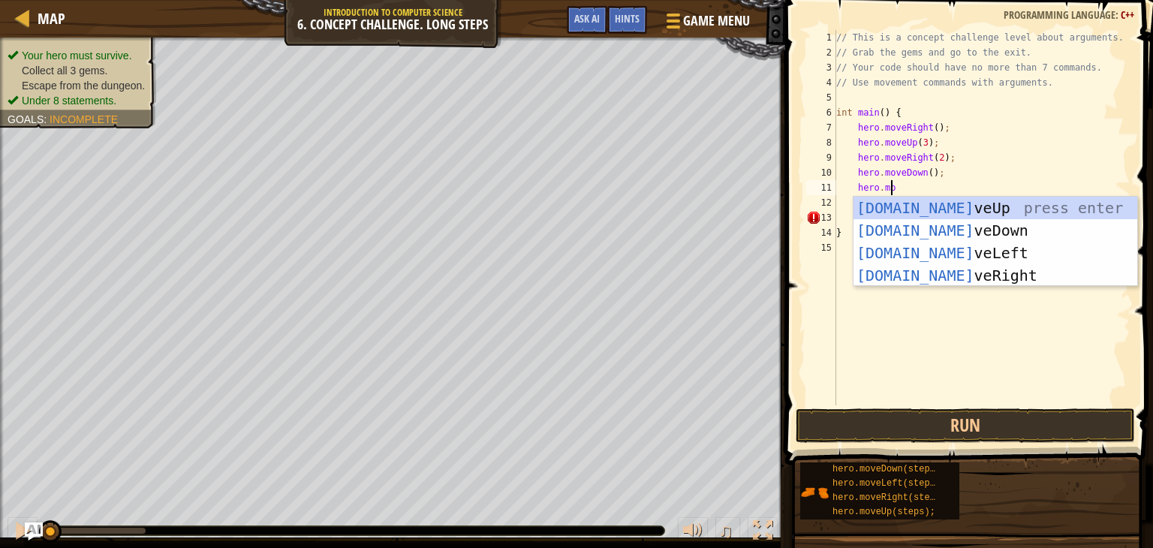
scroll to position [7, 4]
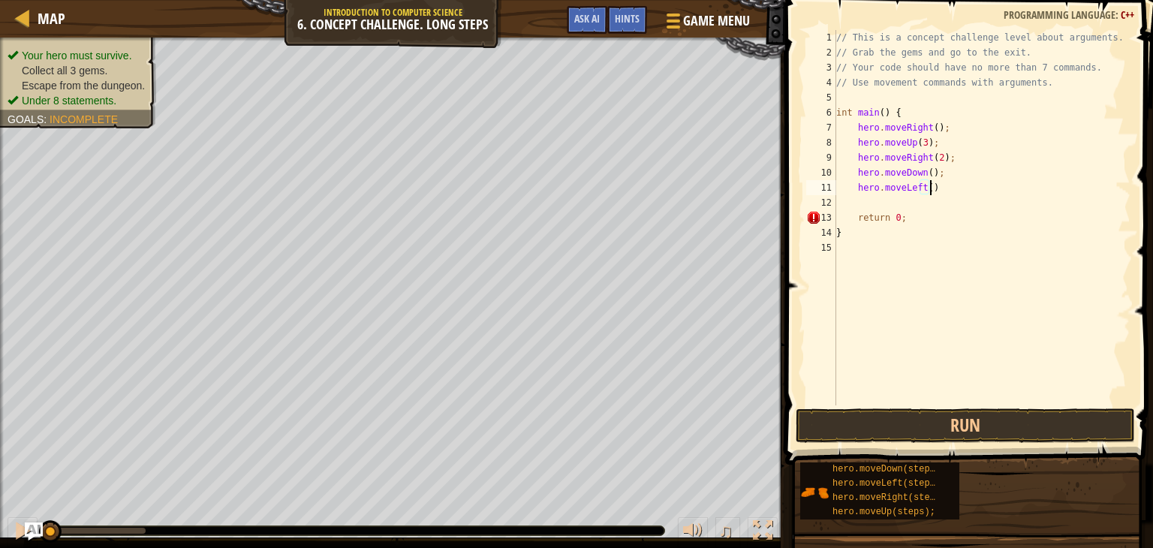
type textarea "hero.moveLeft();"
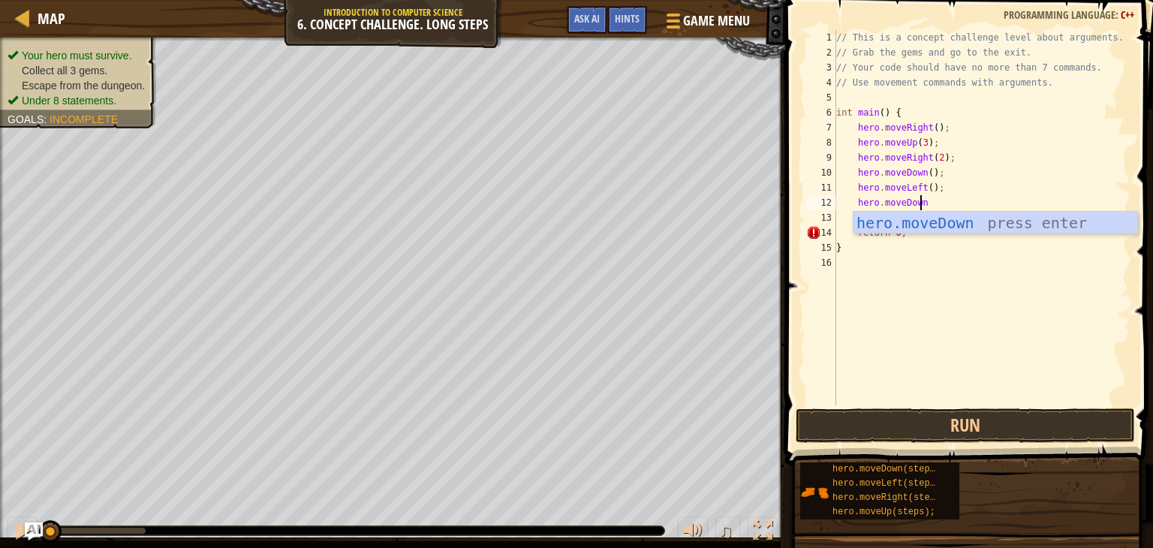
scroll to position [7, 6]
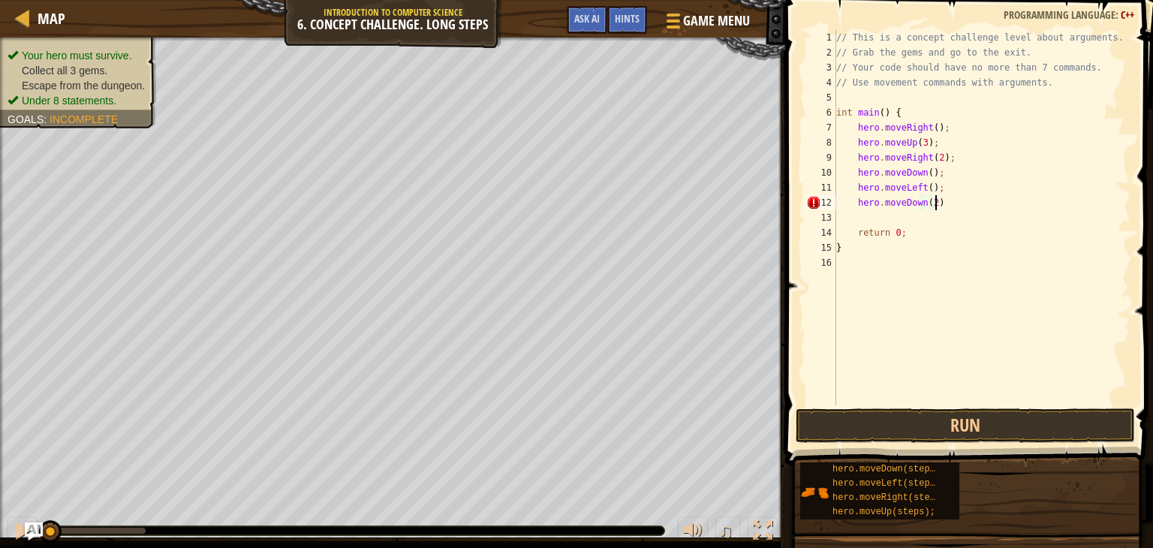
type textarea "hero.moveDown(2);"
type textarea "hero.moveRight();"
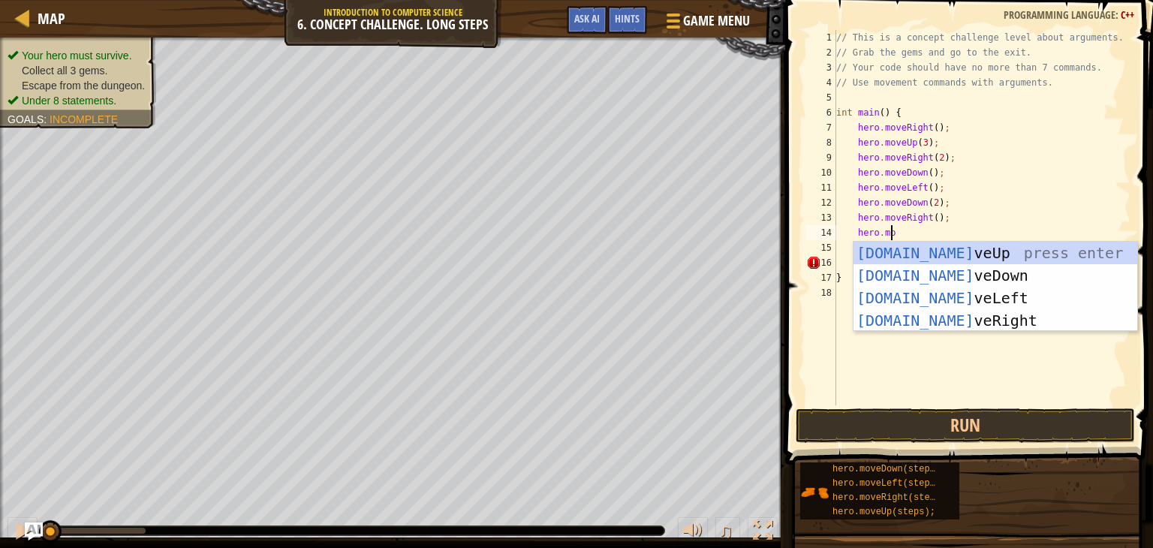
scroll to position [7, 4]
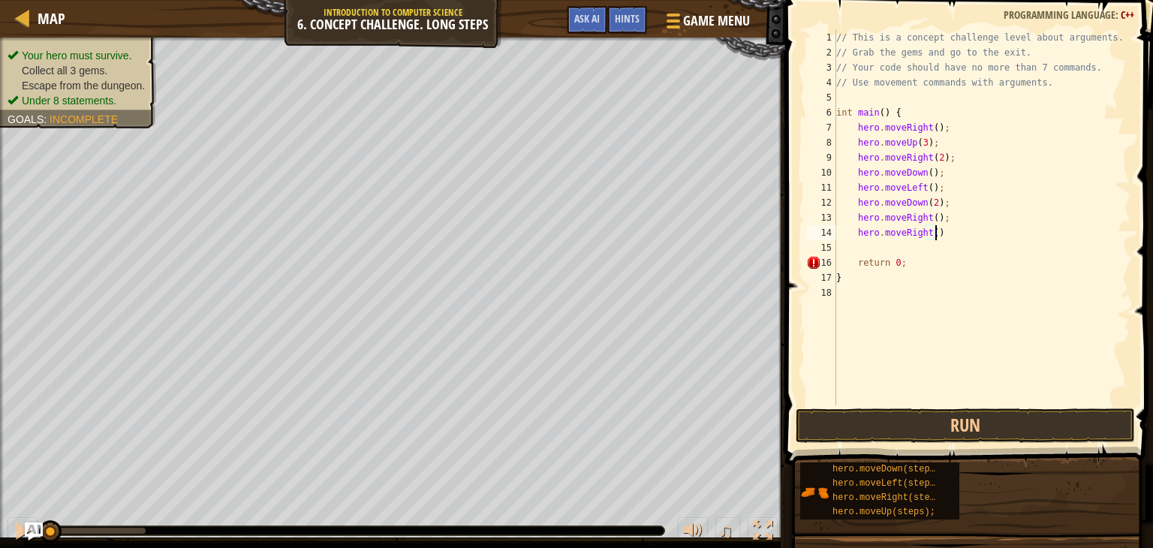
type textarea "hero.moveRight();"
type textarea "hero.moveUp(2);"
type textarea "hero.moveRight();"
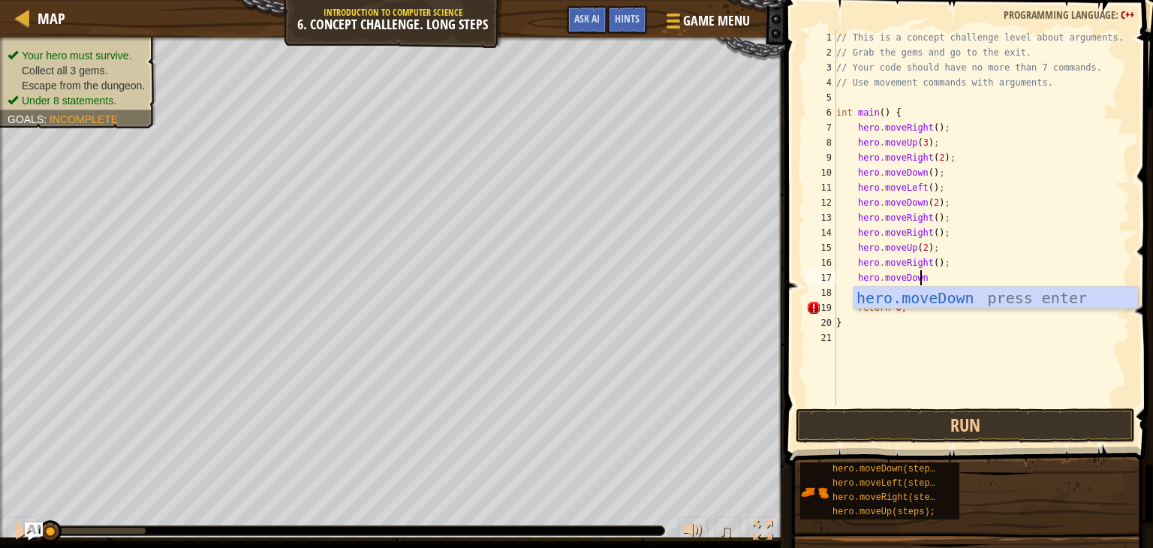
scroll to position [7, 6]
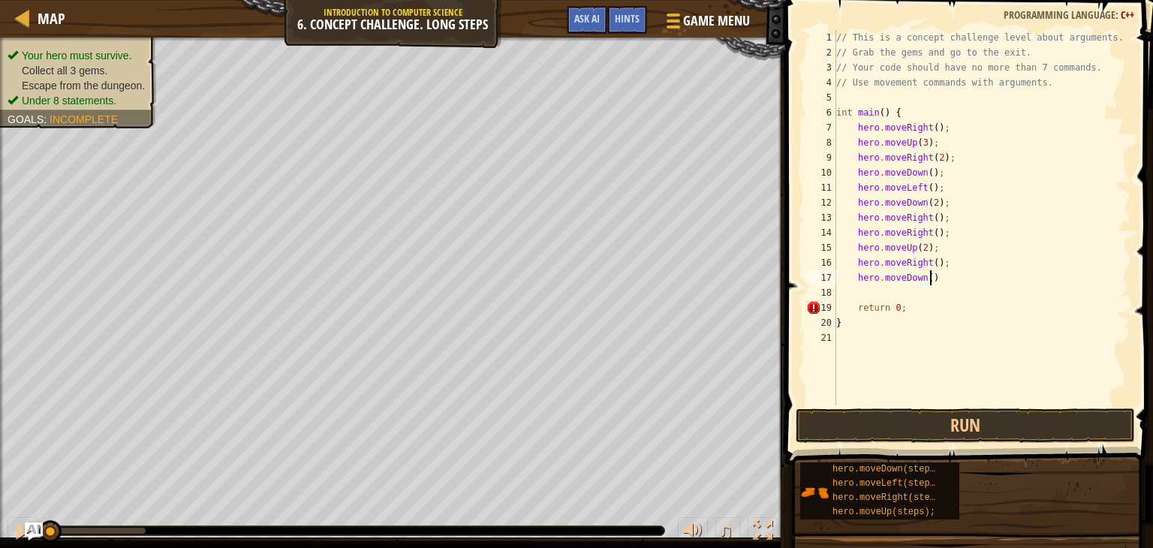
type textarea "hero.moveDown():"
type textarea "hero.moveDown();"
type textarea "hero.moveDown(2);"
drag, startPoint x: 939, startPoint y: 278, endPoint x: 848, endPoint y: 280, distance: 91.6
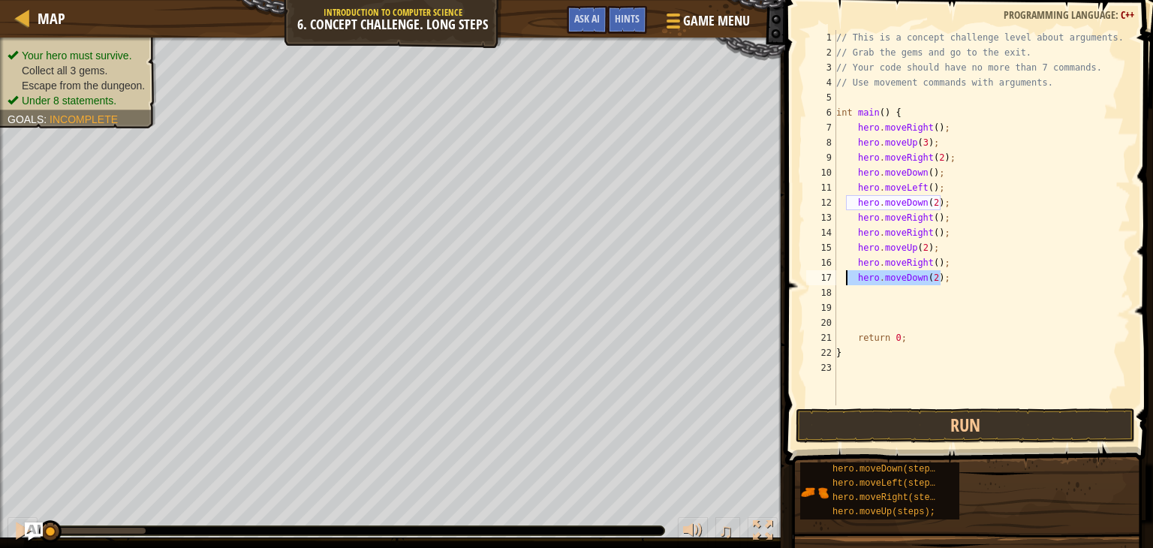
click at [848, 280] on div "// This is a concept challenge level about arguments. // Grab the gems and go t…" at bounding box center [981, 232] width 297 height 405
type textarea "hero.moveDown(2);"
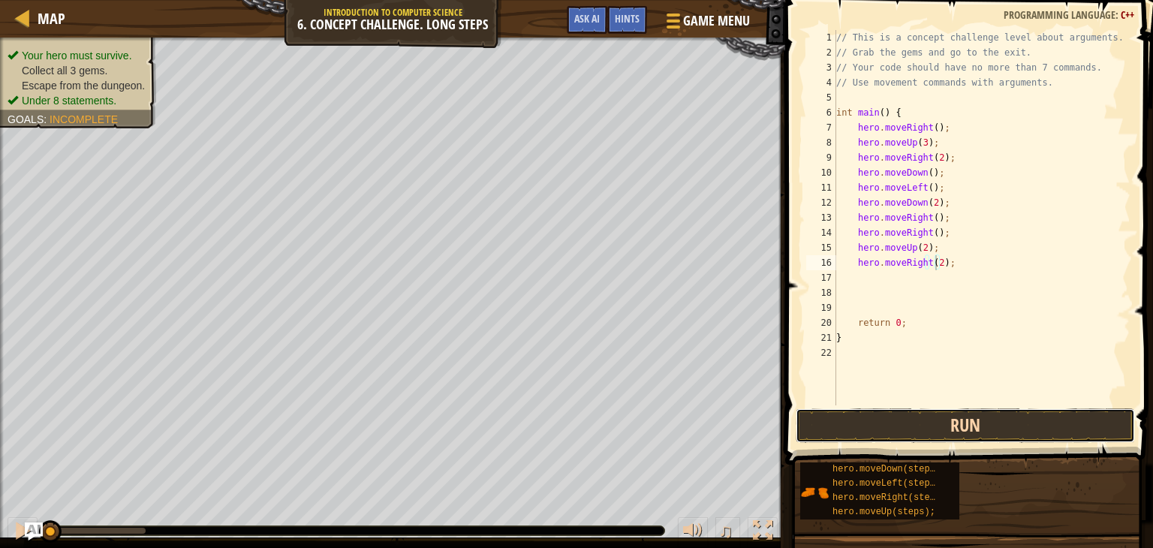
click at [897, 420] on button "Run" at bounding box center [965, 425] width 339 height 35
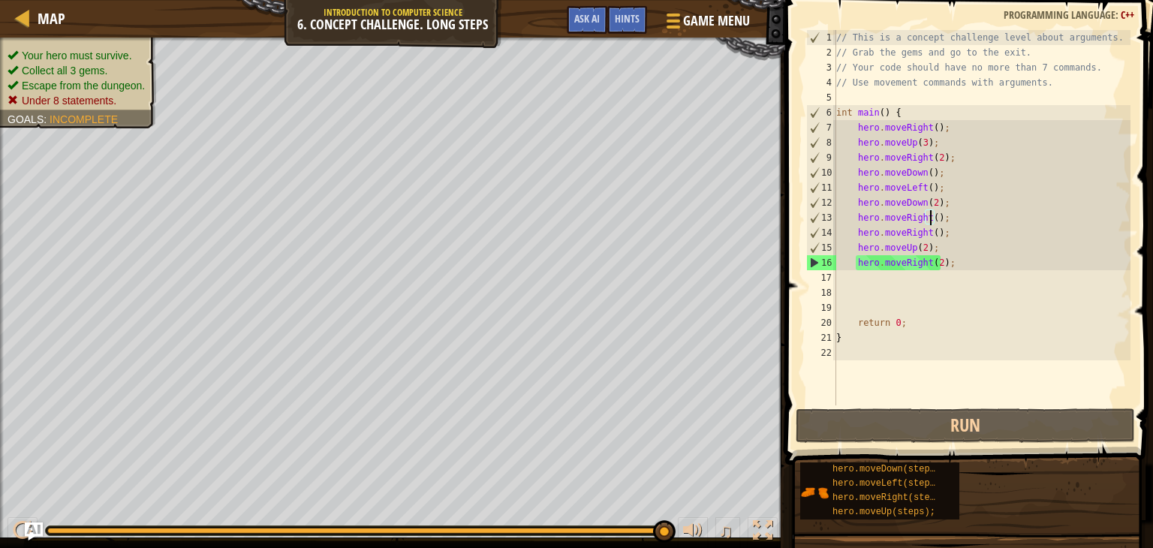
click at [929, 214] on div "// This is a concept challenge level about arguments. // Grab the gems and go t…" at bounding box center [981, 232] width 297 height 405
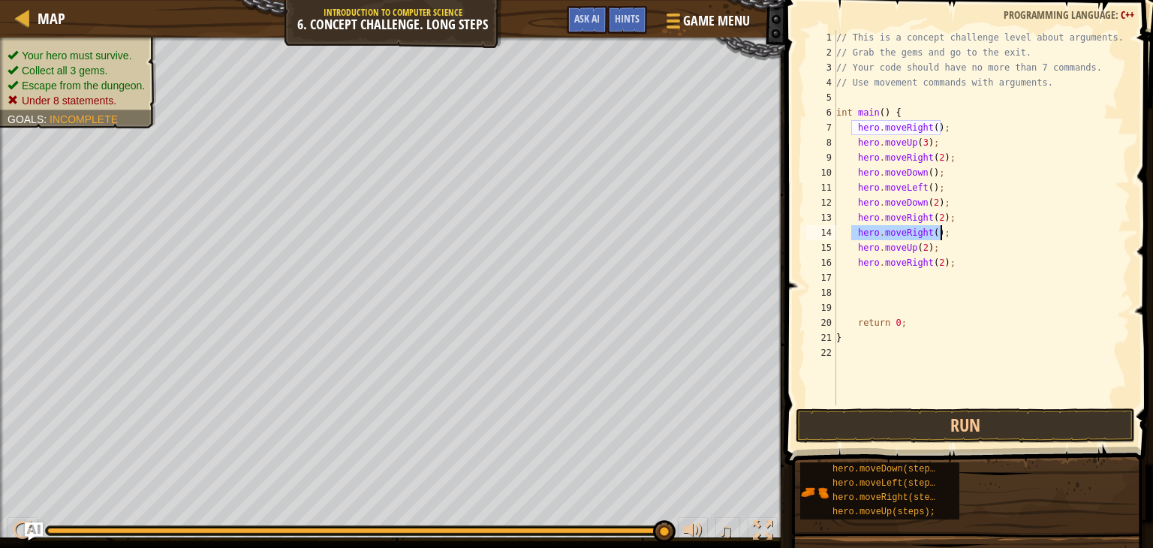
drag, startPoint x: 851, startPoint y: 232, endPoint x: 956, endPoint y: 236, distance: 105.2
click at [956, 236] on div "// This is a concept challenge level about arguments. // Grab the gems and go t…" at bounding box center [981, 232] width 297 height 405
type textarea "hero.moveRight();"
type textarea "hero.moveRight(2);"
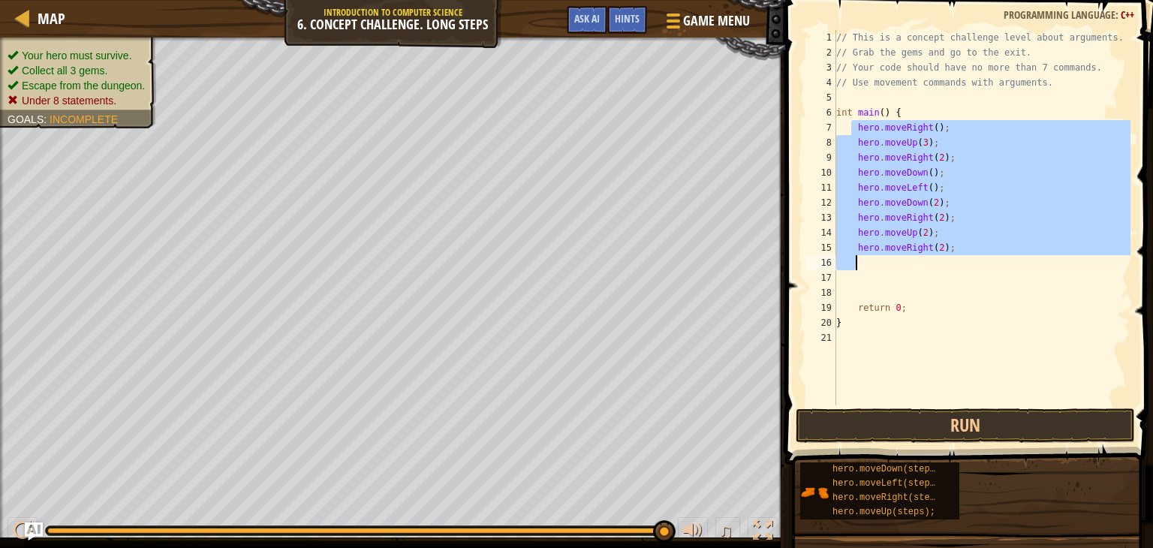
drag, startPoint x: 853, startPoint y: 125, endPoint x: 1110, endPoint y: 270, distance: 295.2
click at [1110, 270] on div "// This is a concept challenge level about arguments. // Grab the gems and go t…" at bounding box center [981, 232] width 297 height 405
click at [1099, 281] on div "// This is a concept challenge level about arguments. // Grab the gems and go t…" at bounding box center [981, 217] width 297 height 375
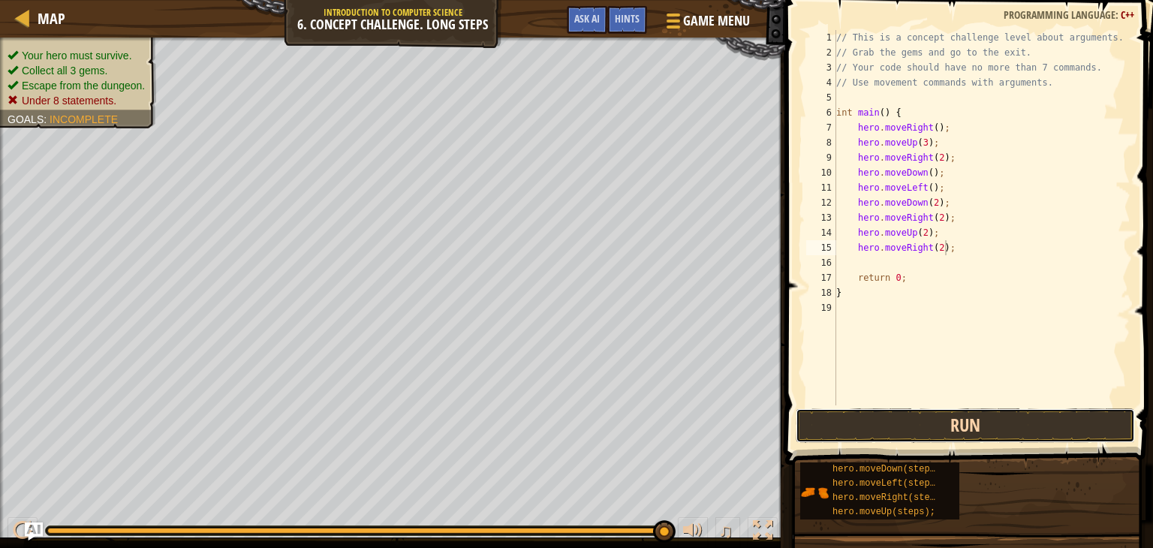
click at [906, 436] on button "Run" at bounding box center [965, 425] width 339 height 35
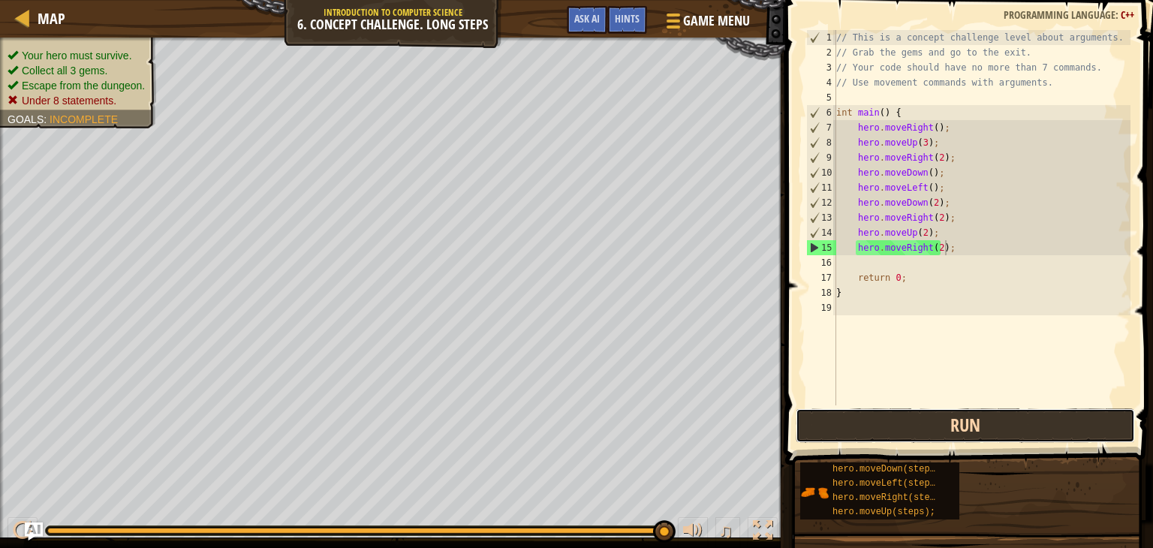
click at [906, 436] on button "Run" at bounding box center [965, 425] width 339 height 35
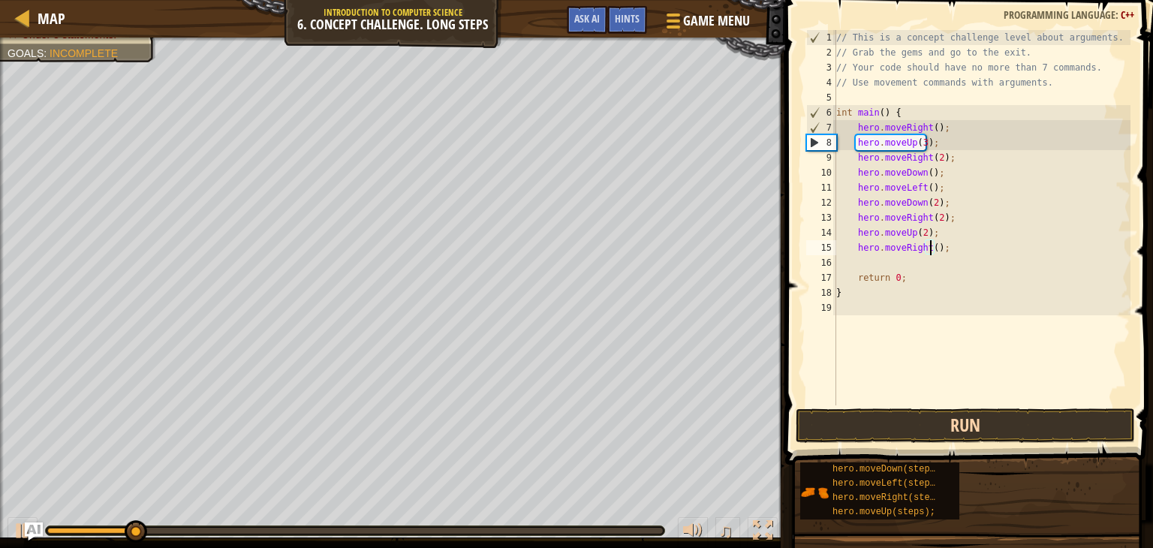
scroll to position [7, 8]
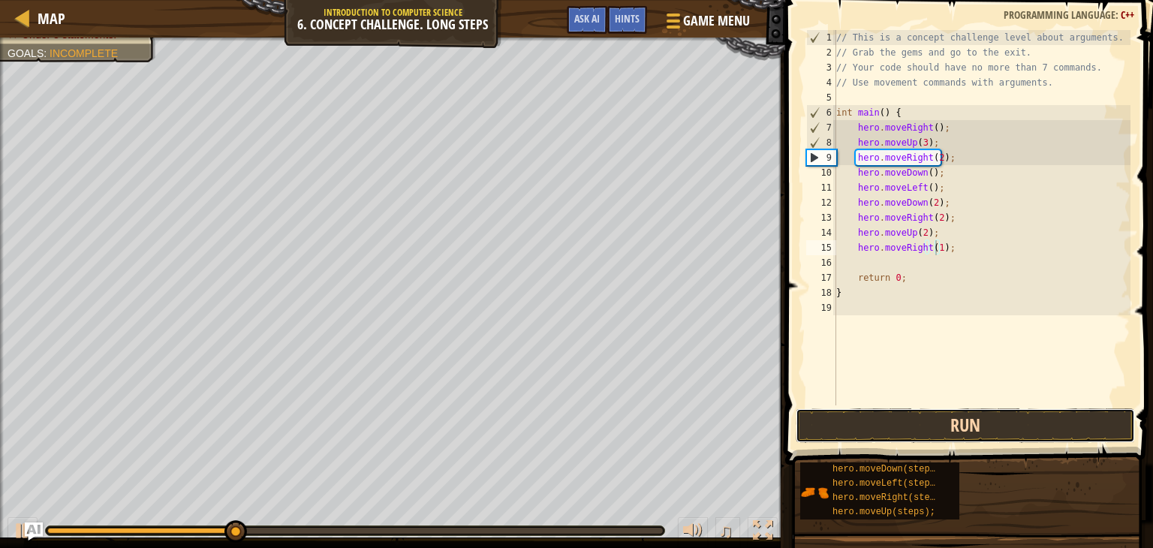
click at [971, 426] on button "Run" at bounding box center [965, 425] width 339 height 35
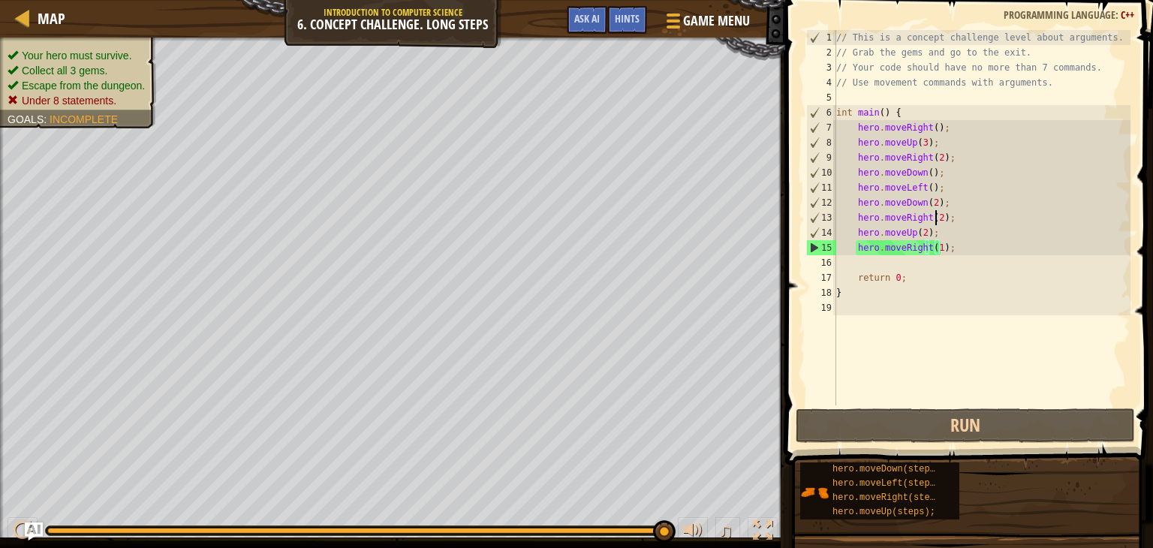
click at [934, 219] on div "// This is a concept challenge level about arguments. // Grab the gems and go t…" at bounding box center [981, 232] width 297 height 405
click at [923, 175] on div "// This is a concept challenge level about arguments. // Grab the gems and go t…" at bounding box center [981, 232] width 297 height 405
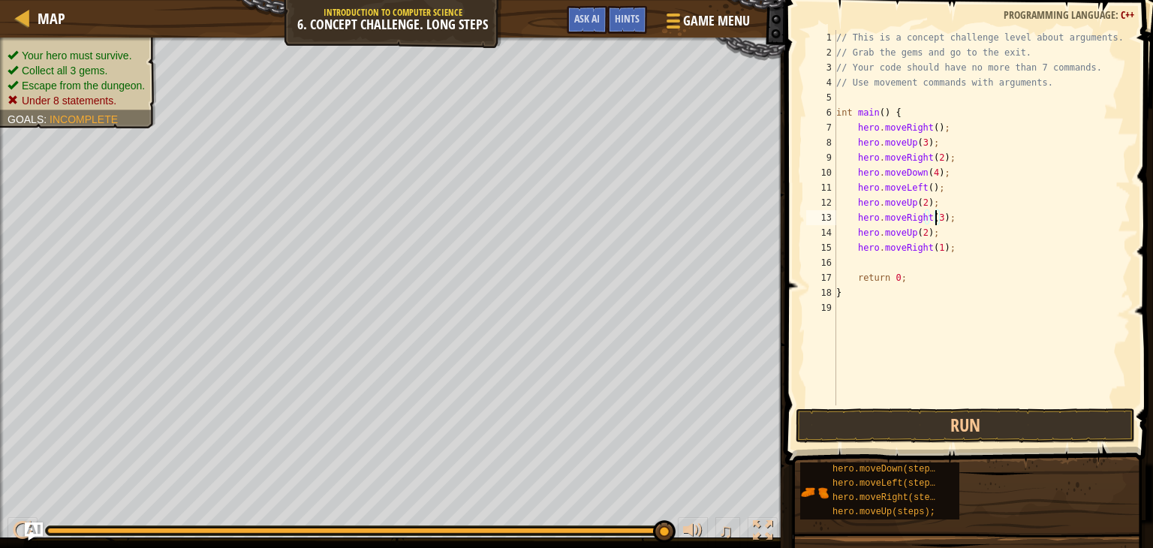
click at [851, 229] on div "// This is a concept challenge level about arguments. // Grab the gems and go t…" at bounding box center [981, 232] width 297 height 405
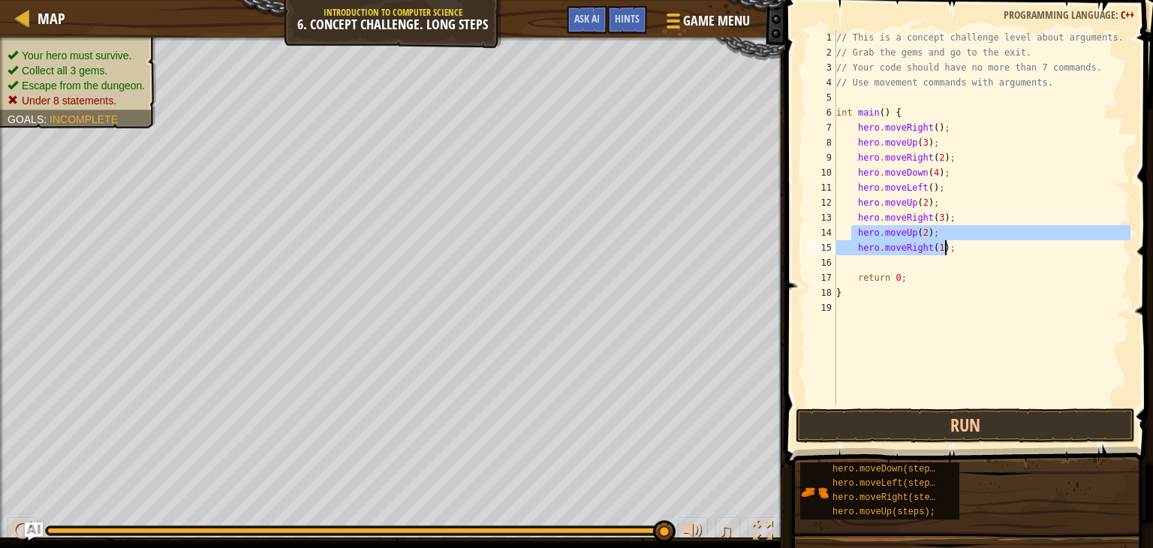
drag, startPoint x: 851, startPoint y: 229, endPoint x: 951, endPoint y: 248, distance: 102.5
click at [951, 248] on div "// This is a concept challenge level about arguments. // Grab the gems and go t…" at bounding box center [981, 232] width 297 height 405
type textarea "hero.moveUp(2); hero.moveRight(1);"
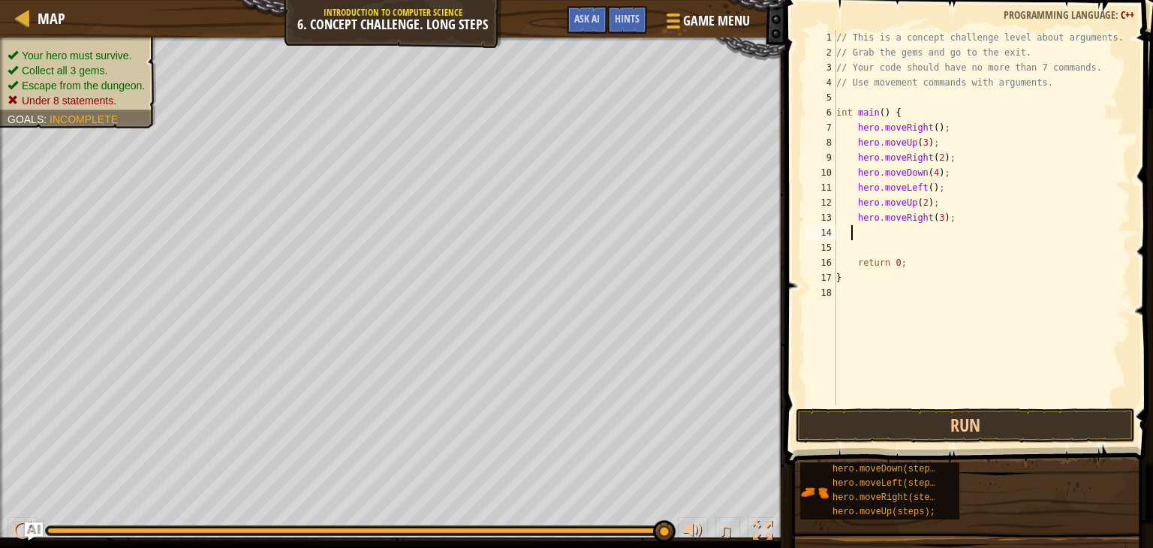
scroll to position [7, 0]
click at [988, 426] on button "Run" at bounding box center [965, 425] width 339 height 35
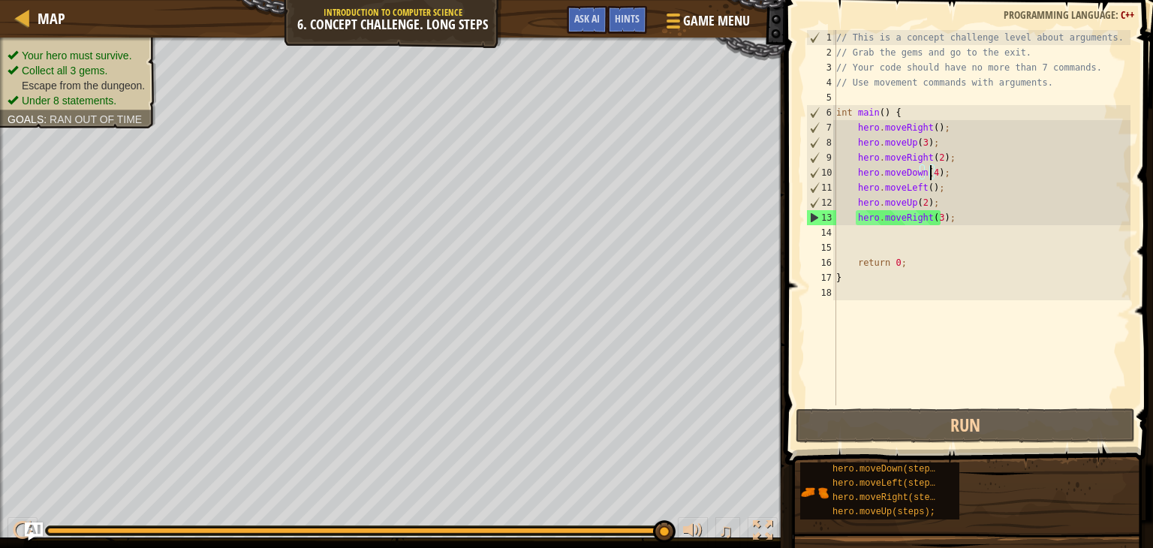
click at [929, 174] on div "// This is a concept challenge level about arguments. // Grab the gems and go t…" at bounding box center [981, 232] width 297 height 405
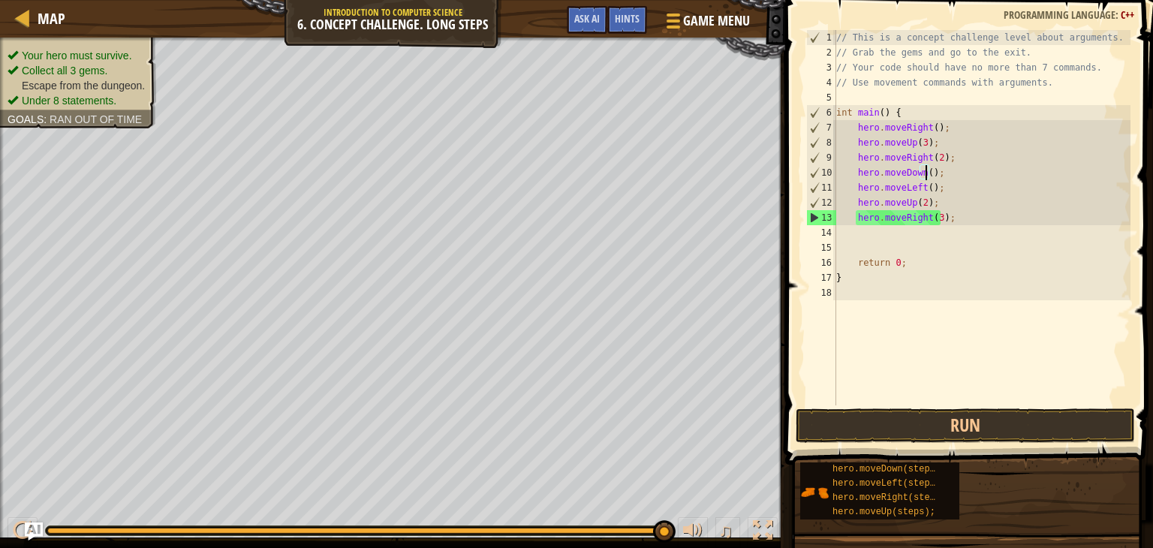
scroll to position [7, 7]
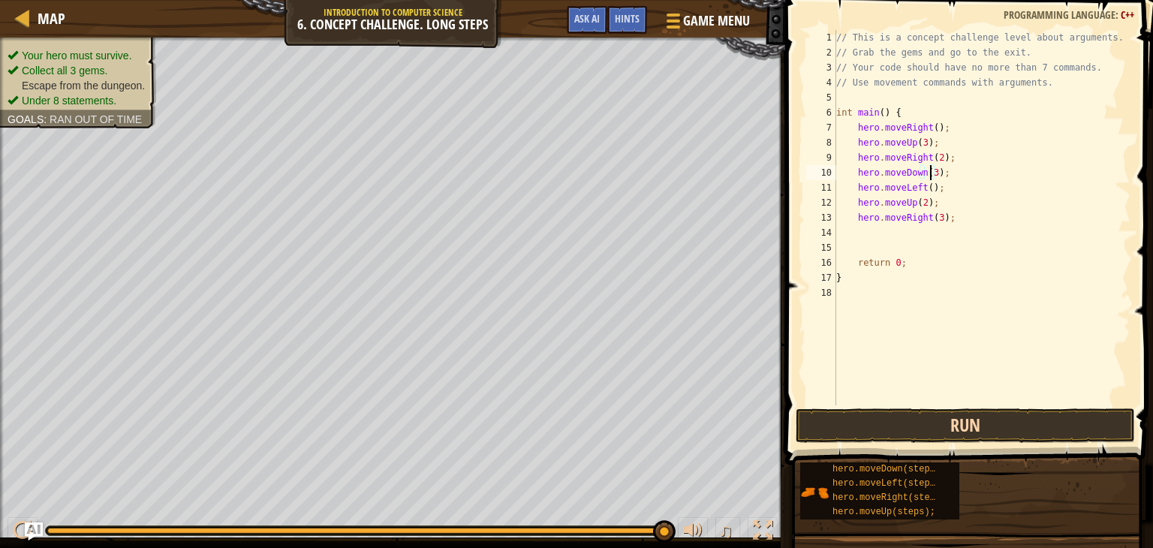
type textarea "hero.moveDown(3);"
click at [964, 420] on button "Run" at bounding box center [965, 425] width 339 height 35
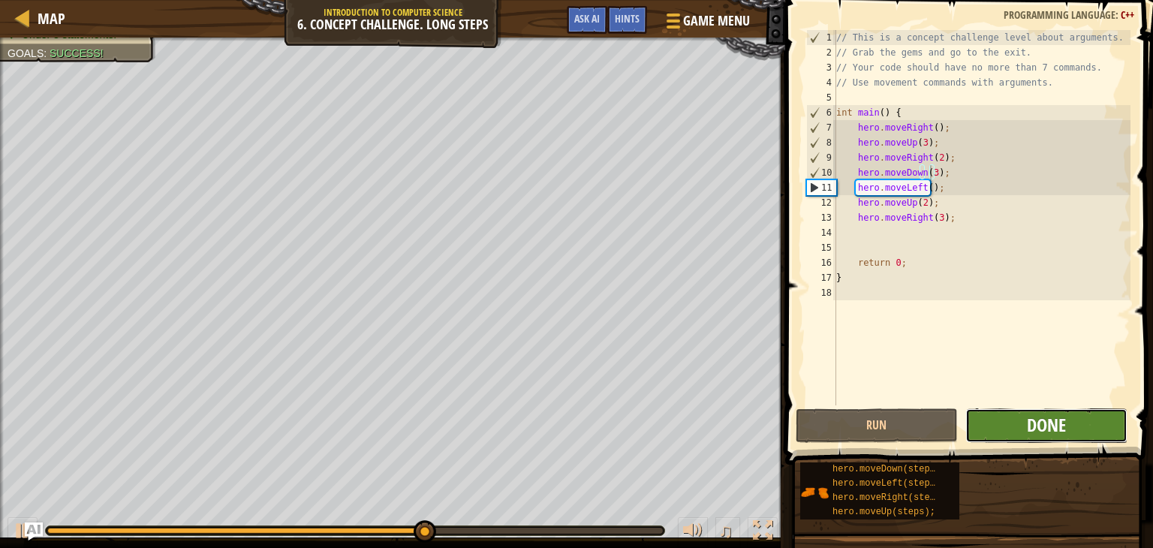
click at [1042, 429] on span "Done" at bounding box center [1046, 425] width 39 height 24
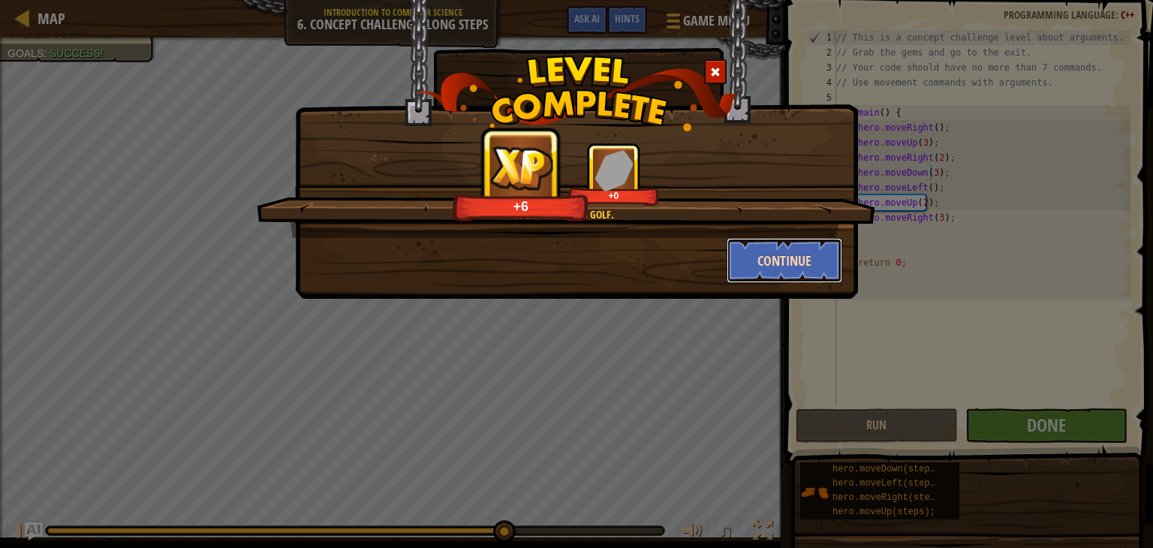
click at [805, 256] on button "Continue" at bounding box center [785, 260] width 116 height 45
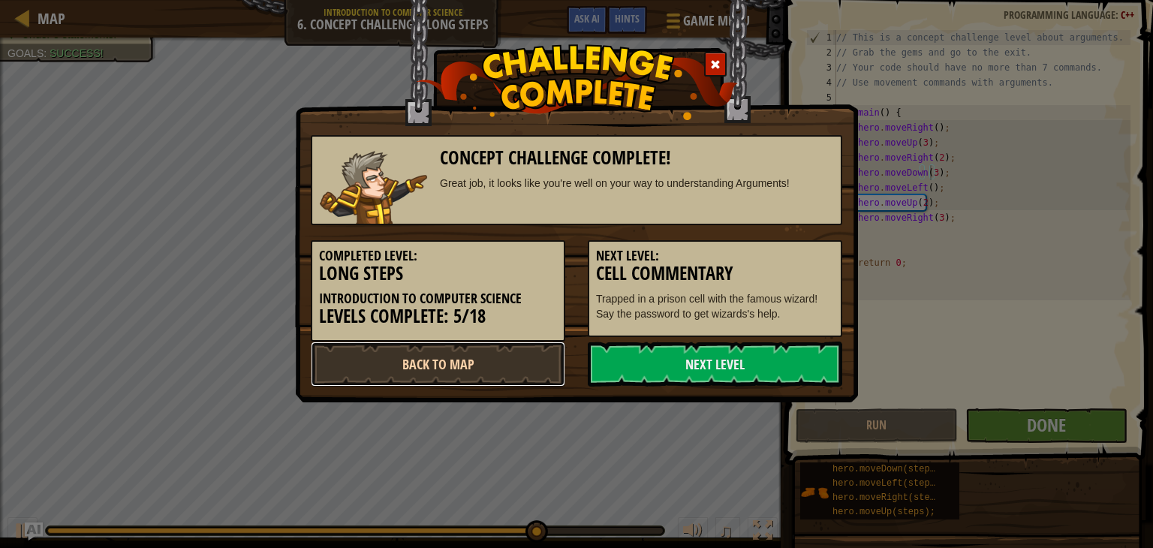
click at [477, 352] on link "Back to Map" at bounding box center [438, 364] width 254 height 45
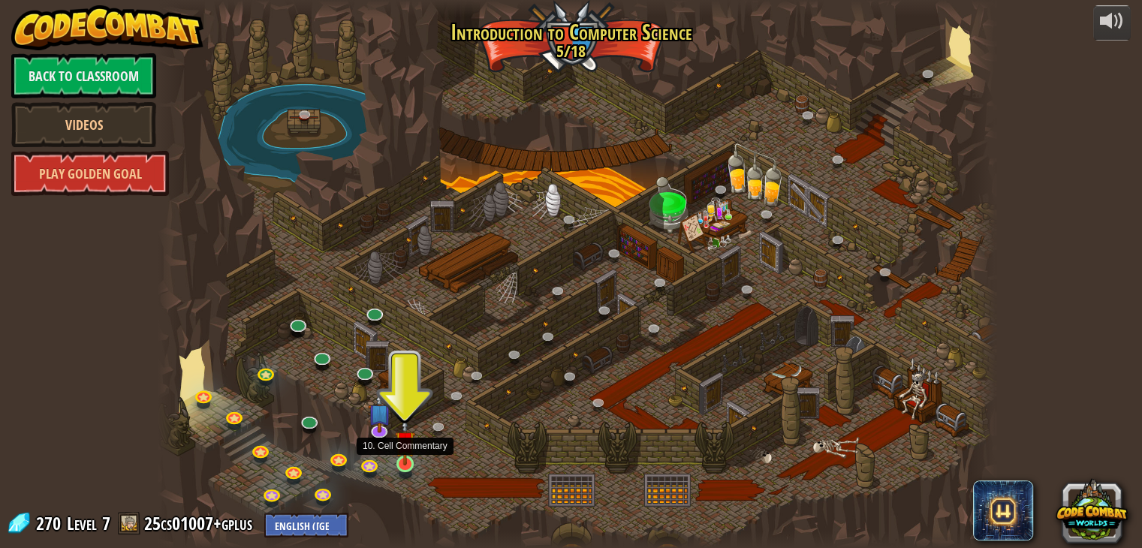
click at [405, 459] on img at bounding box center [405, 441] width 21 height 48
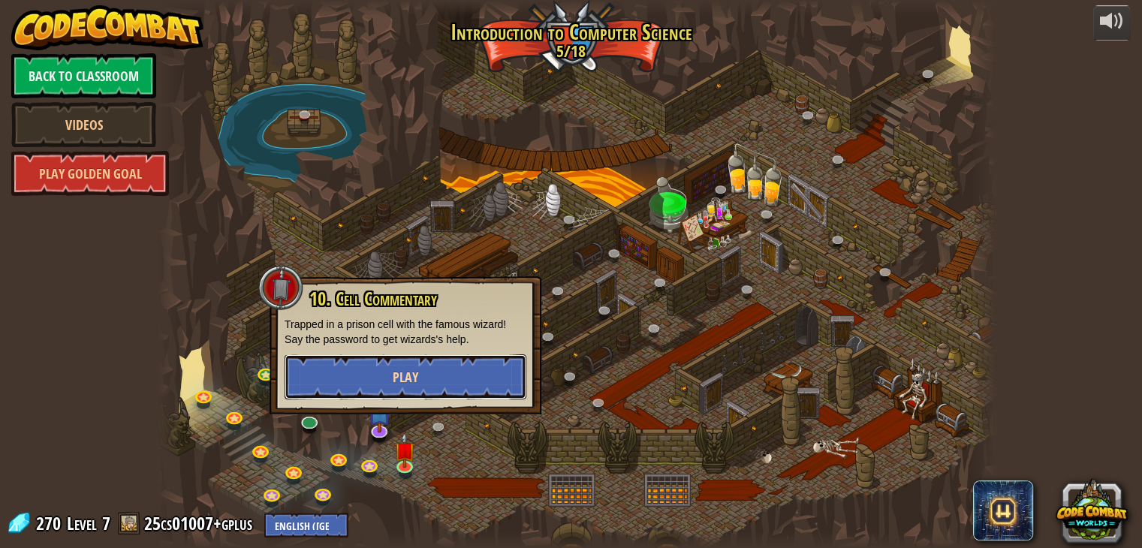
click at [415, 395] on button "Play" at bounding box center [406, 376] width 242 height 45
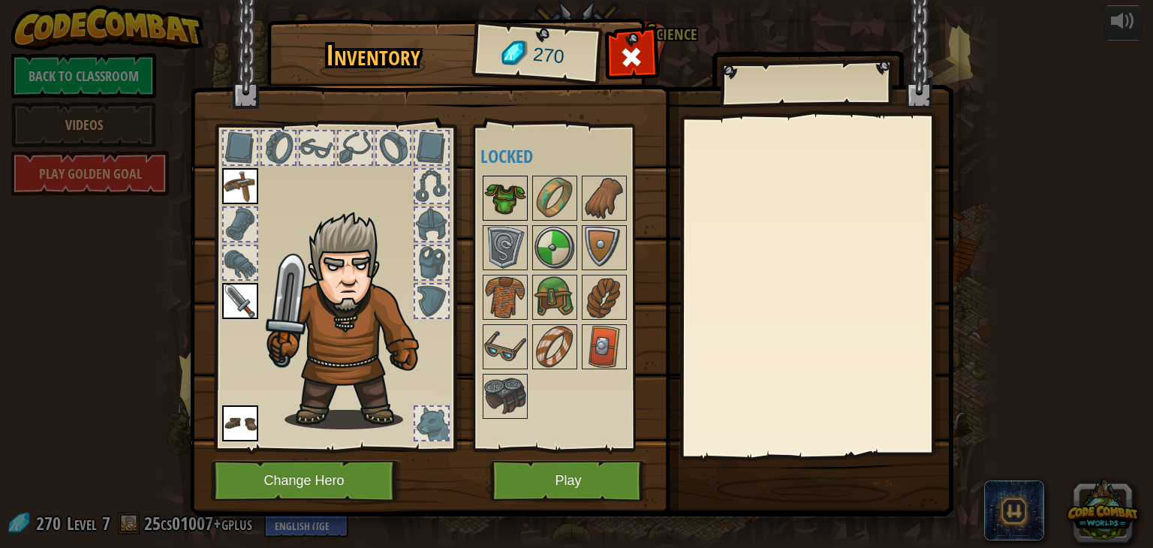
click at [504, 206] on img at bounding box center [505, 198] width 42 height 42
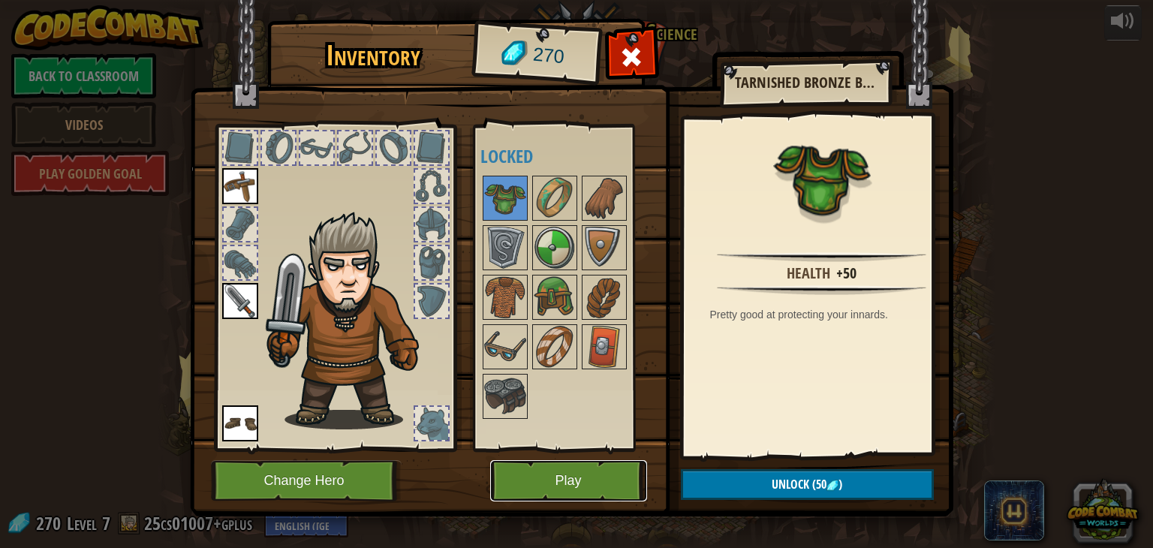
click at [580, 472] on button "Play" at bounding box center [568, 480] width 157 height 41
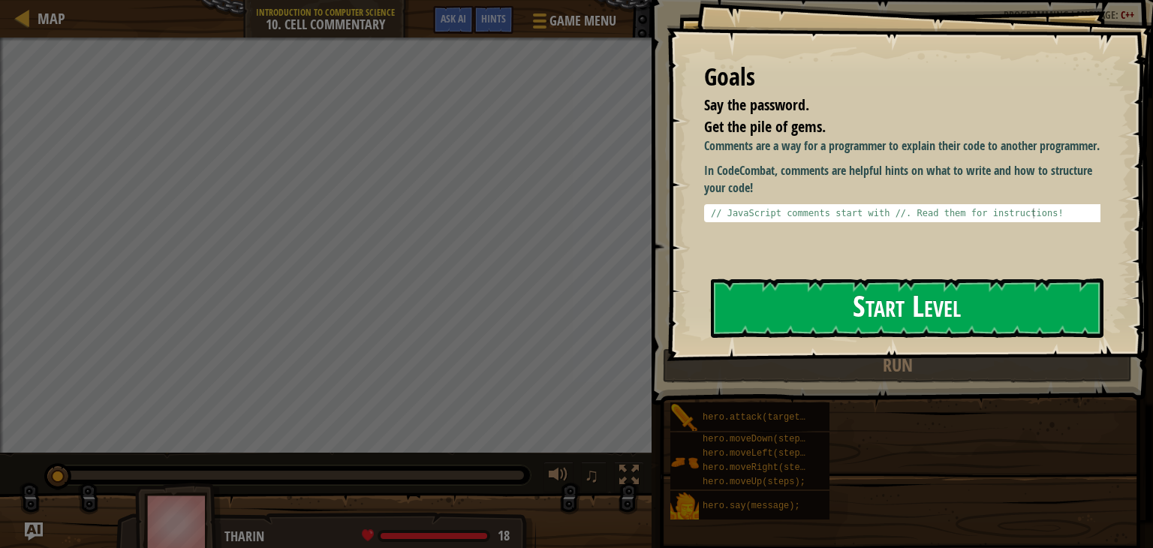
click at [790, 306] on button "Start Level" at bounding box center [907, 308] width 393 height 59
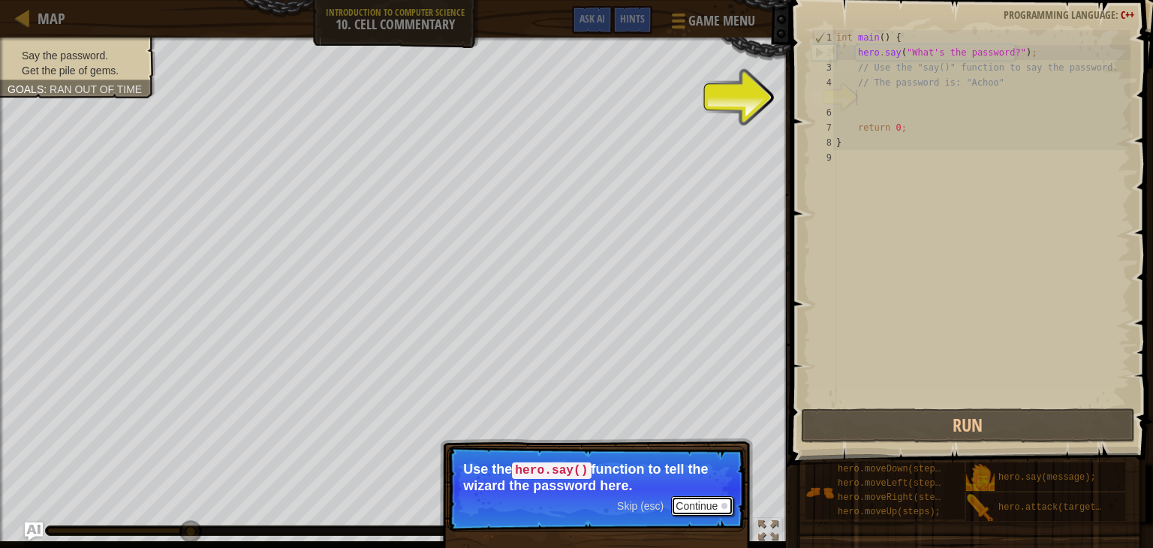
click at [710, 499] on button "Continue" at bounding box center [702, 506] width 62 height 20
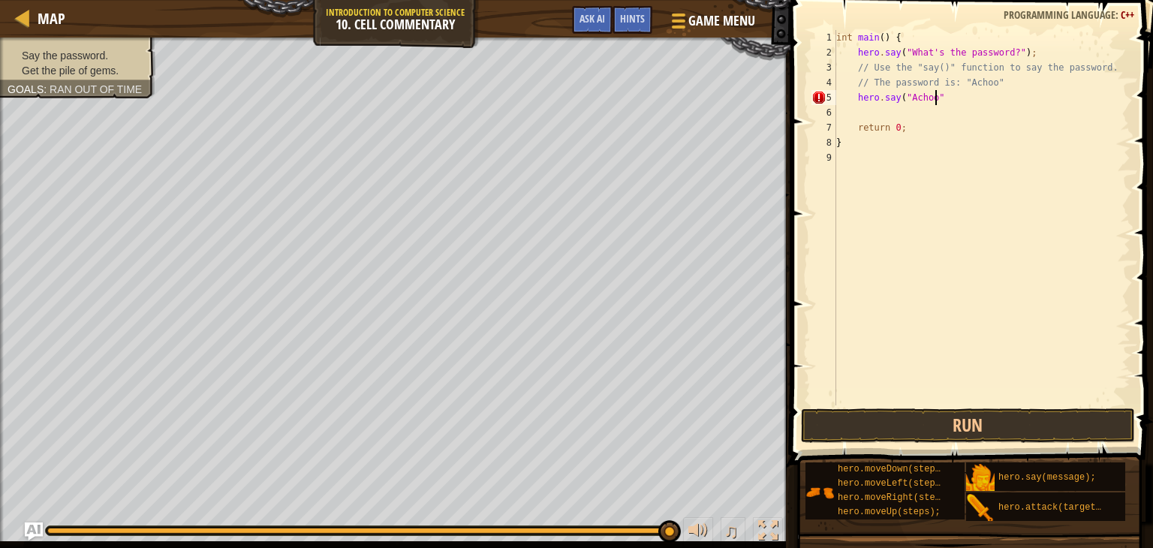
scroll to position [7, 8]
type textarea "hero.say("Achoo");"
click at [955, 417] on button "Run" at bounding box center [968, 425] width 334 height 35
click at [976, 415] on button "Run" at bounding box center [968, 425] width 334 height 35
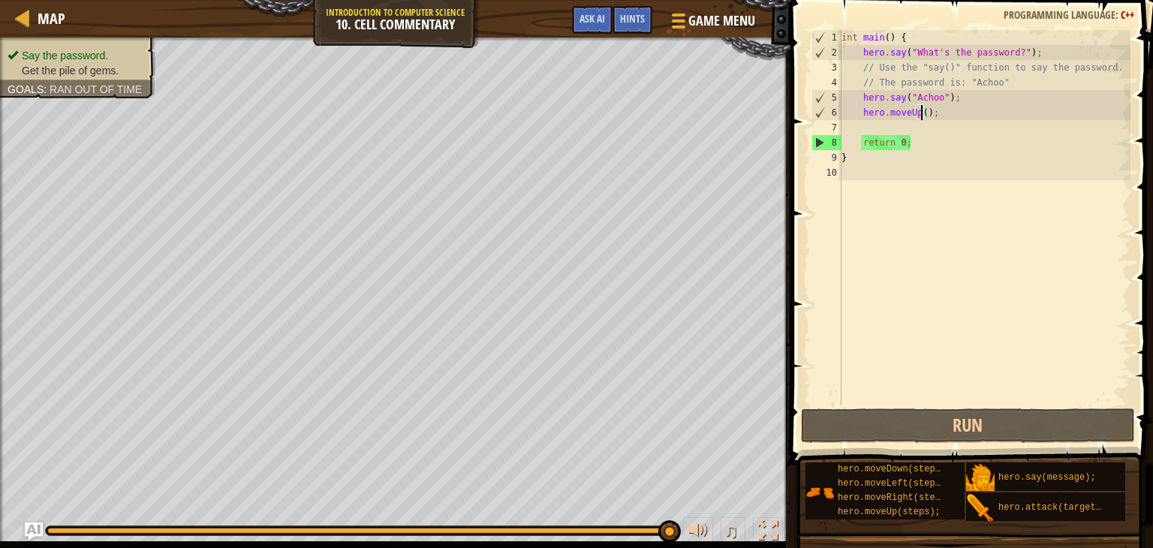
click at [921, 118] on div "int main ( ) { hero . say ( " What's the password? " ) ; // Use the "say()" fun…" at bounding box center [985, 232] width 293 height 405
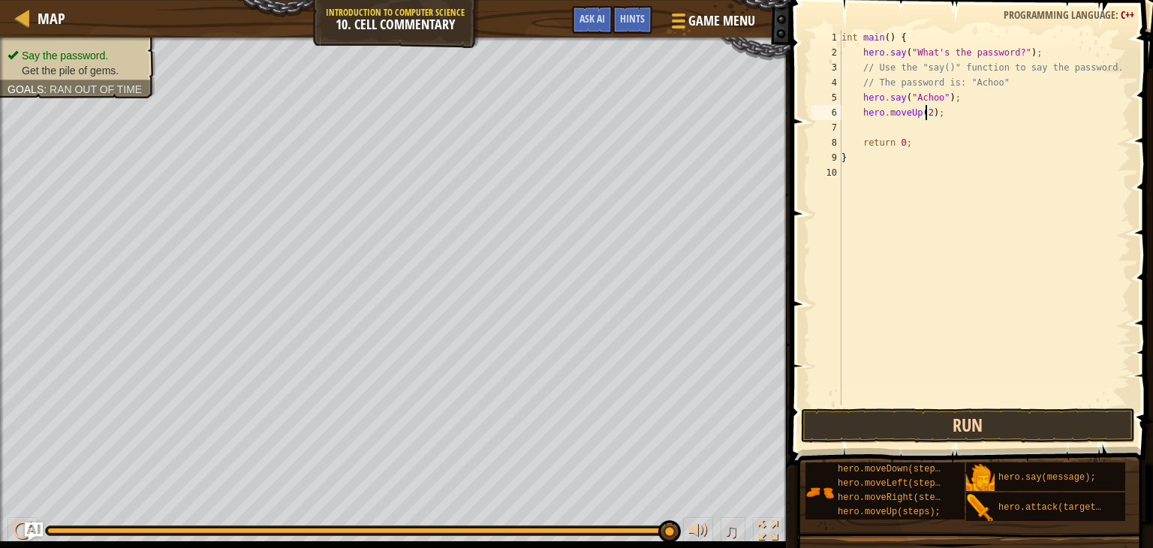
type textarea "hero.moveUp(2);"
click at [870, 421] on button "Run" at bounding box center [968, 425] width 334 height 35
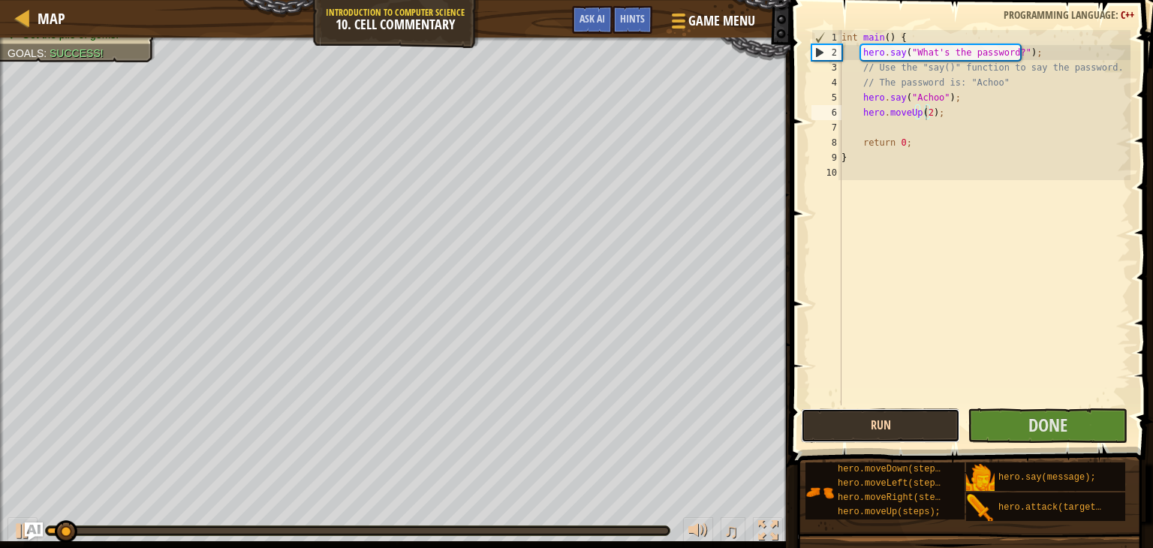
click at [870, 421] on button "Run" at bounding box center [880, 425] width 159 height 35
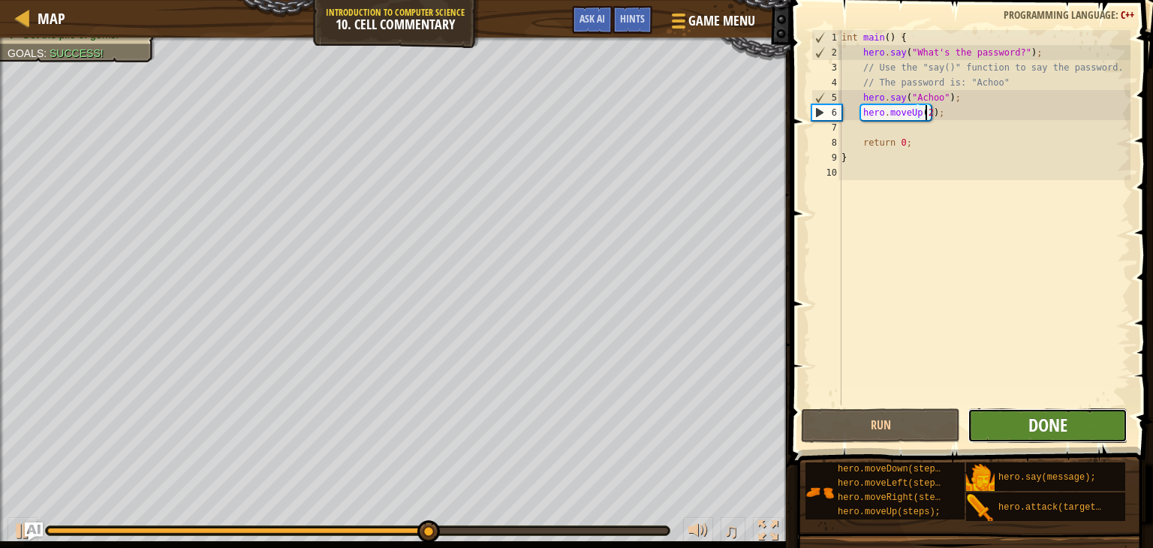
click at [1055, 425] on span "Done" at bounding box center [1047, 425] width 39 height 24
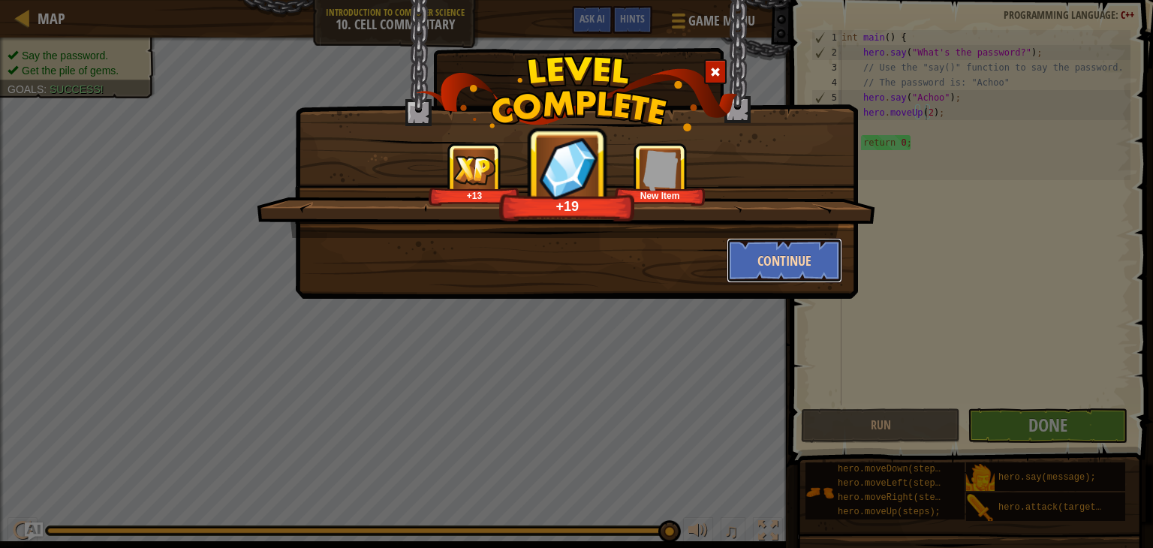
click at [789, 260] on button "Continue" at bounding box center [785, 260] width 116 height 45
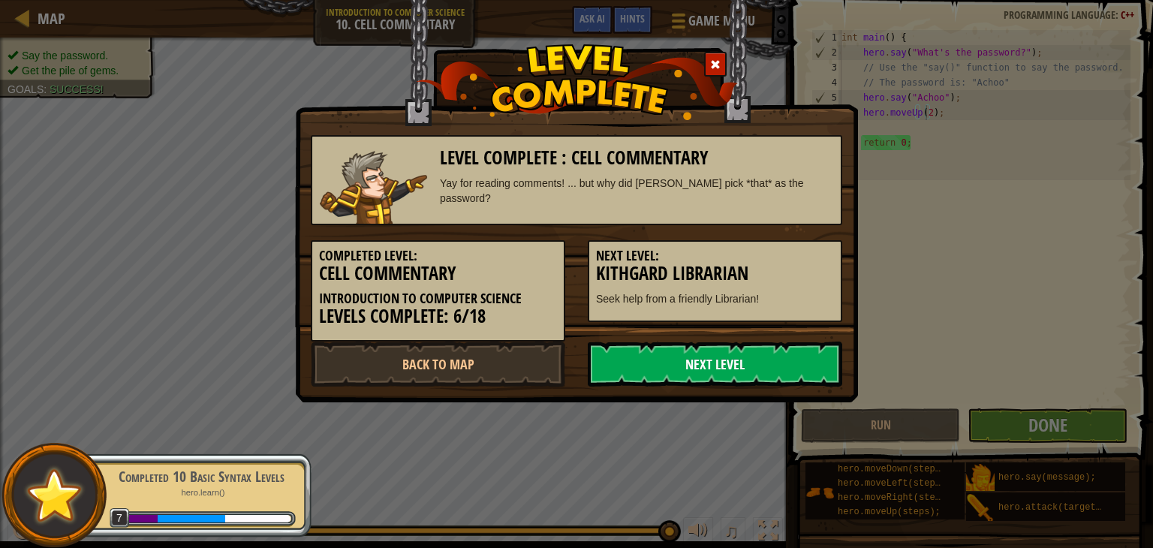
click at [708, 357] on link "Next Level" at bounding box center [715, 364] width 254 height 45
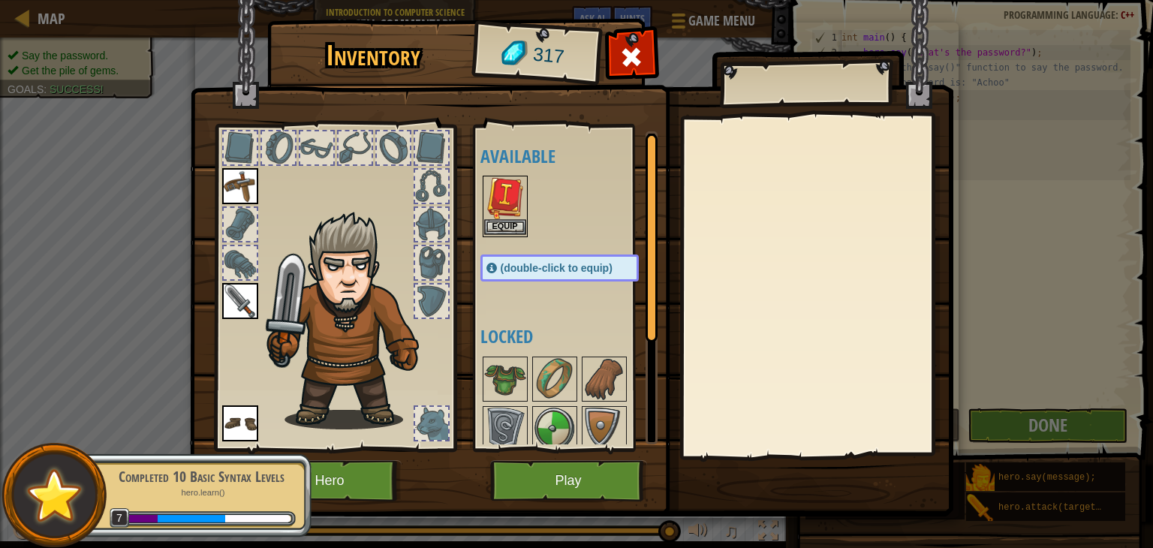
click at [507, 208] on img at bounding box center [505, 198] width 42 height 42
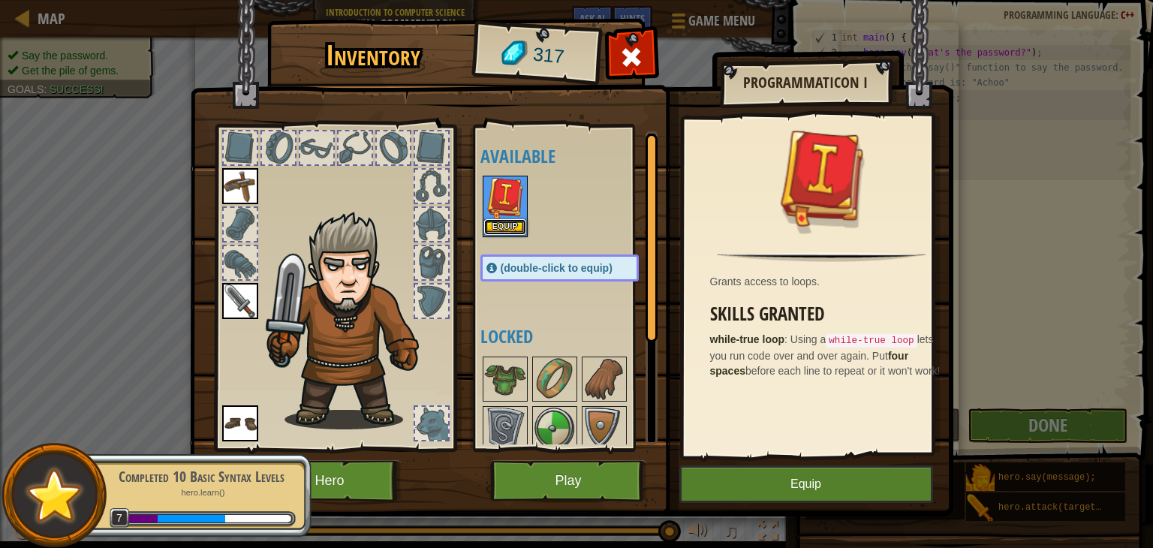
click at [510, 223] on button "Equip" at bounding box center [505, 227] width 42 height 16
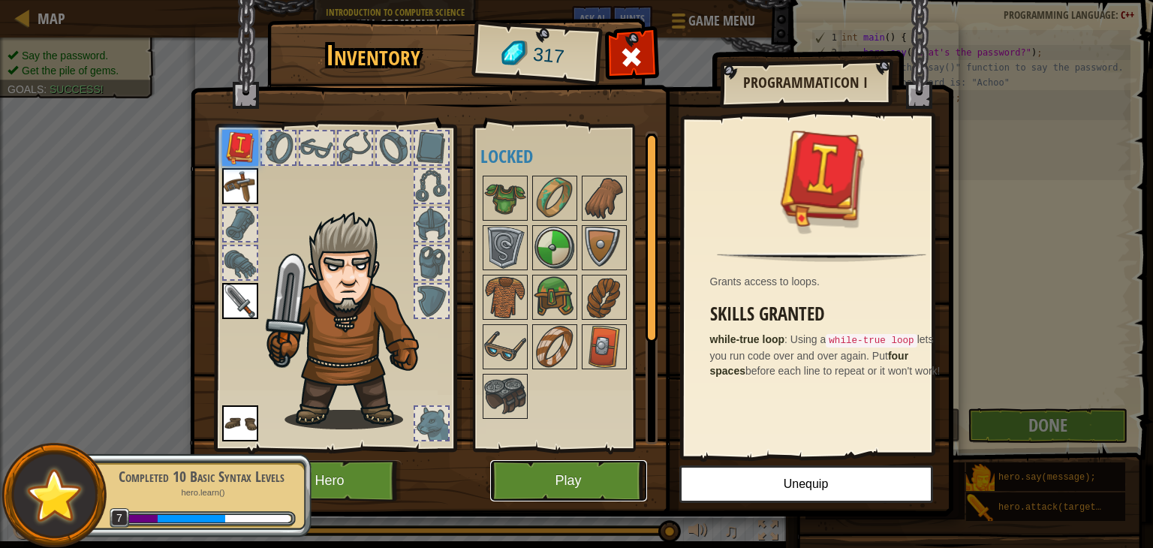
click at [607, 480] on button "Play" at bounding box center [568, 480] width 157 height 41
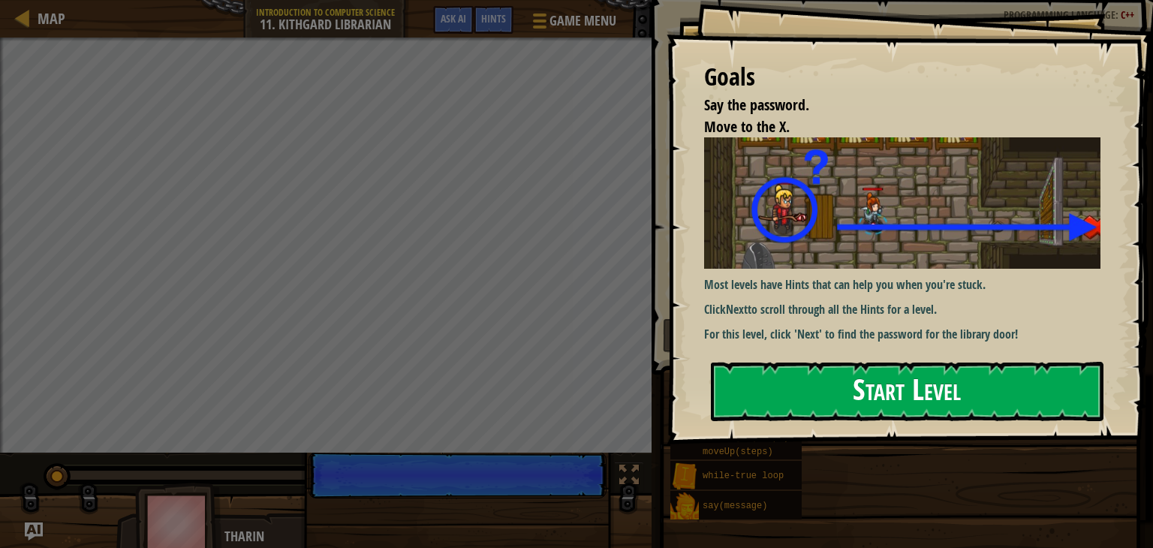
click at [874, 370] on button "Start Level" at bounding box center [907, 391] width 393 height 59
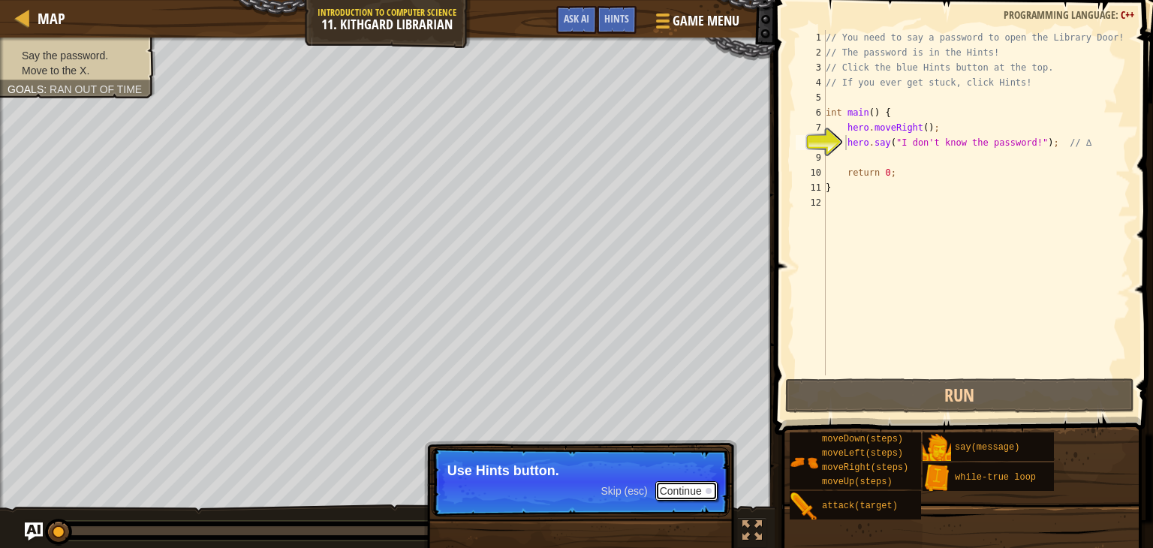
click at [701, 488] on button "Continue" at bounding box center [686, 491] width 62 height 20
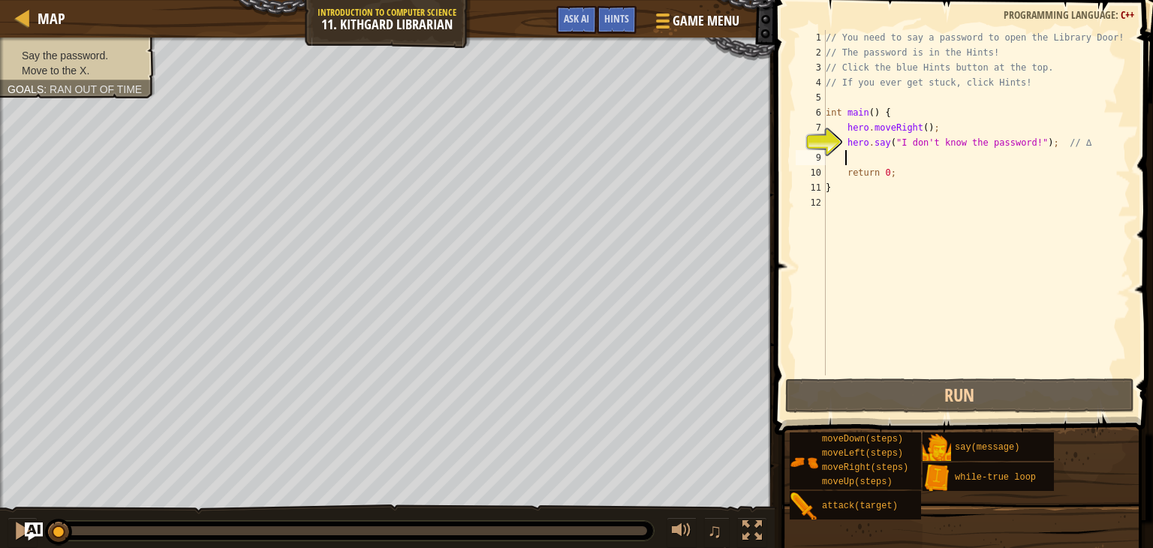
click at [899, 163] on div "// You need to say a password to open the Library Door! // The password is in t…" at bounding box center [977, 217] width 308 height 375
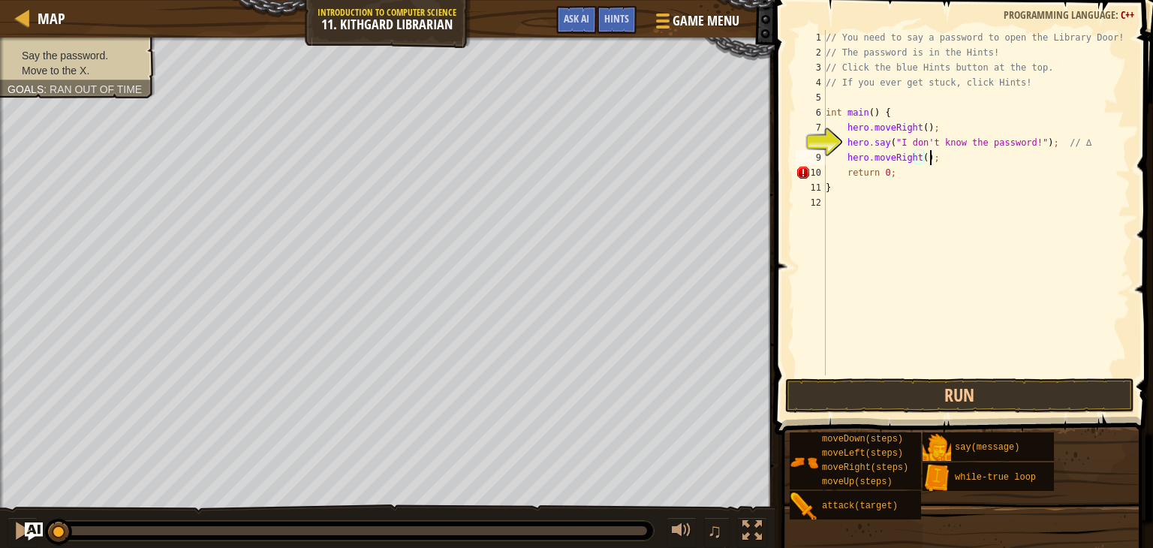
scroll to position [7, 8]
type textarea "hero.moveRight();"
click at [983, 394] on button "Run" at bounding box center [960, 395] width 350 height 35
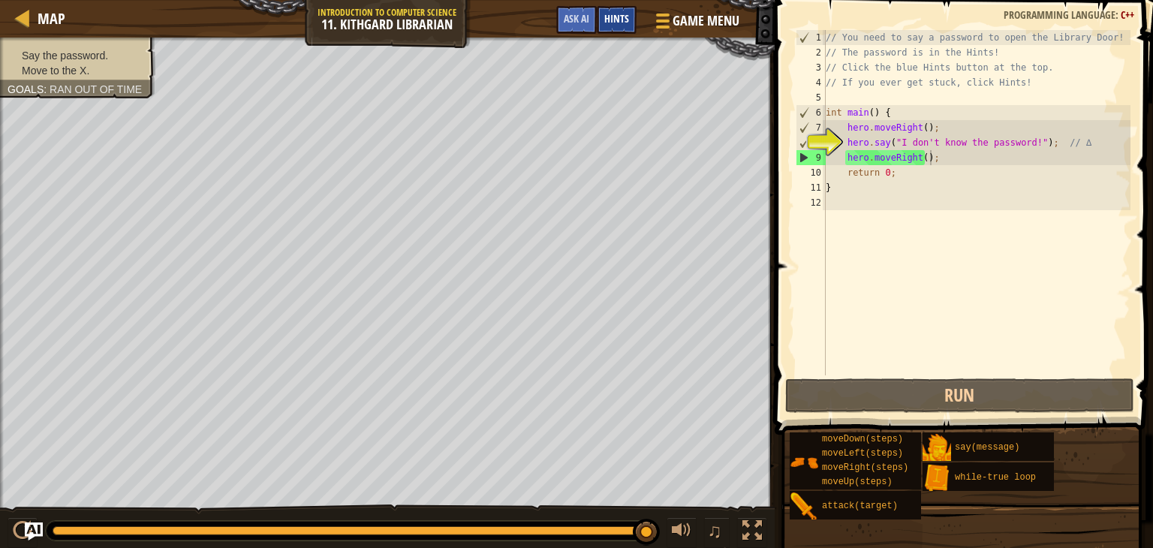
click at [619, 26] on div "Hints" at bounding box center [617, 20] width 40 height 28
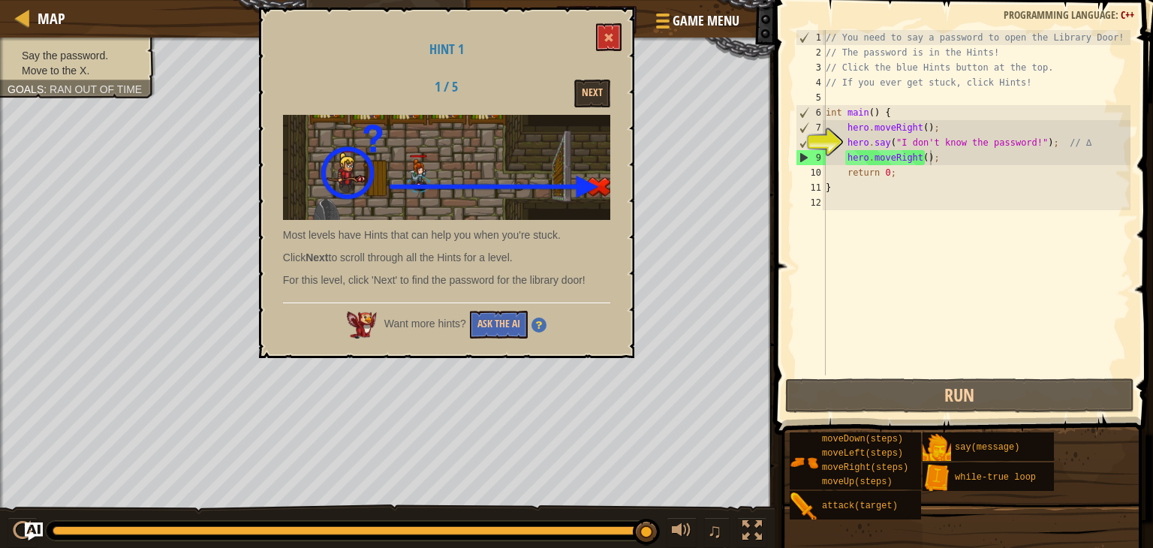
click at [447, 45] on span "Hint 1" at bounding box center [446, 49] width 35 height 19
click at [503, 324] on button "Ask the AI" at bounding box center [499, 325] width 58 height 28
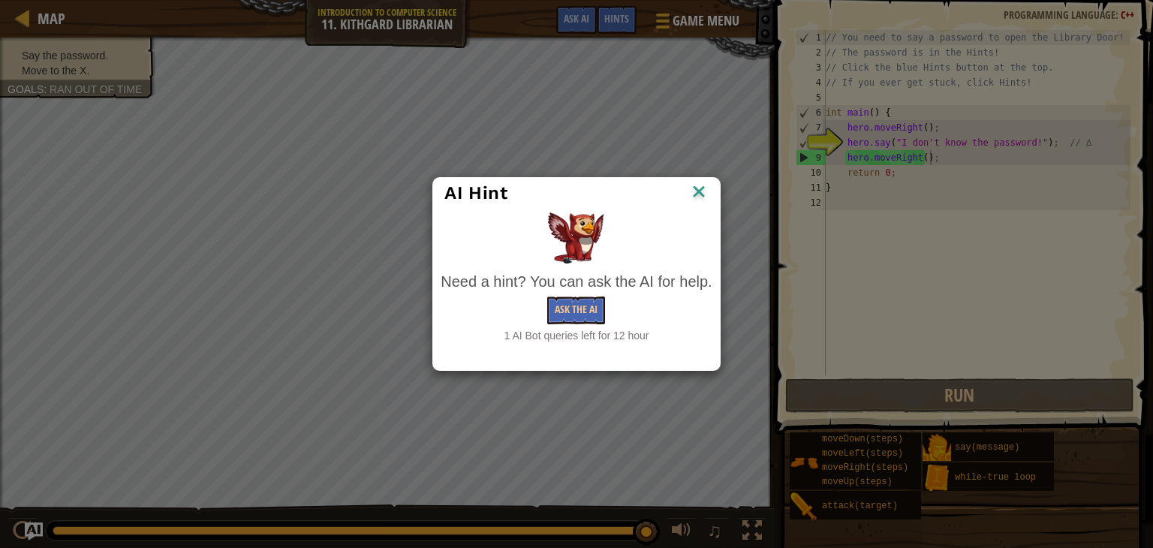
click at [694, 191] on img at bounding box center [699, 193] width 20 height 23
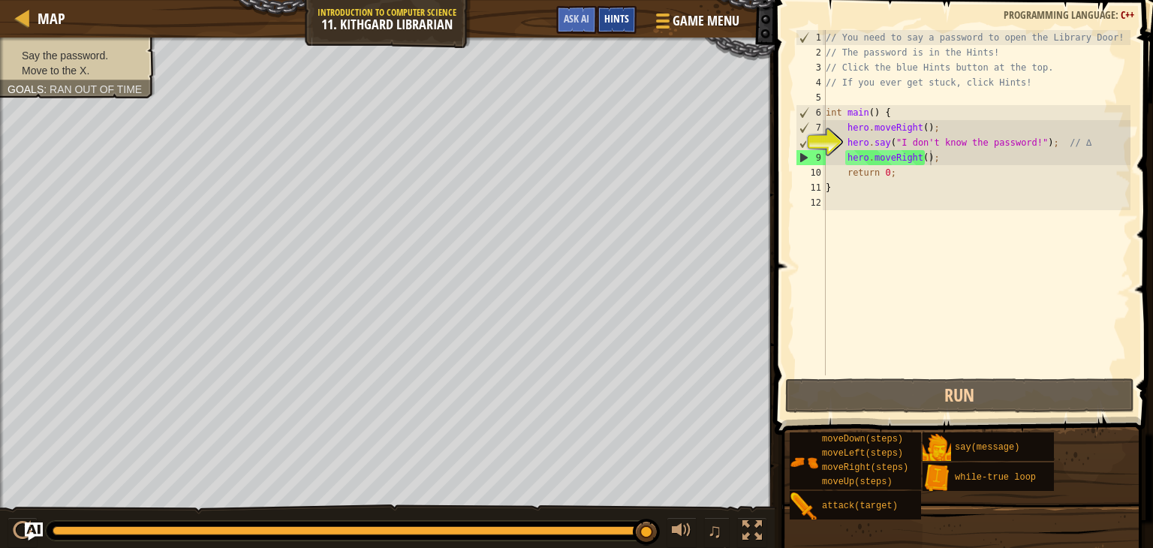
click at [619, 13] on span "Hints" at bounding box center [616, 18] width 25 height 14
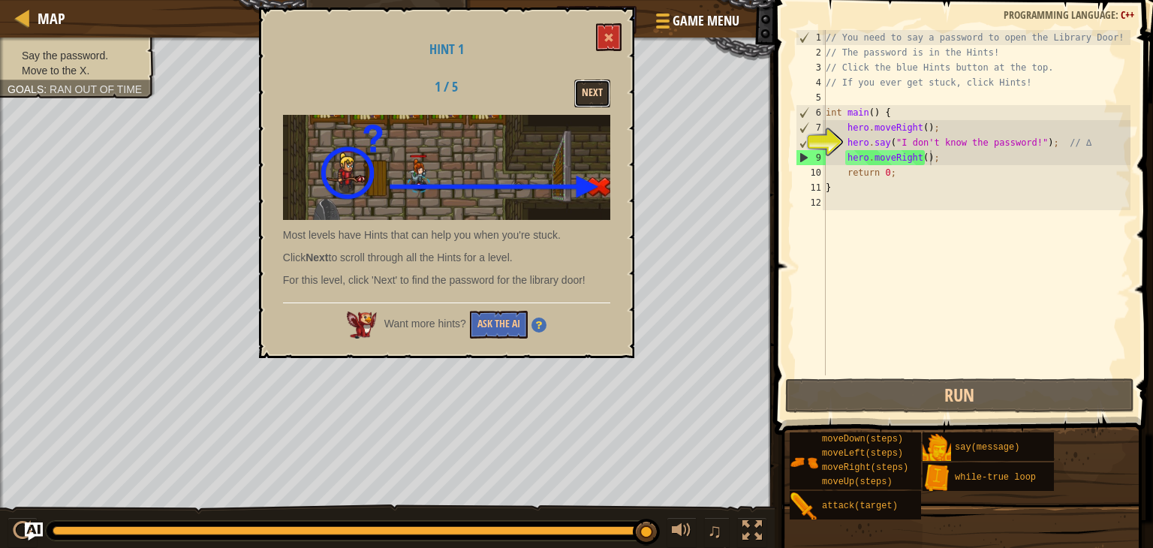
click at [595, 94] on button "Next" at bounding box center [592, 94] width 36 height 28
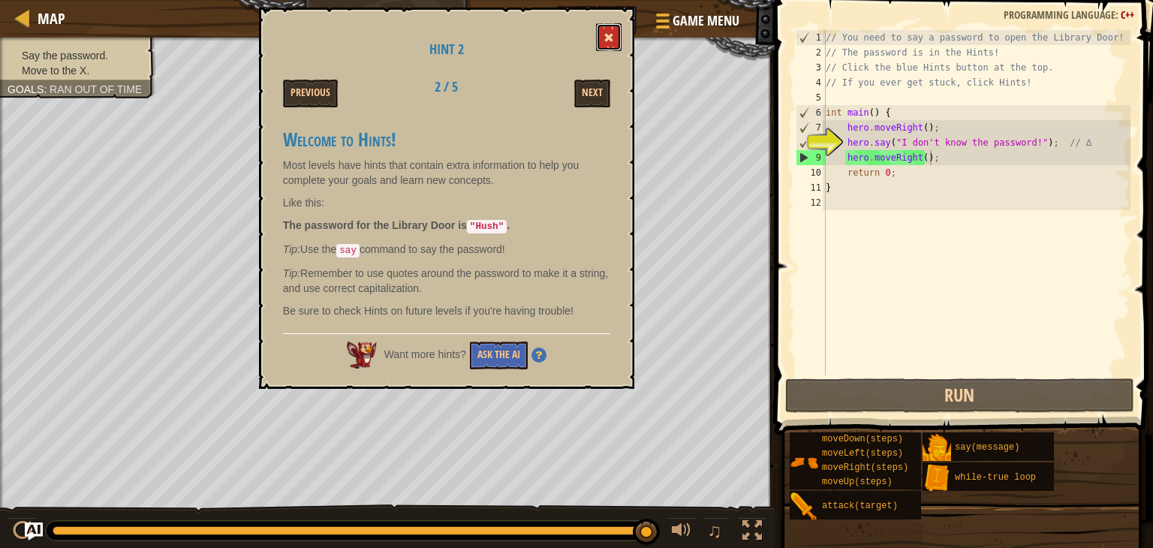
click at [611, 30] on button at bounding box center [609, 37] width 26 height 28
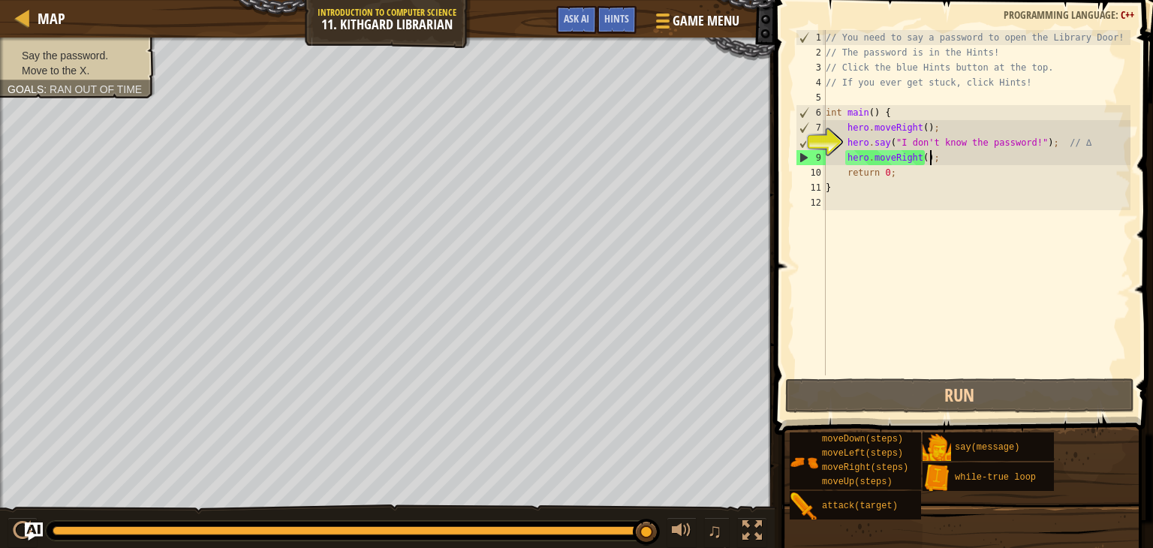
click at [940, 152] on div "// You need to say a password to open the Library Door! // The password is in t…" at bounding box center [977, 217] width 308 height 375
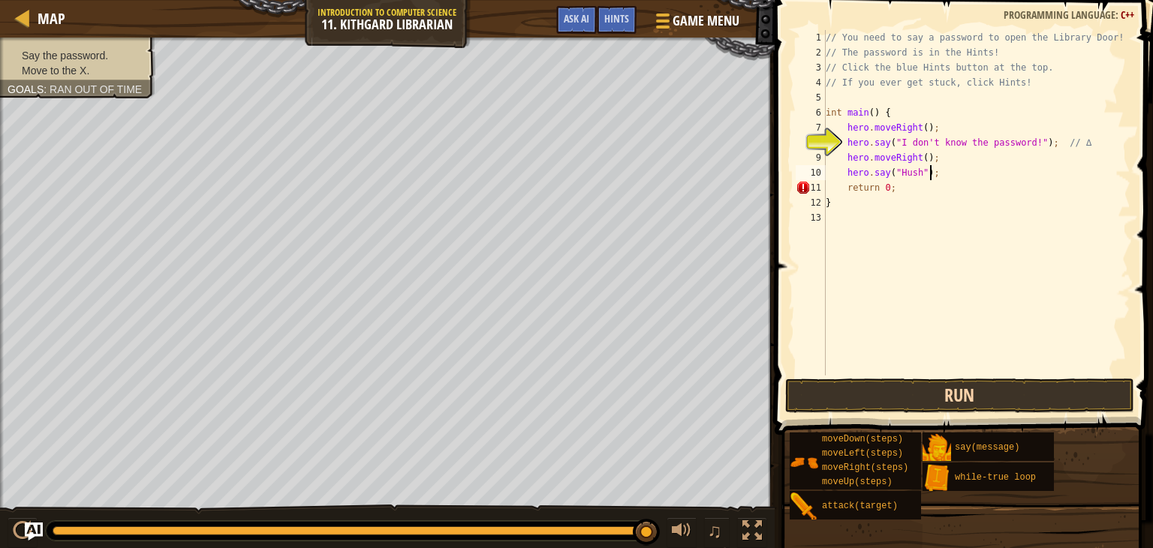
type textarea "hero.say("Hush");"
click at [983, 384] on button "Run" at bounding box center [960, 395] width 350 height 35
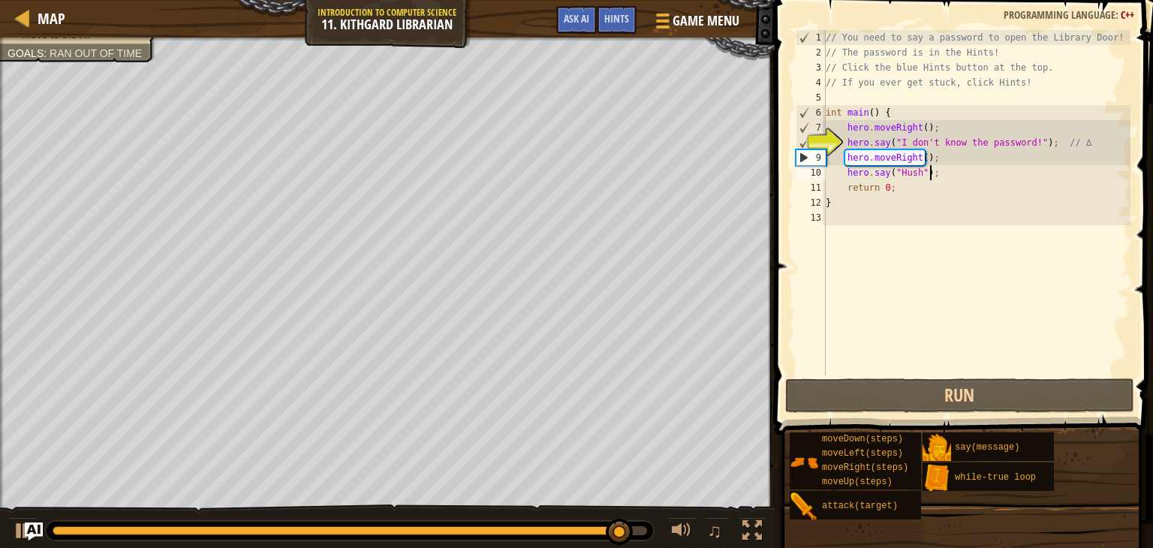
scroll to position [7, 8]
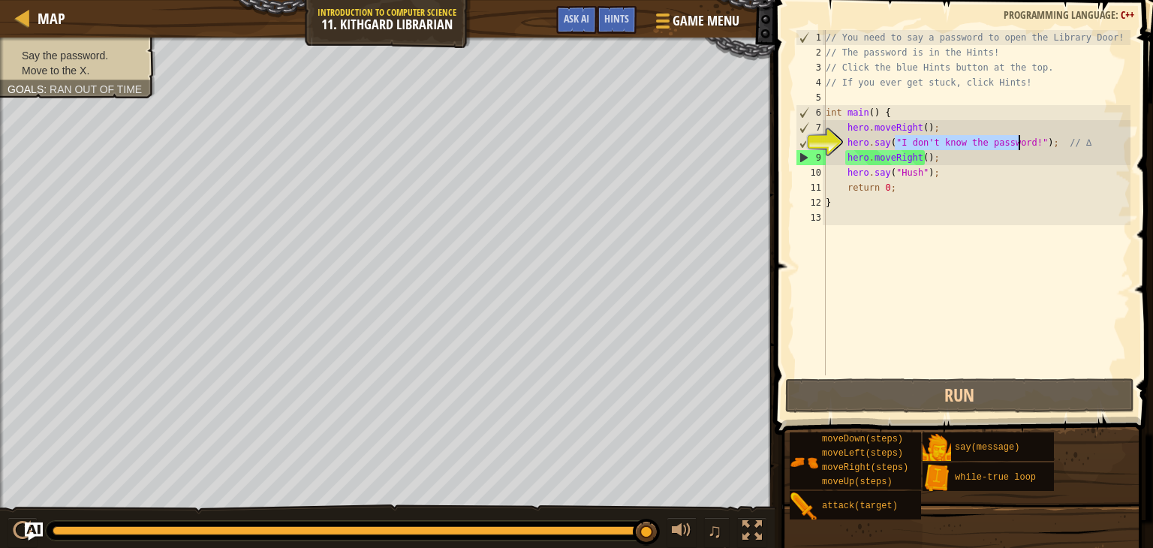
drag, startPoint x: 894, startPoint y: 140, endPoint x: 1016, endPoint y: 142, distance: 122.4
click at [1016, 142] on div "// You need to say a password to open the Library Door! // The password is in t…" at bounding box center [977, 217] width 308 height 375
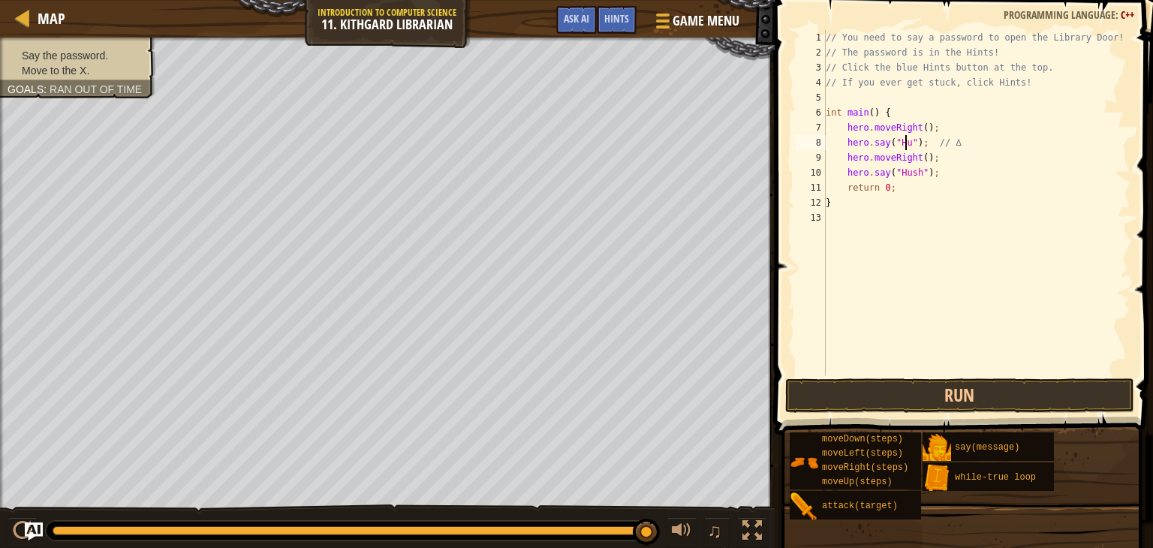
scroll to position [7, 7]
drag, startPoint x: 846, startPoint y: 173, endPoint x: 928, endPoint y: 167, distance: 82.0
click at [928, 167] on div "// You need to say a password to open the Library Door! // The password is in t…" at bounding box center [977, 217] width 308 height 375
type textarea "hero.say("Hush");"
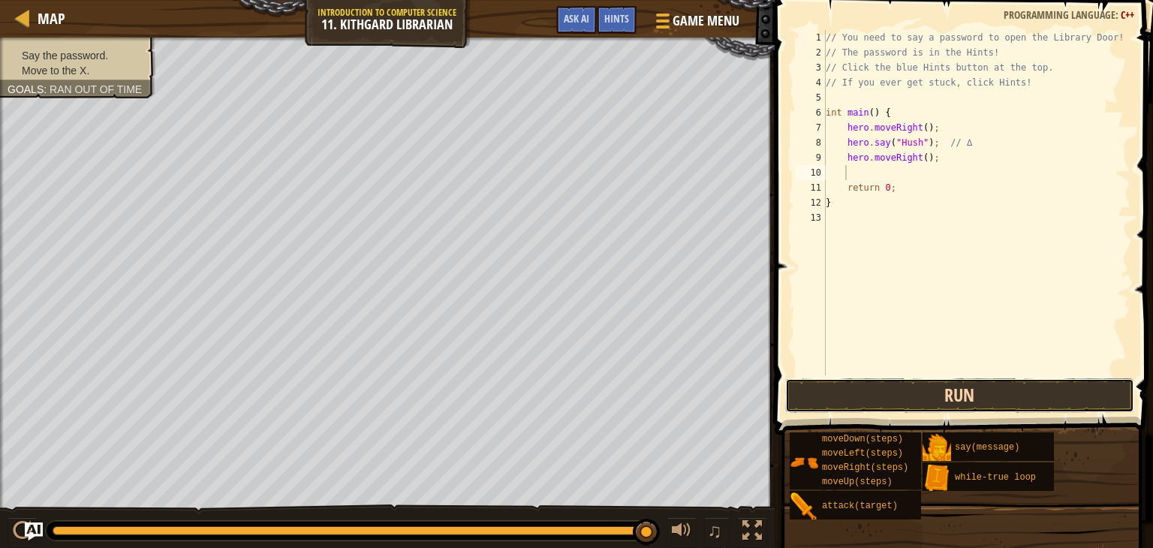
click at [972, 398] on button "Run" at bounding box center [960, 395] width 350 height 35
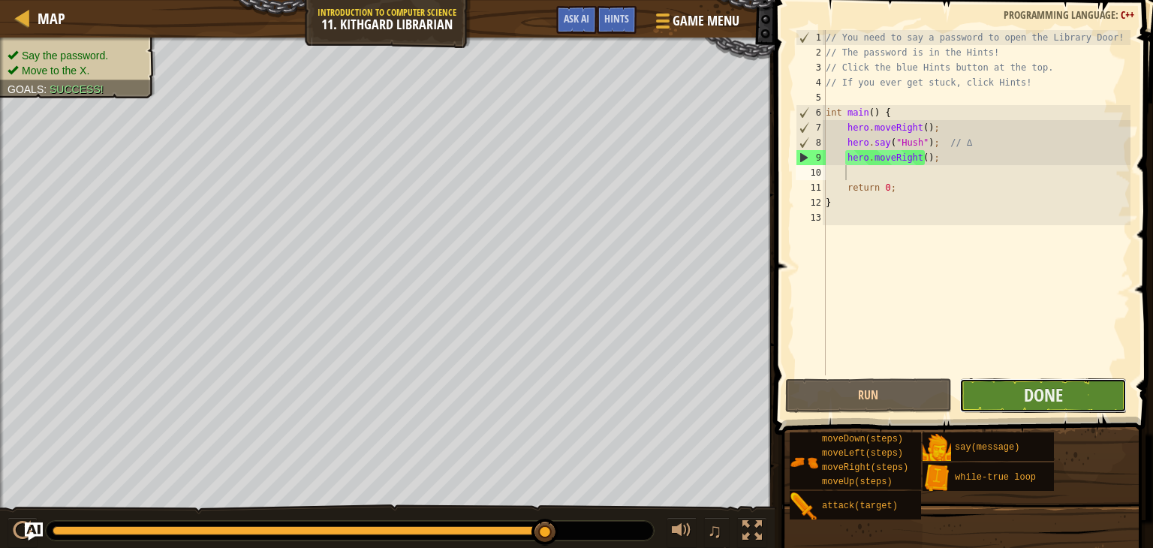
click at [1081, 398] on button "Done" at bounding box center [1042, 395] width 167 height 35
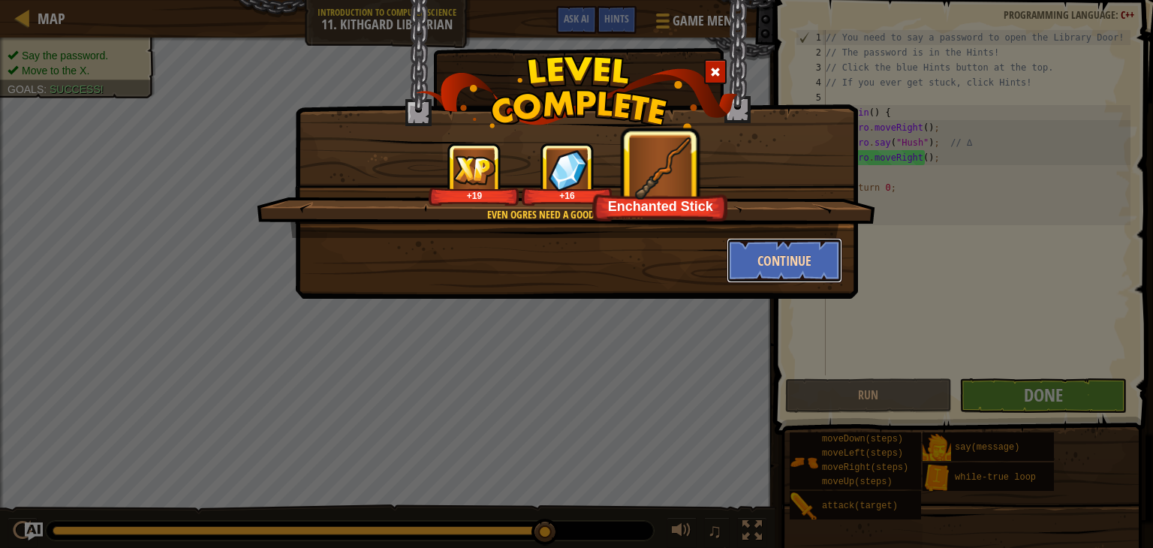
click at [784, 255] on button "Continue" at bounding box center [785, 260] width 116 height 45
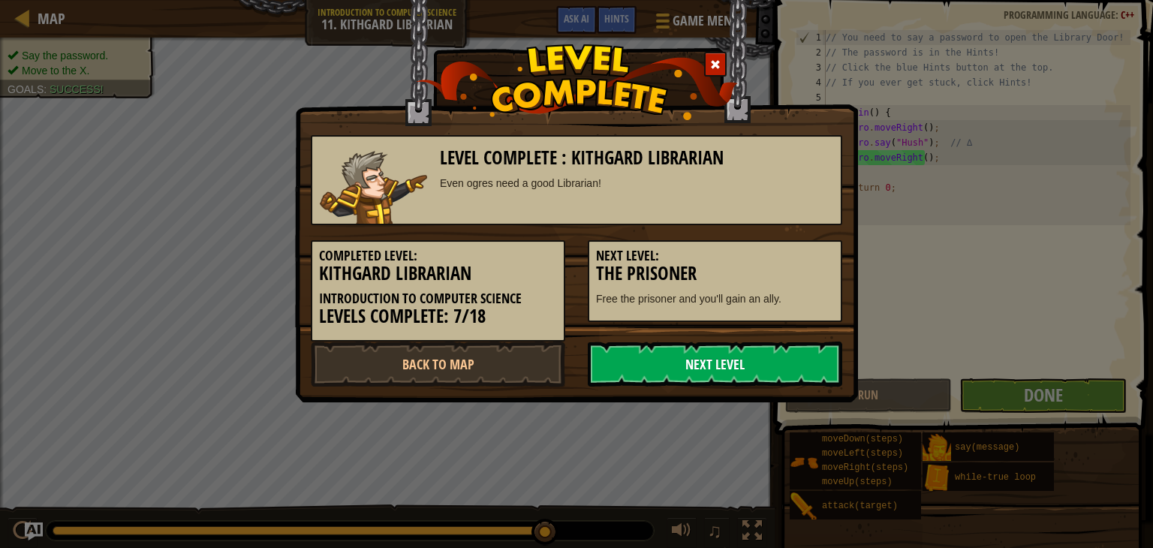
click at [738, 360] on link "Next Level" at bounding box center [715, 364] width 254 height 45
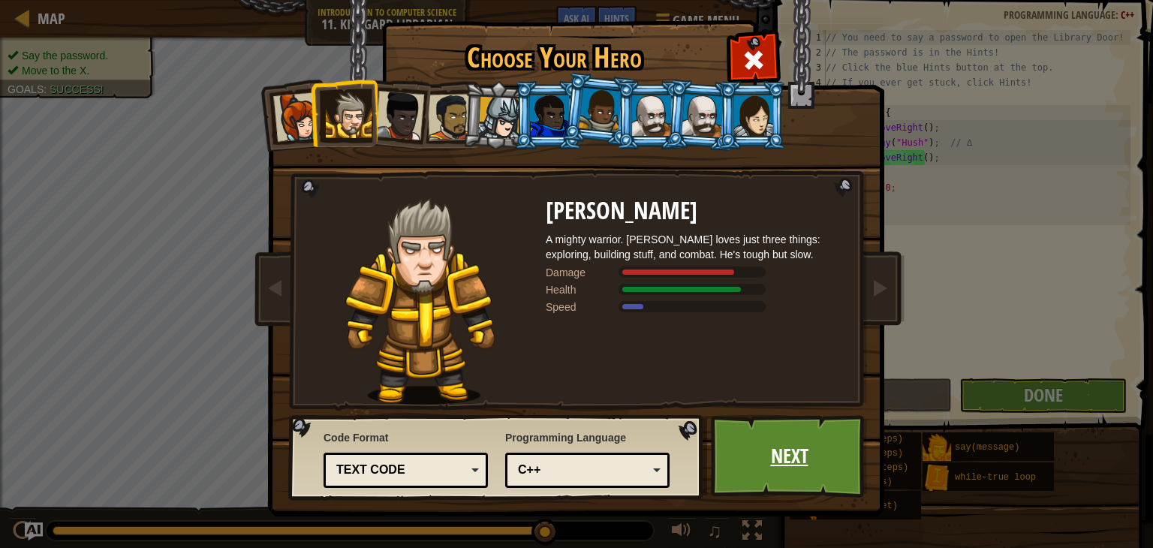
click at [788, 444] on link "Next" at bounding box center [789, 456] width 157 height 83
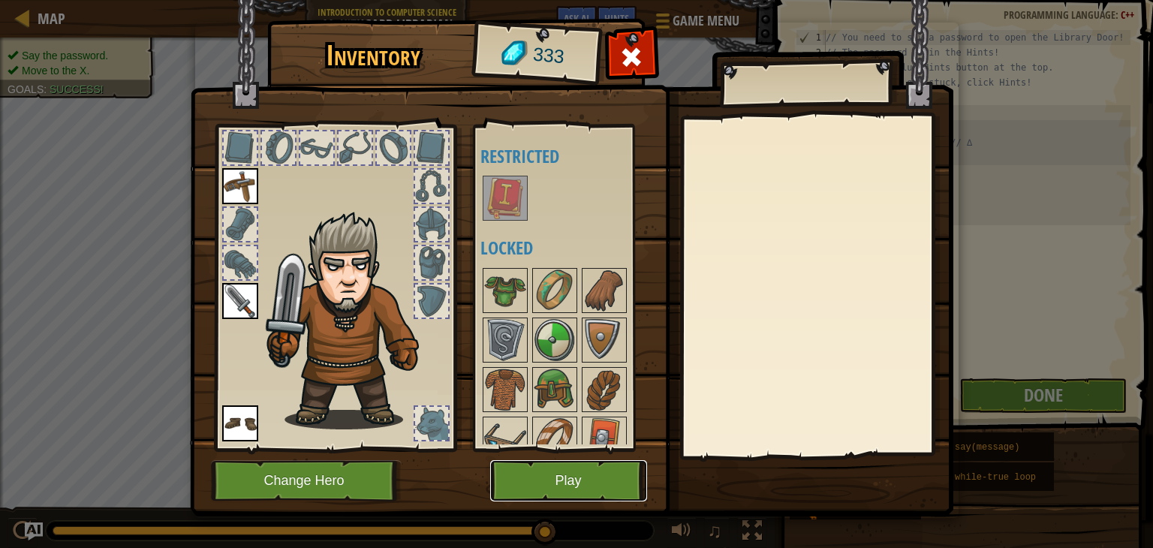
click at [604, 483] on button "Play" at bounding box center [568, 480] width 157 height 41
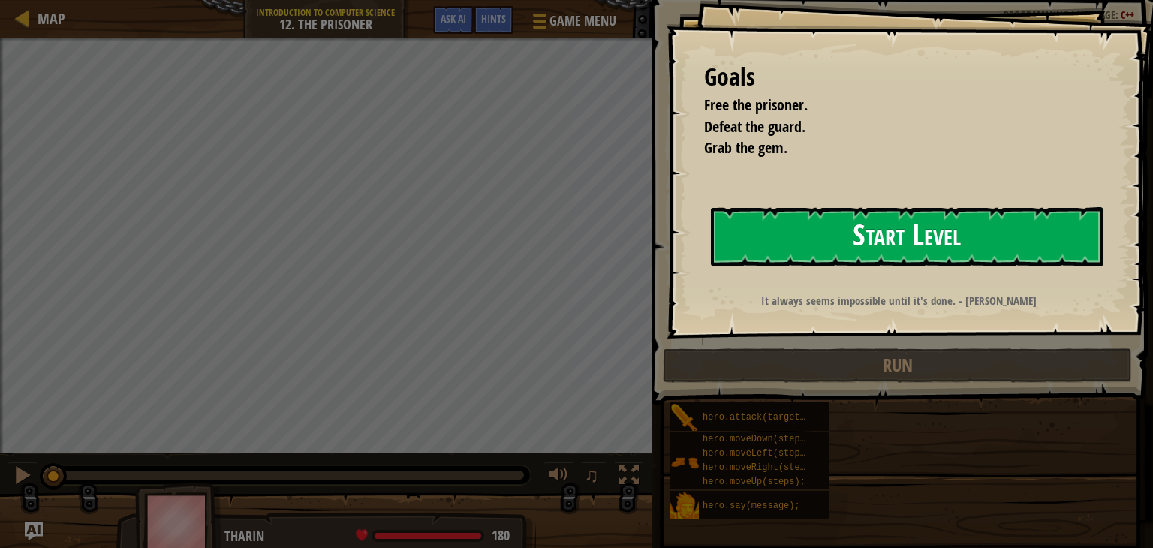
click at [843, 239] on button "Start Level" at bounding box center [907, 236] width 393 height 59
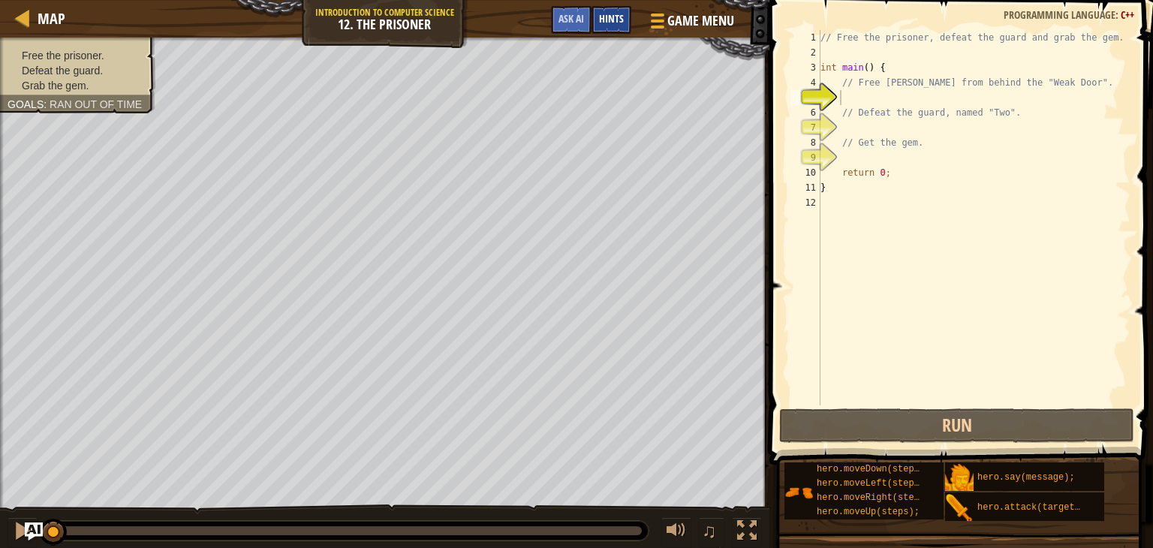
click at [613, 28] on div "Hints" at bounding box center [612, 20] width 40 height 28
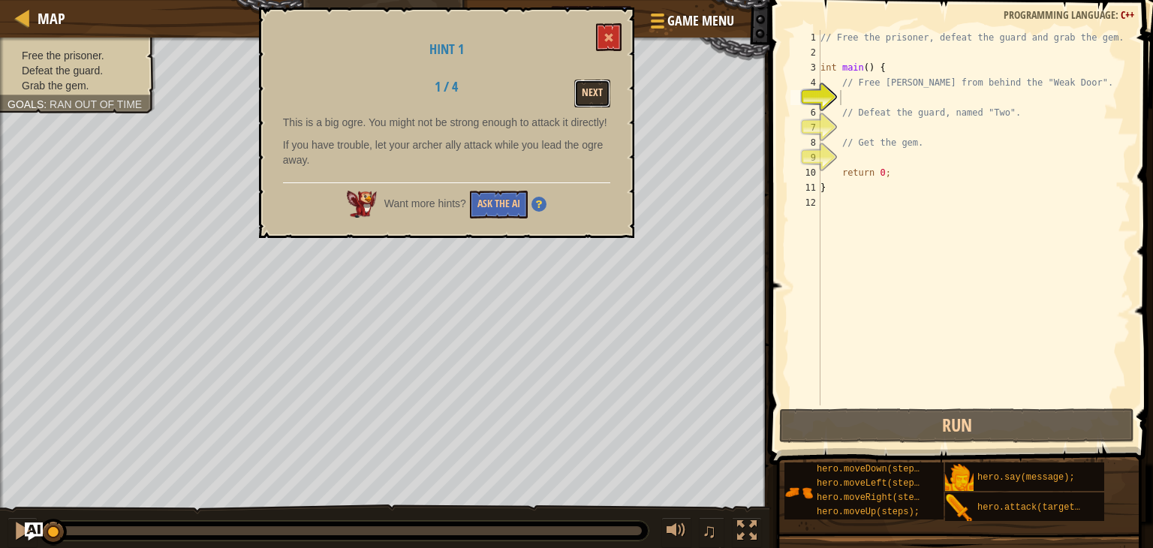
click at [589, 91] on button "Next" at bounding box center [592, 94] width 36 height 28
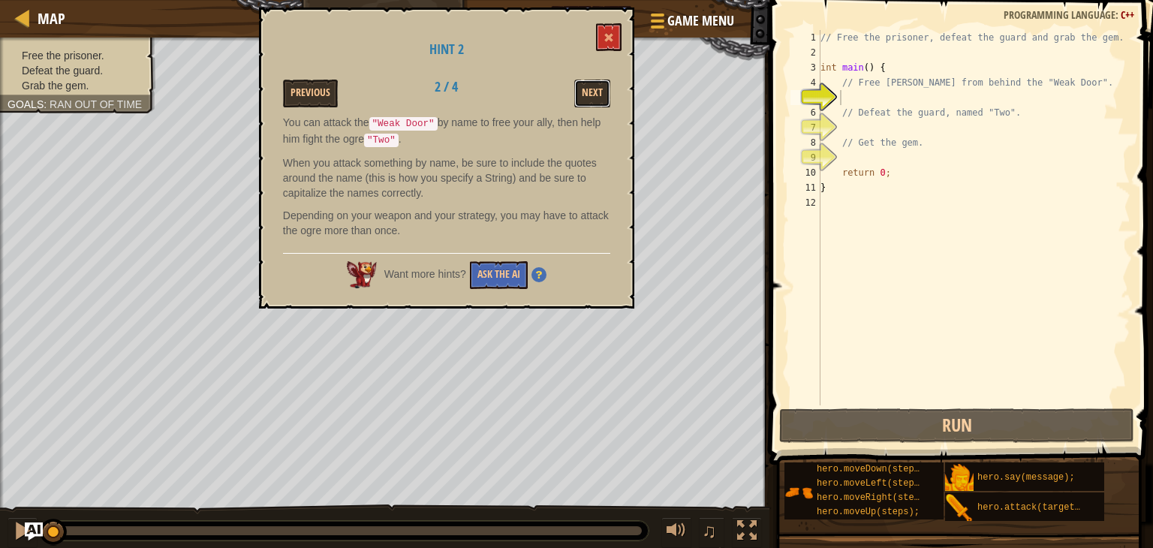
click at [589, 91] on button "Next" at bounding box center [592, 94] width 36 height 28
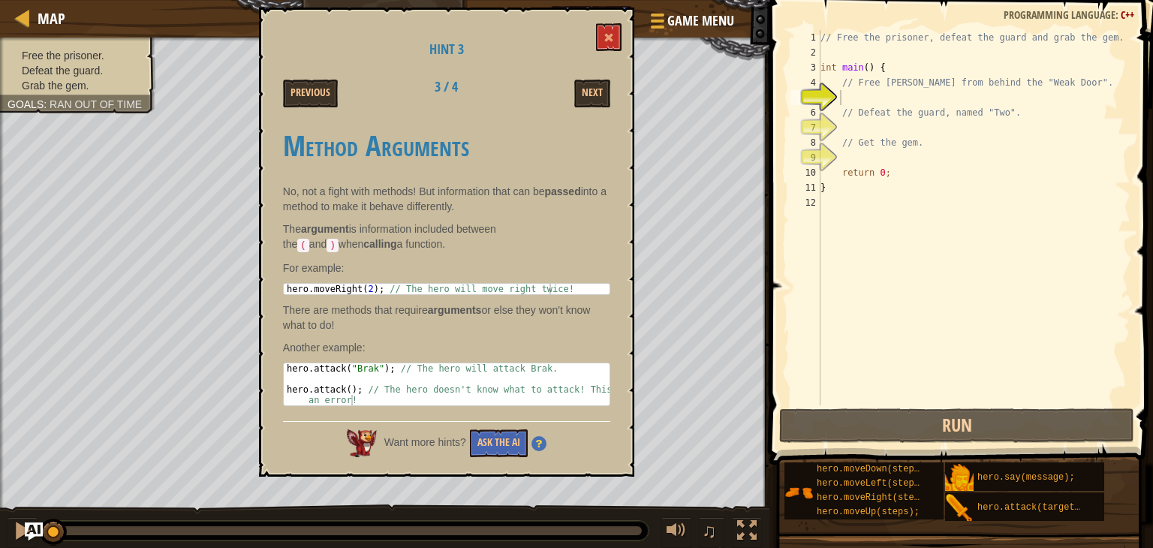
click at [589, 91] on button "Next" at bounding box center [592, 94] width 36 height 28
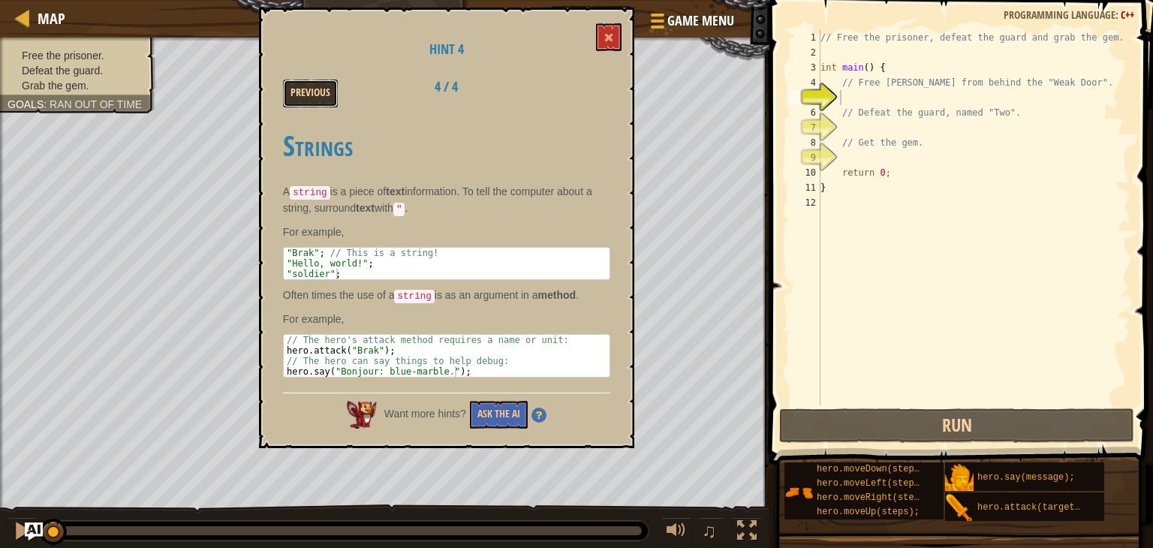
click at [315, 91] on button "Previous" at bounding box center [310, 94] width 55 height 28
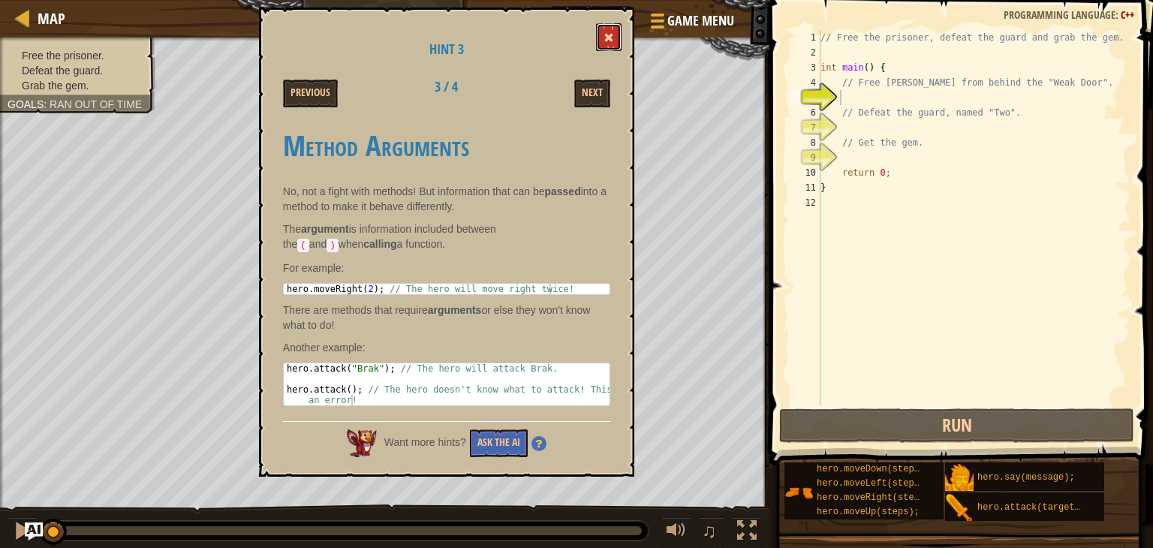
click at [613, 28] on button at bounding box center [609, 37] width 26 height 28
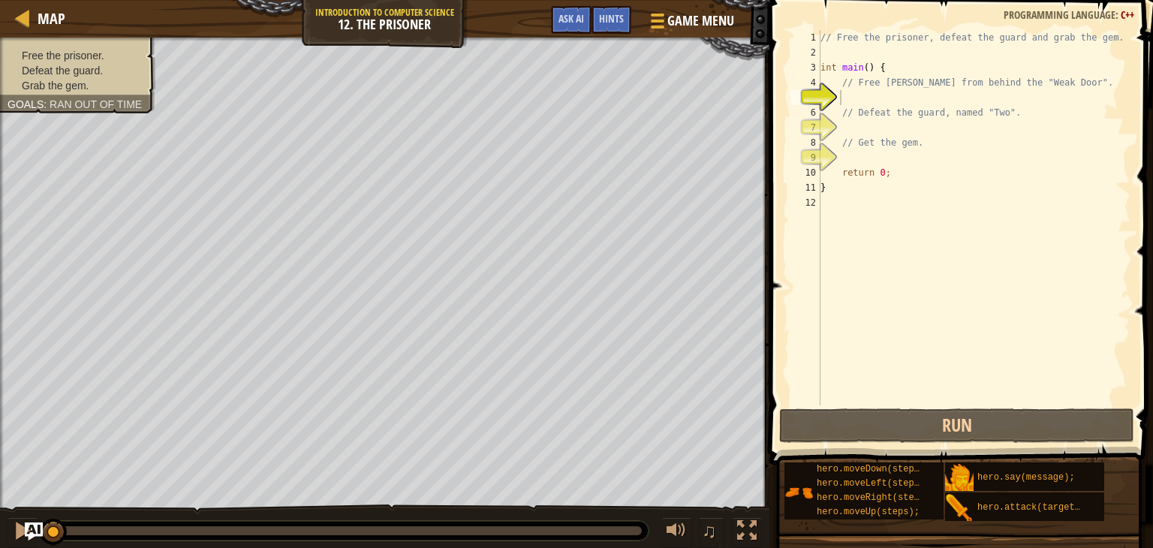
type textarea "// Defeat the guard, named "Two"."
click at [862, 105] on div "// Free the prisoner, defeat the guard and grab the gem. int main ( ) { // Free…" at bounding box center [974, 232] width 313 height 405
click at [847, 95] on div "// Free the prisoner, defeat the guard and grab the gem. int main ( ) { // Free…" at bounding box center [974, 232] width 313 height 405
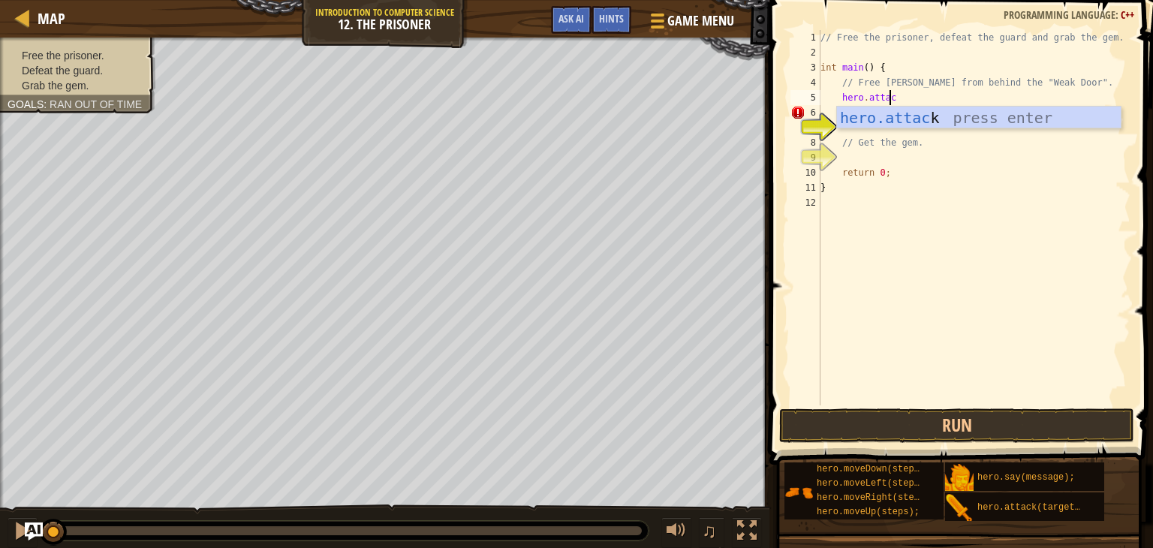
scroll to position [7, 5]
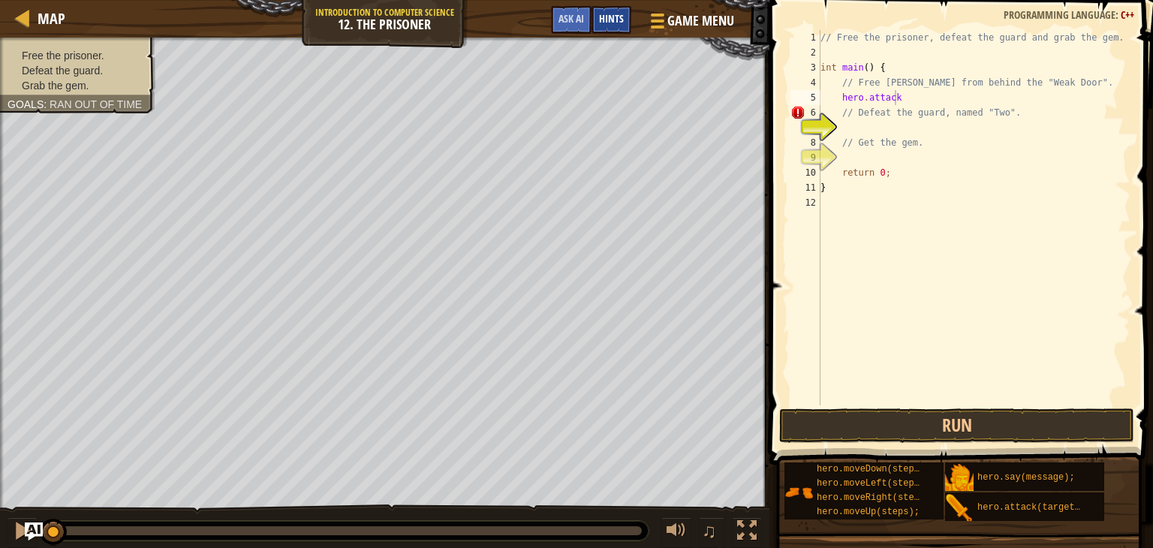
click at [624, 13] on div "Hints" at bounding box center [612, 20] width 40 height 28
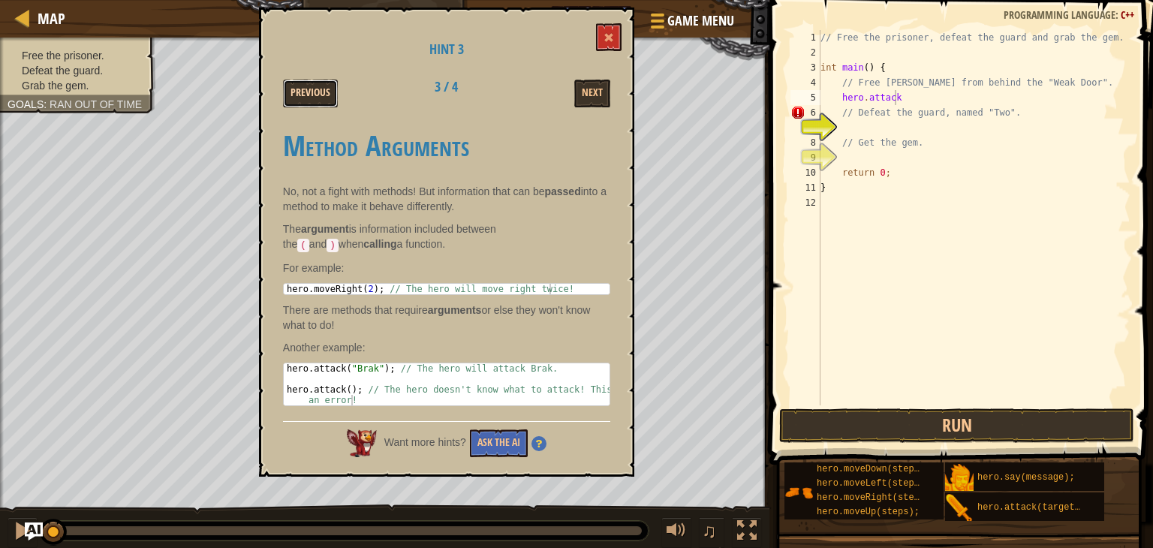
click at [318, 94] on button "Previous" at bounding box center [310, 94] width 55 height 28
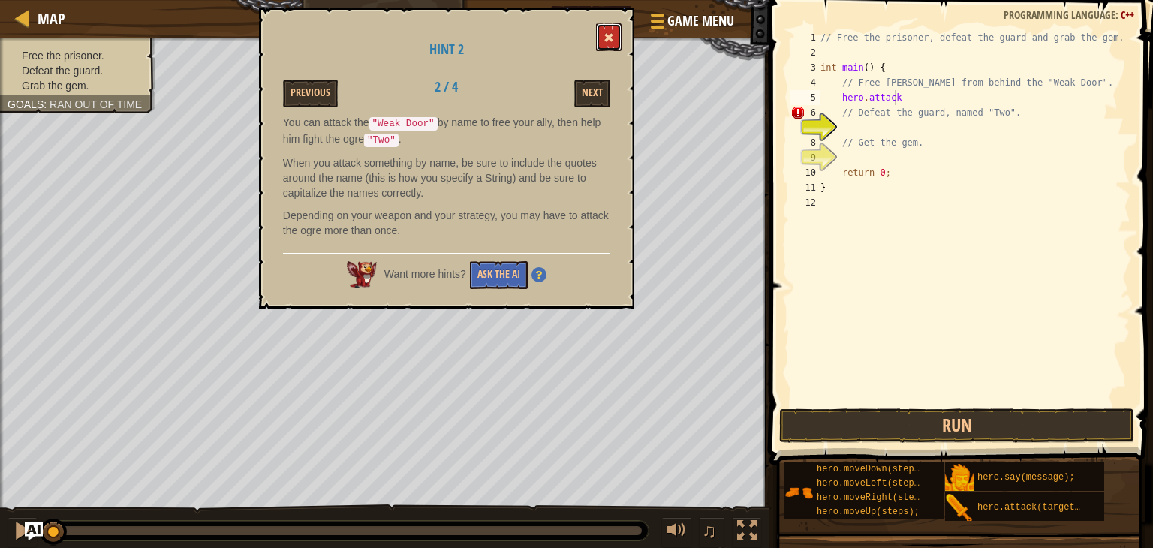
click at [610, 38] on span at bounding box center [609, 37] width 11 height 11
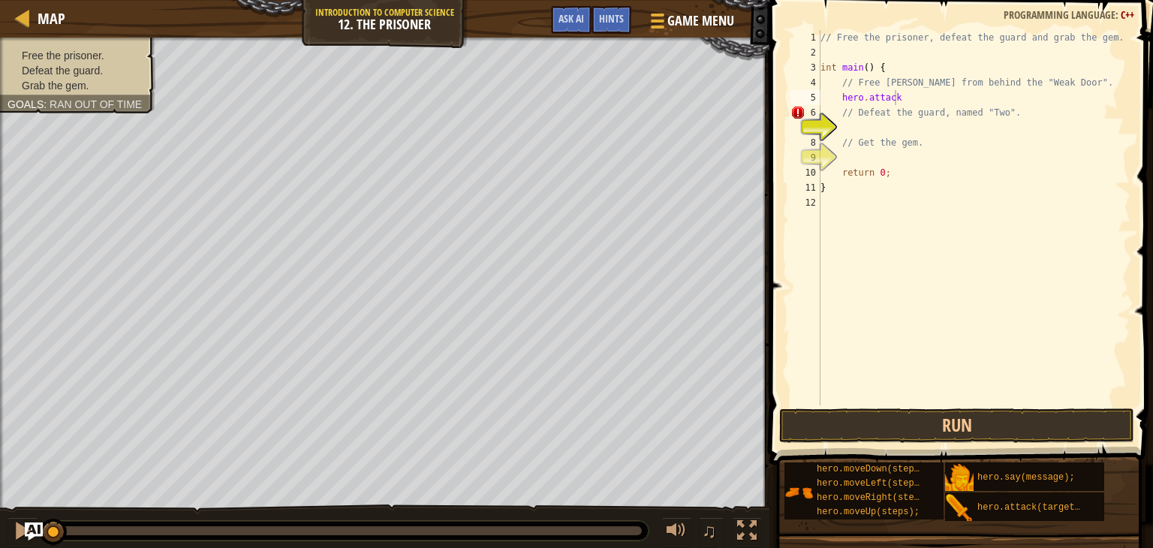
click at [903, 95] on div "// Free the prisoner, defeat the guard and grab the gem. int main ( ) { // Free…" at bounding box center [974, 232] width 313 height 405
click at [946, 429] on button "Run" at bounding box center [956, 425] width 355 height 35
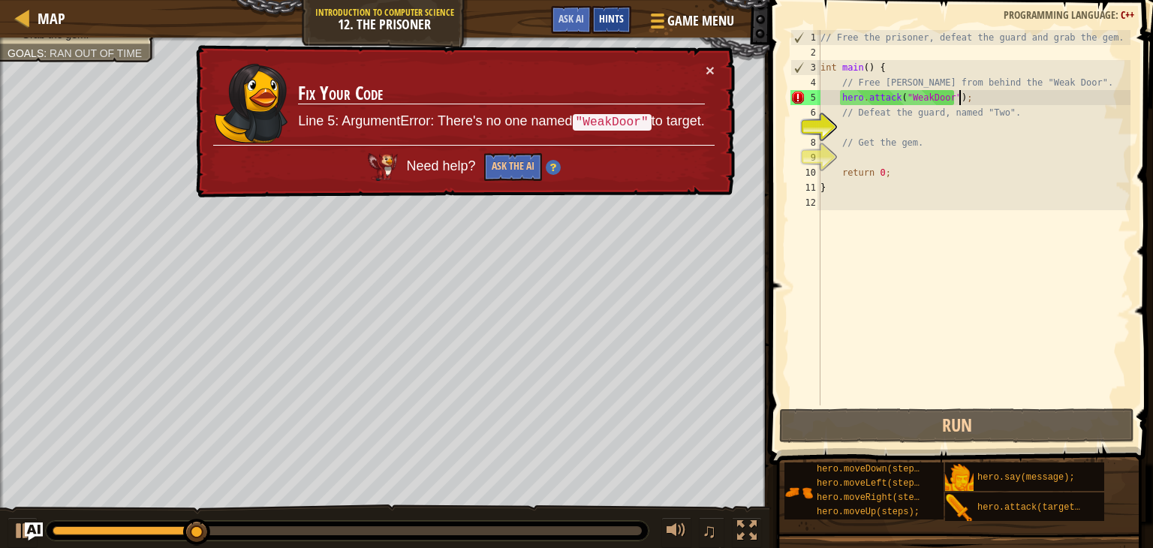
click at [610, 13] on span "Hints" at bounding box center [611, 18] width 25 height 14
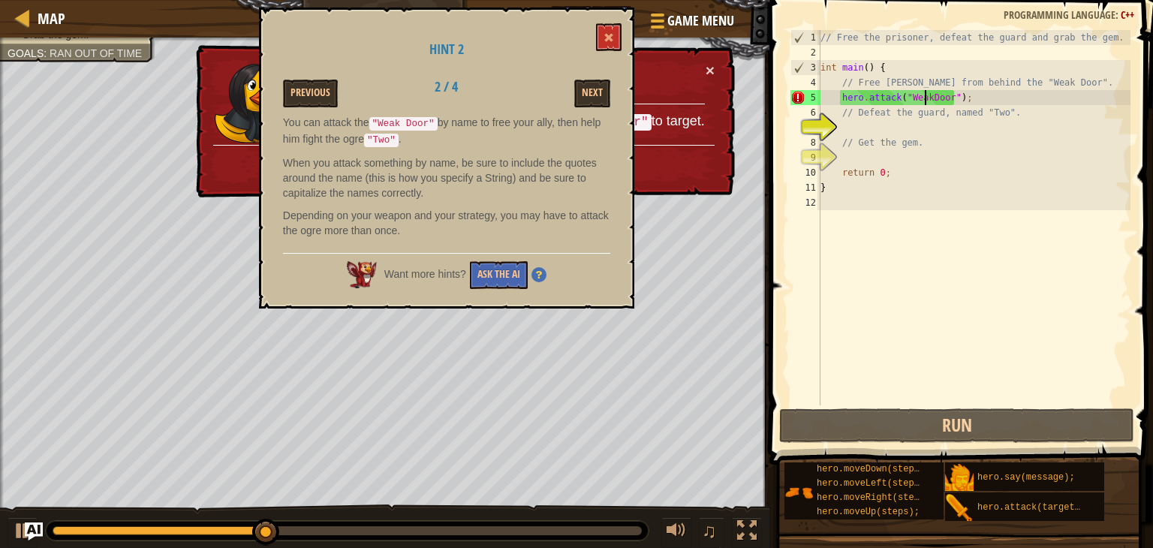
click at [922, 94] on div "// Free the prisoner, defeat the guard and grab the gem. int main ( ) { // Free…" at bounding box center [974, 232] width 313 height 405
type textarea "hero.attack("Weak Door");"
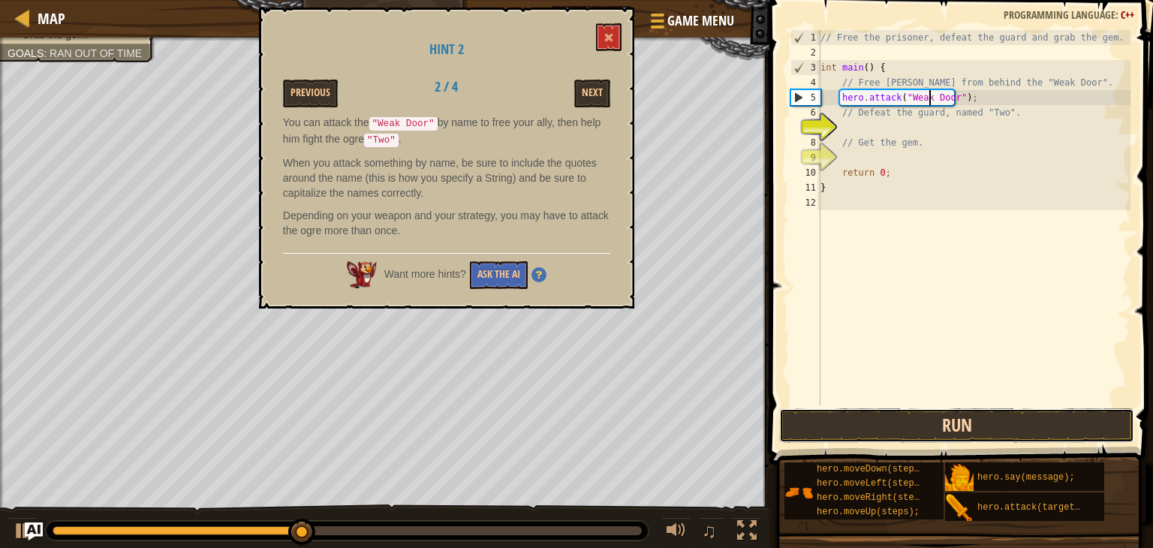
click at [994, 416] on button "Run" at bounding box center [956, 425] width 355 height 35
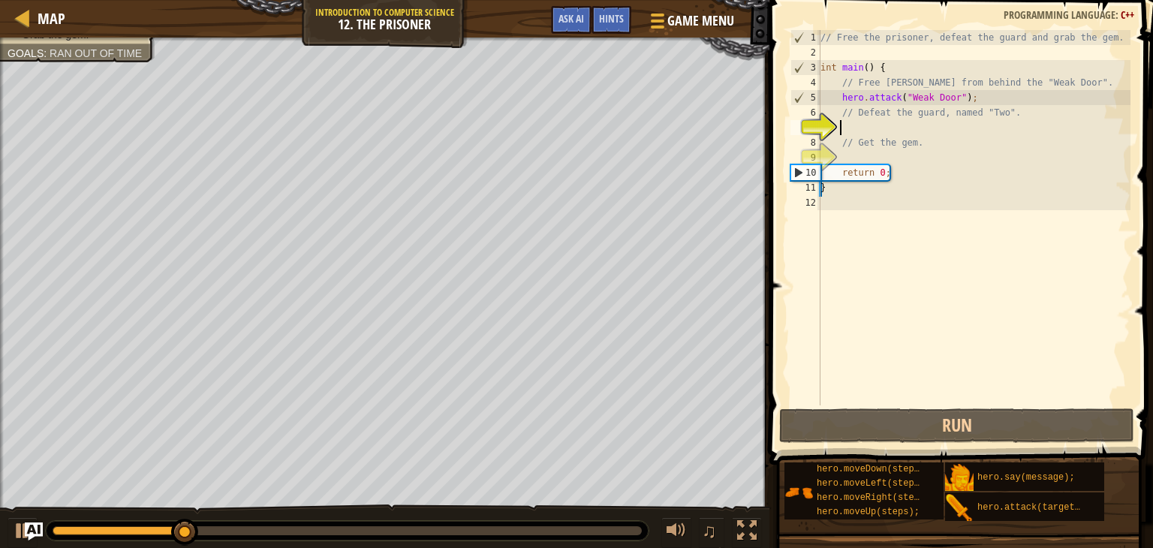
click at [887, 132] on div "// Free the prisoner, defeat the guard and grab the gem. int main ( ) { // Free…" at bounding box center [974, 232] width 313 height 405
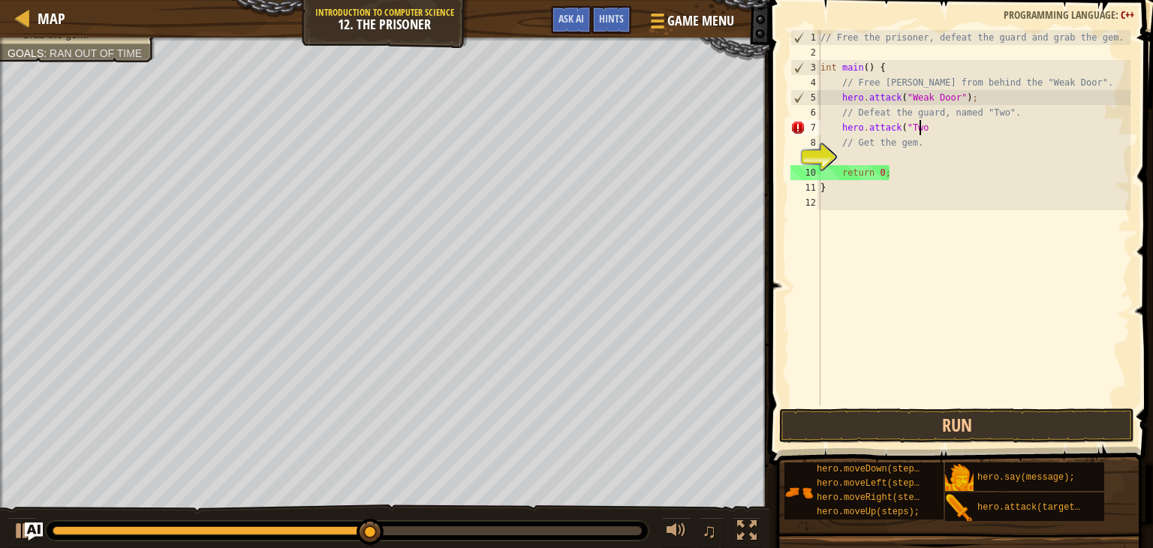
scroll to position [7, 8]
type textarea "hero.attack("Two);"
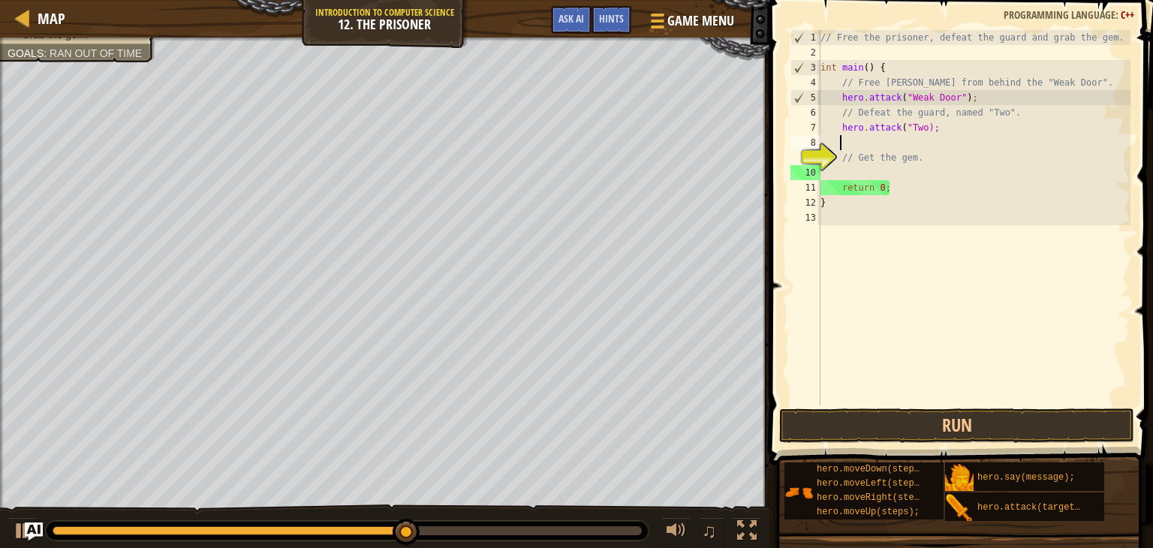
scroll to position [7, 0]
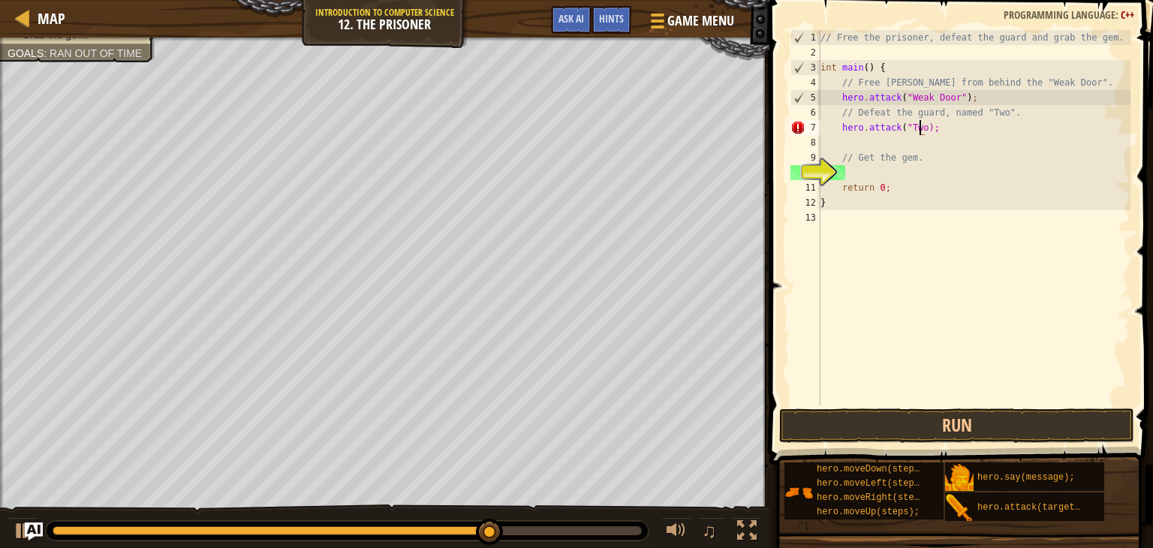
type textarea "hero.attack("Two");"
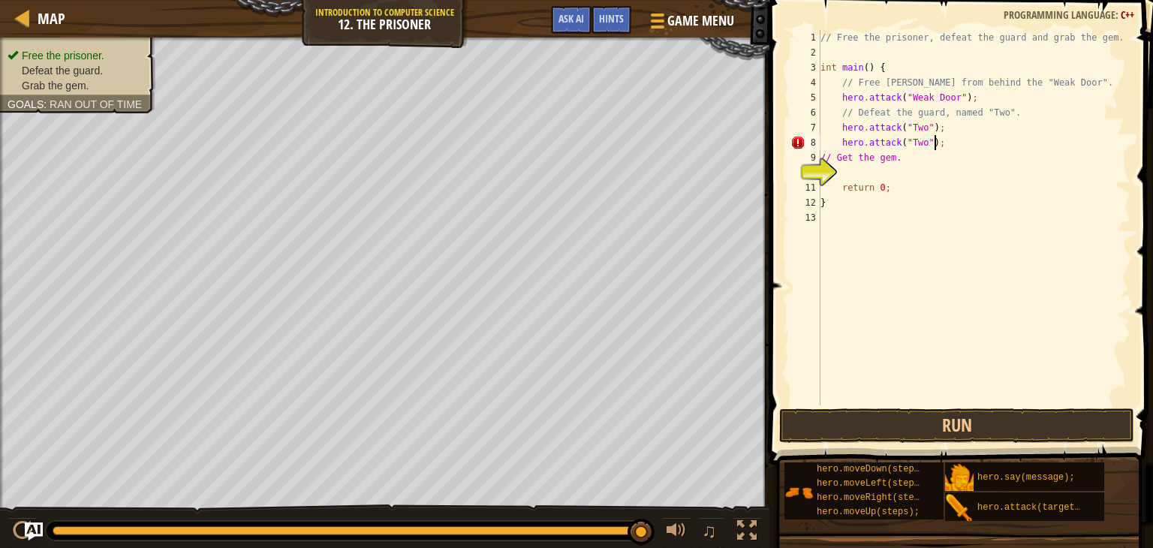
scroll to position [7, 8]
click at [976, 430] on button "Run" at bounding box center [956, 425] width 355 height 35
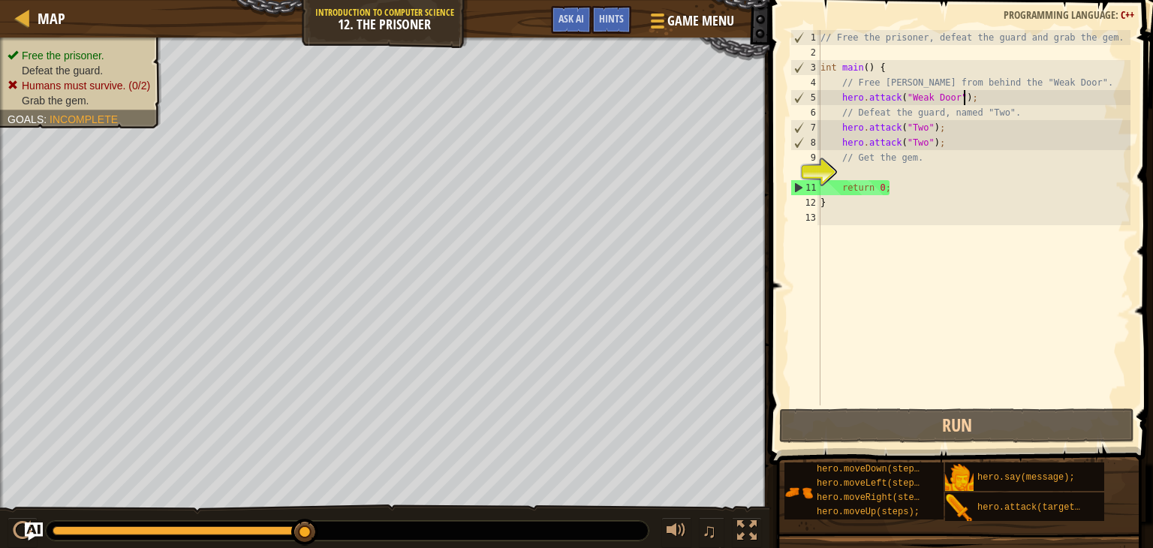
click at [988, 92] on div "// Free the prisoner, defeat the guard and grab the gem. int main ( ) { // Free…" at bounding box center [974, 232] width 313 height 405
type textarea "hero.attack("Weak Door");"
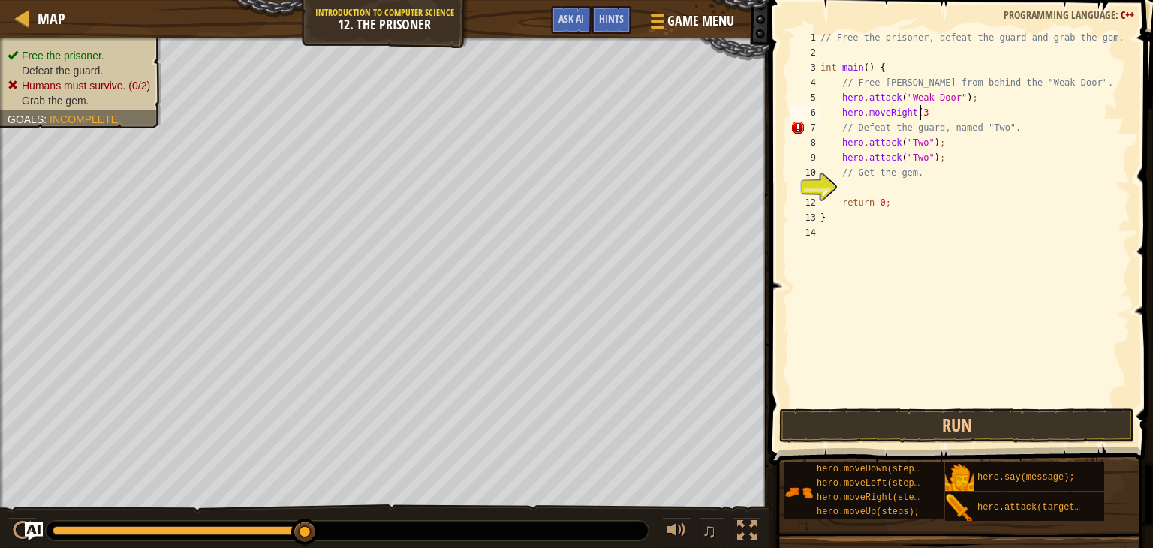
scroll to position [7, 8]
type textarea "hero.moveRight(3);"
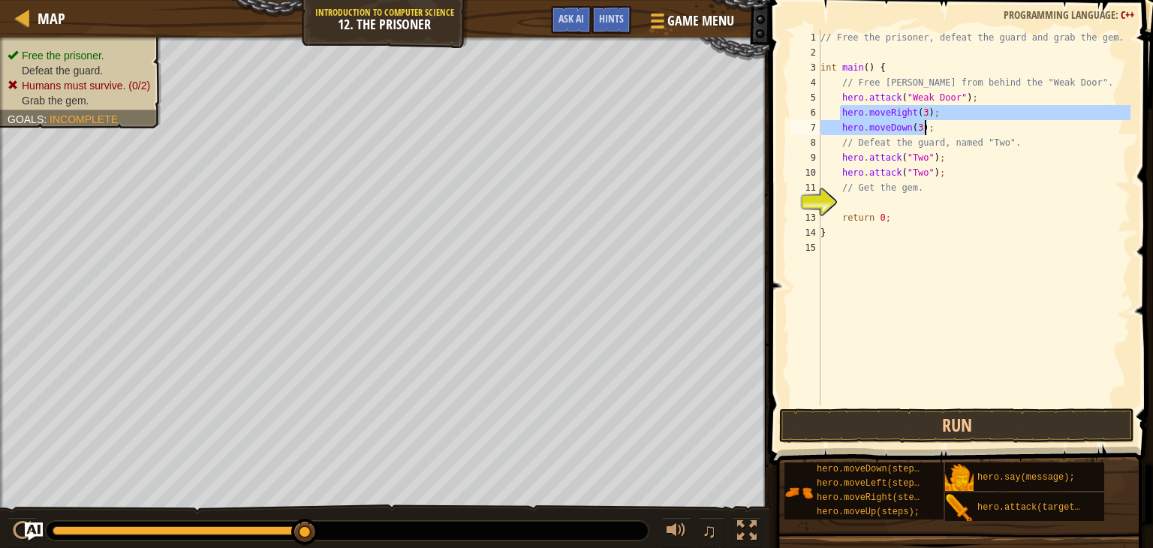
drag, startPoint x: 841, startPoint y: 109, endPoint x: 926, endPoint y: 129, distance: 87.2
click at [926, 129] on div "// Free the prisoner, defeat the guard and grab the gem. int main ( ) { // Free…" at bounding box center [974, 232] width 313 height 405
type textarea "hero.moveRight(3); hero.moveDown(3);"
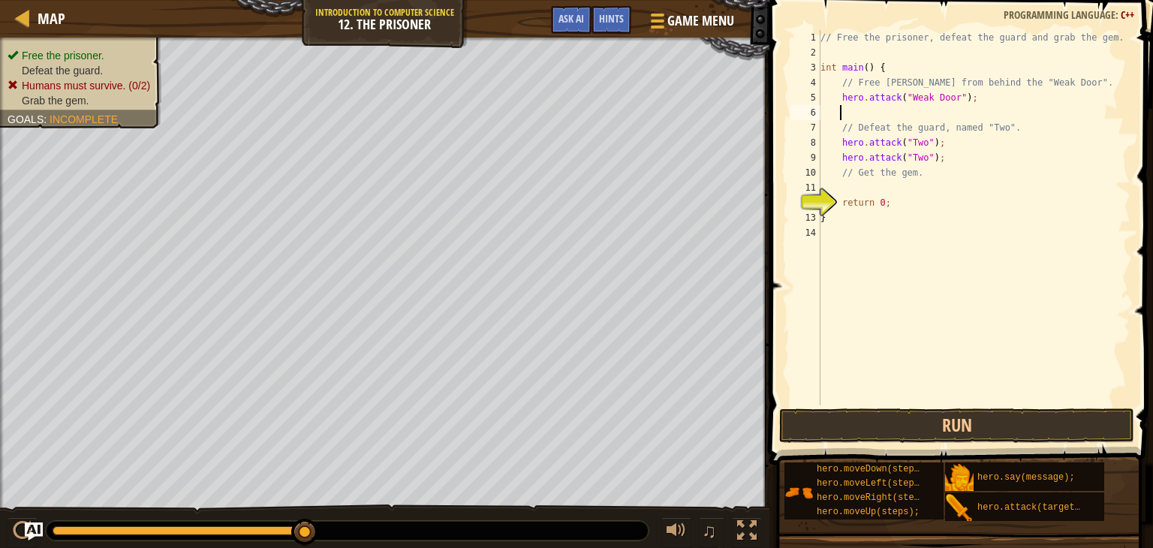
scroll to position [7, 0]
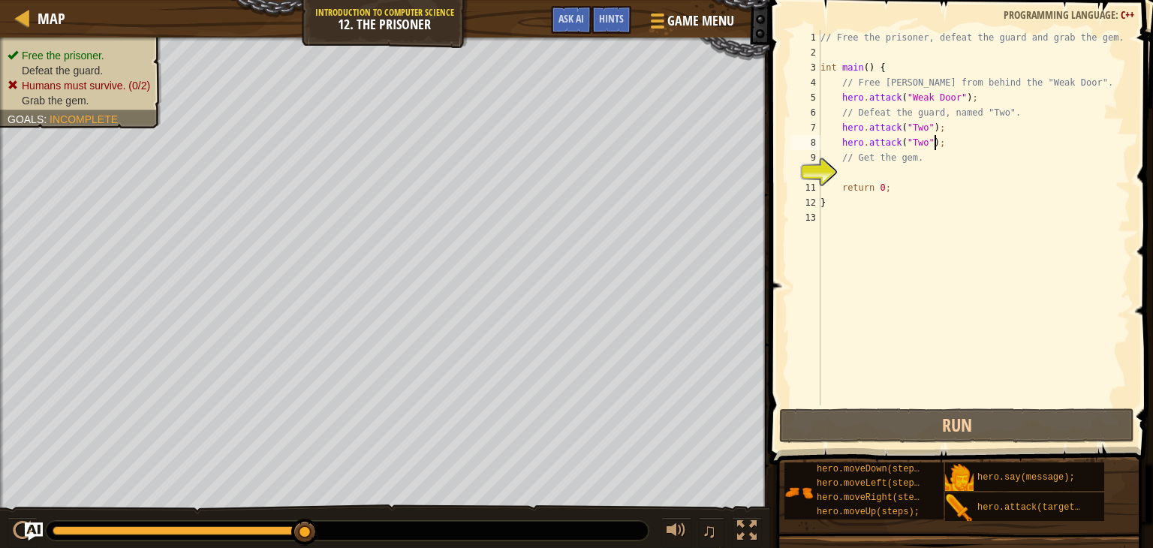
click at [949, 146] on div "// Free the prisoner, defeat the guard and grab the gem. int main ( ) { // Free…" at bounding box center [974, 232] width 313 height 405
type textarea "hero.attack("Two");"
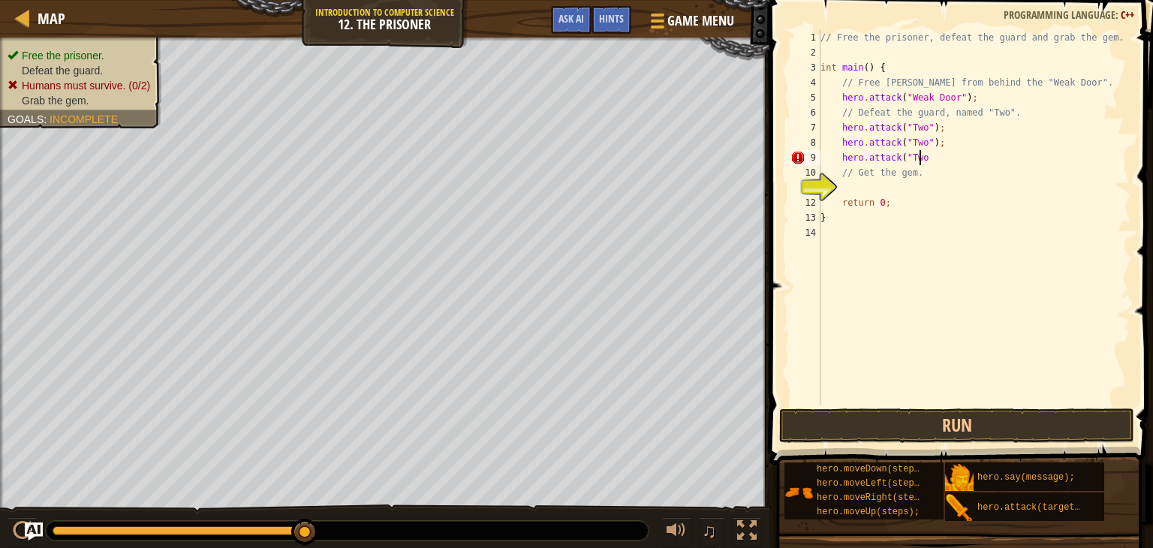
scroll to position [7, 8]
type textarea "hero.attack("Two");"
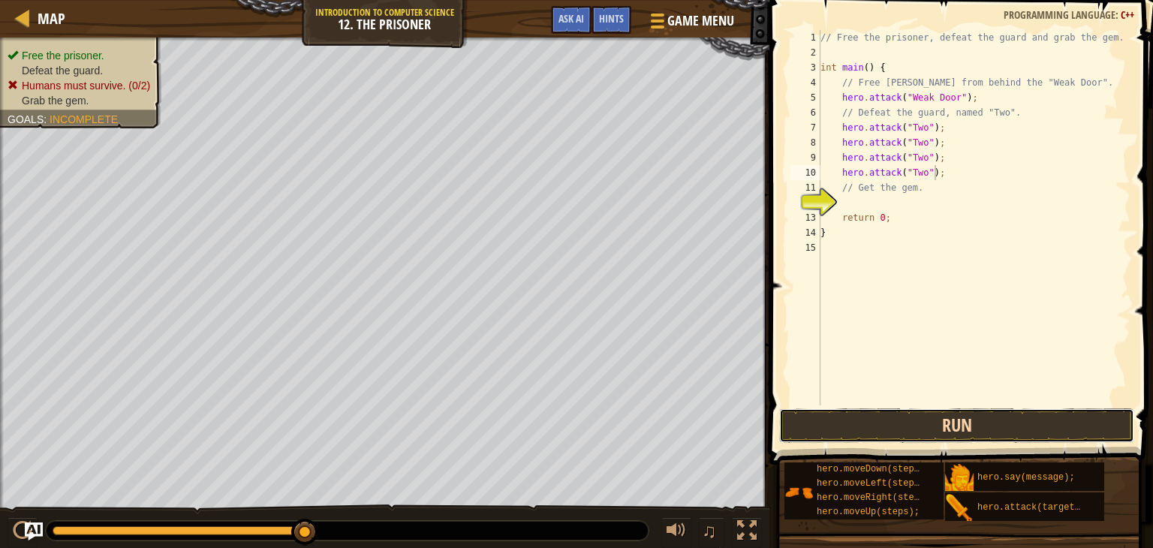
click at [974, 424] on button "Run" at bounding box center [956, 425] width 355 height 35
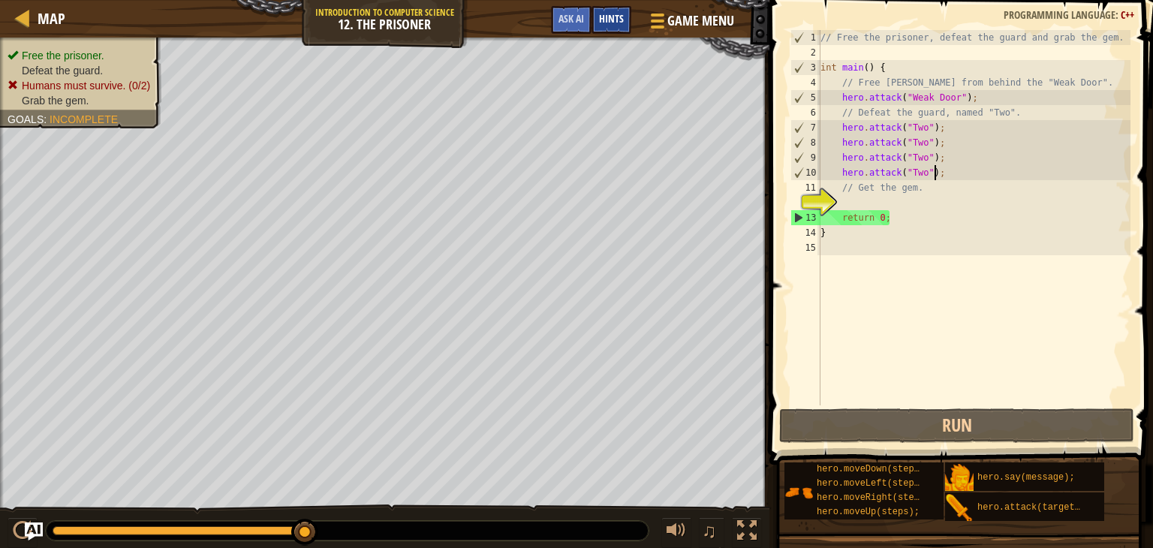
click at [601, 11] on div "Hints" at bounding box center [612, 20] width 40 height 28
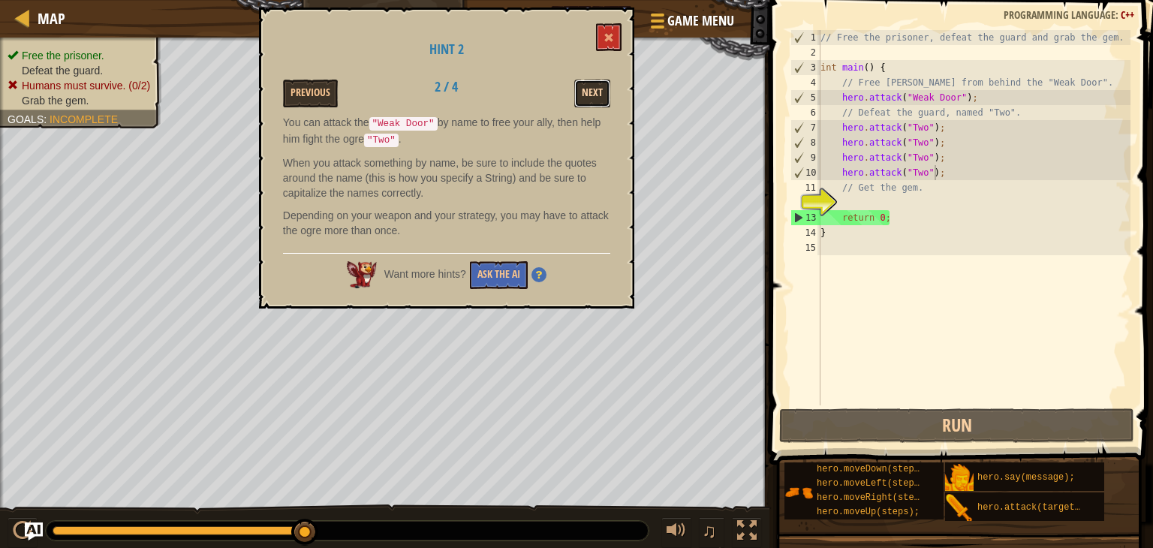
click at [589, 98] on button "Next" at bounding box center [592, 94] width 36 height 28
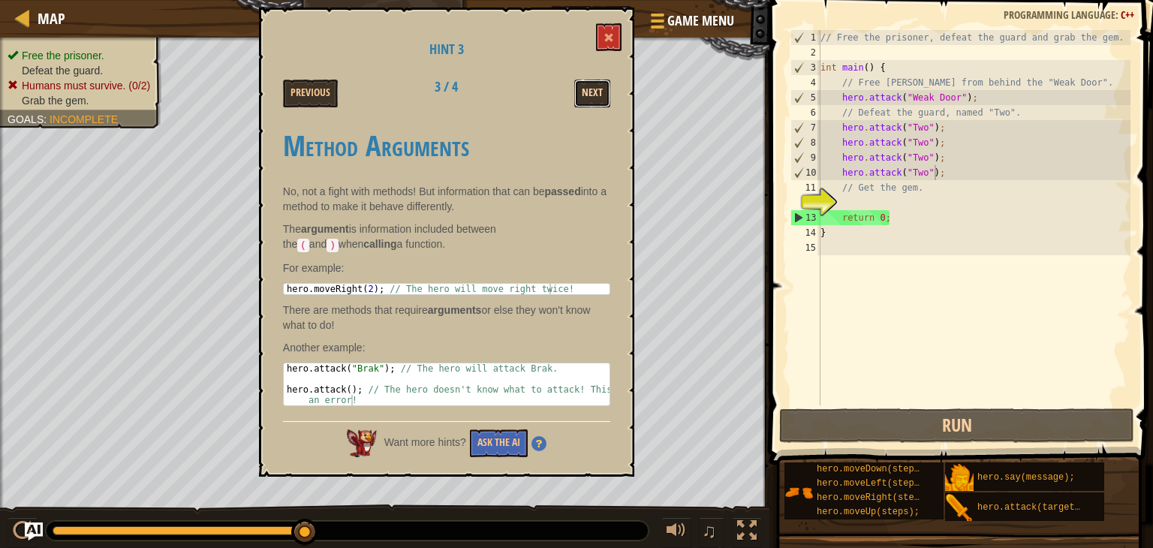
click at [600, 103] on button "Next" at bounding box center [592, 94] width 36 height 28
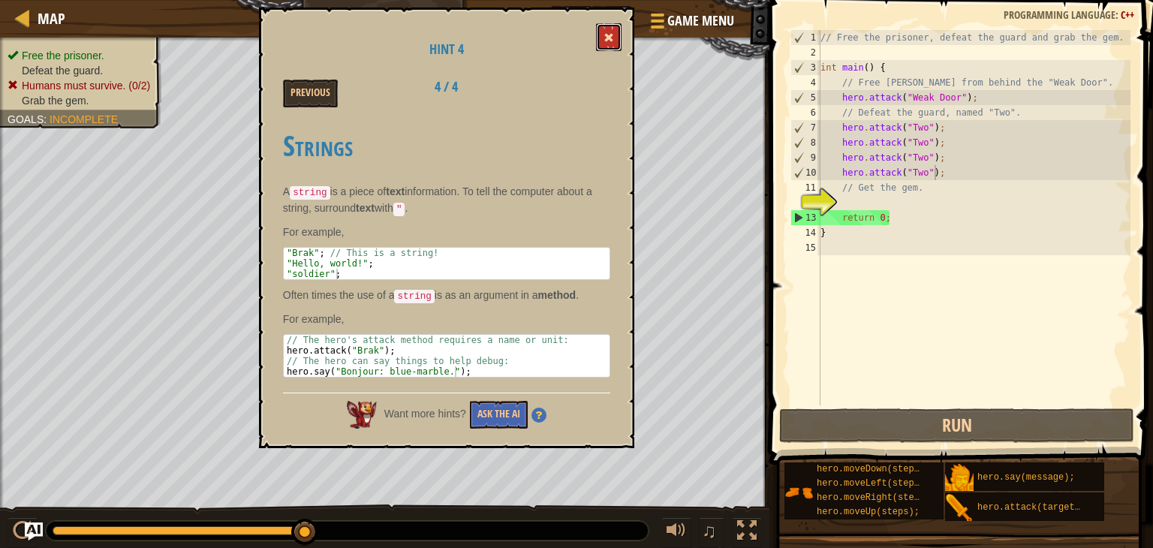
click at [614, 32] on button at bounding box center [609, 37] width 26 height 28
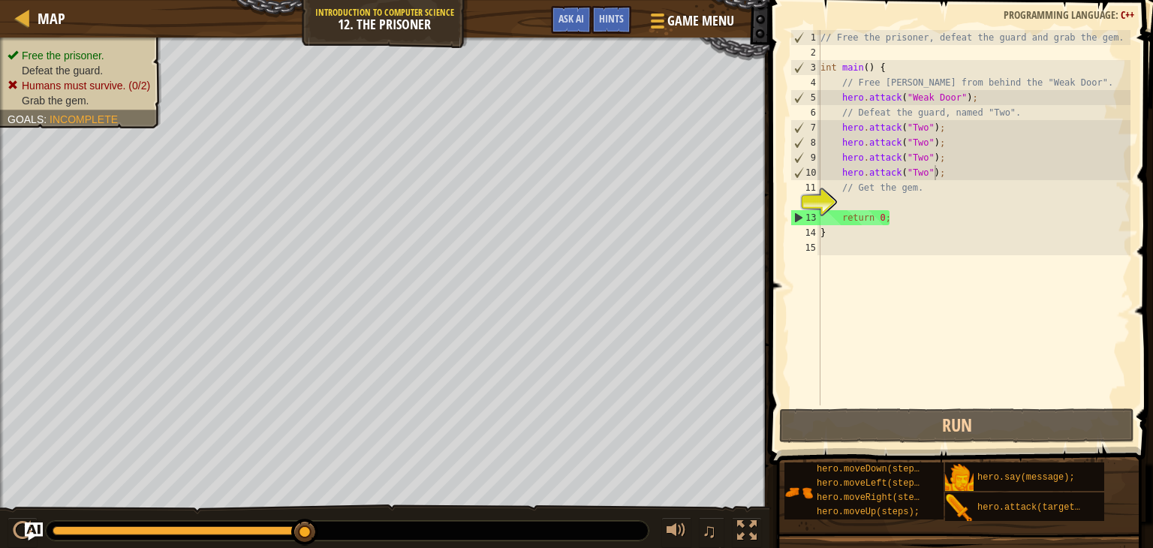
type textarea "hero.attack("Weak Door");"
click at [983, 101] on div "// Free the prisoner, defeat the guard and grab the gem. int main ( ) { // Free…" at bounding box center [974, 232] width 313 height 405
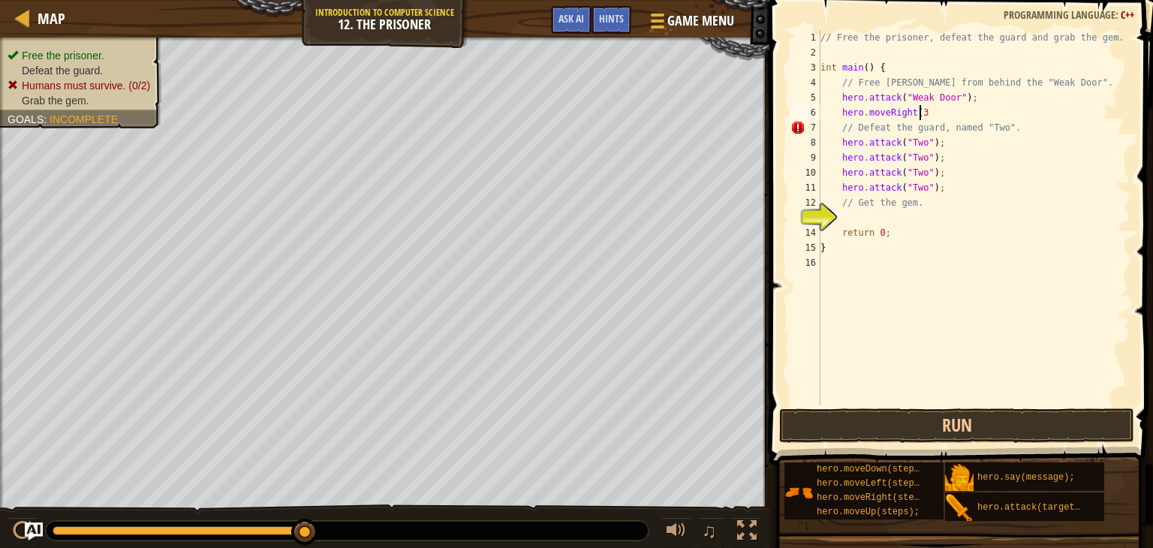
scroll to position [7, 8]
click at [956, 430] on button "Run" at bounding box center [956, 425] width 355 height 35
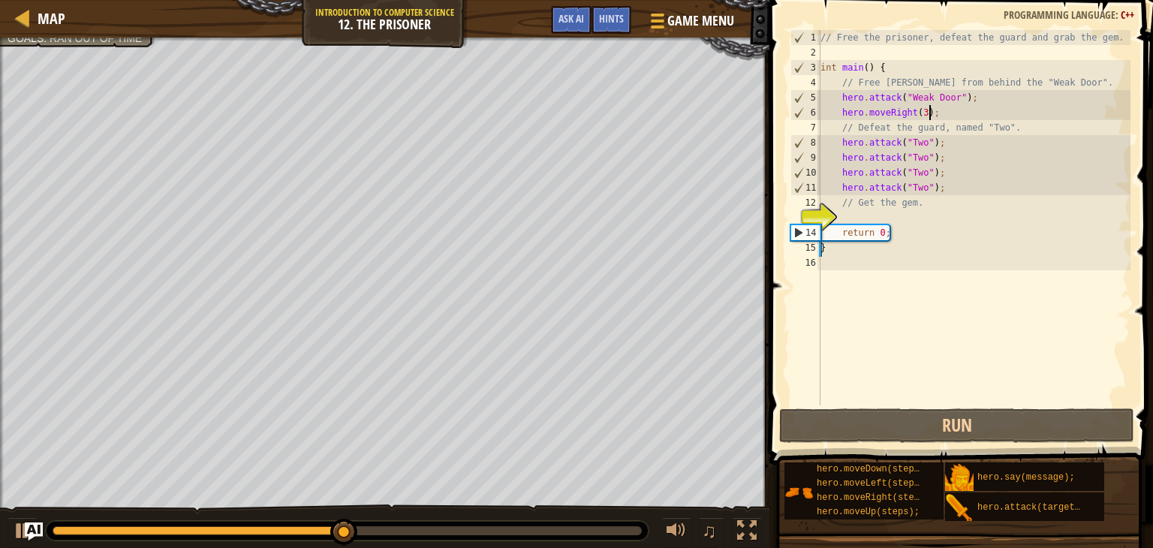
click at [956, 185] on div "// Free the prisoner, defeat the guard and grab the gem. int main ( ) { // Free…" at bounding box center [974, 232] width 313 height 405
type textarea "hero.attack("Two");"
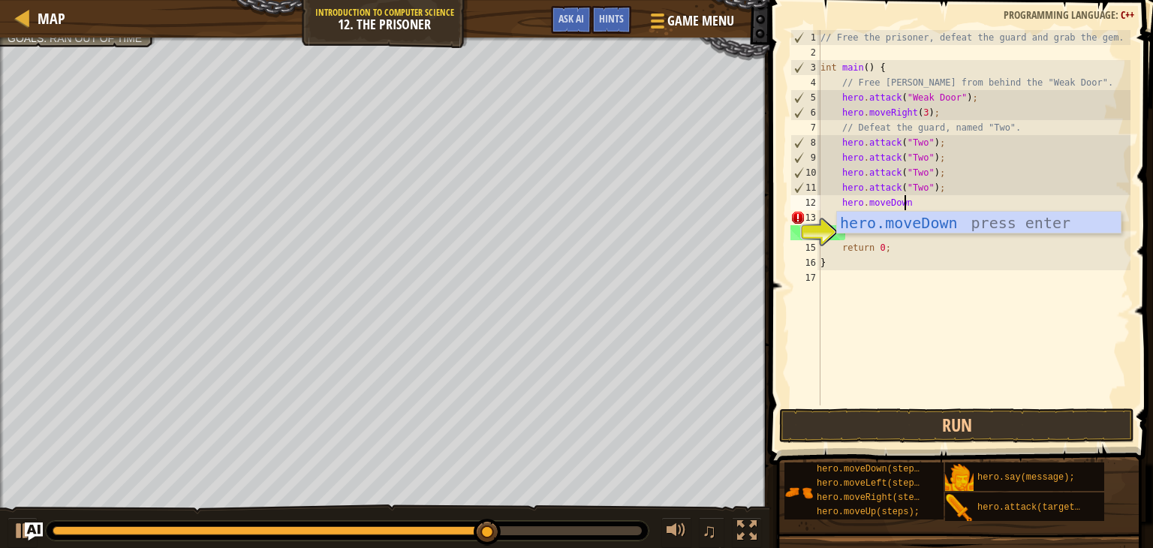
scroll to position [7, 6]
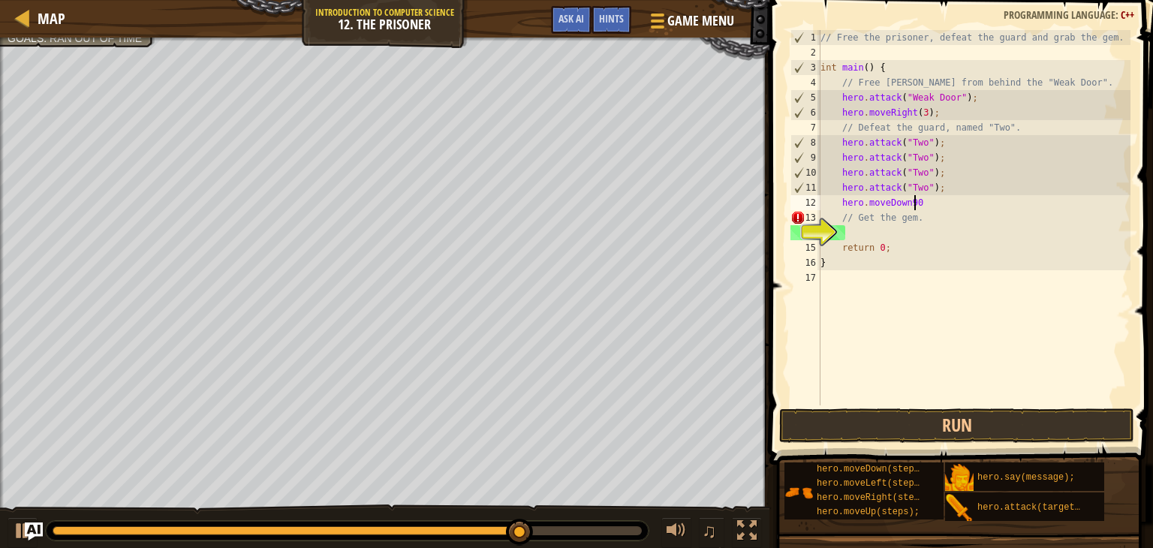
type textarea "hero.moveDown90;"
type textarea "hero.moveDown();"
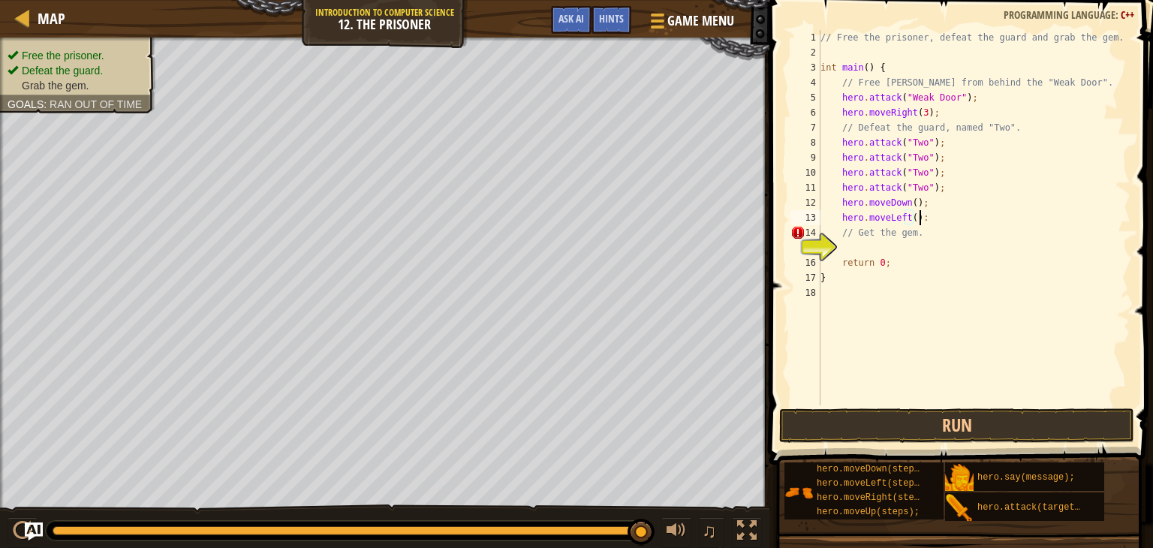
scroll to position [7, 7]
type textarea "hero.moveLeft();"
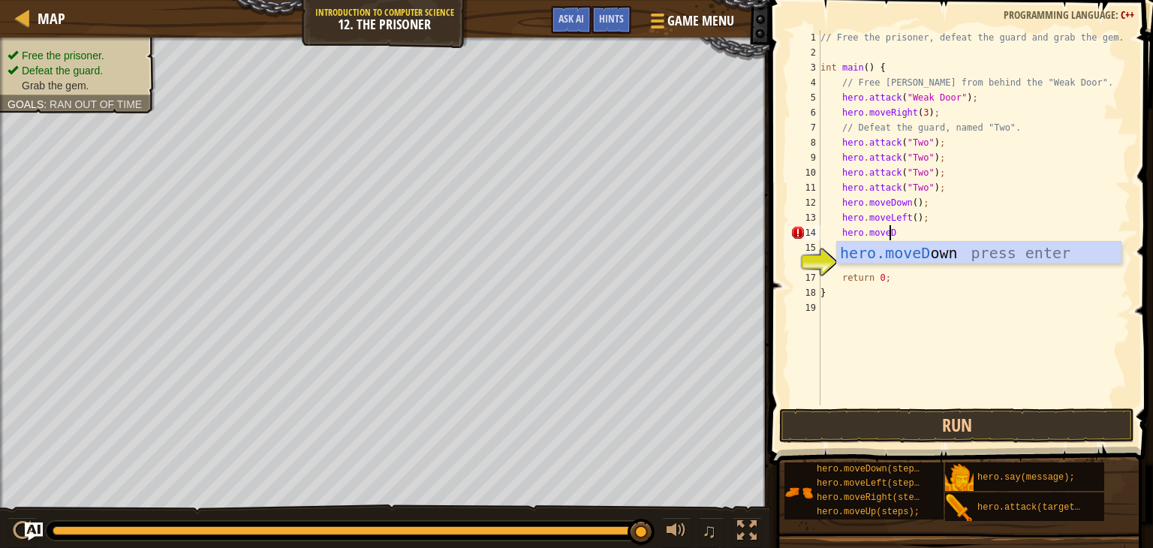
scroll to position [7, 5]
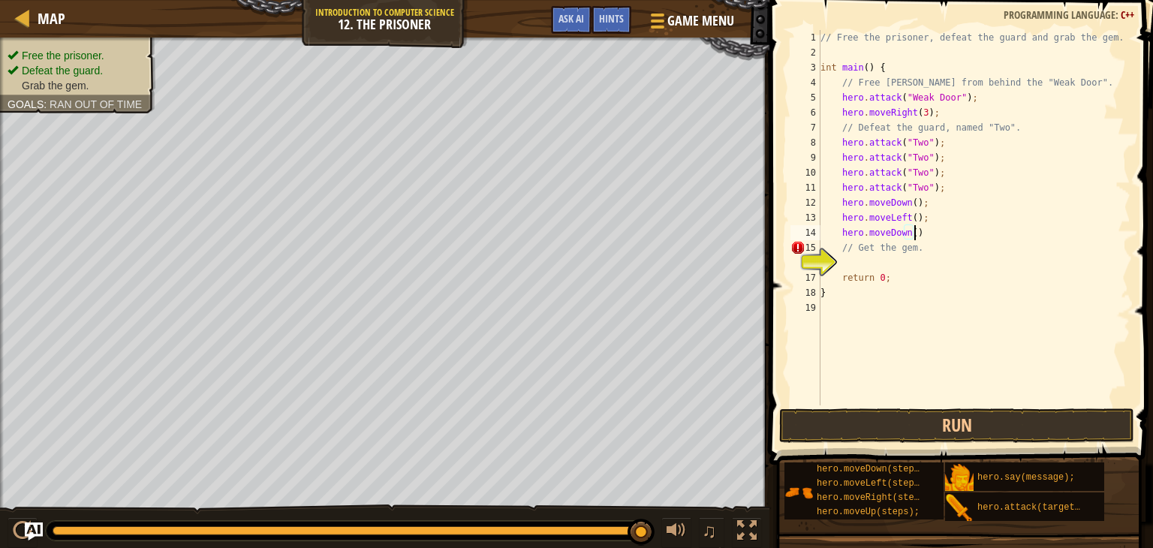
type textarea "hero.moveDown();"
type textarea "hero.moveRight(2);"
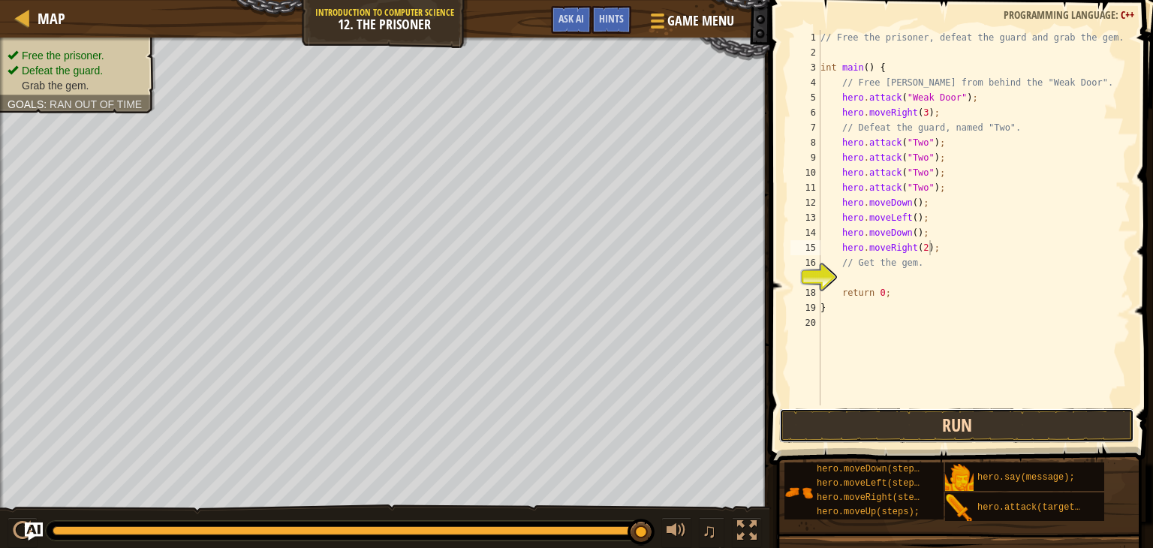
click at [964, 416] on button "Run" at bounding box center [956, 425] width 355 height 35
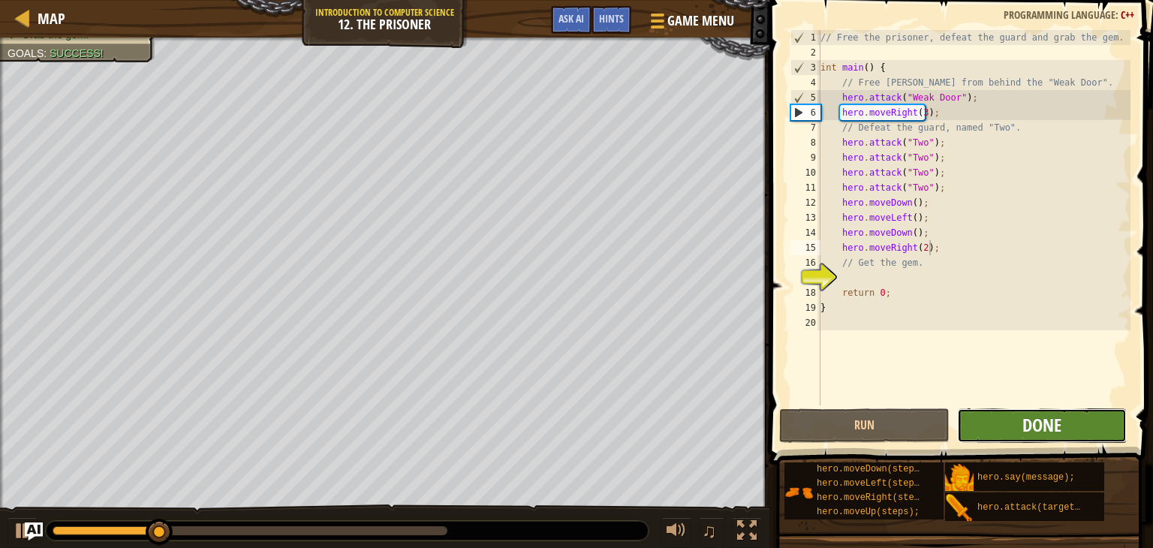
click at [1046, 423] on span "Done" at bounding box center [1041, 425] width 39 height 24
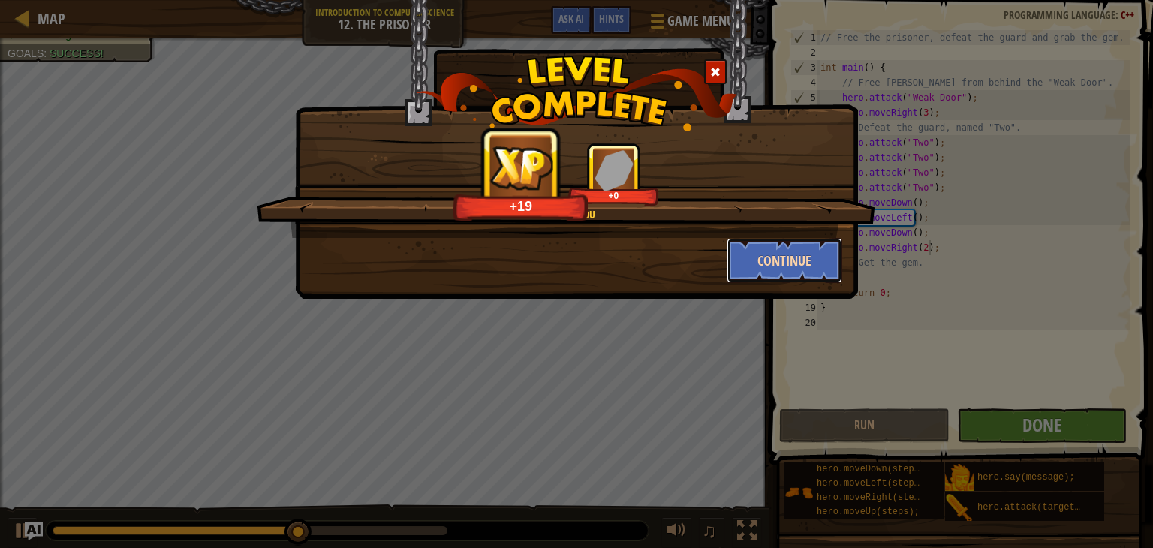
click at [805, 257] on button "Continue" at bounding box center [785, 260] width 116 height 45
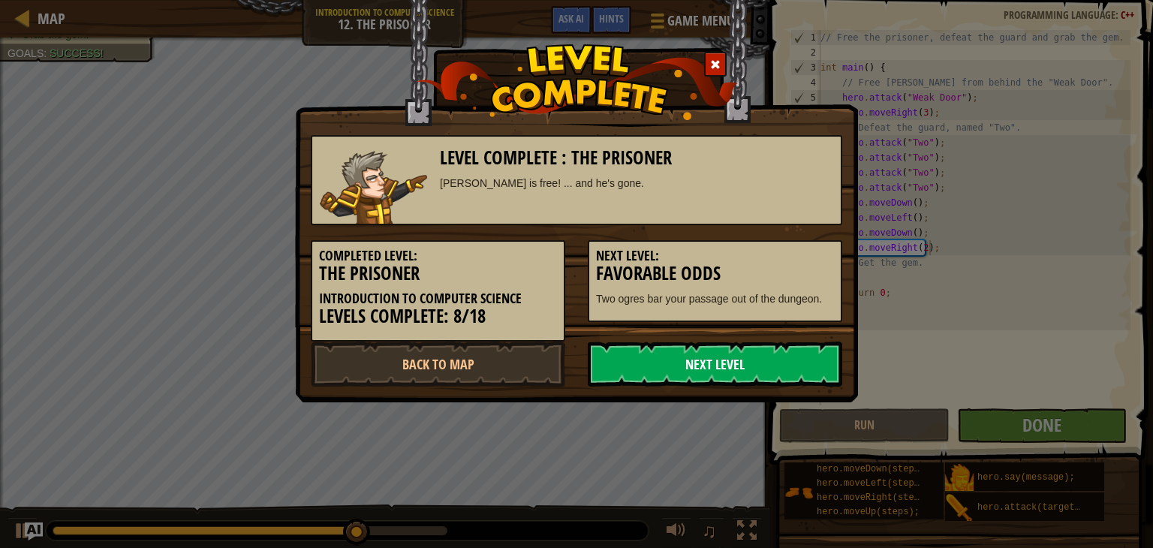
click at [709, 360] on link "Next Level" at bounding box center [715, 364] width 254 height 45
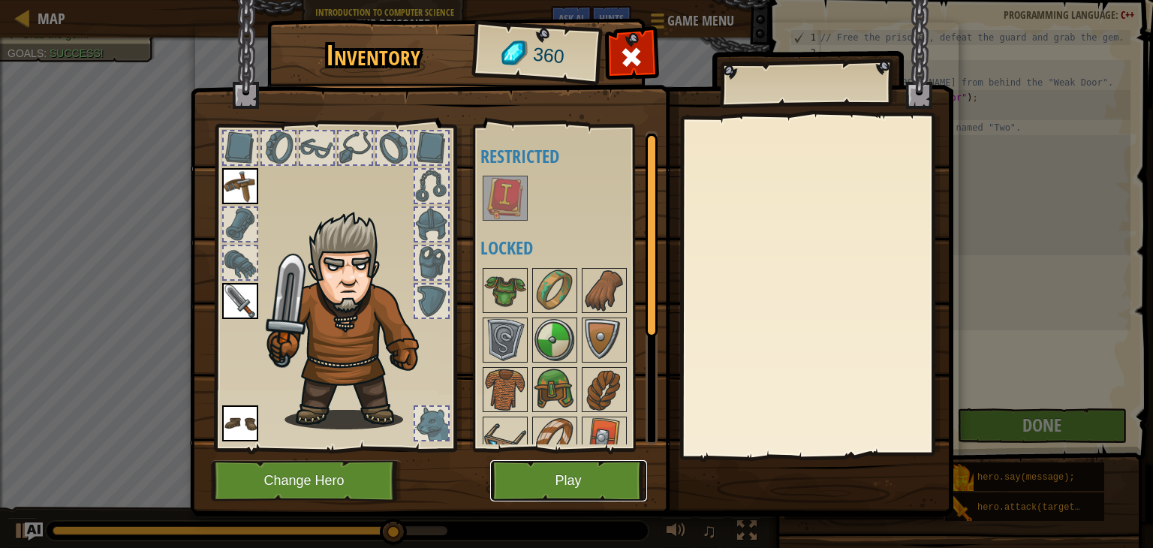
click at [598, 480] on button "Play" at bounding box center [568, 480] width 157 height 41
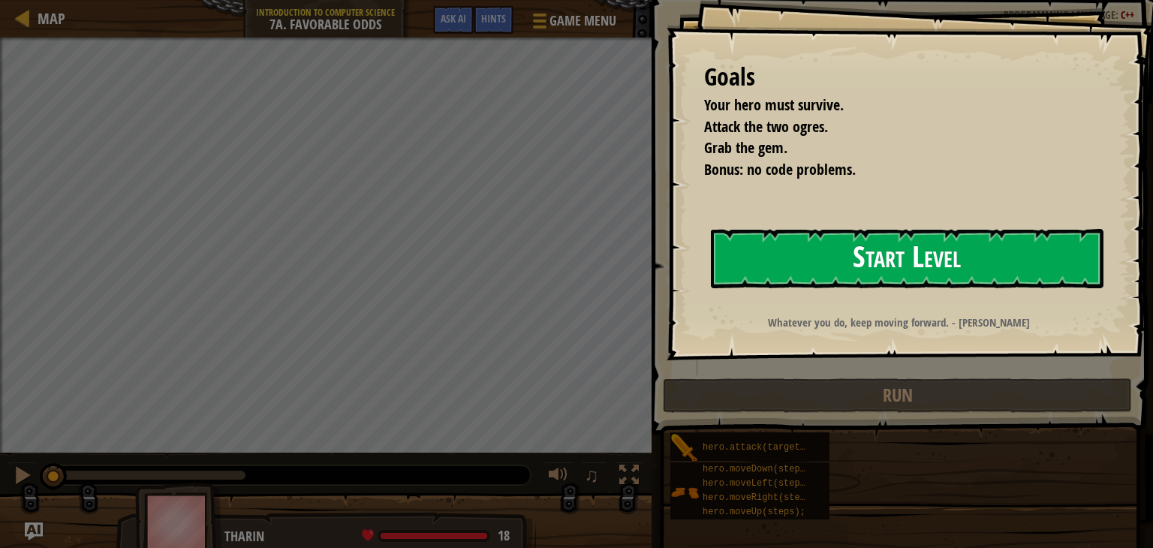
click at [777, 250] on button "Start Level" at bounding box center [907, 258] width 393 height 59
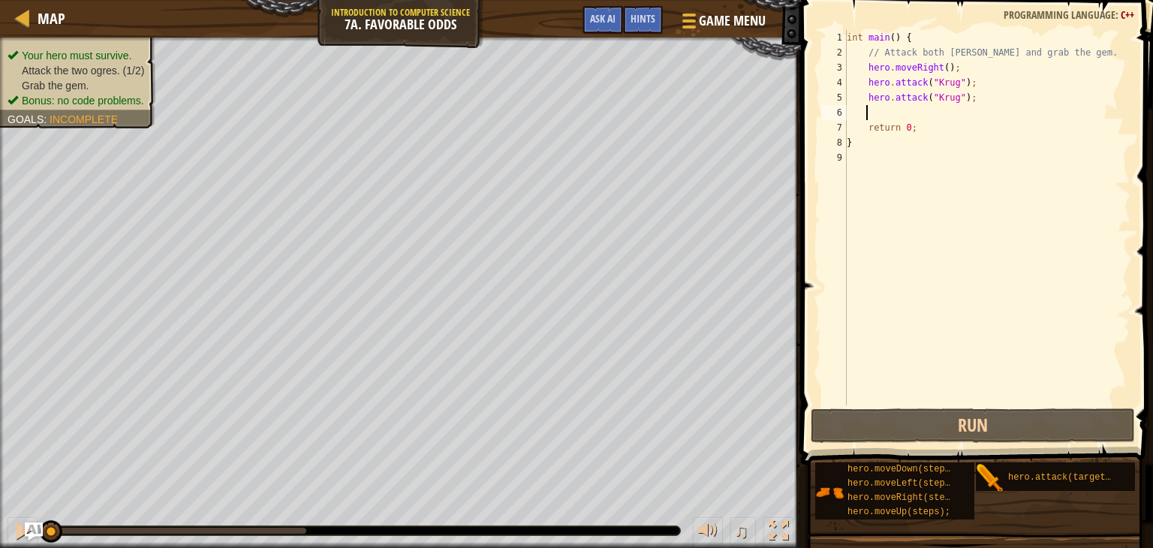
click at [881, 106] on div "int main ( ) { // Attack both ogres and grab the gem. hero . moveRight ( ) ; he…" at bounding box center [987, 232] width 287 height 405
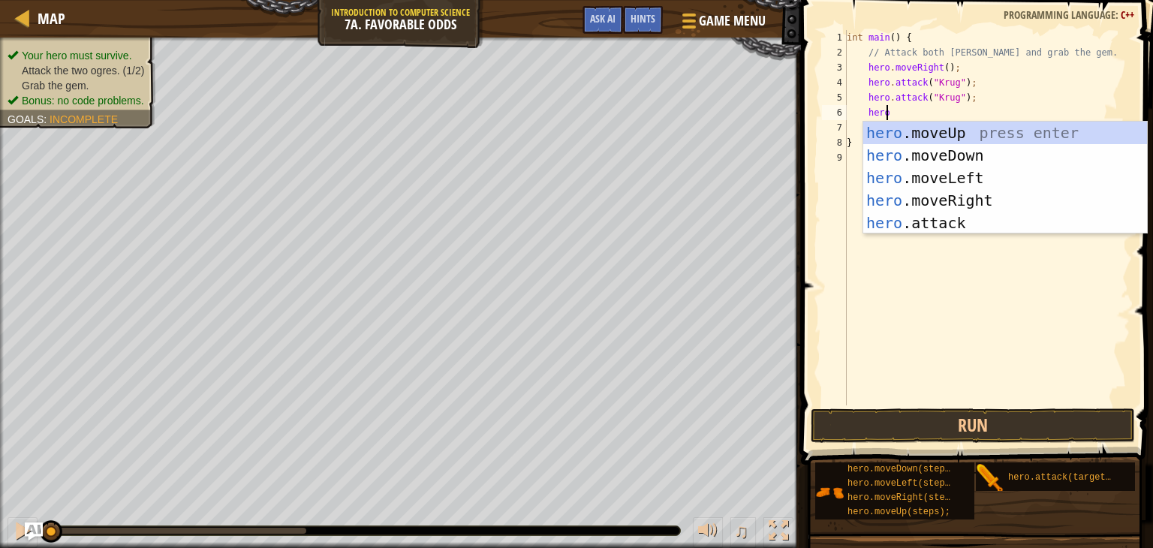
scroll to position [7, 2]
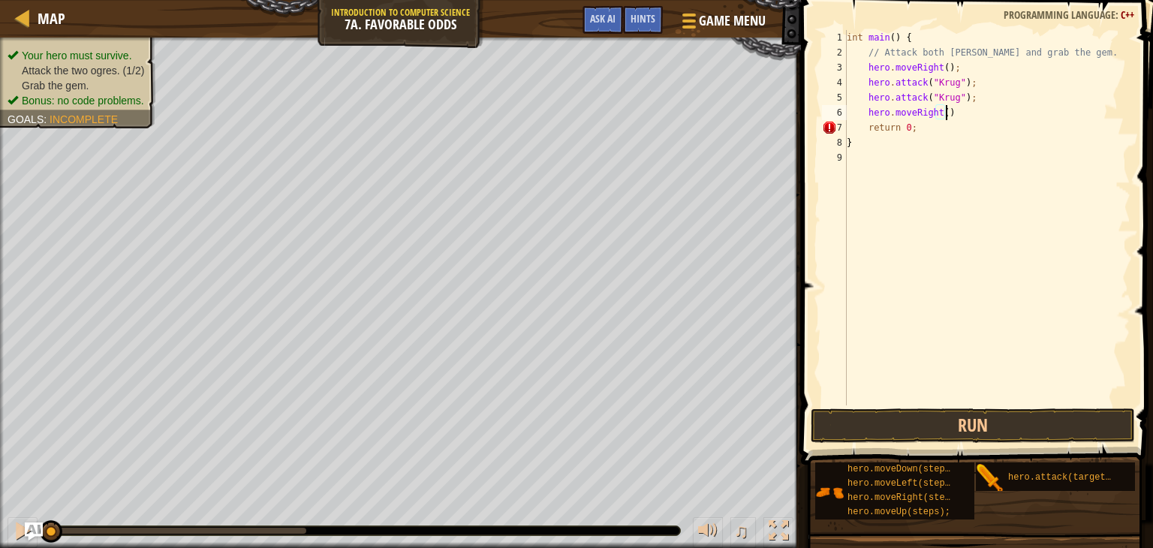
type textarea "hero.moveRight();"
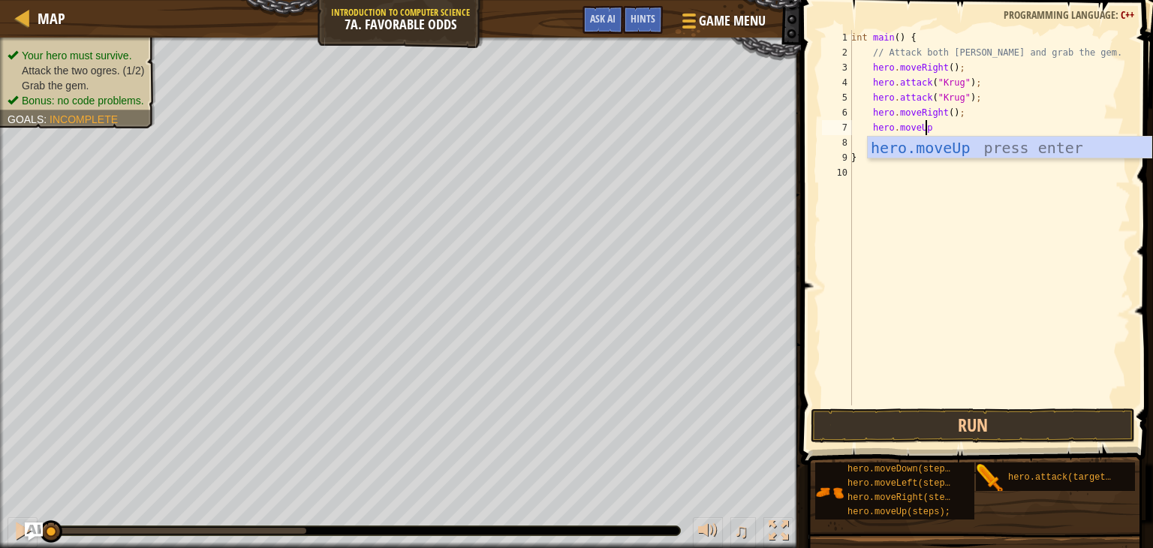
scroll to position [7, 5]
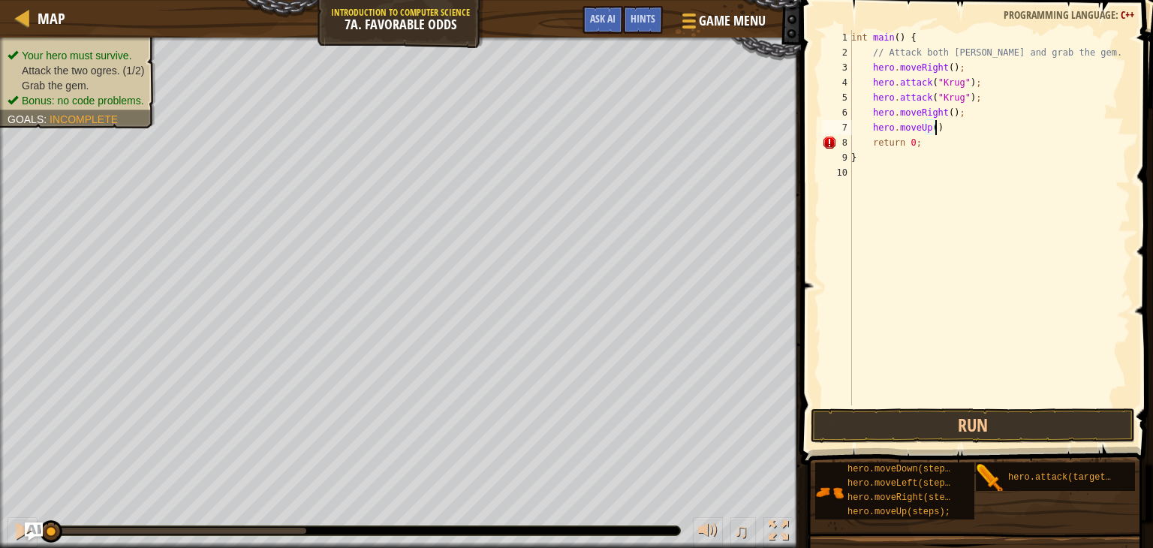
type textarea "hero.moveUp():"
type textarea "herro.attack("Grump'0;"
type textarea "herro.attack("Grump");"
type textarea "hero.attack("Grump");"
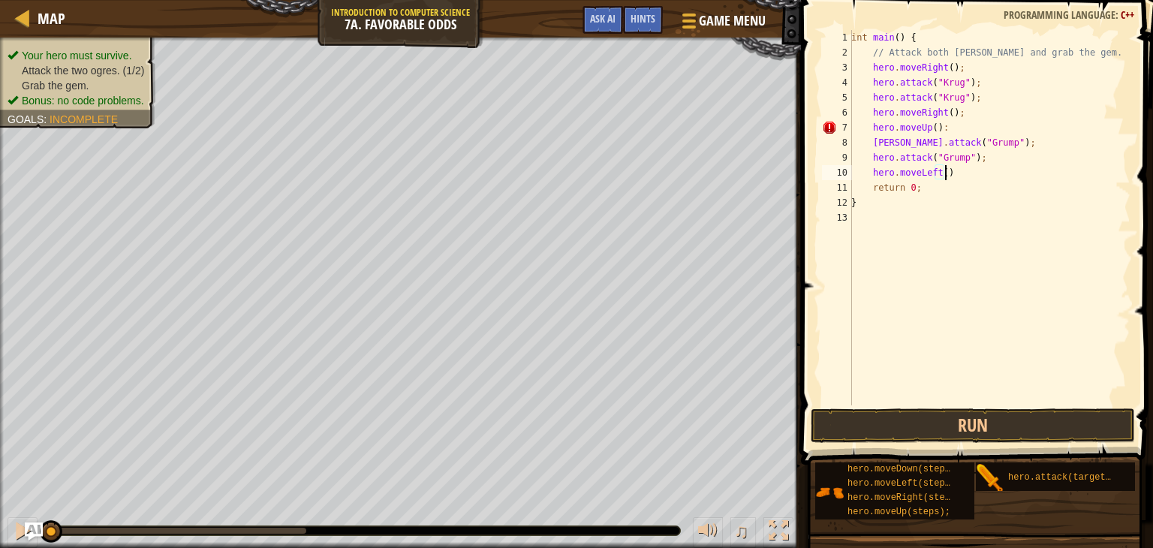
scroll to position [7, 7]
click at [940, 121] on div "int main ( ) { // Attack both ogres and grab the gem. hero . moveRight ( ) ; he…" at bounding box center [989, 232] width 282 height 405
click at [973, 430] on button "Run" at bounding box center [973, 425] width 324 height 35
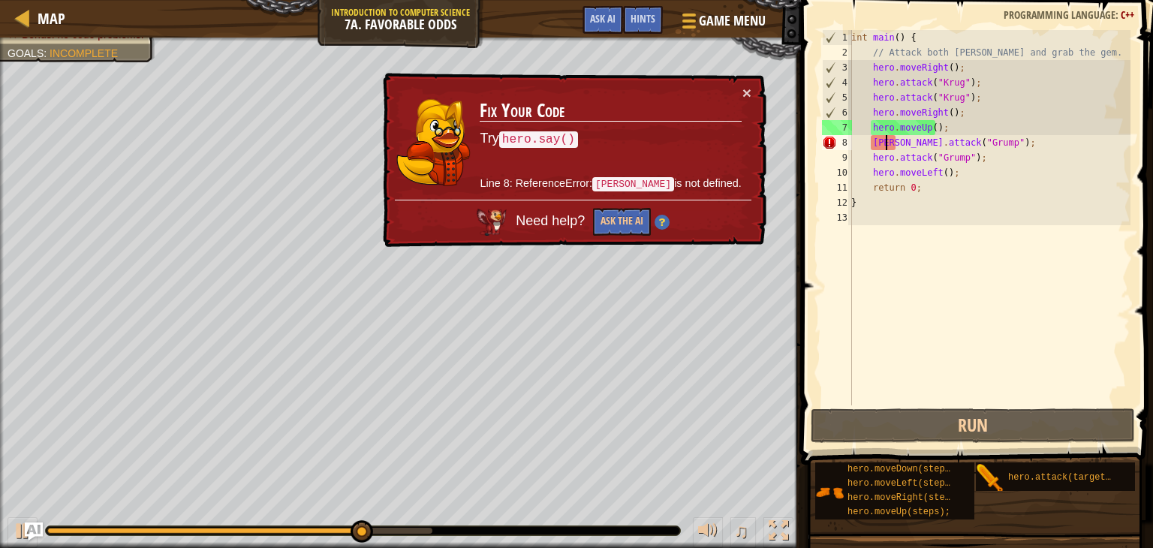
click at [887, 147] on div "int main ( ) { // Attack both ogres and grab the gem. hero . moveRight ( ) ; he…" at bounding box center [989, 232] width 282 height 405
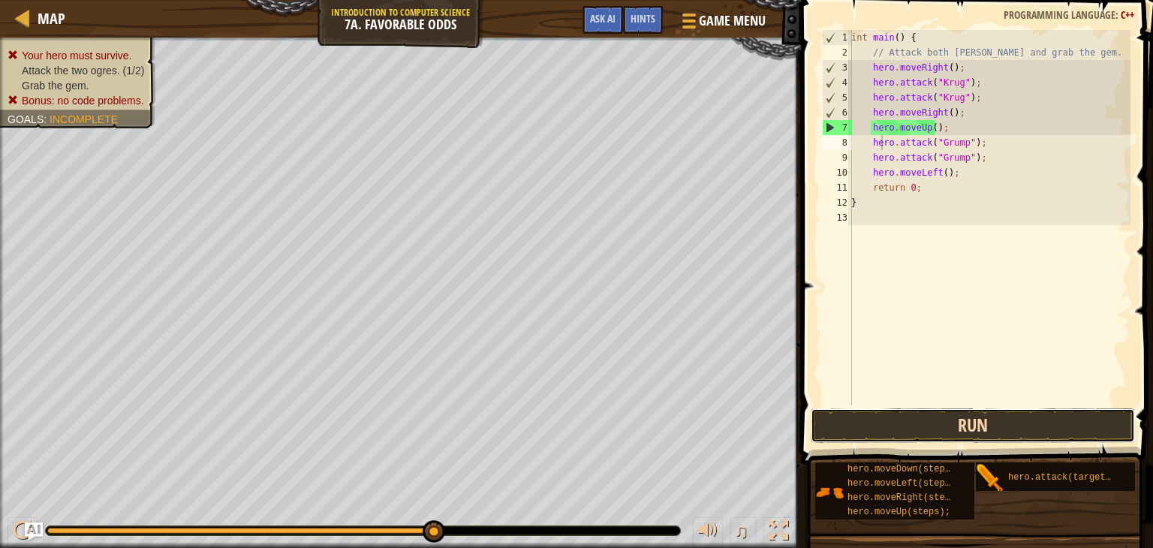
click at [968, 417] on button "Run" at bounding box center [973, 425] width 324 height 35
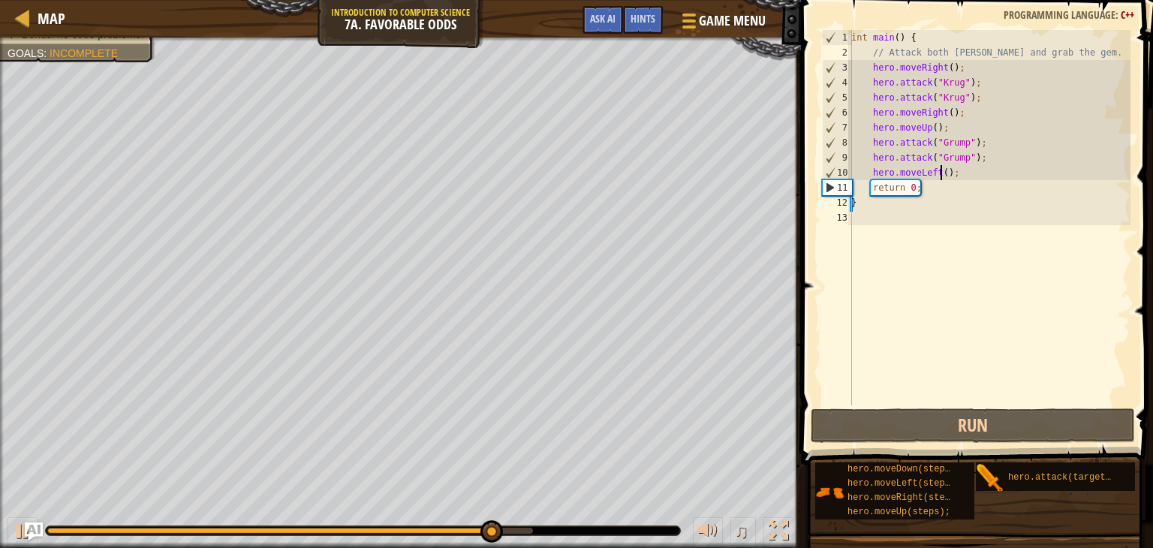
click at [938, 175] on div "int main ( ) { // Attack both ogres and grab the gem. hero . moveRight ( ) ; he…" at bounding box center [989, 232] width 282 height 405
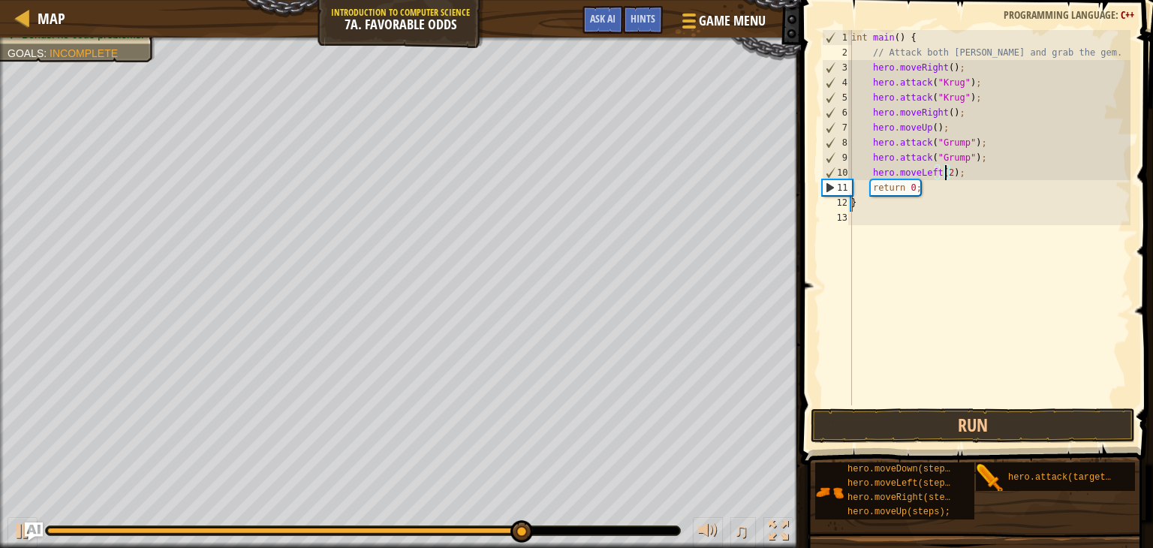
scroll to position [7, 7]
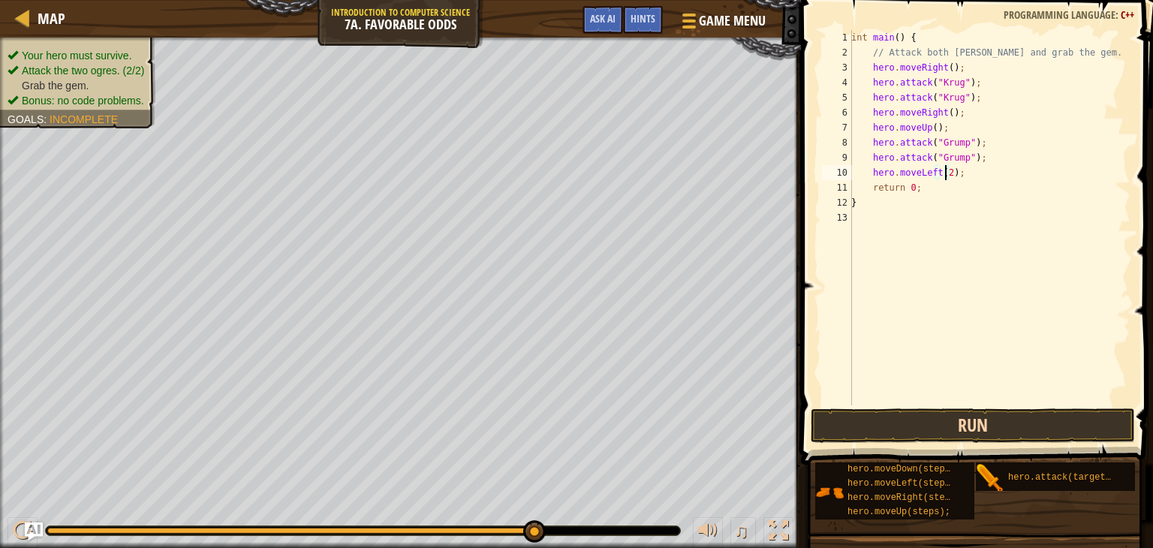
type textarea "hero.moveLeft(2);"
click at [1013, 424] on button "Run" at bounding box center [973, 425] width 324 height 35
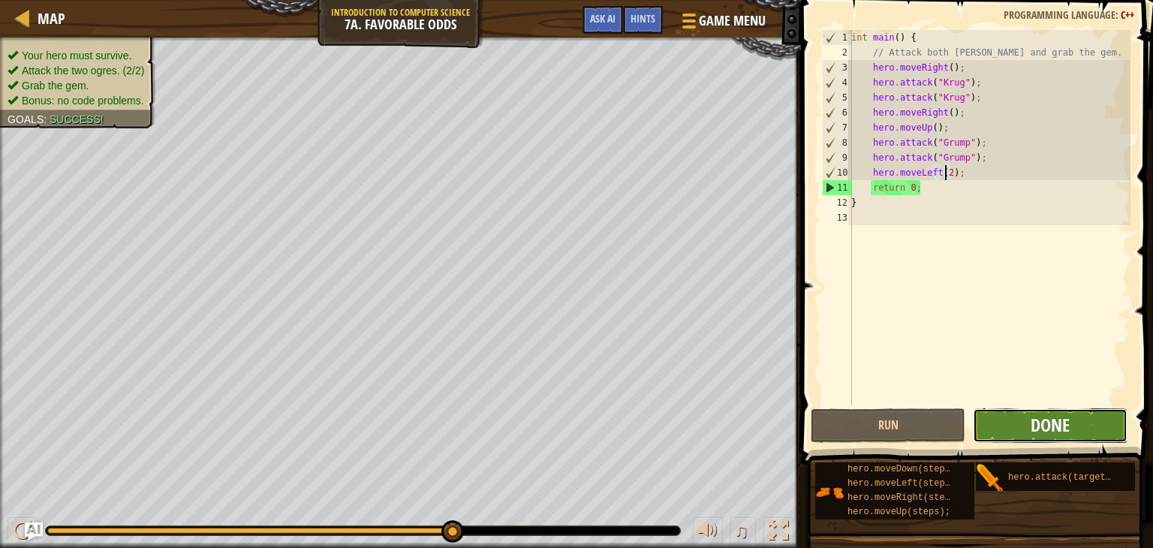
click at [1058, 421] on span "Done" at bounding box center [1050, 425] width 39 height 24
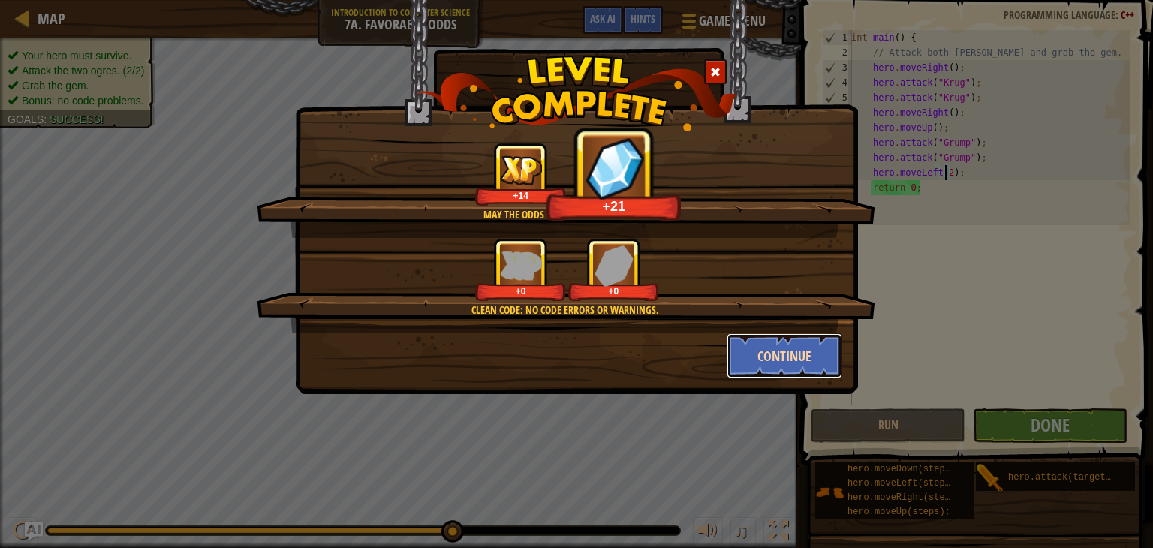
click at [771, 344] on button "Continue" at bounding box center [785, 355] width 116 height 45
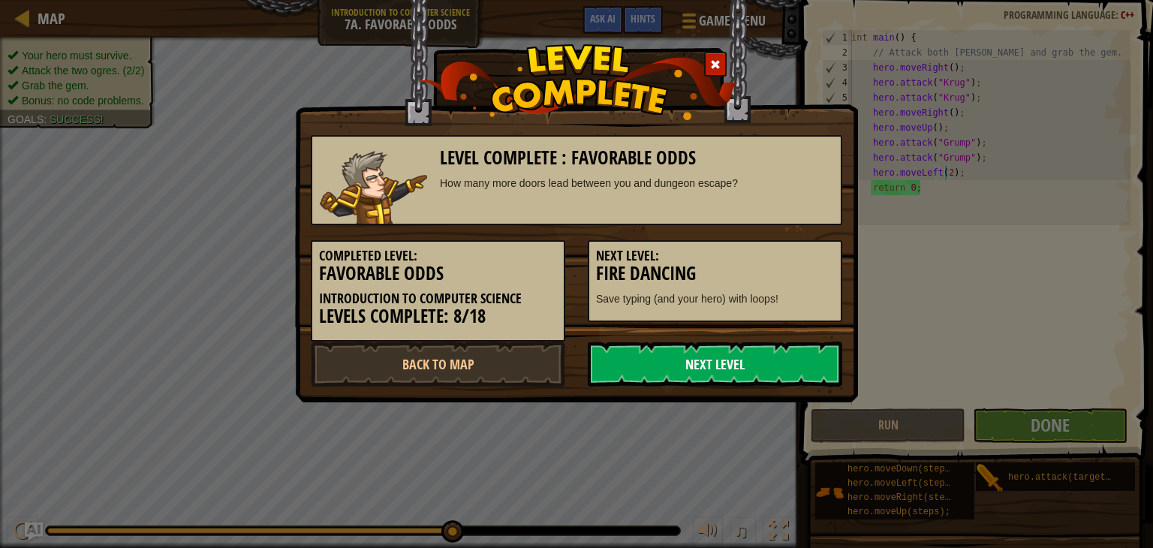
click at [745, 359] on link "Next Level" at bounding box center [715, 364] width 254 height 45
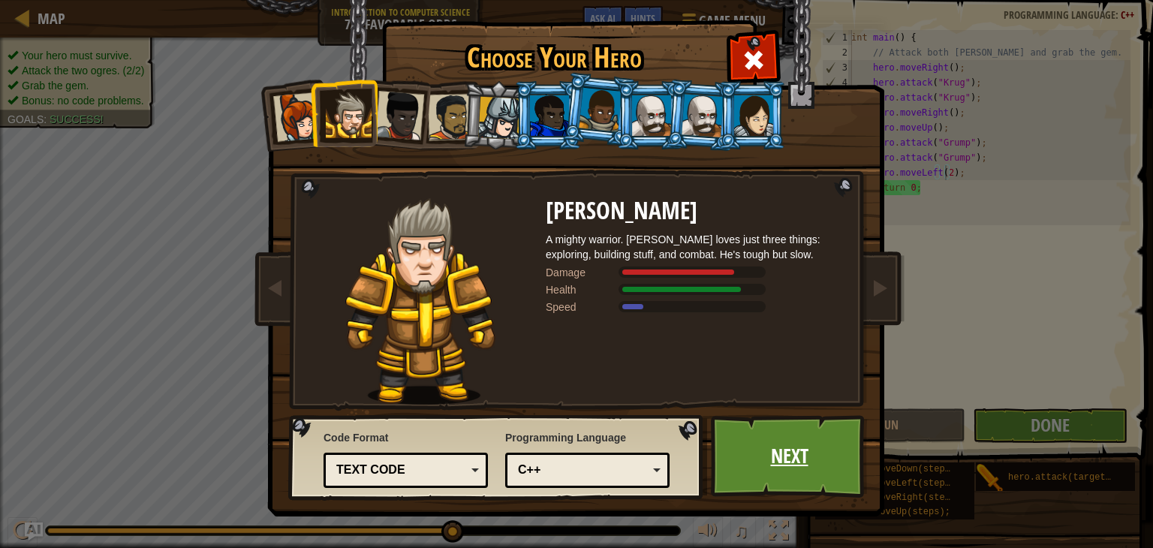
click at [785, 438] on link "Next" at bounding box center [789, 456] width 157 height 83
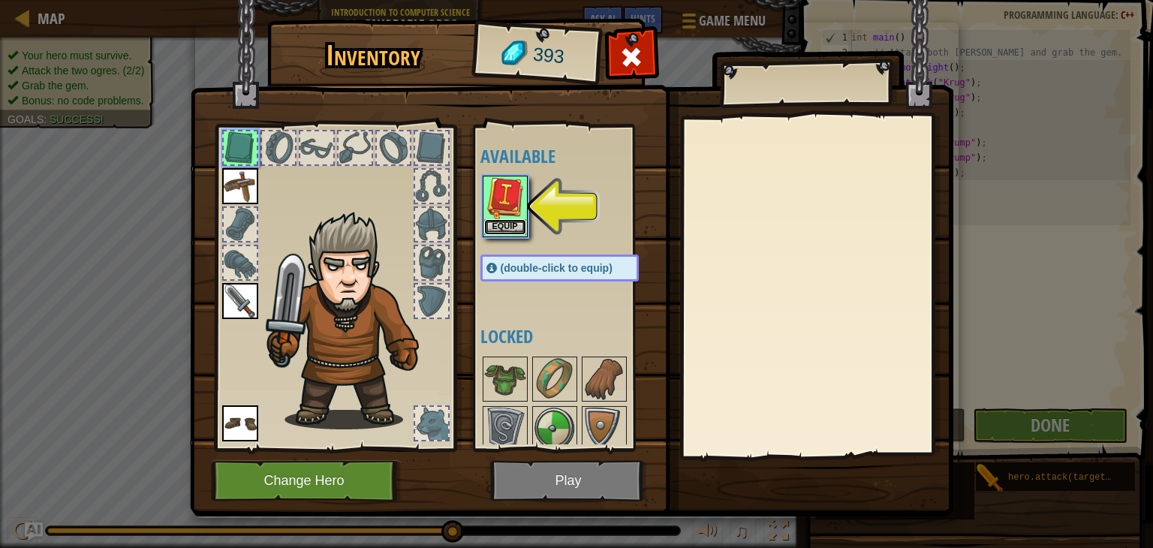
click at [504, 224] on button "Equip" at bounding box center [505, 227] width 42 height 16
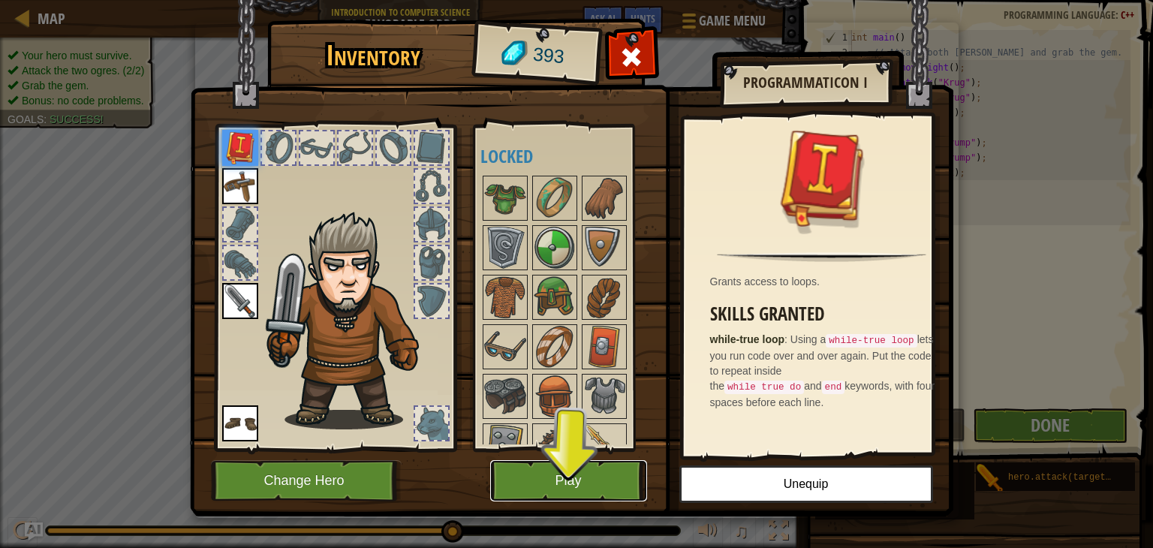
click at [559, 474] on button "Play" at bounding box center [568, 480] width 157 height 41
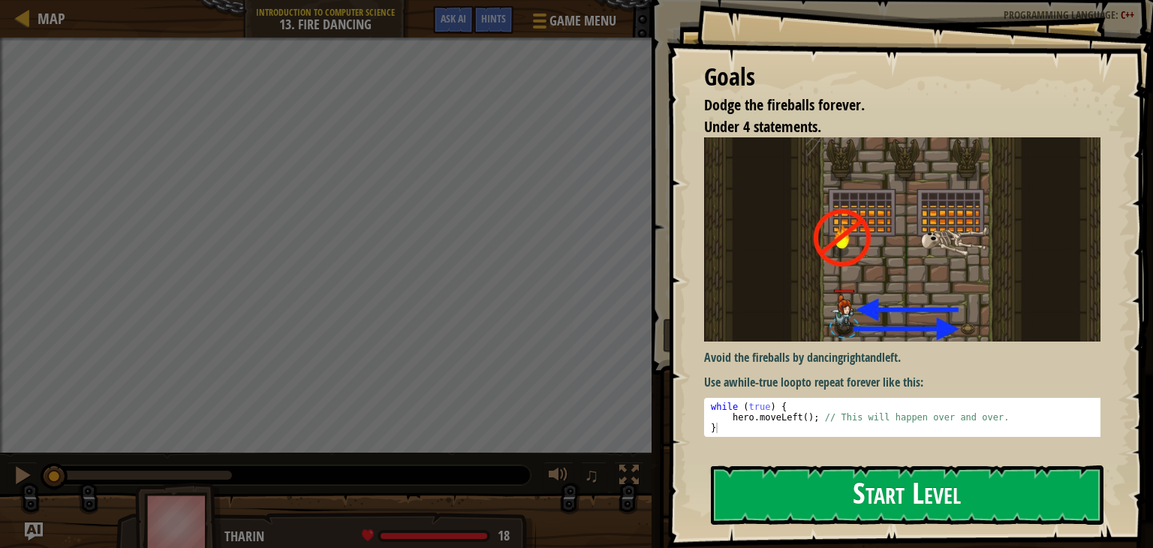
click at [835, 488] on button "Start Level" at bounding box center [907, 494] width 393 height 59
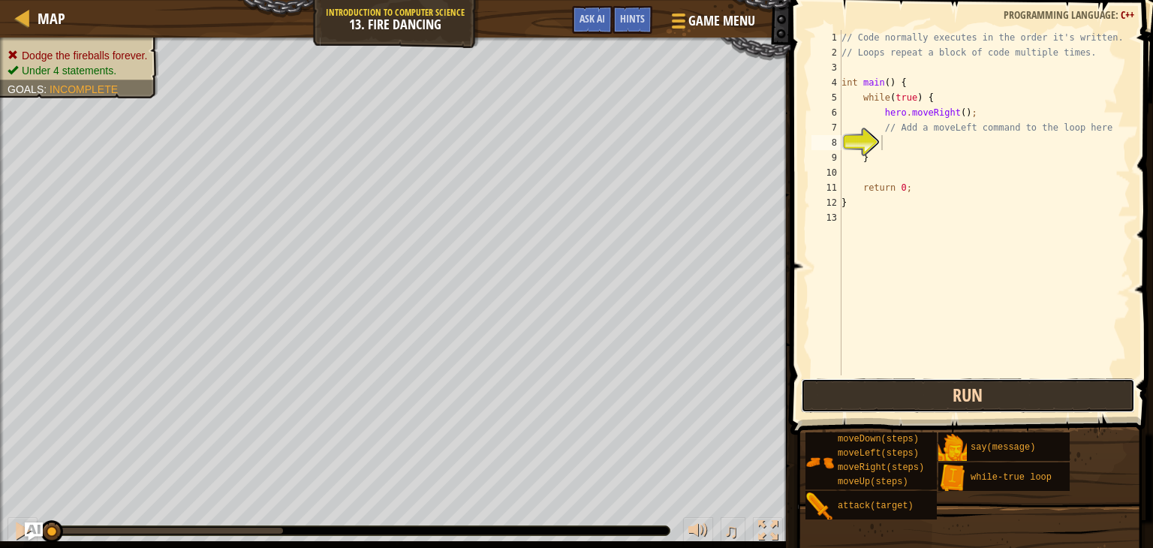
click at [953, 385] on button "Run" at bounding box center [968, 395] width 334 height 35
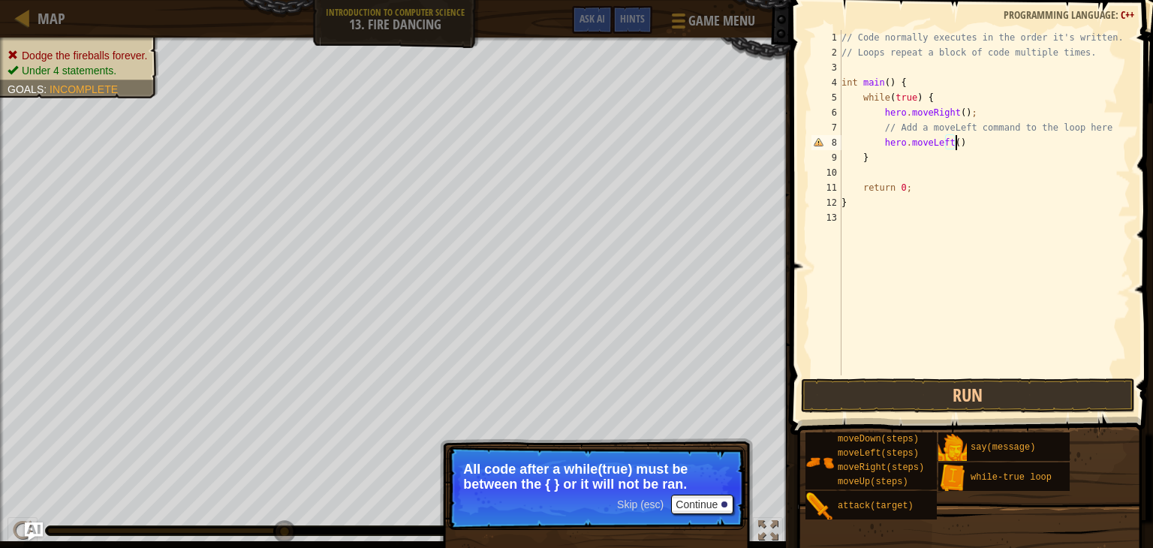
scroll to position [7, 9]
type textarea "hero.moveLeft();"
click at [976, 399] on button "Run" at bounding box center [968, 395] width 334 height 35
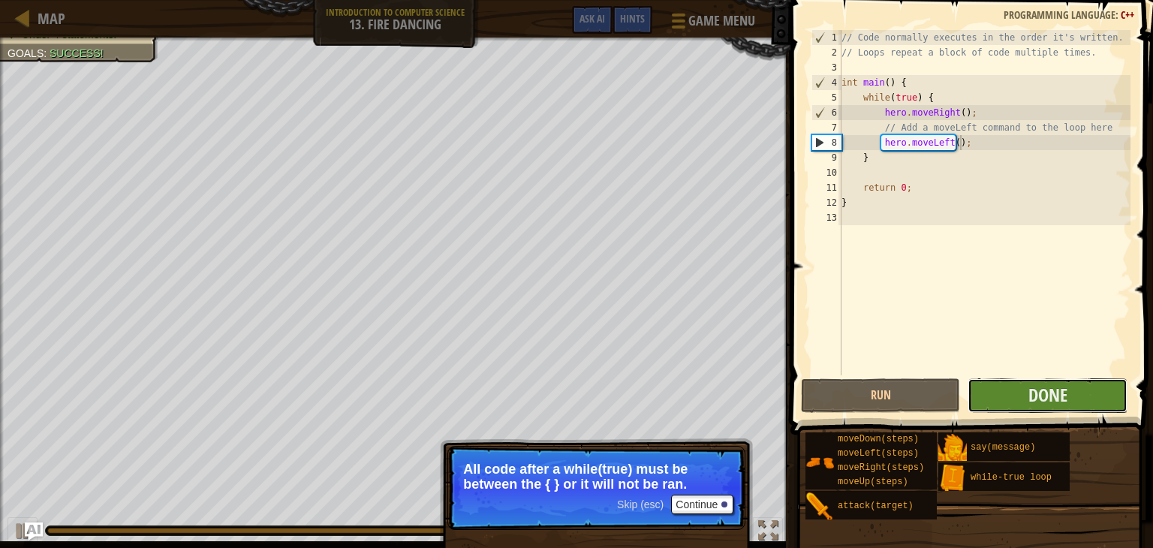
click at [1072, 402] on button "Done" at bounding box center [1047, 395] width 159 height 35
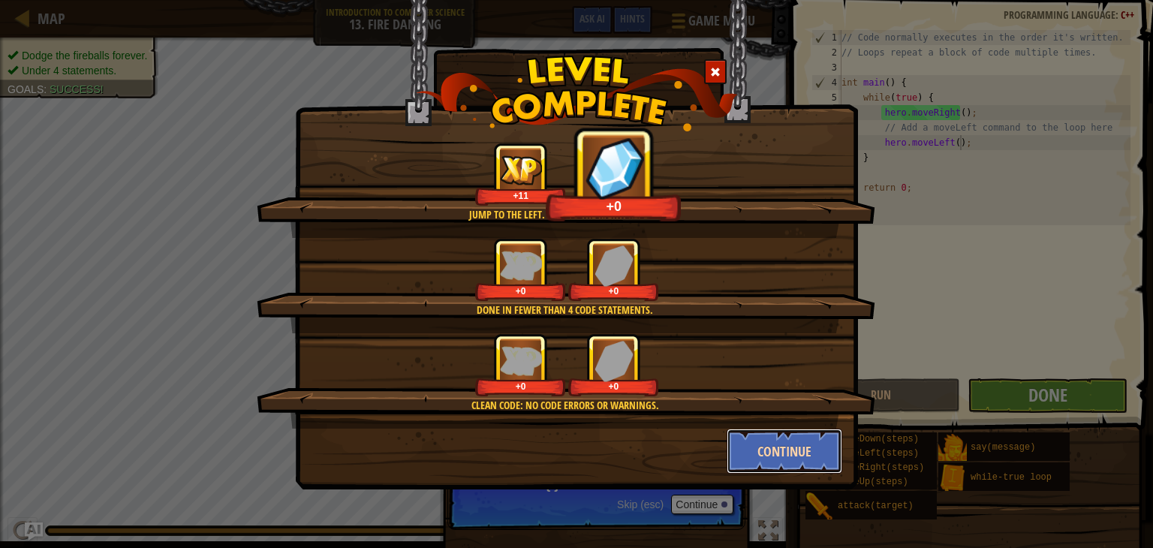
click at [774, 434] on button "Continue" at bounding box center [785, 451] width 116 height 45
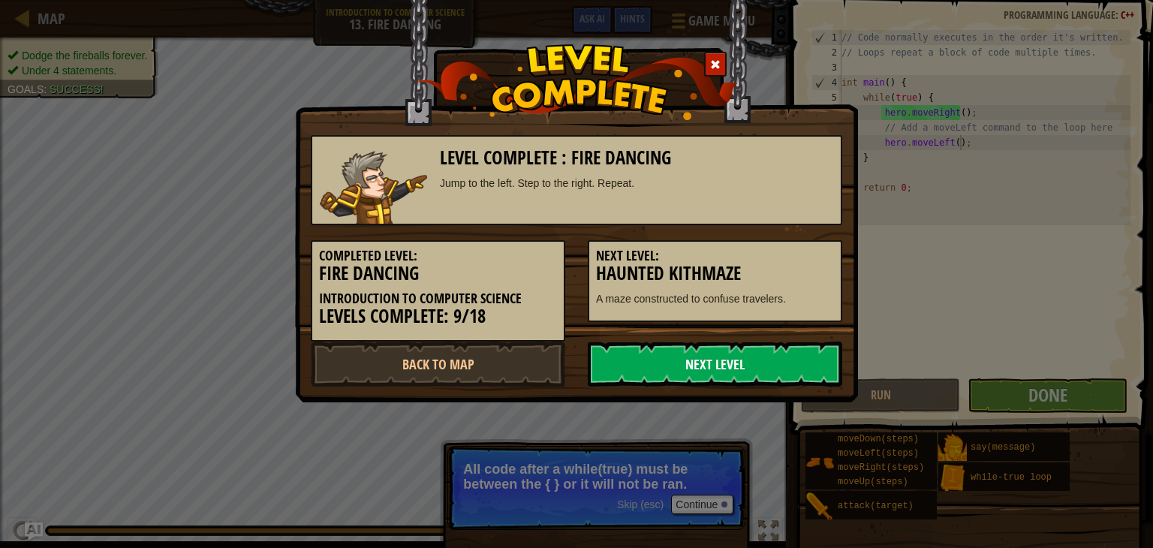
click at [756, 361] on link "Next Level" at bounding box center [715, 364] width 254 height 45
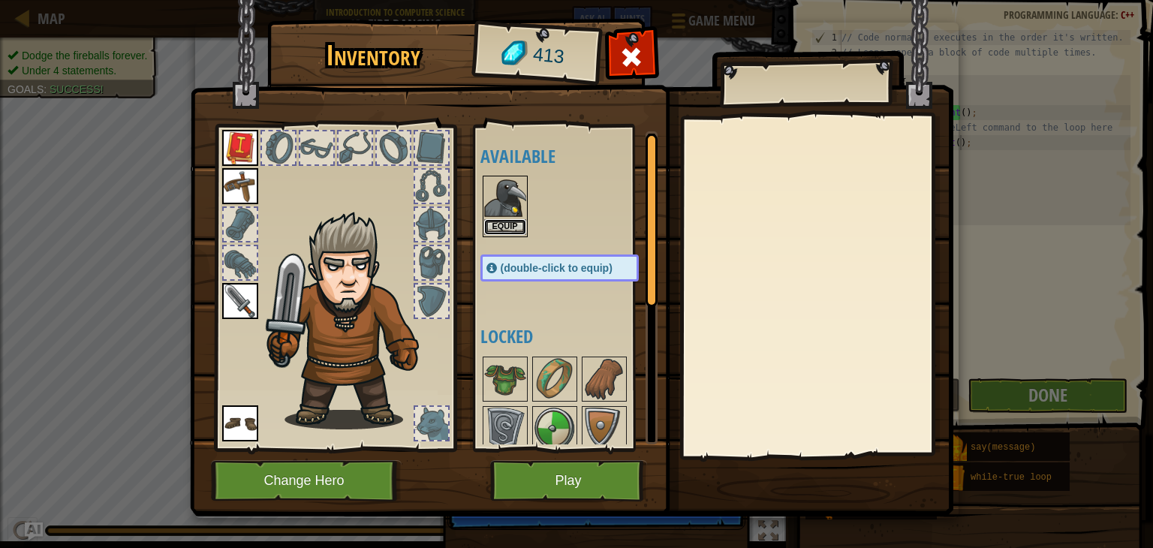
click at [492, 226] on button "Equip" at bounding box center [505, 227] width 42 height 16
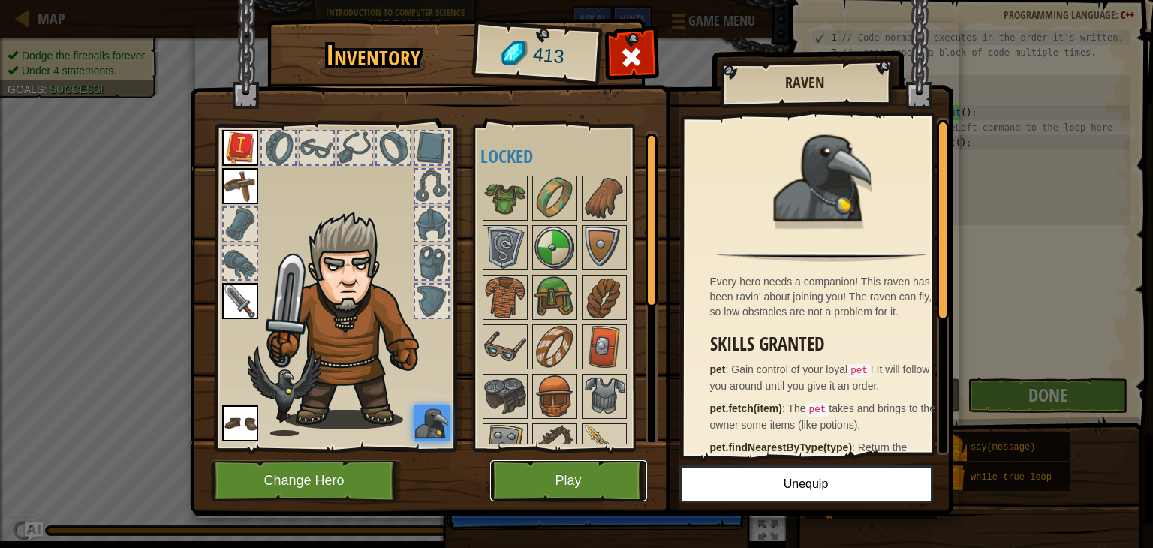
click at [553, 474] on button "Play" at bounding box center [568, 480] width 157 height 41
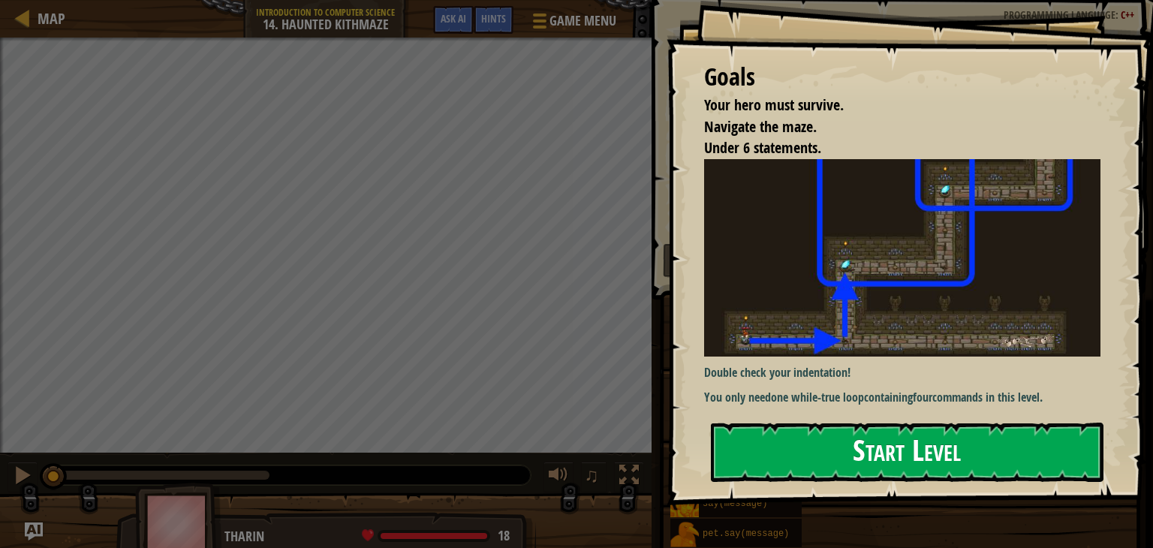
click at [814, 461] on button "Start Level" at bounding box center [907, 452] width 393 height 59
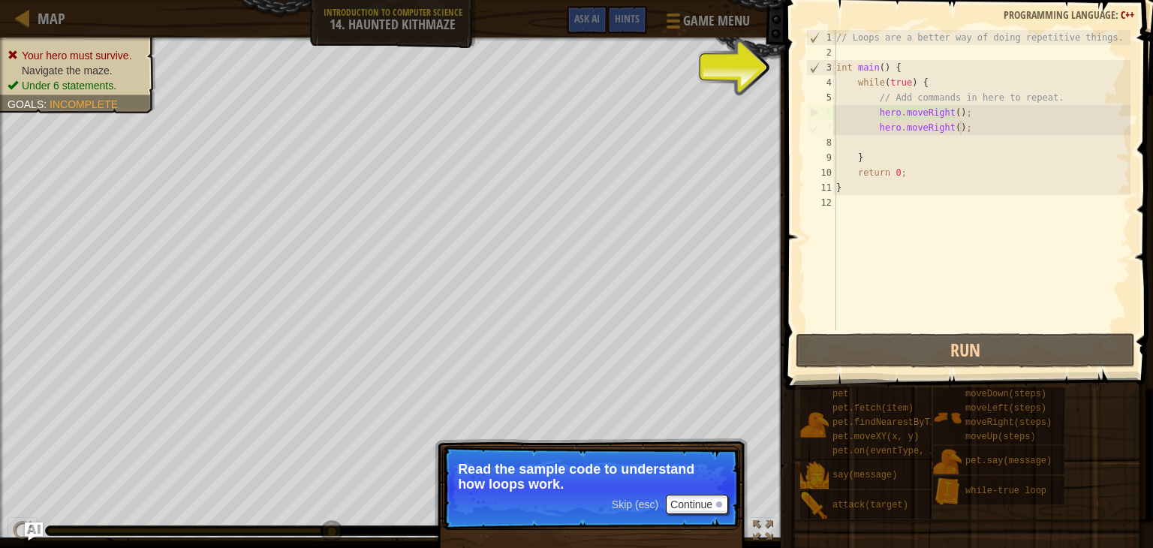
click at [970, 125] on div "// Loops are a better way of doing repetitive things. int main ( ) { while ( tr…" at bounding box center [981, 195] width 297 height 330
type textarea "hero.moveRight();"
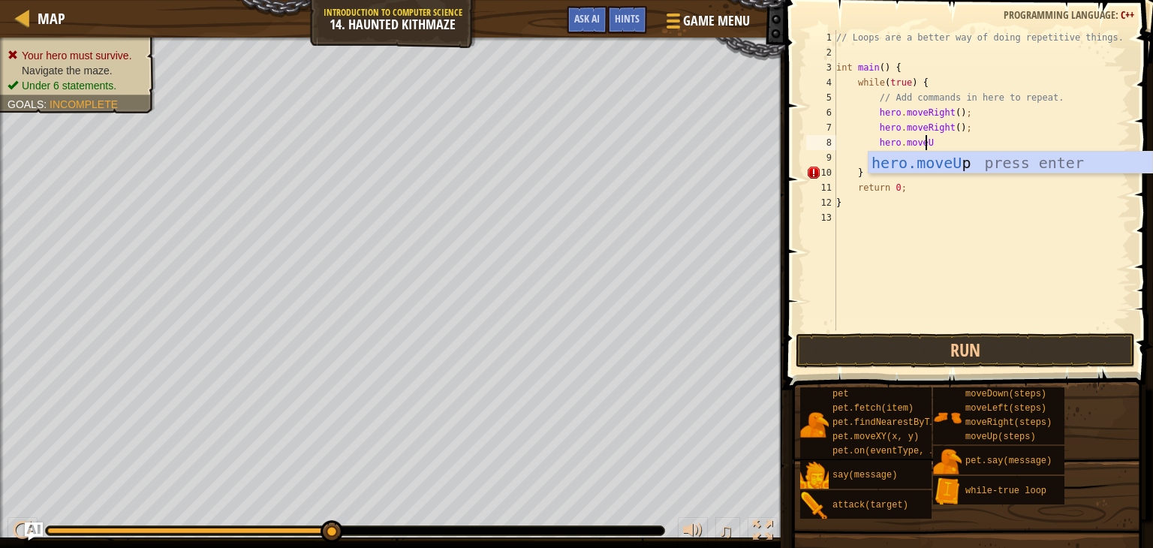
scroll to position [7, 6]
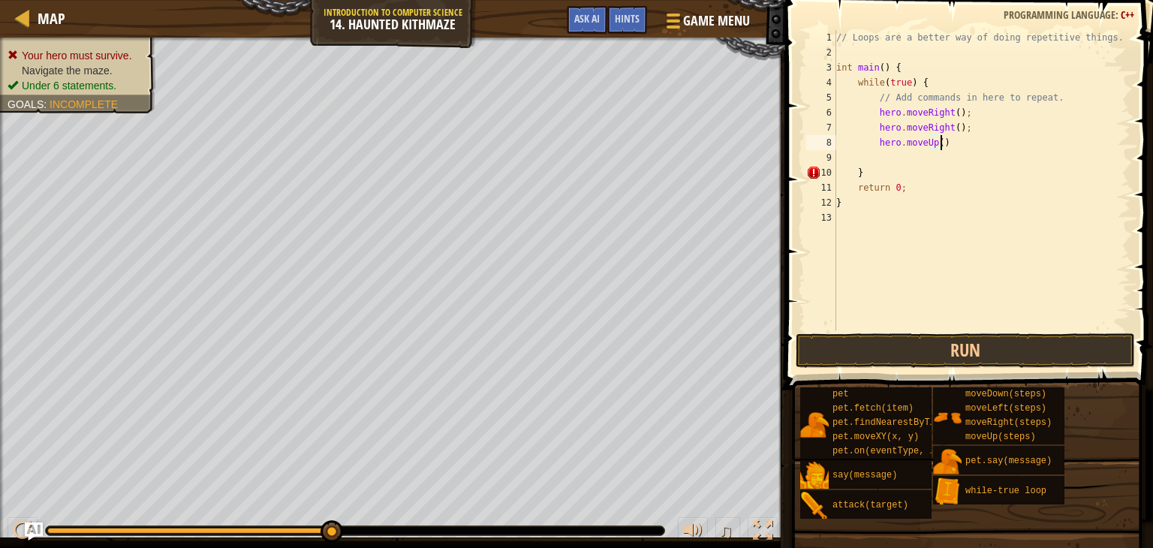
type textarea "hero.moveUp();"
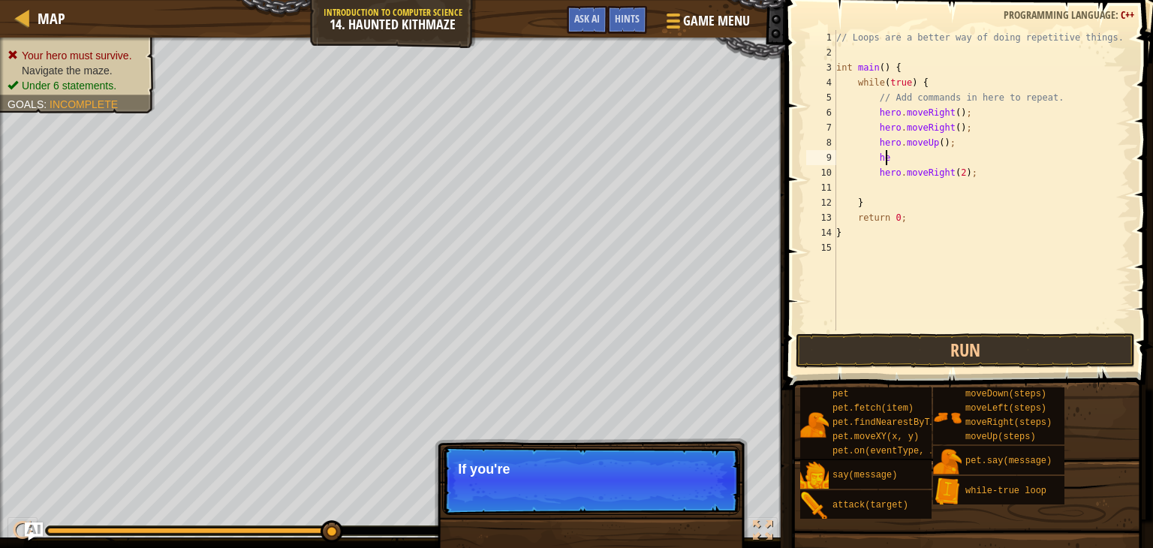
type textarea "h"
click at [934, 143] on div "// Loops are a better way of doing repetitive things. int main ( ) { while ( tr…" at bounding box center [981, 195] width 297 height 330
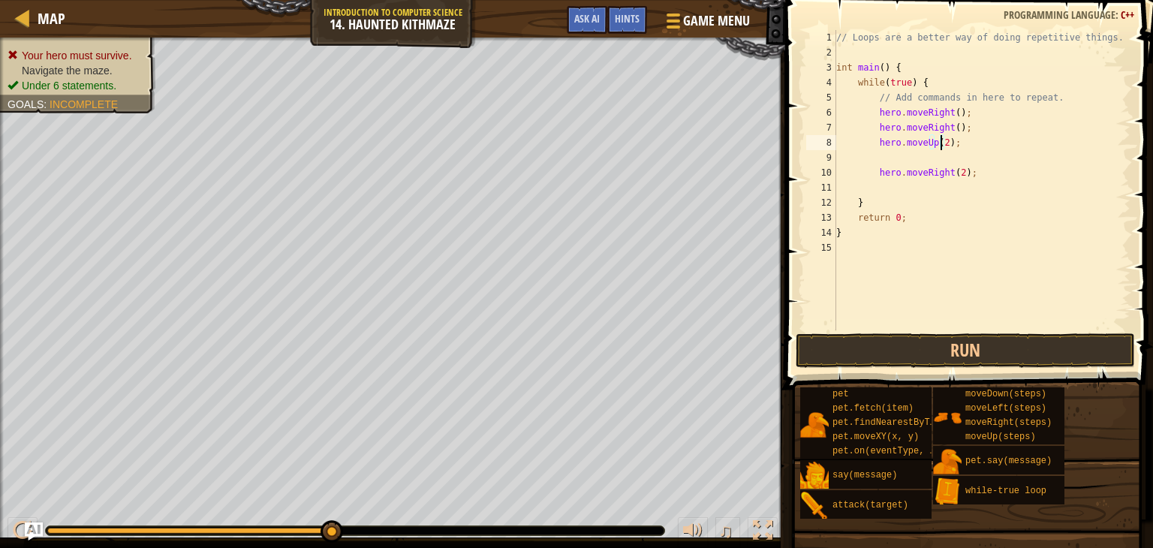
click at [875, 127] on div "// Loops are a better way of doing repetitive things. int main ( ) { while ( tr…" at bounding box center [981, 195] width 297 height 330
type textarea "hero.moveRight();"
drag, startPoint x: 875, startPoint y: 127, endPoint x: 962, endPoint y: 127, distance: 87.1
click at [962, 127] on div "// Loops are a better way of doing repetitive things. int main ( ) { while ( tr…" at bounding box center [981, 195] width 297 height 330
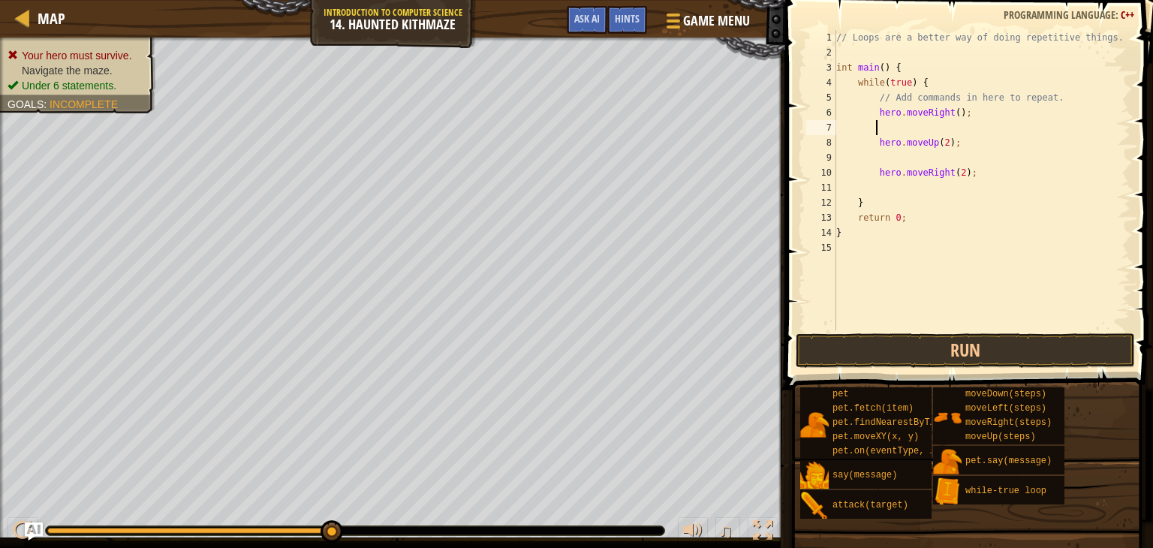
type textarea "hero.moveRight();"
type textarea "hero.moveRight(2);"
drag, startPoint x: 875, startPoint y: 170, endPoint x: 987, endPoint y: 172, distance: 112.6
click at [987, 172] on div "// Loops are a better way of doing repetitive things. int main ( ) { while ( tr…" at bounding box center [981, 195] width 297 height 330
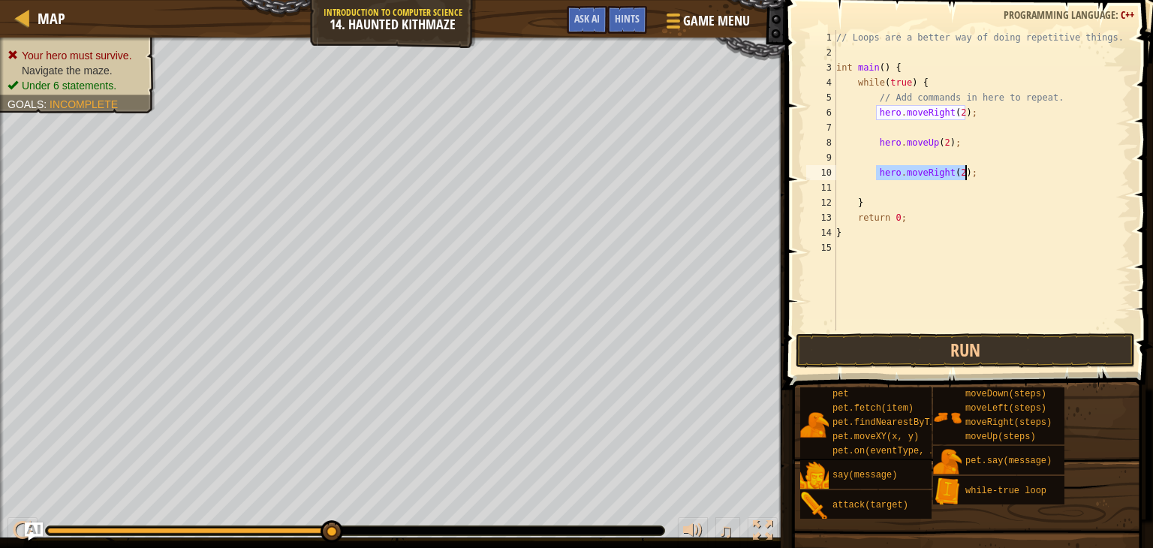
scroll to position [7, 2]
click at [971, 336] on button "Run" at bounding box center [965, 350] width 339 height 35
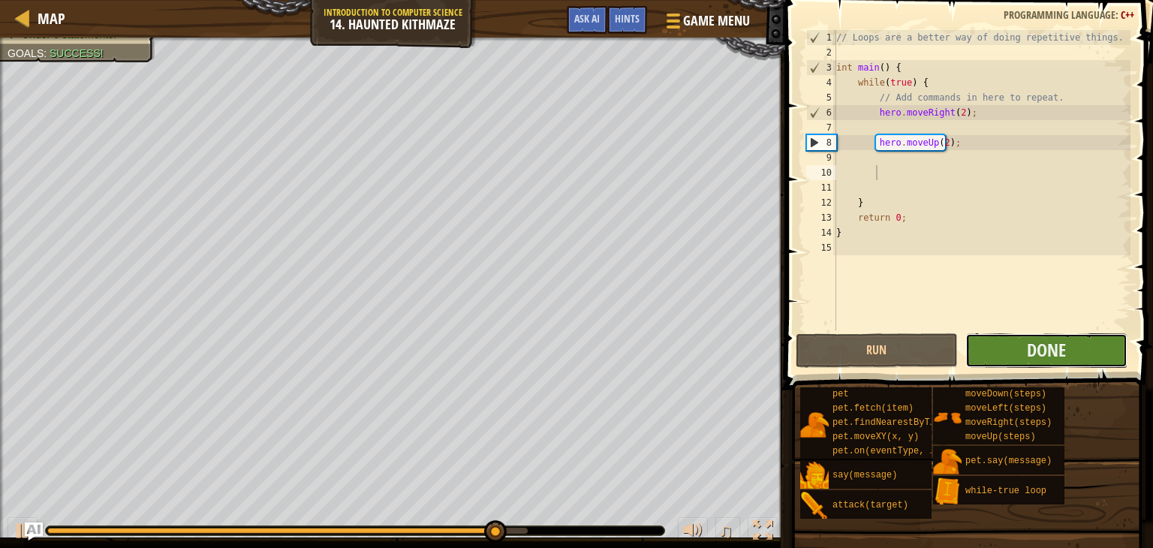
click at [1056, 335] on button "Done" at bounding box center [1046, 350] width 162 height 35
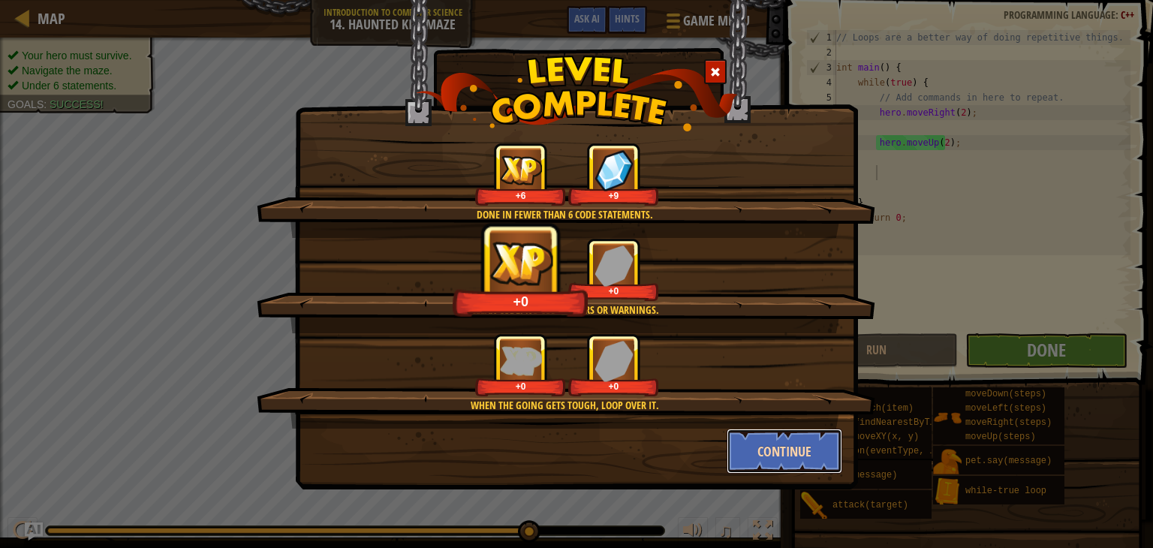
click at [813, 447] on button "Continue" at bounding box center [785, 451] width 116 height 45
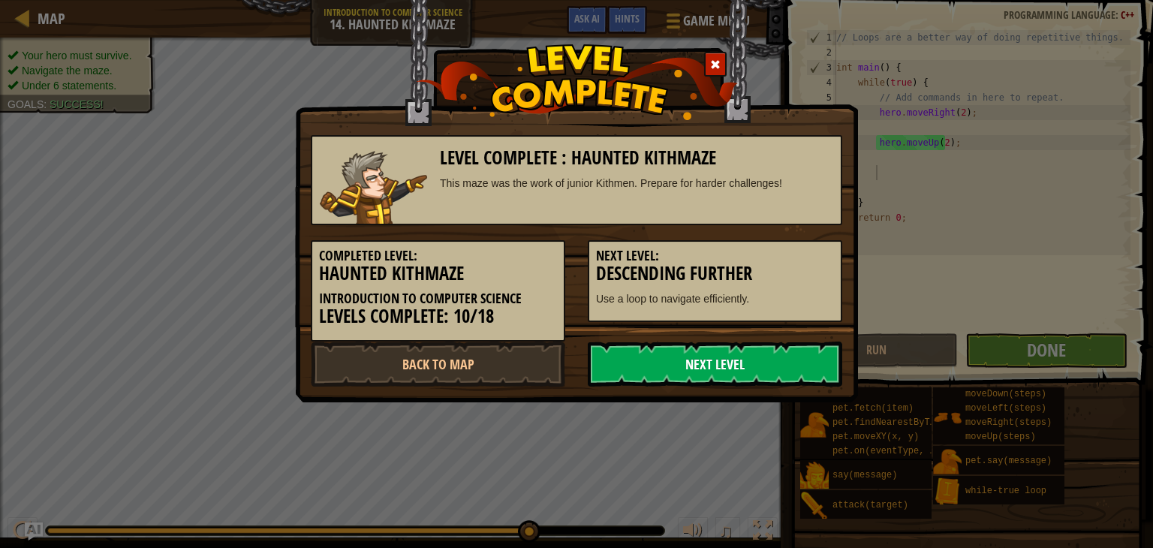
click at [711, 379] on link "Next Level" at bounding box center [715, 364] width 254 height 45
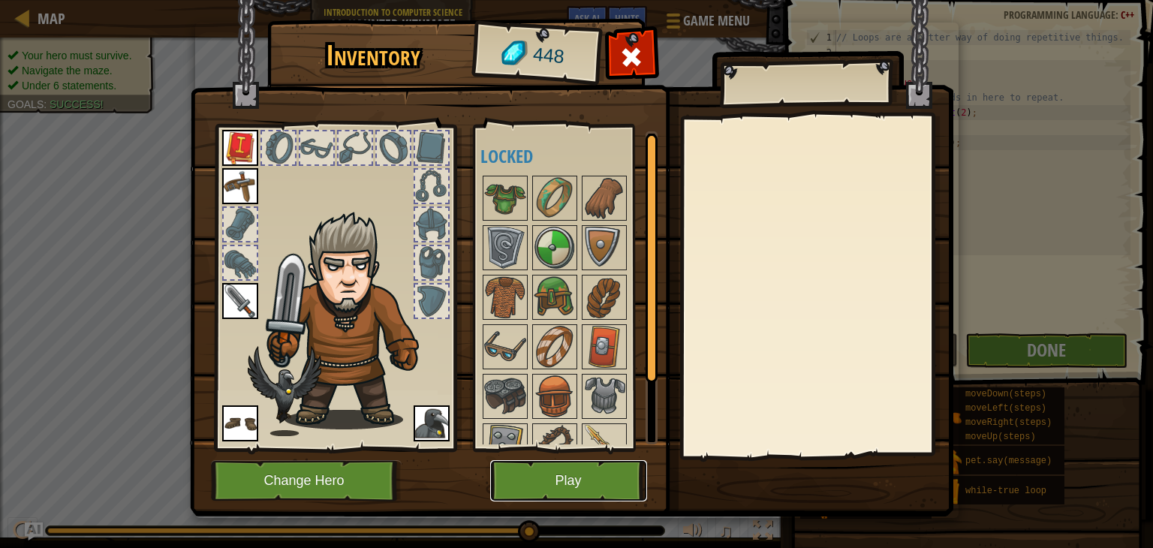
click at [589, 474] on button "Play" at bounding box center [568, 480] width 157 height 41
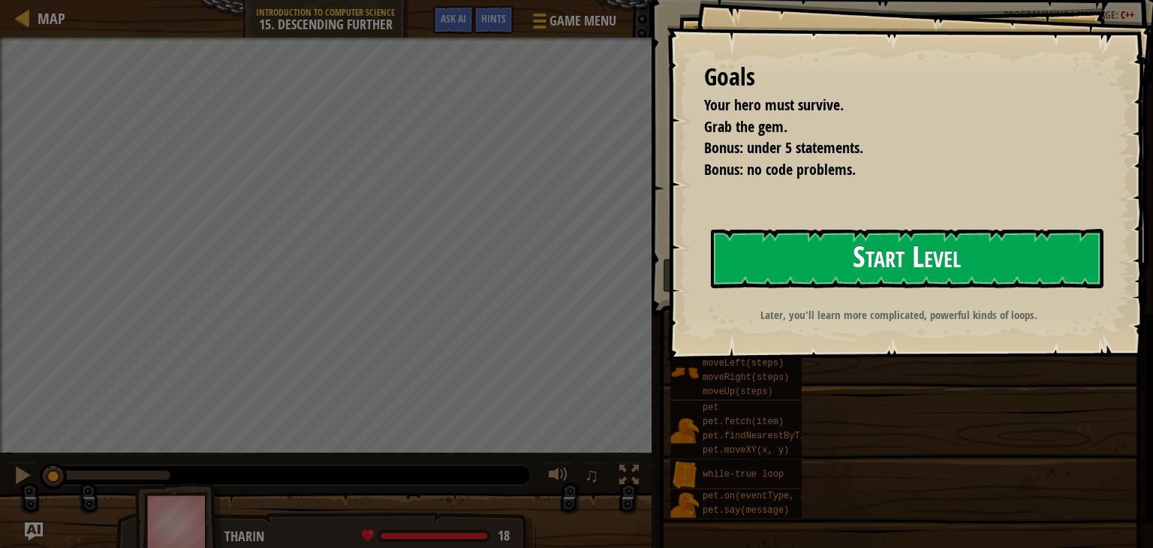
click at [821, 282] on button "Start Level" at bounding box center [907, 258] width 393 height 59
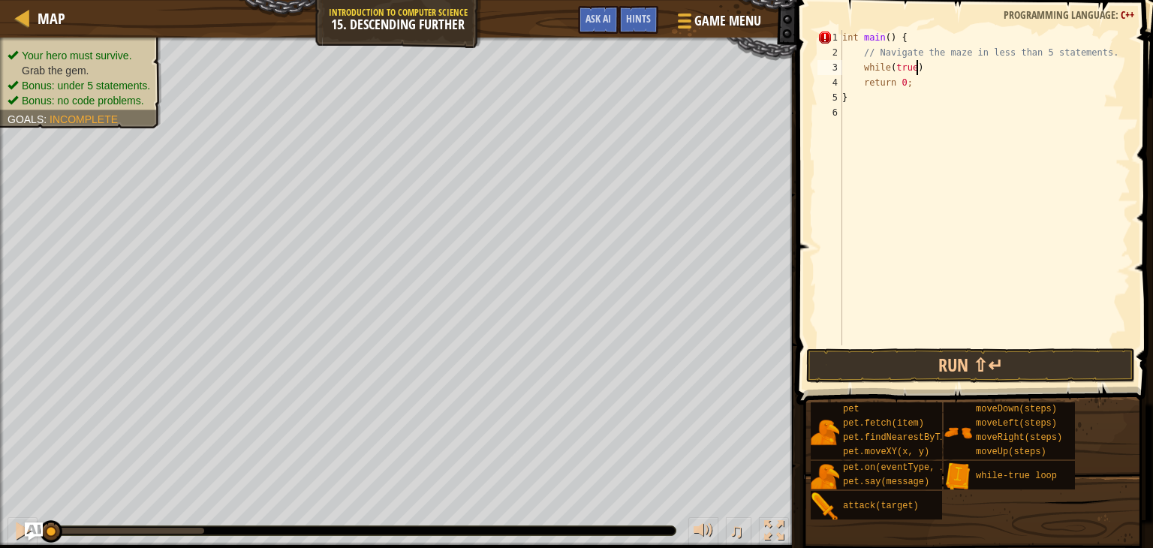
scroll to position [7, 5]
type textarea "while(true){"
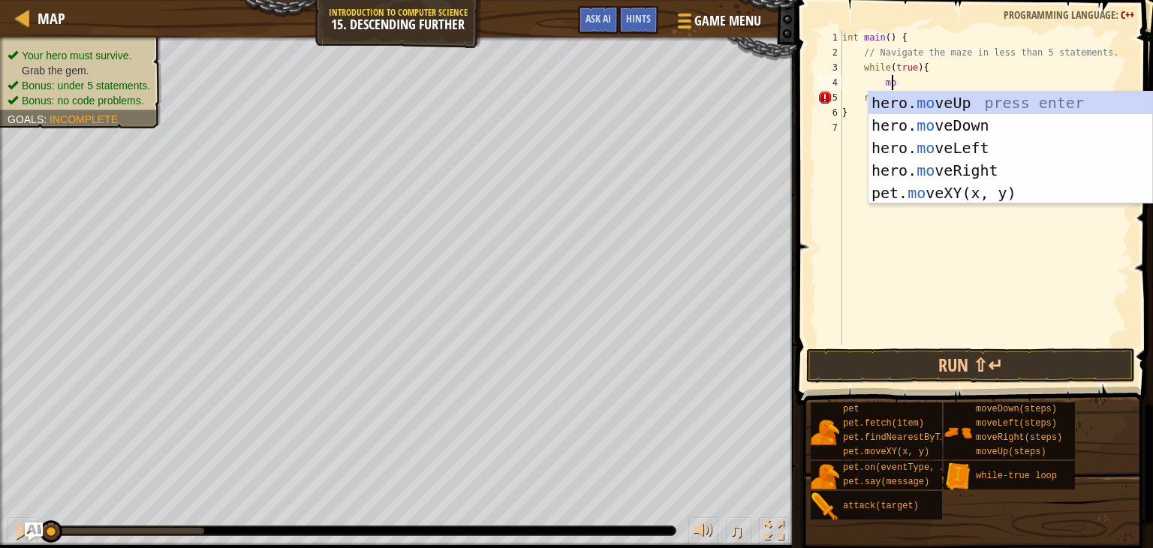
scroll to position [7, 2]
type textarea "m"
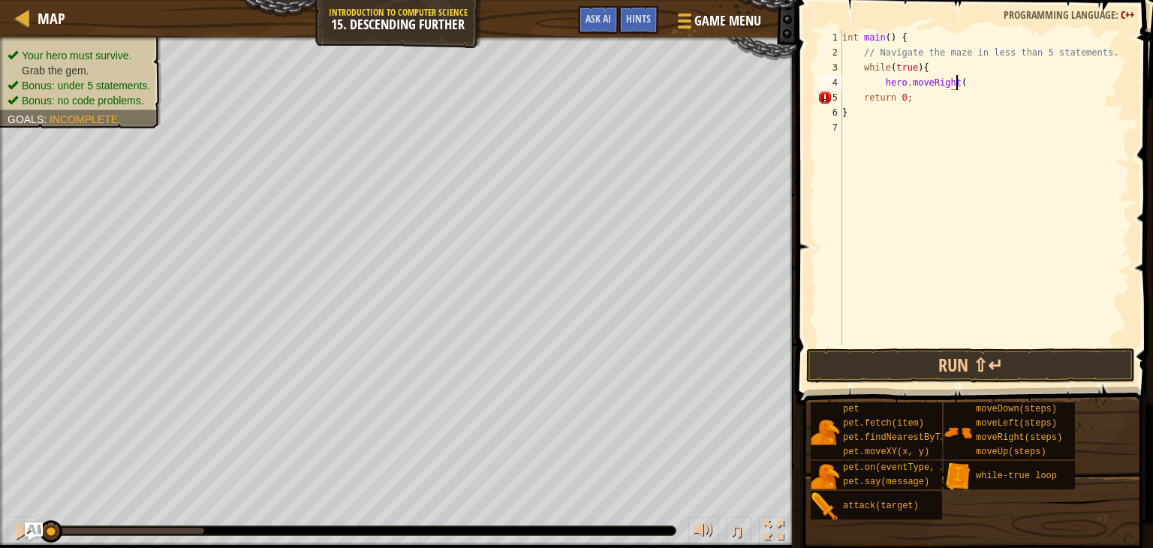
scroll to position [7, 9]
type textarea "hero.moveRight(2);"
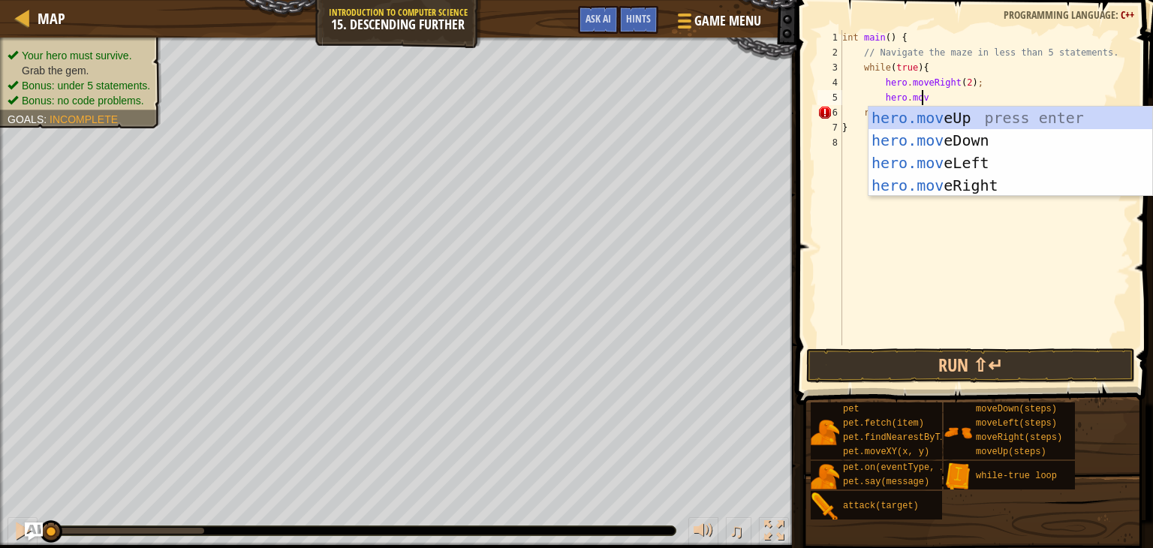
scroll to position [7, 6]
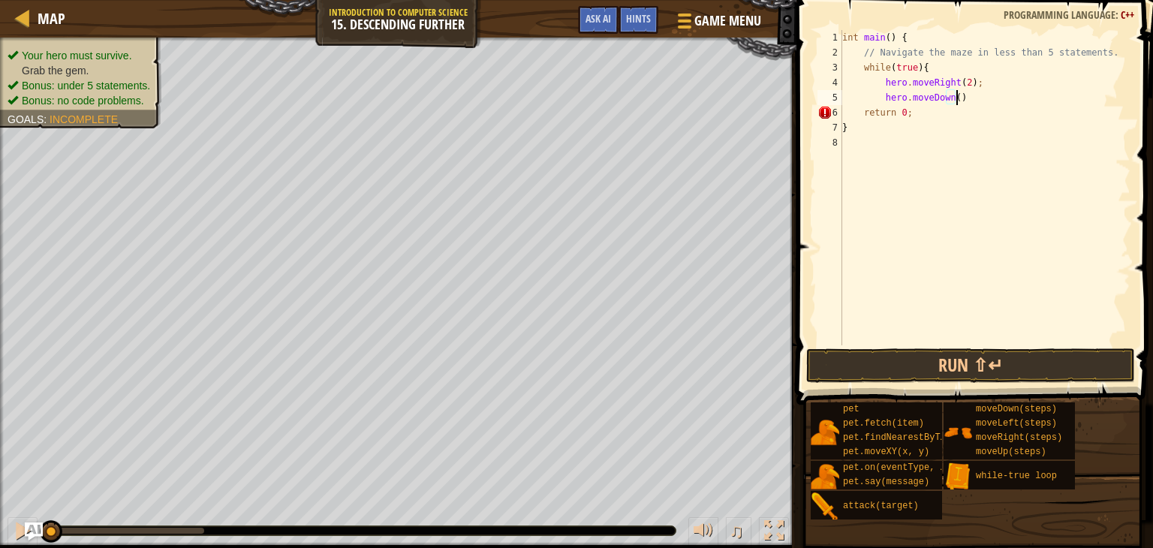
type textarea "hero.moveDown();"
click at [982, 360] on button "Run ⇧↵" at bounding box center [970, 365] width 329 height 35
type textarea "}"
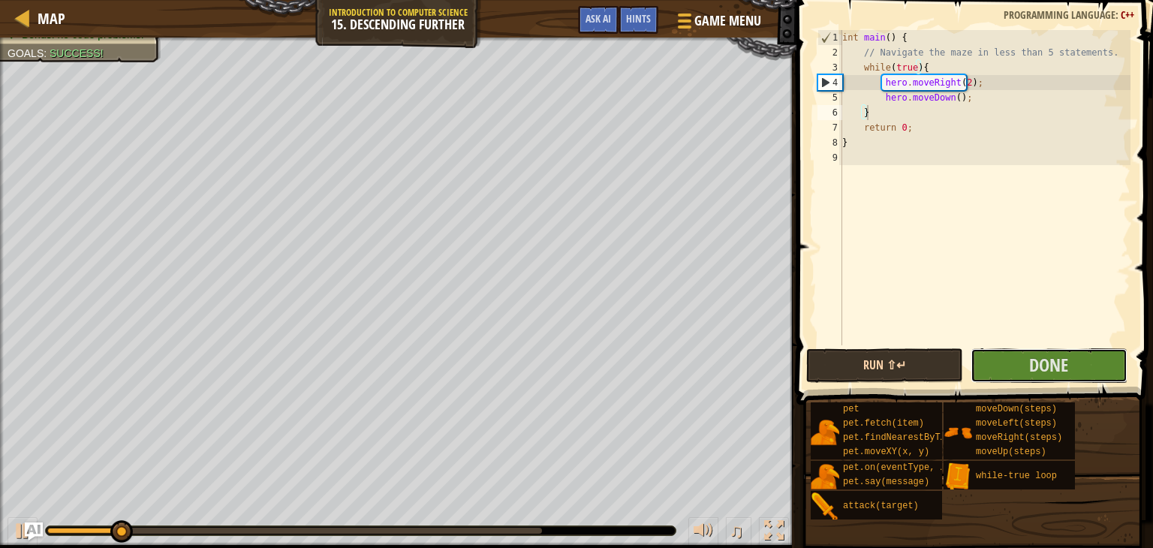
click at [982, 360] on button "Done" at bounding box center [1049, 365] width 157 height 35
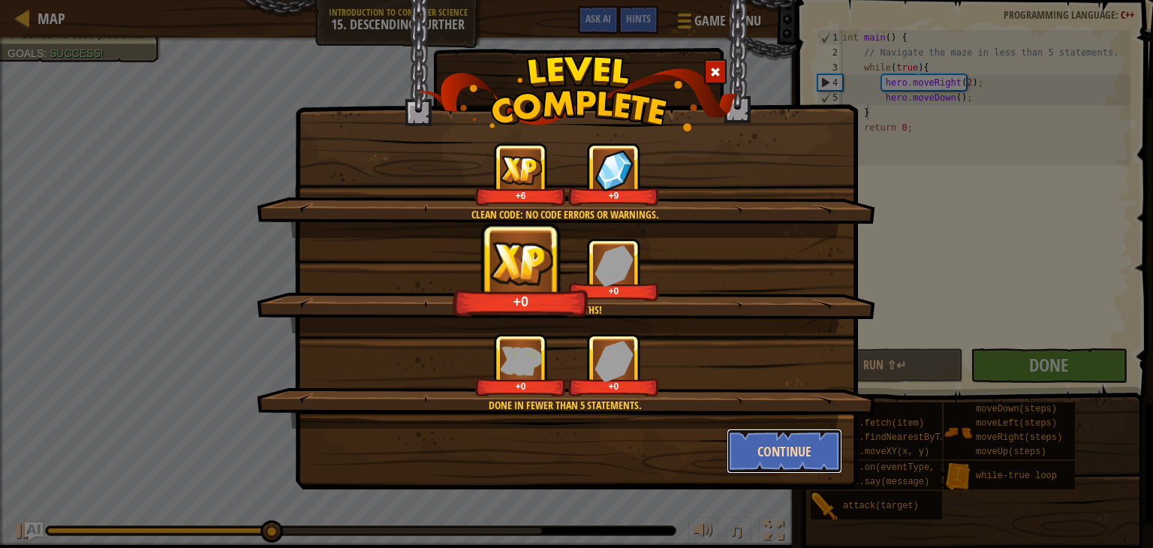
click at [796, 453] on button "Continue" at bounding box center [785, 451] width 116 height 45
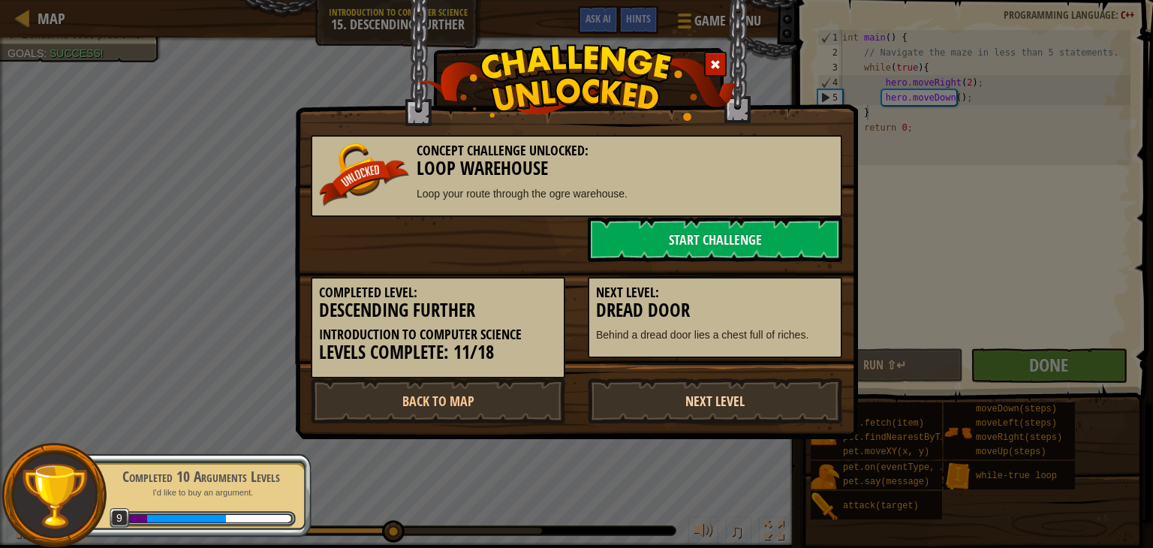
click at [732, 400] on link "Next Level" at bounding box center [715, 400] width 254 height 45
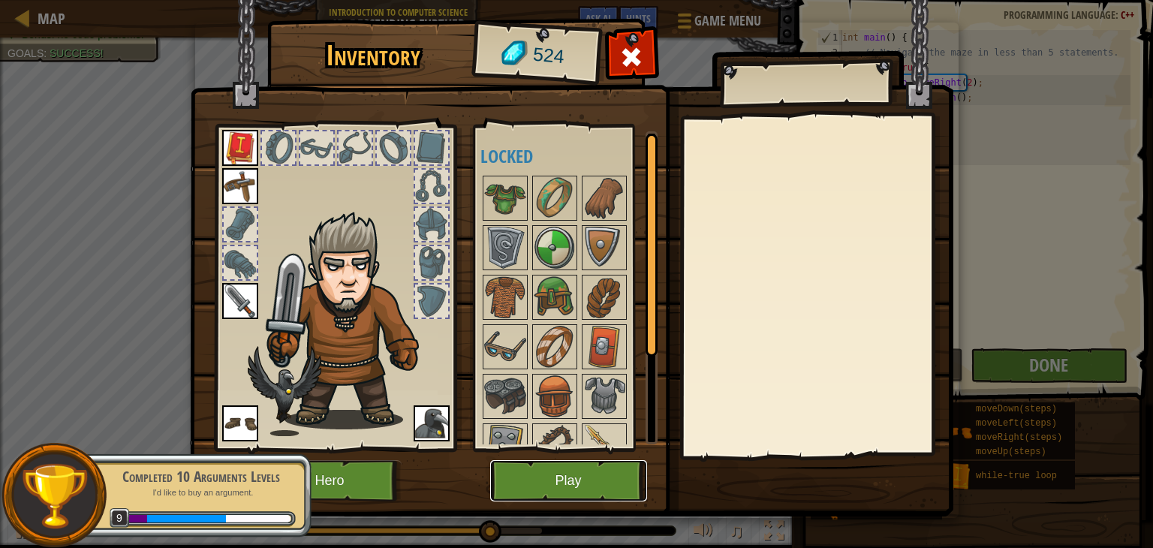
click at [597, 468] on button "Play" at bounding box center [568, 480] width 157 height 41
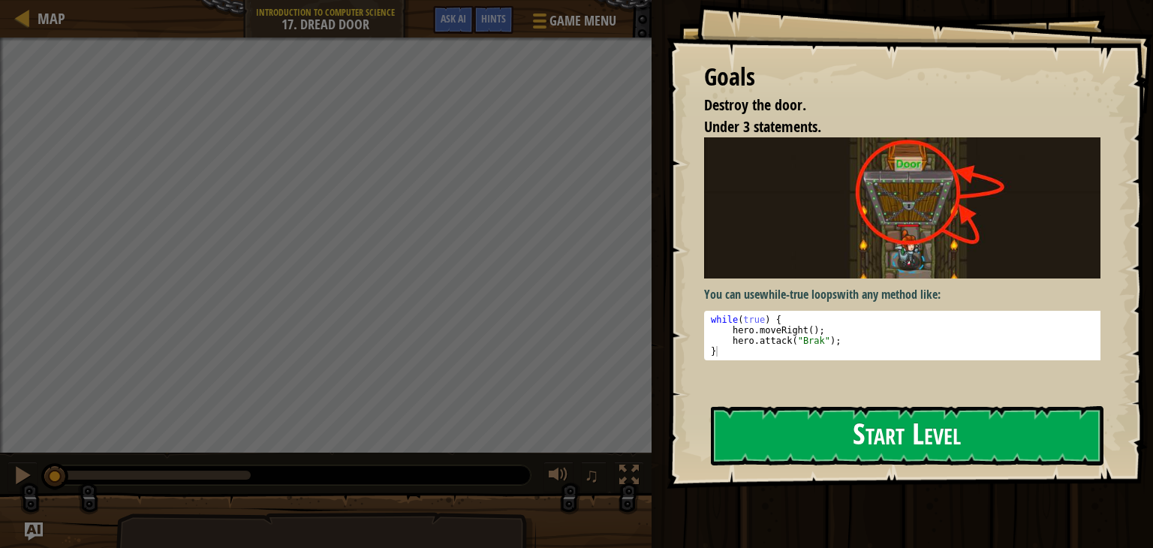
click at [791, 432] on button "Start Level" at bounding box center [907, 435] width 393 height 59
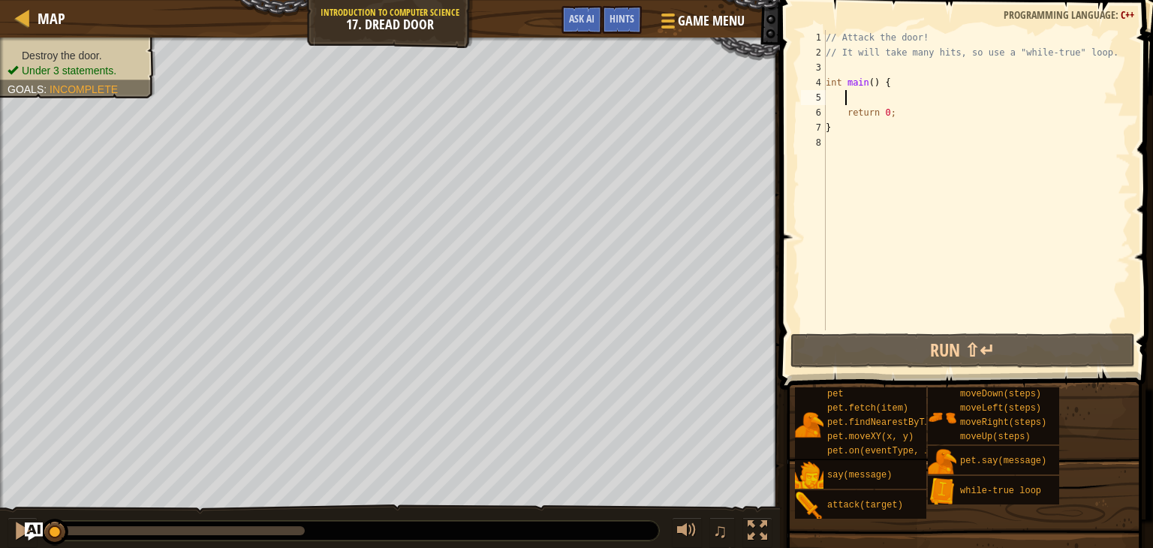
click at [875, 103] on div "// Attack the door! // It will take many hits, so use a "while-true" loop. int …" at bounding box center [977, 195] width 308 height 330
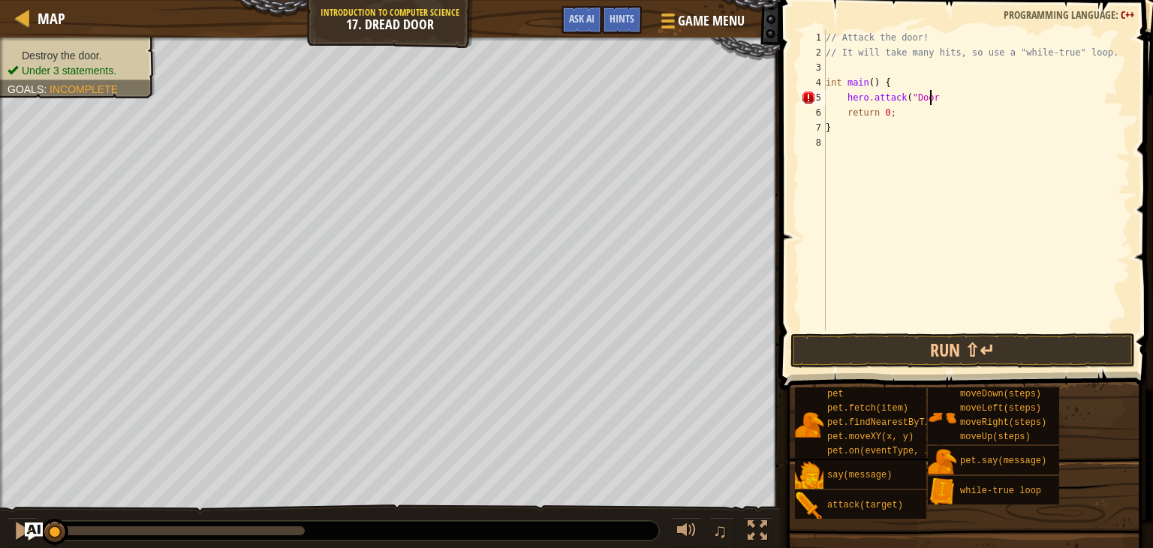
scroll to position [7, 8]
type textarea "hero.attack("Door");"
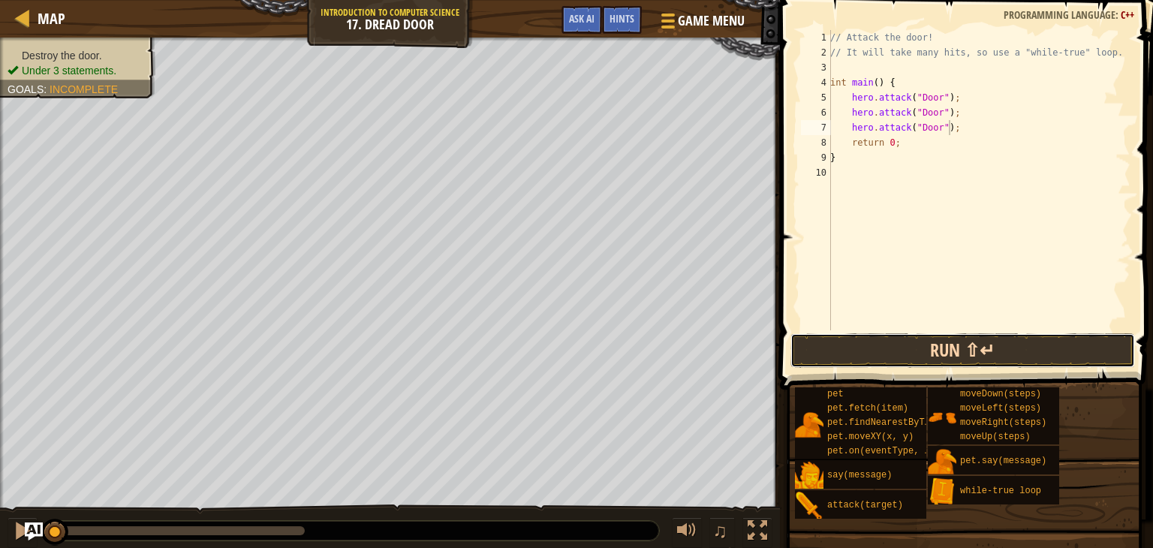
click at [926, 342] on button "Run ⇧↵" at bounding box center [963, 350] width 345 height 35
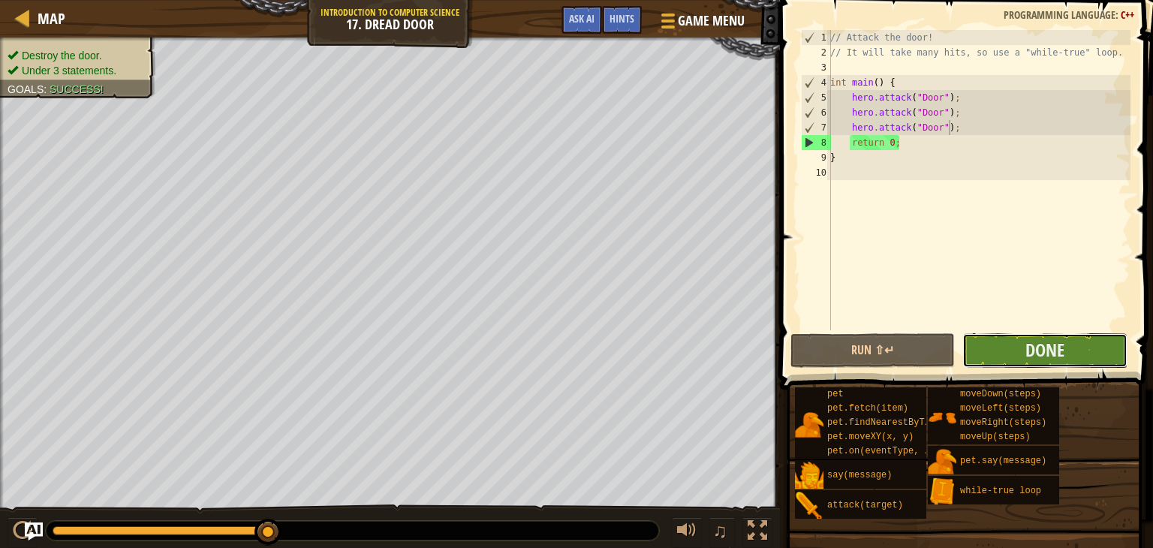
click at [1091, 343] on button "Done" at bounding box center [1044, 350] width 164 height 35
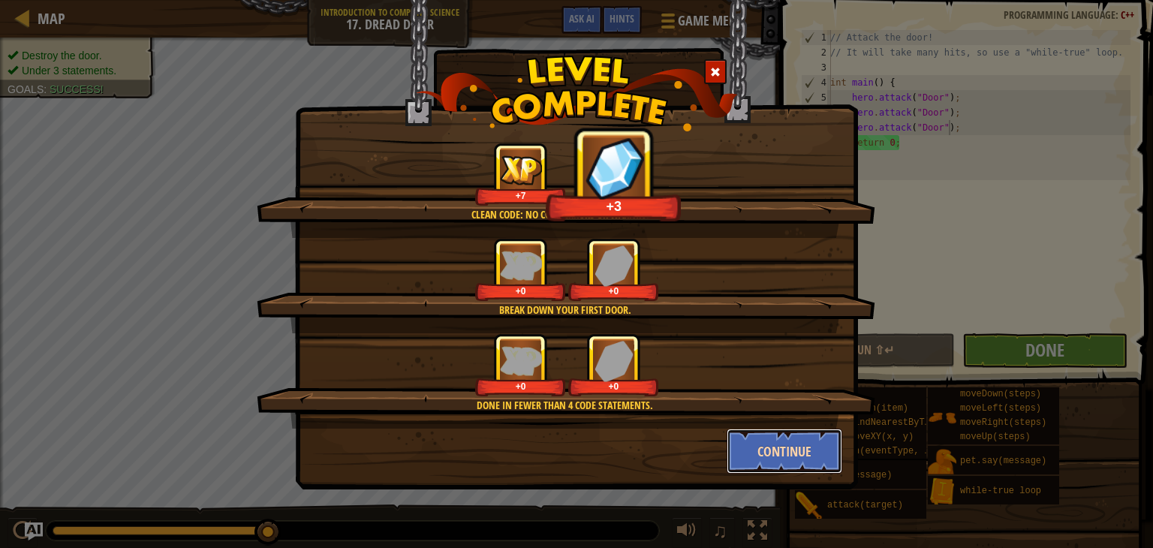
click at [784, 460] on button "Continue" at bounding box center [785, 451] width 116 height 45
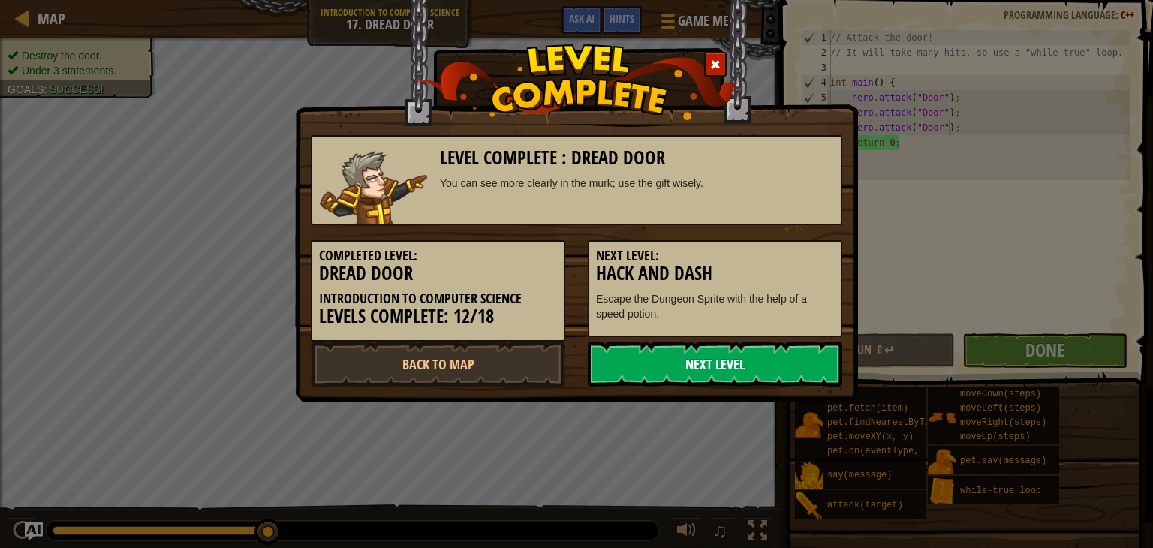
click at [723, 372] on link "Next Level" at bounding box center [715, 364] width 254 height 45
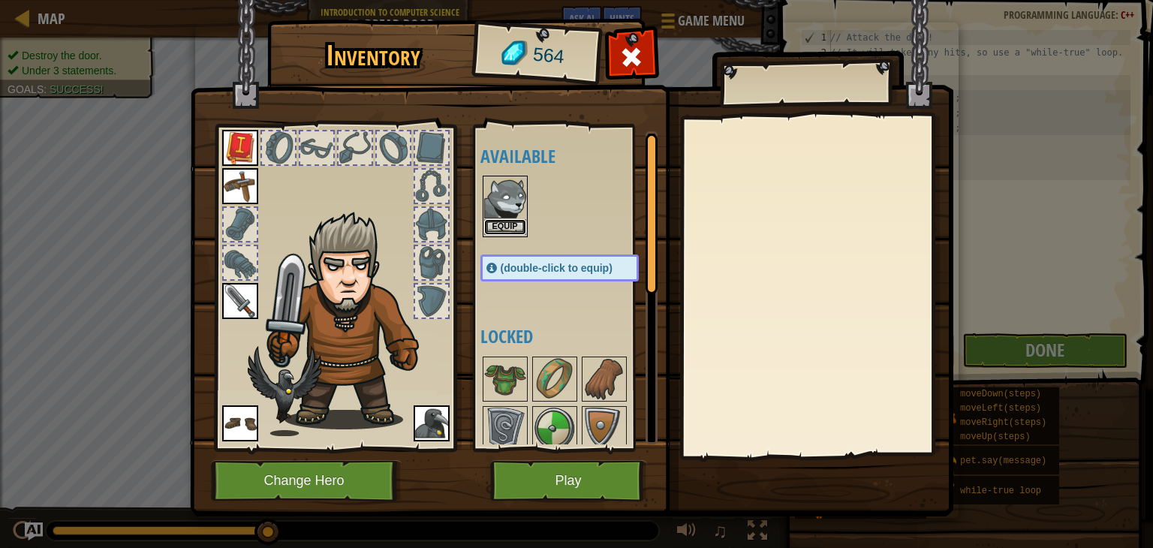
click at [504, 221] on button "Equip" at bounding box center [505, 227] width 42 height 16
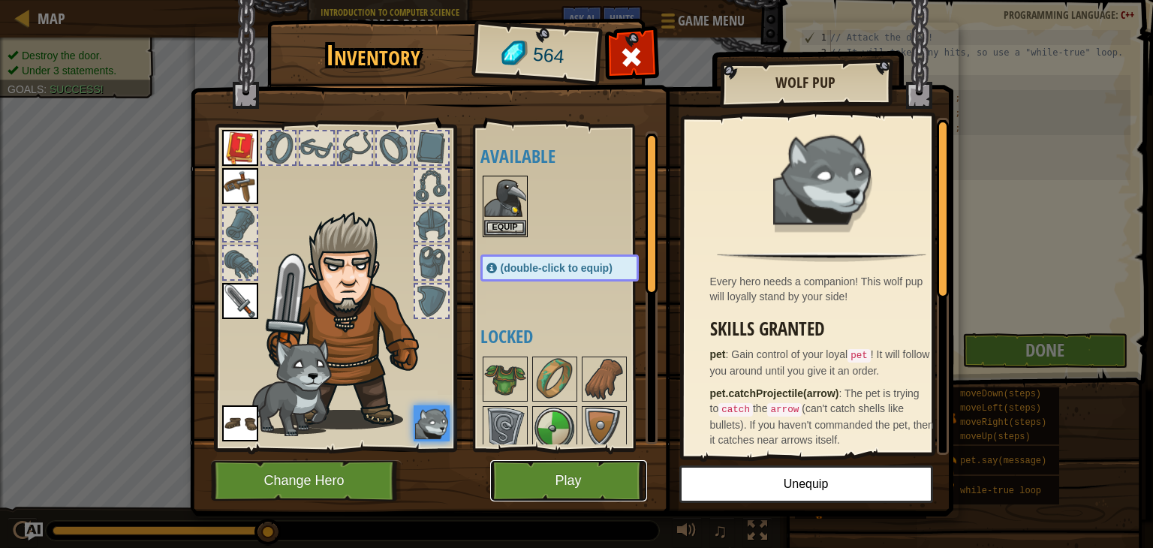
click at [619, 472] on button "Play" at bounding box center [568, 480] width 157 height 41
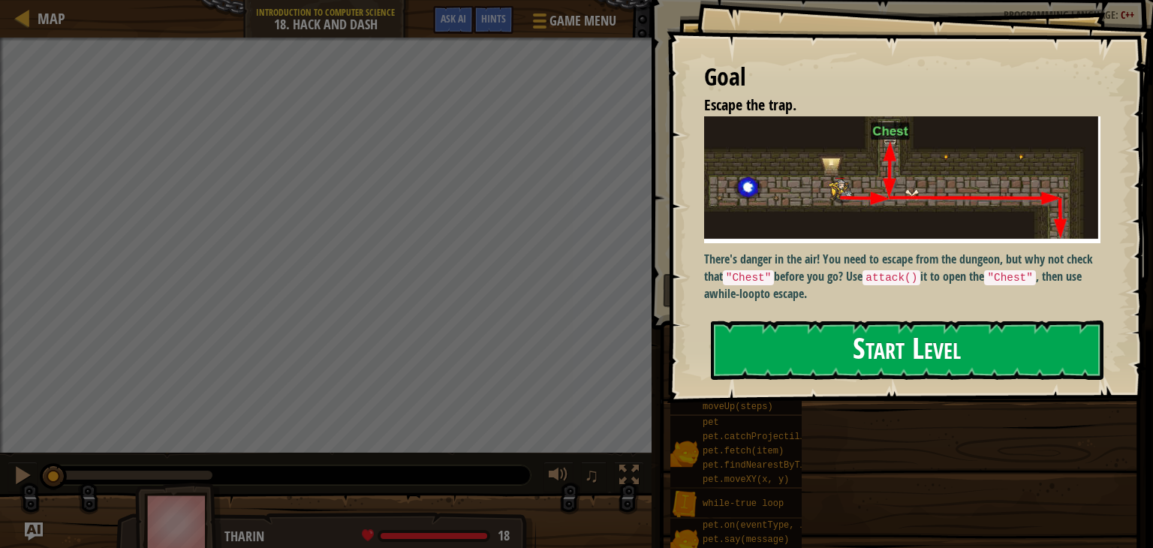
click at [802, 350] on button "Start Level" at bounding box center [907, 350] width 393 height 59
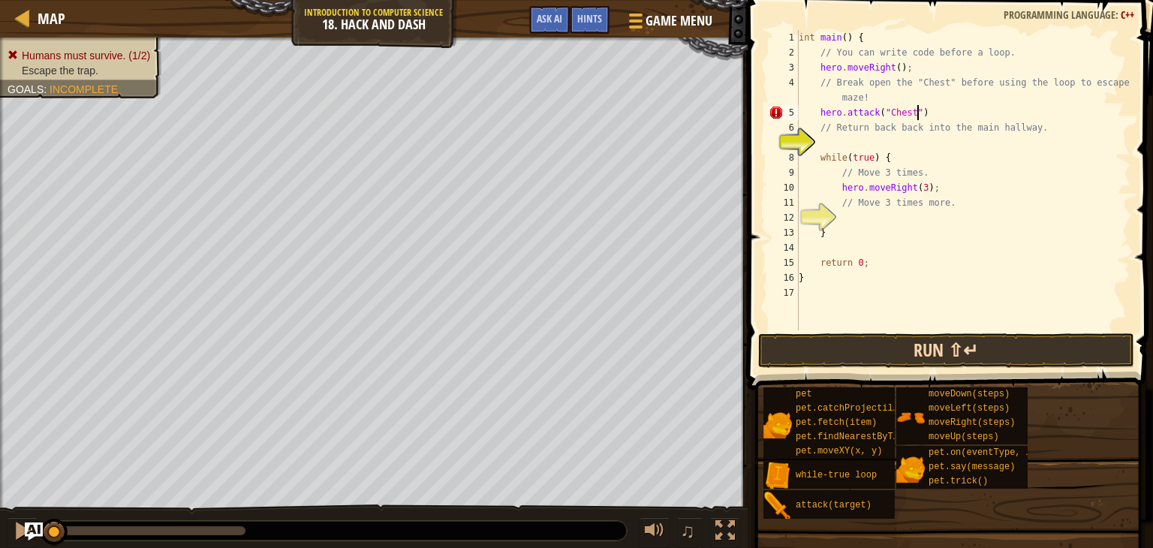
scroll to position [7, 9]
type textarea "hero.attack("Chest");"
click at [895, 349] on button "Run ⇧↵" at bounding box center [946, 350] width 376 height 35
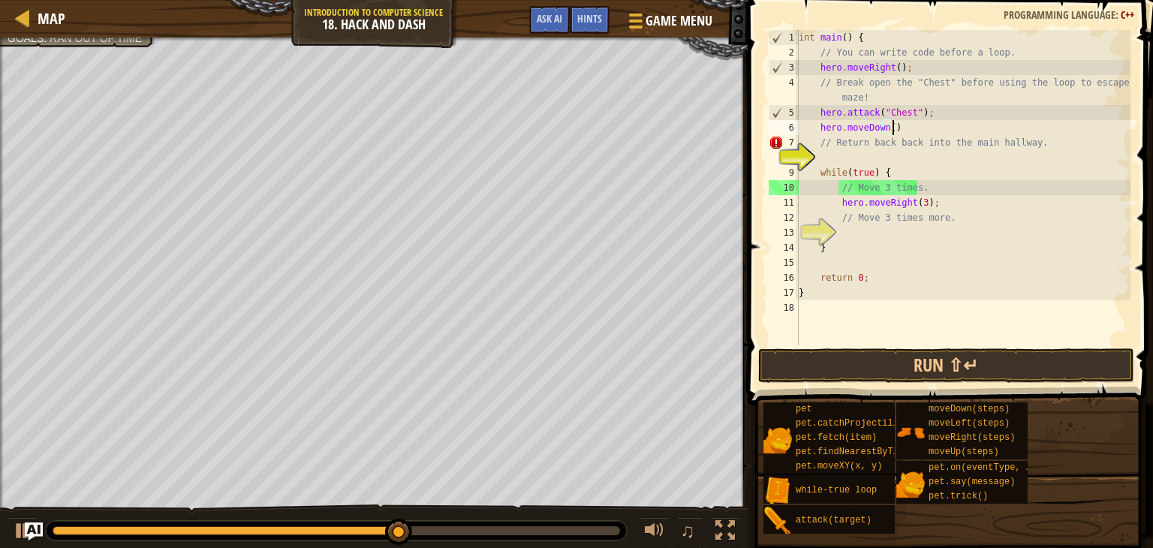
scroll to position [7, 7]
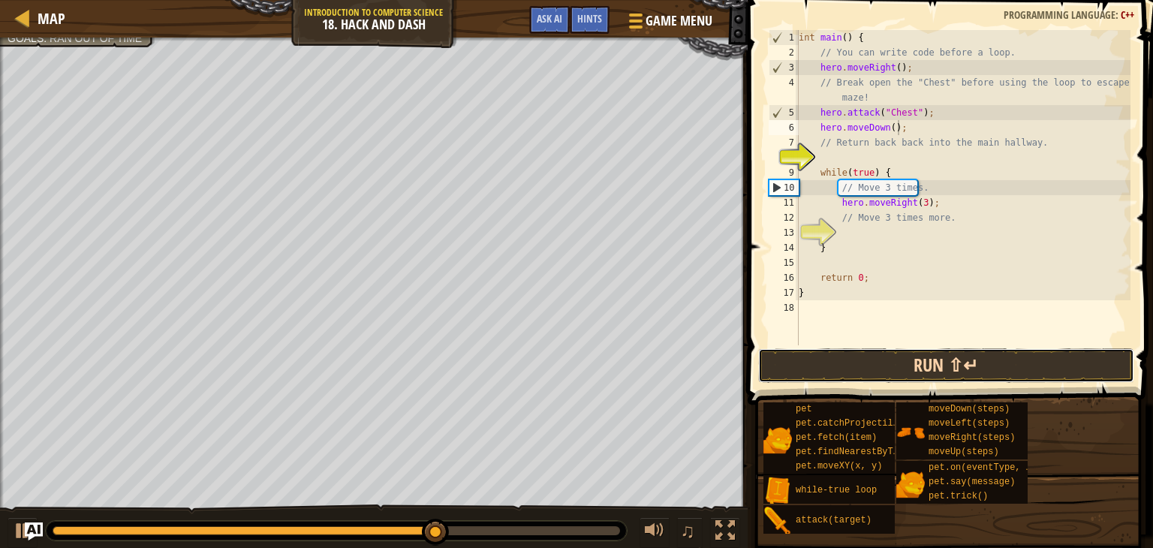
click at [926, 361] on button "Run ⇧↵" at bounding box center [946, 365] width 376 height 35
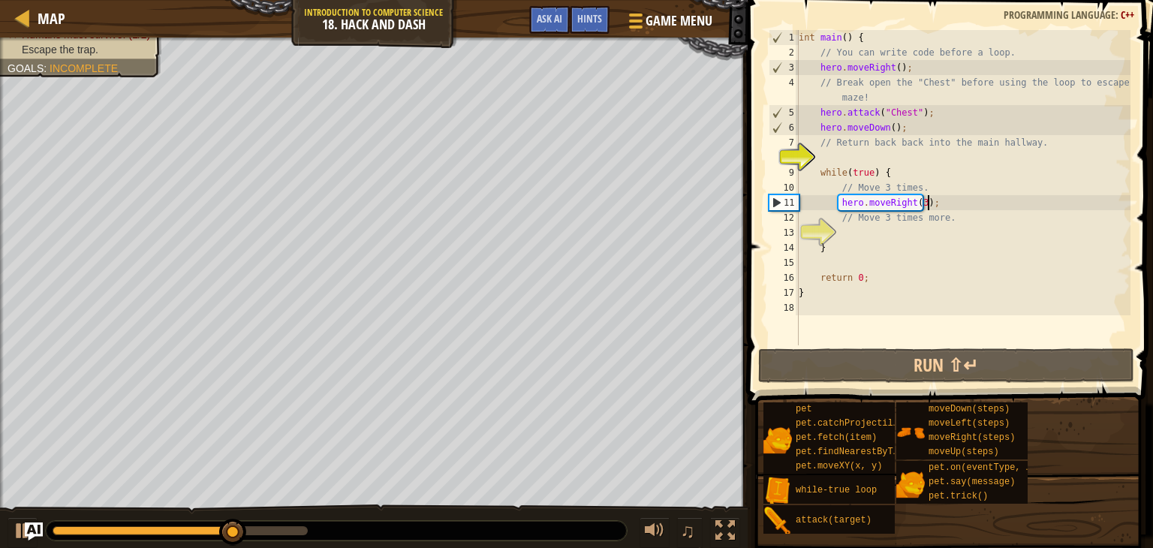
click at [943, 202] on div "int main ( ) { // You can write code before a loop. hero . moveRight ( ) ; // B…" at bounding box center [963, 202] width 335 height 345
type textarea "hero.moveRight(3);"
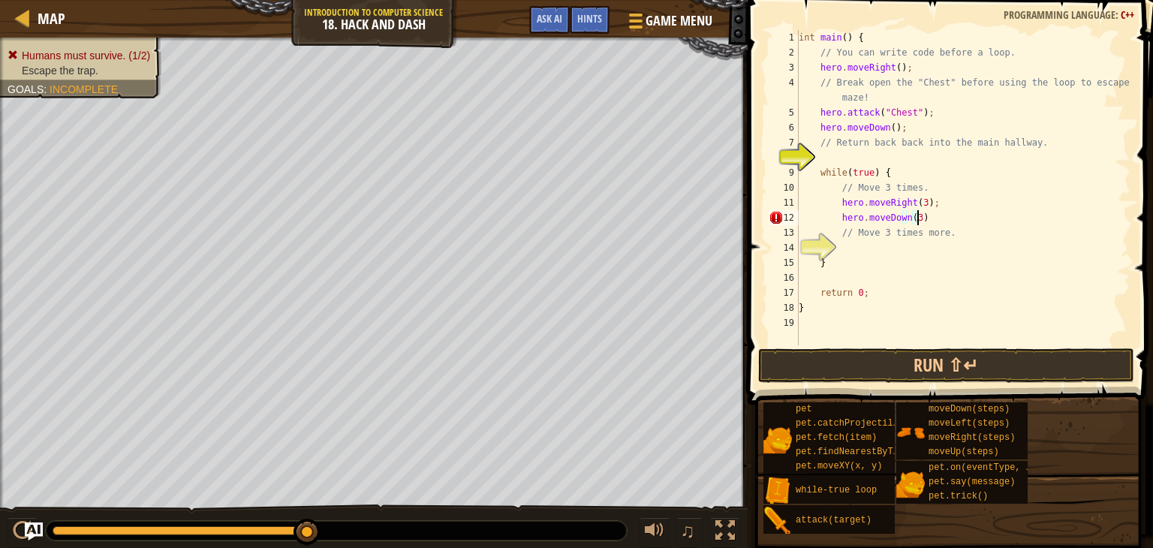
scroll to position [7, 9]
type textarea "hero.moveDown(3);"
click at [940, 354] on button "Run ⇧↵" at bounding box center [946, 365] width 376 height 35
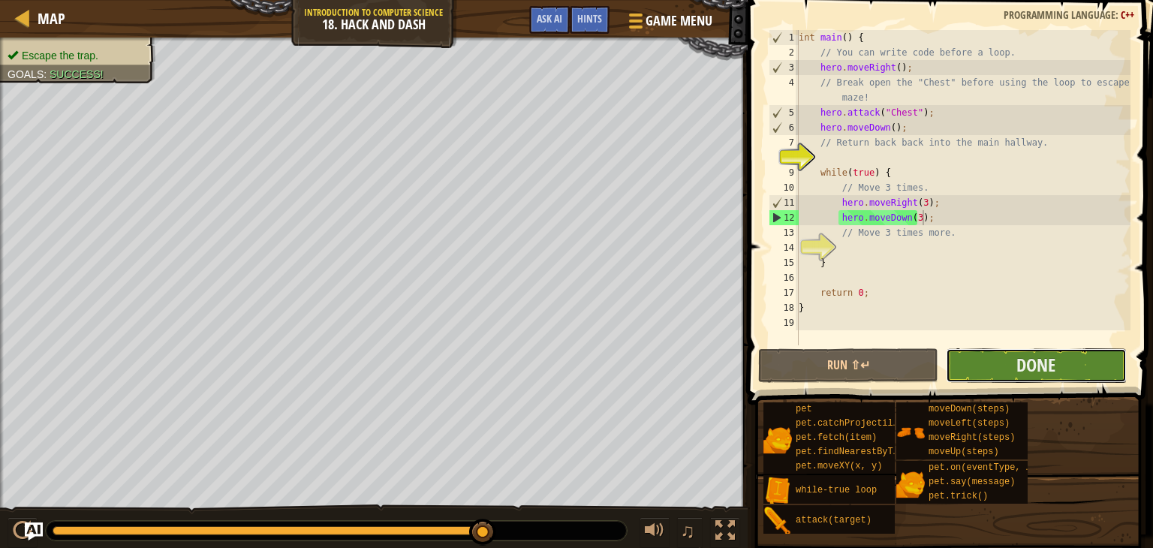
click at [973, 369] on button "Done" at bounding box center [1036, 365] width 180 height 35
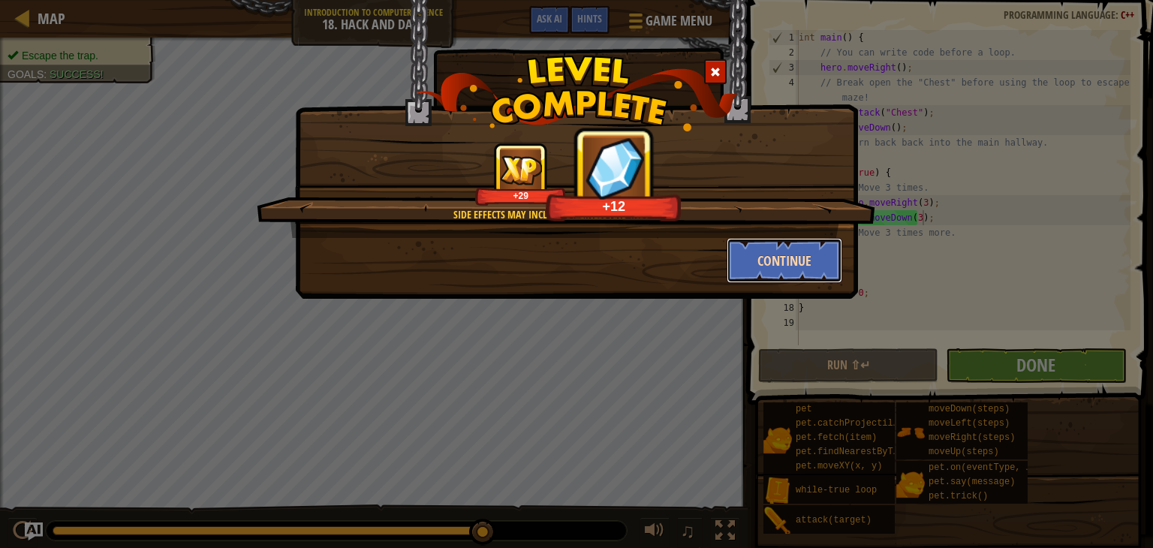
click at [797, 264] on button "Continue" at bounding box center [785, 260] width 116 height 45
